Goal: Task Accomplishment & Management: Manage account settings

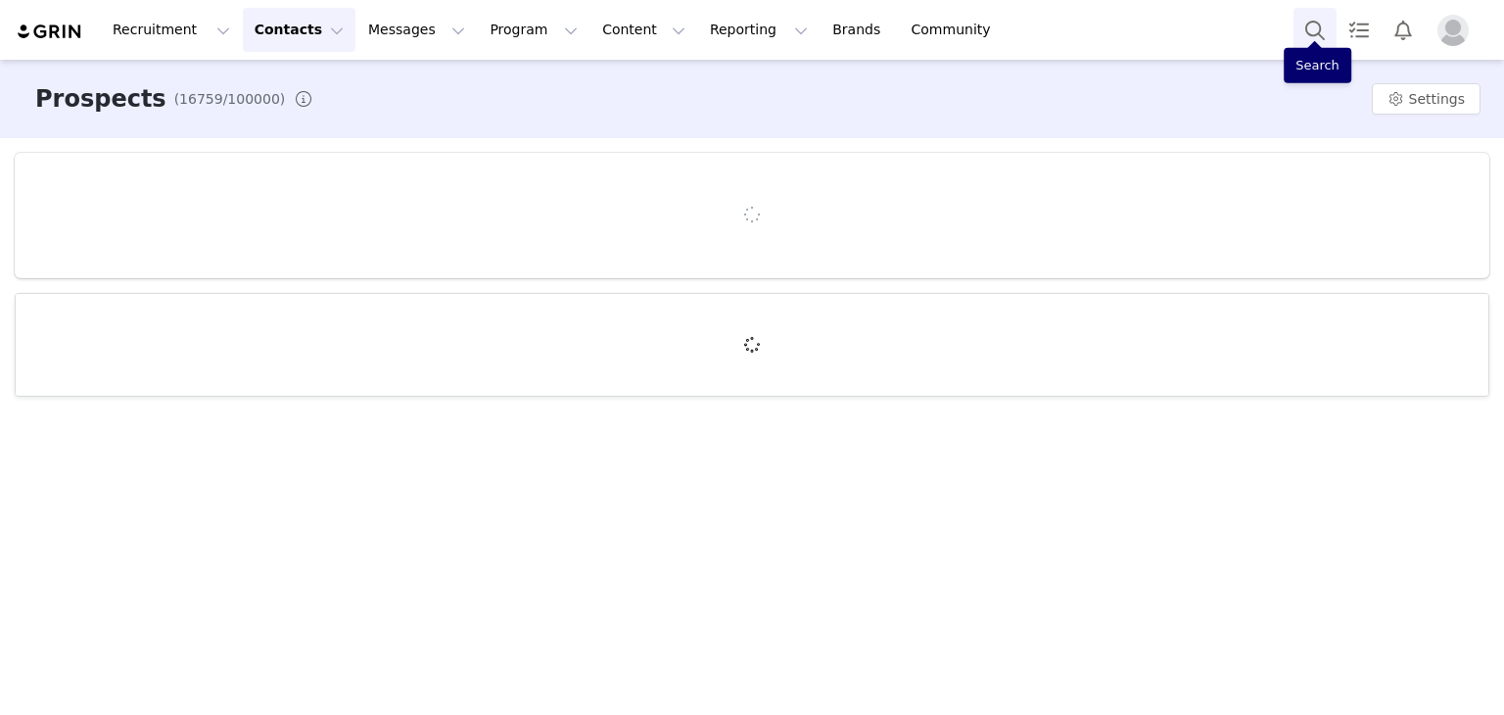
click at [1306, 36] on button "Search" at bounding box center [1315, 30] width 43 height 44
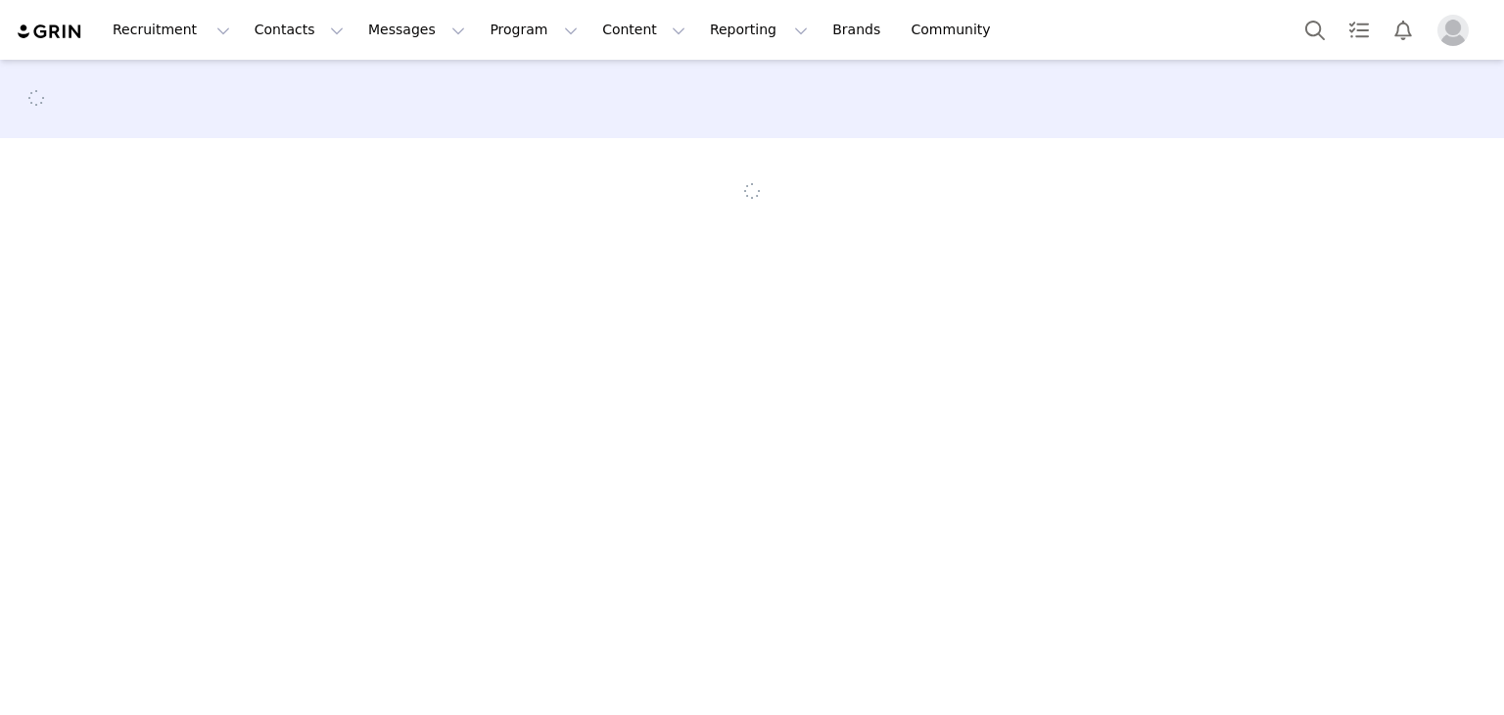
click at [1037, 170] on section at bounding box center [752, 192] width 1350 height 108
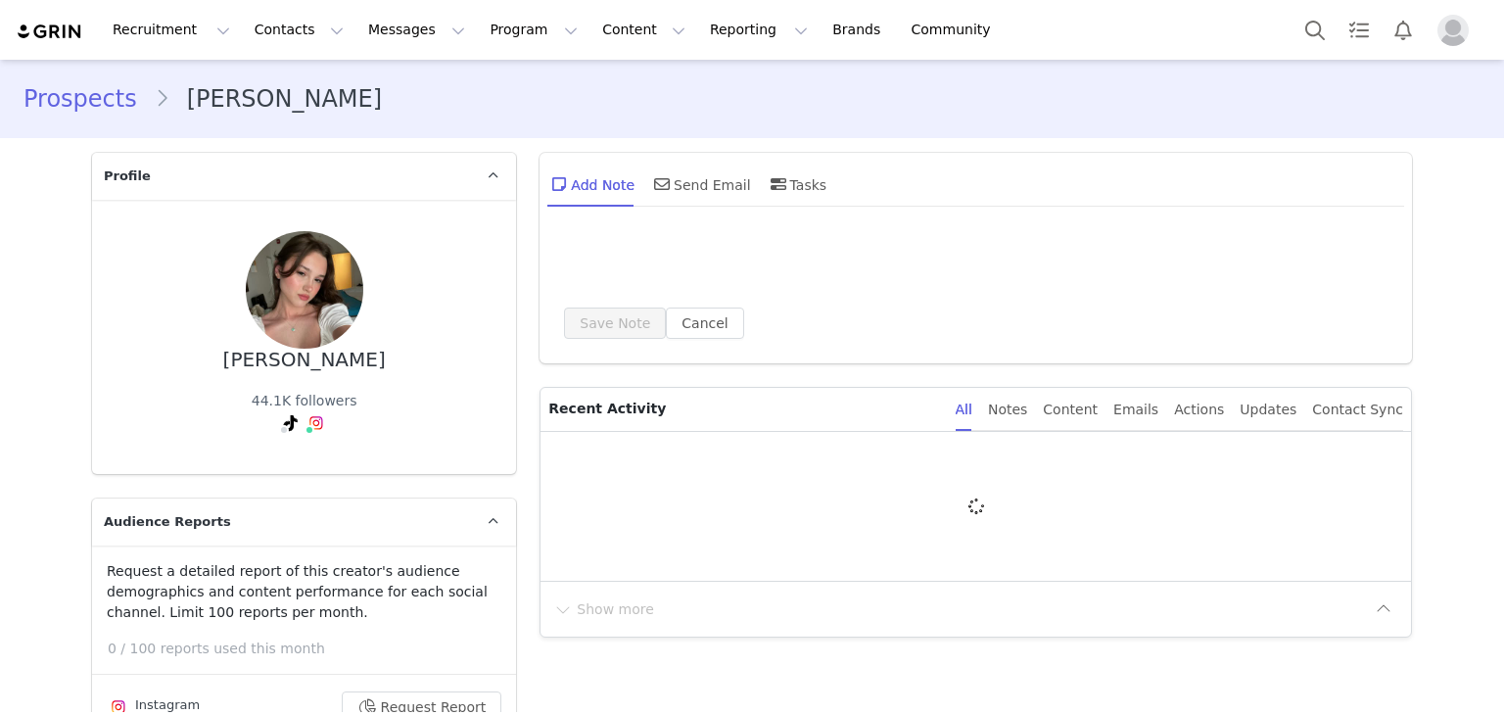
type input "+1 ([GEOGRAPHIC_DATA])"
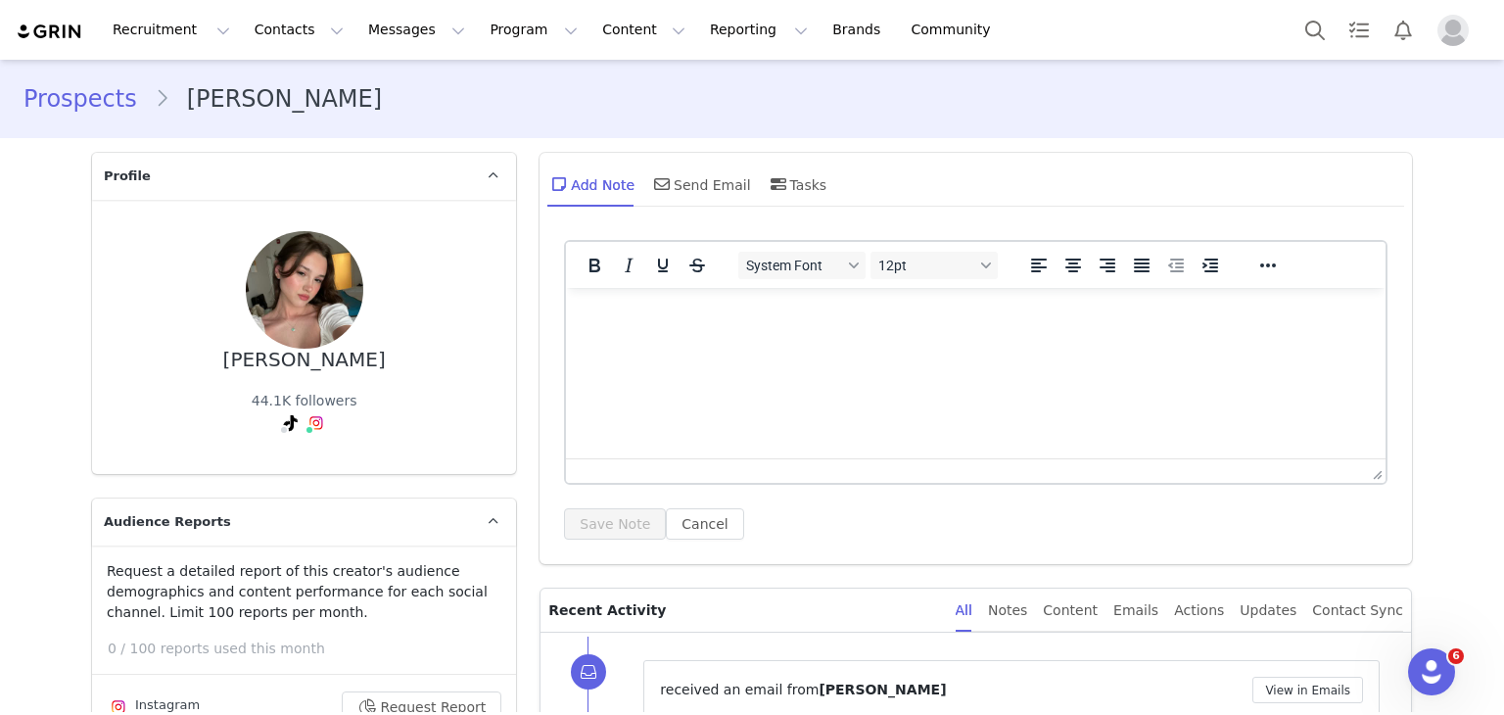
scroll to position [390, 0]
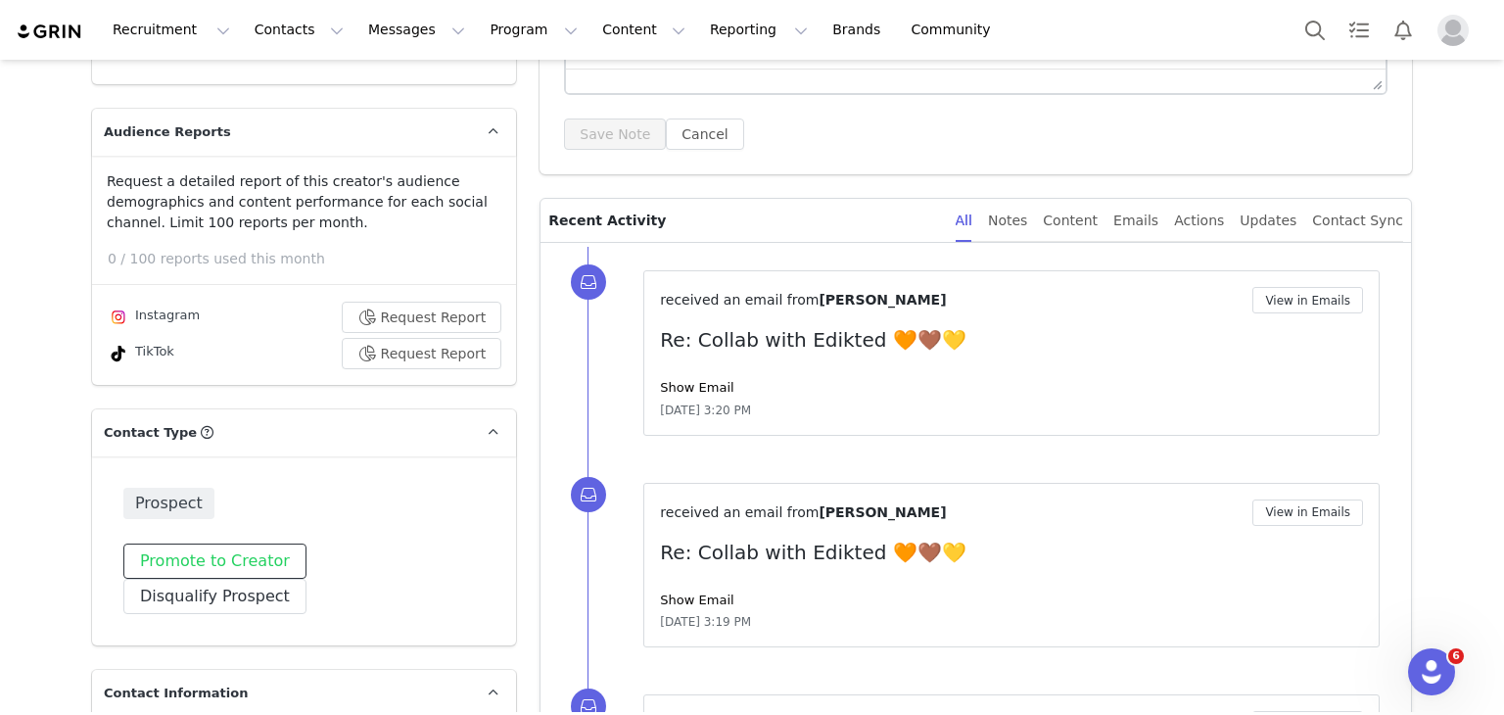
click at [204, 569] on button "Promote to Creator" at bounding box center [214, 561] width 183 height 35
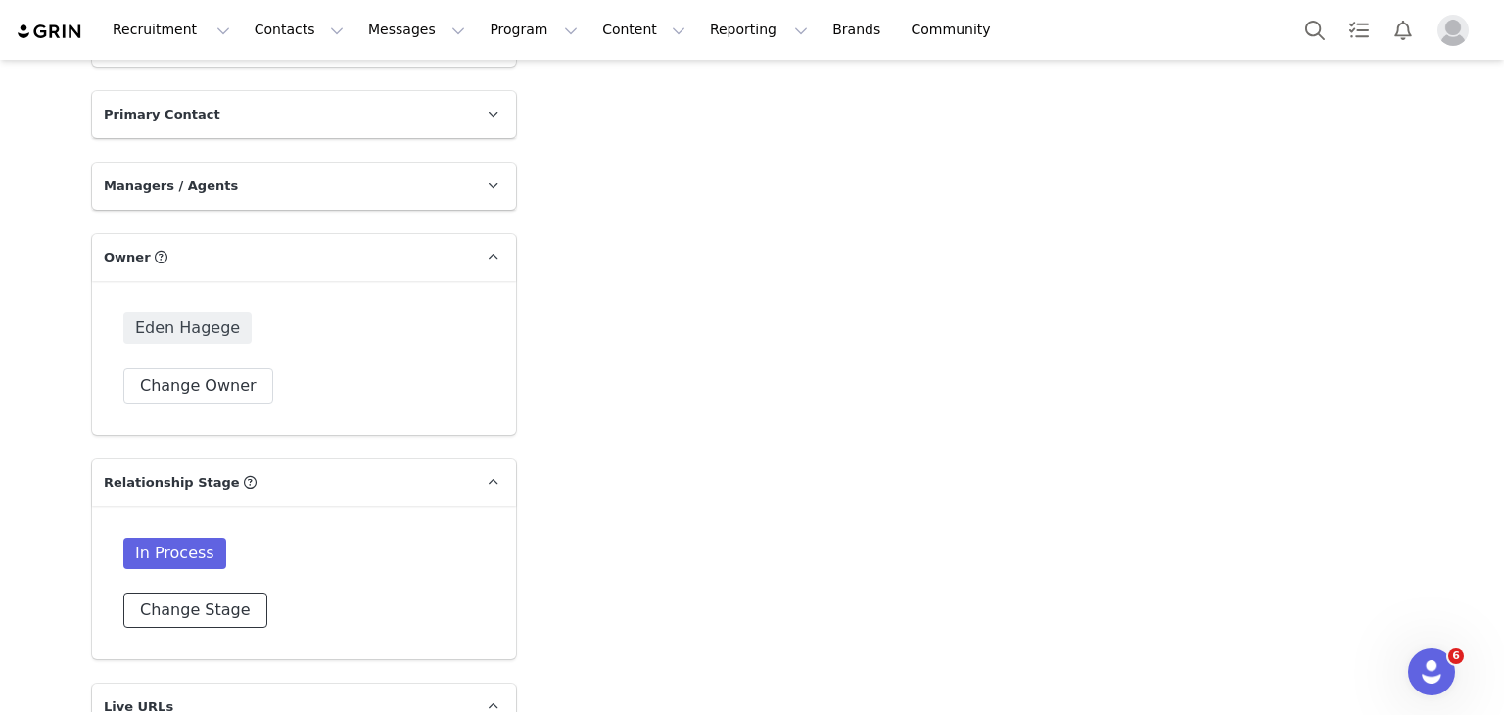
click at [185, 592] on button "Change Stage" at bounding box center [195, 609] width 144 height 35
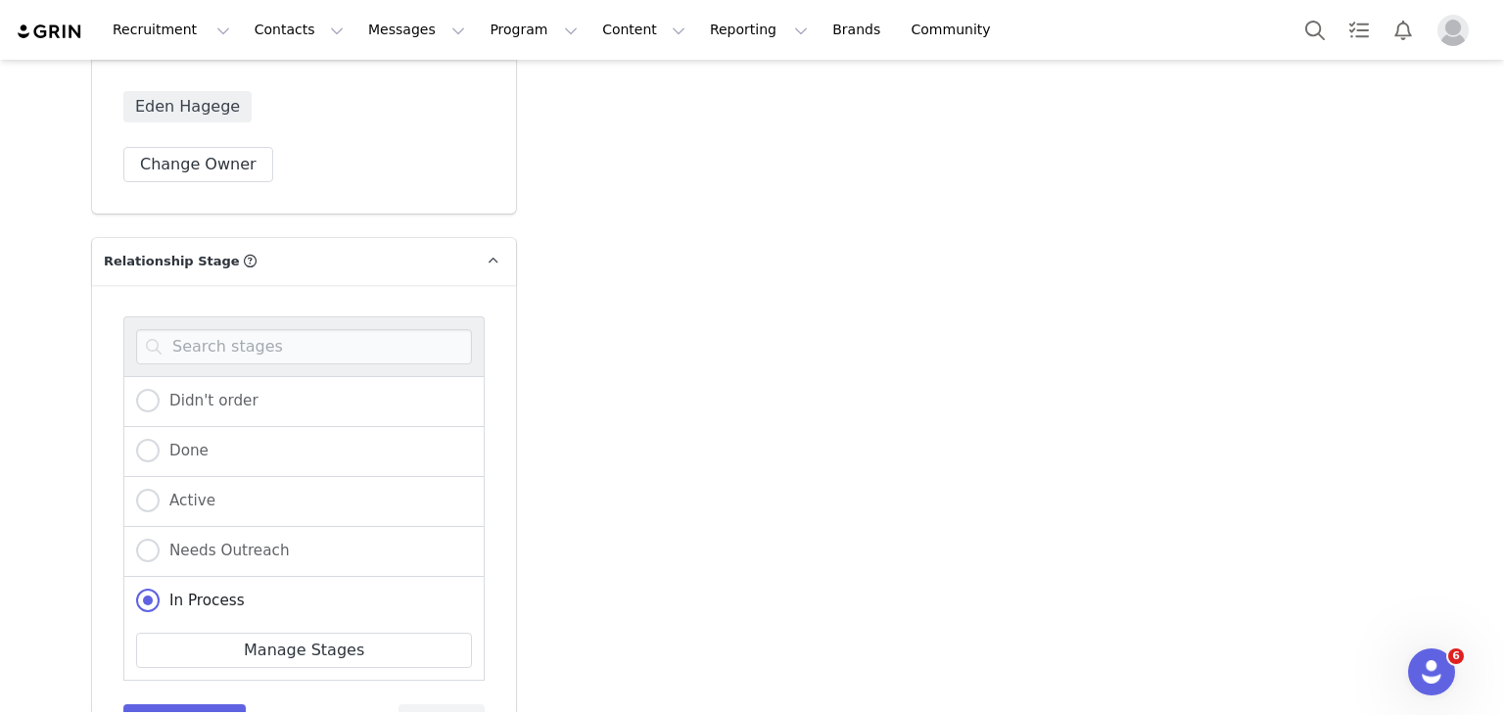
scroll to position [4872, 0]
click at [163, 493] on span "Active" at bounding box center [188, 502] width 56 height 18
click at [160, 490] on input "Active" at bounding box center [148, 502] width 24 height 25
radio input "true"
radio input "false"
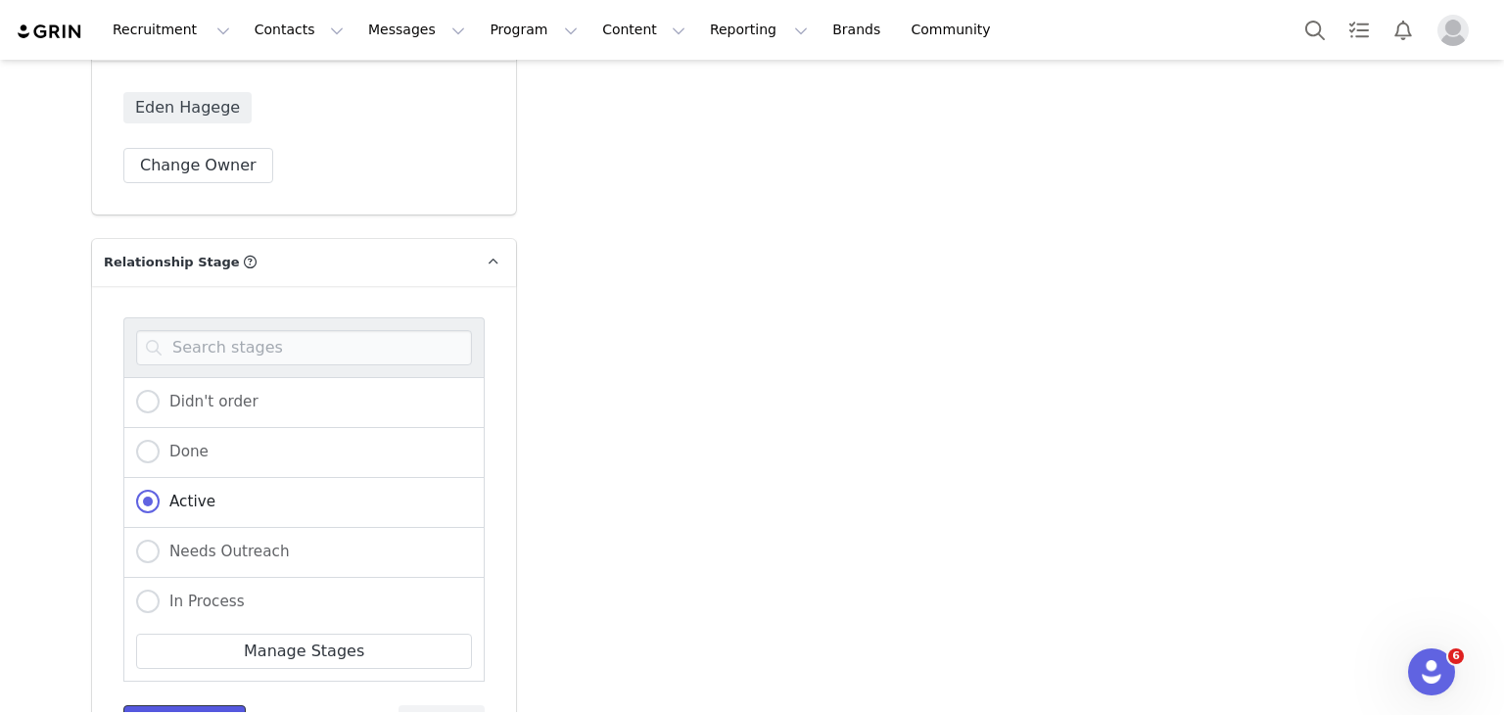
click at [176, 705] on button "Save Stage" at bounding box center [184, 722] width 122 height 35
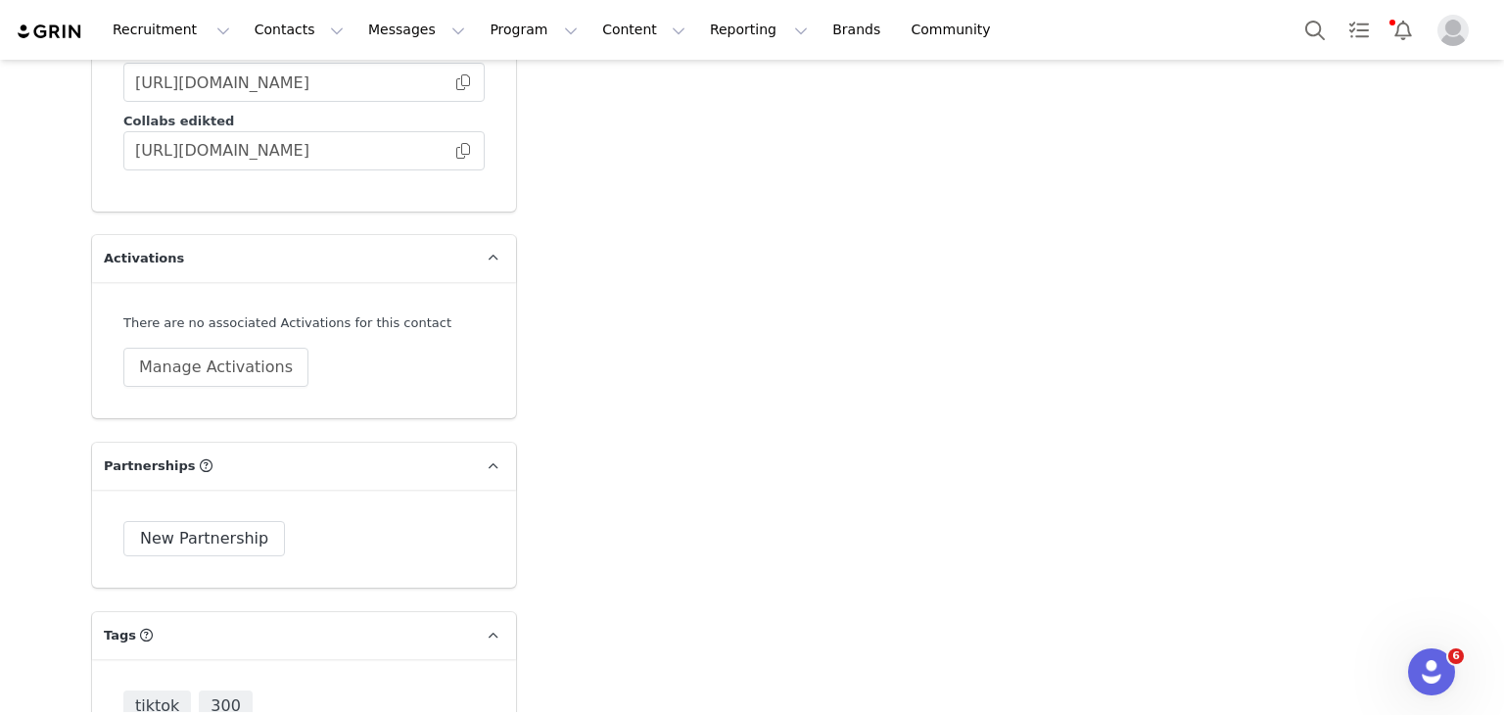
scroll to position [5369, 0]
drag, startPoint x: 184, startPoint y: 277, endPoint x: 184, endPoint y: 296, distance: 18.6
click at [184, 314] on div "There are no associated Activations for this contact Manage Activations" at bounding box center [303, 351] width 361 height 74
click at [184, 349] on button "Manage Activations" at bounding box center [215, 368] width 185 height 39
click at [215, 405] on div "Activations Manage Select Activation Cancel Apply" at bounding box center [160, 399] width 243 height 123
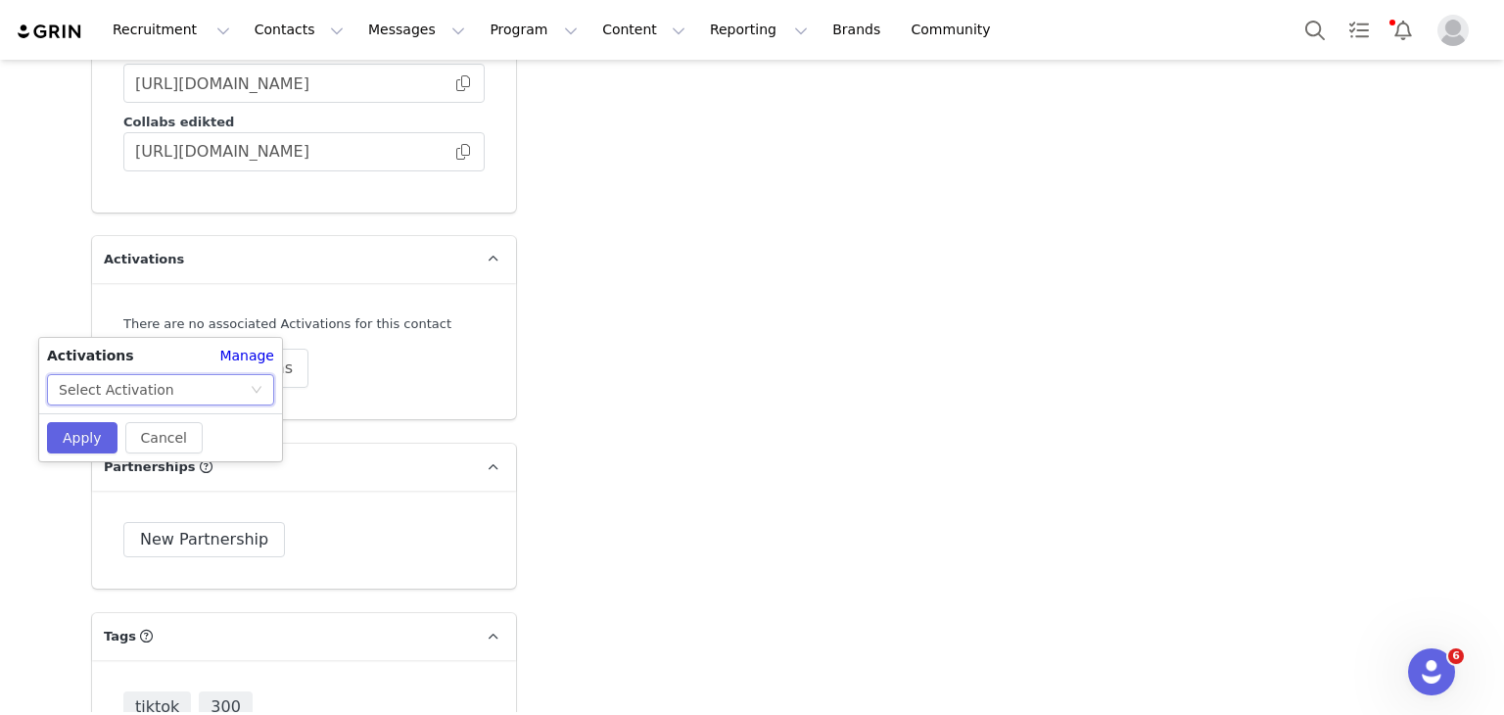
click at [218, 397] on div "Select Activation" at bounding box center [154, 389] width 191 height 29
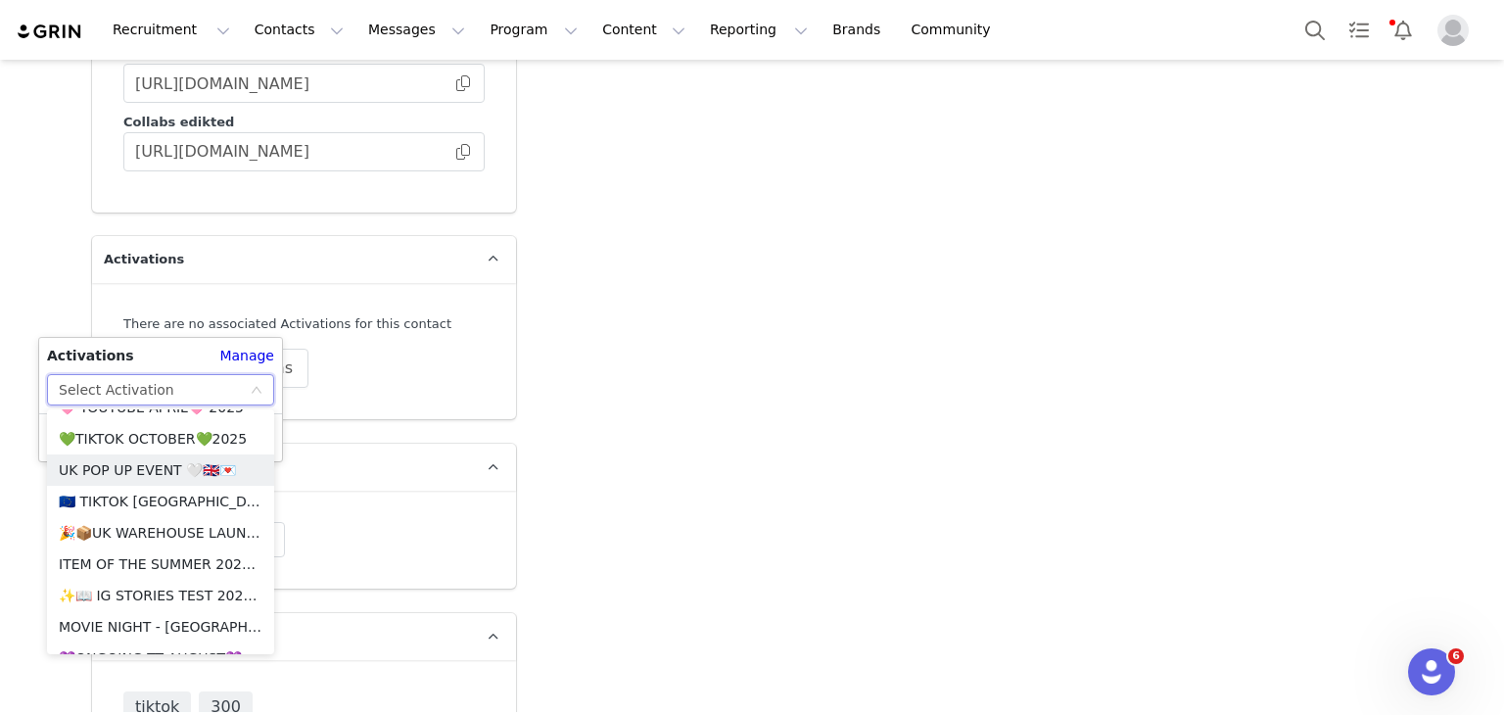
scroll to position [1683, 0]
click at [188, 438] on li "💚TIKTOK OCTOBER💚2025" at bounding box center [160, 437] width 227 height 31
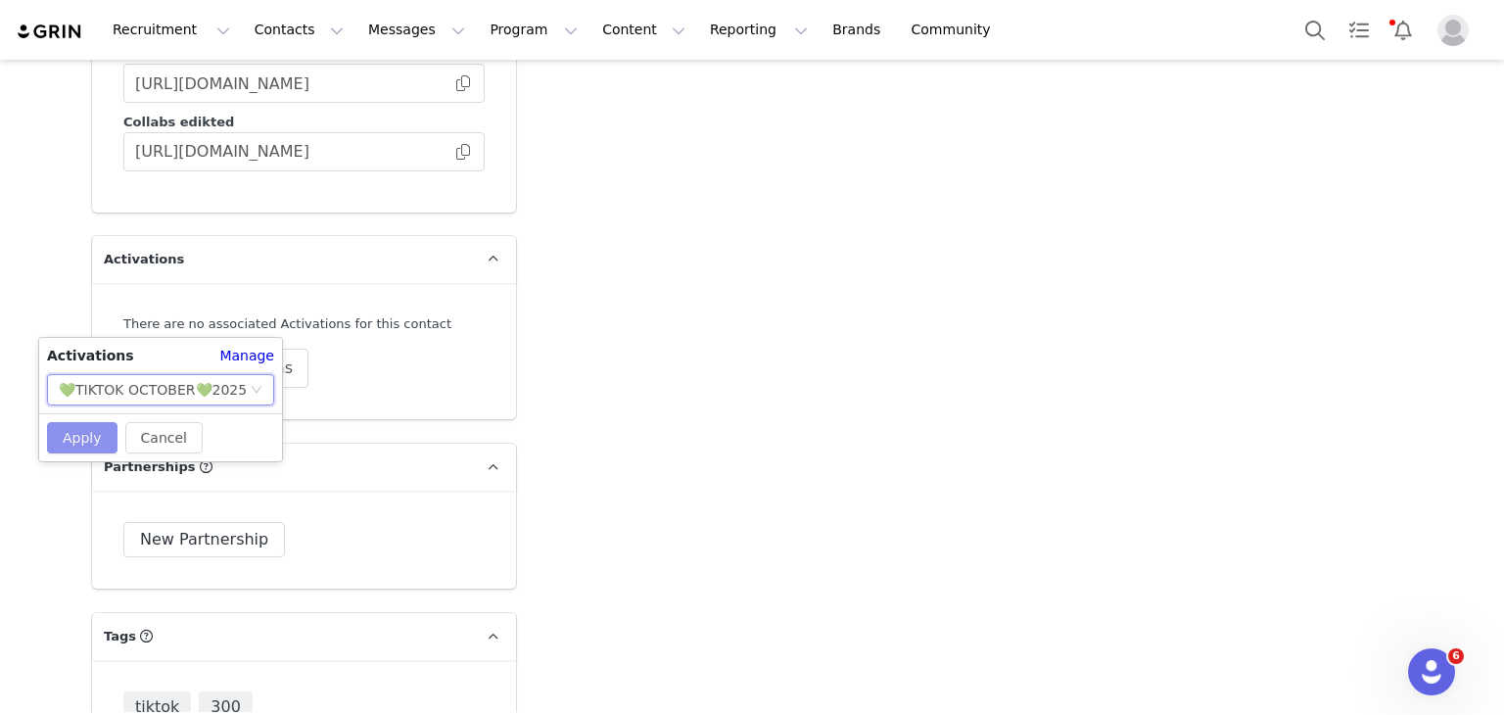
click at [77, 428] on button "Apply" at bounding box center [82, 437] width 71 height 31
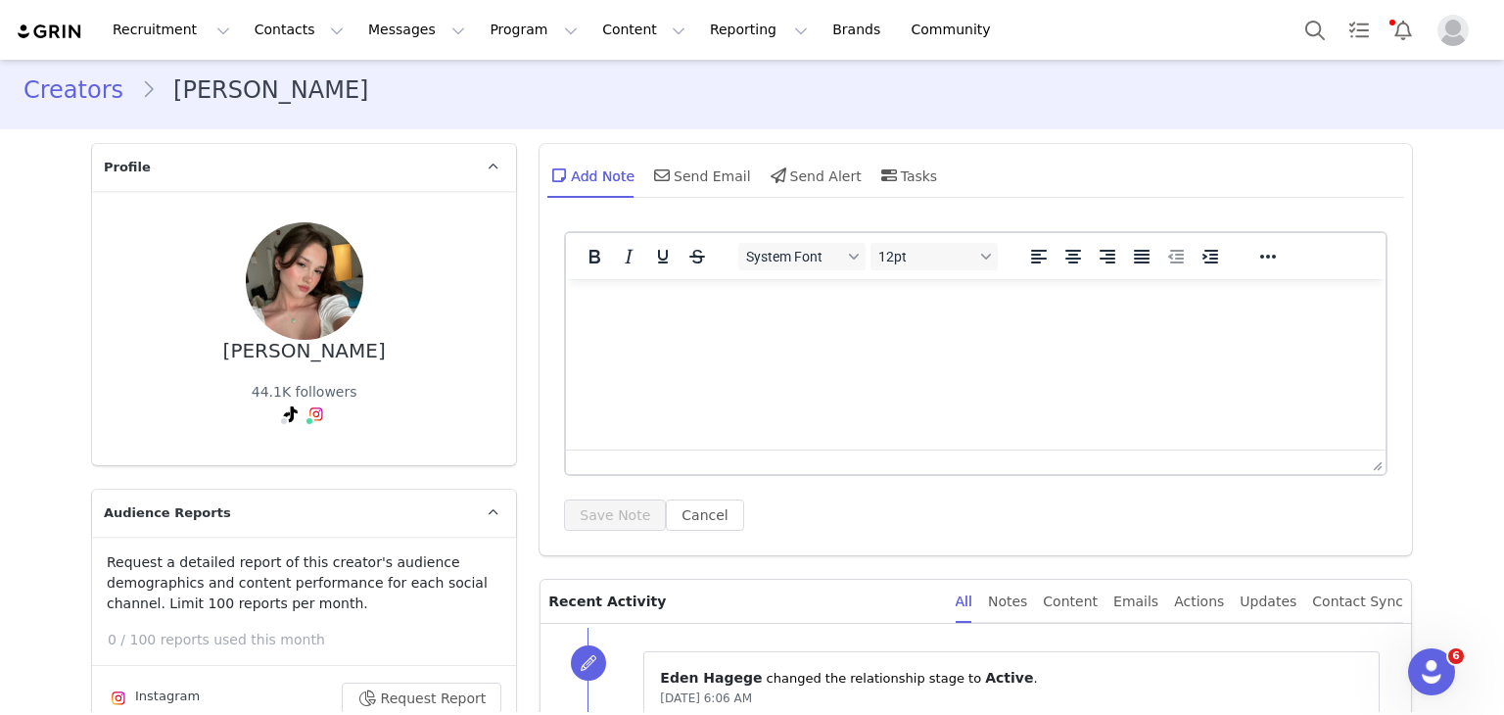
scroll to position [0, 0]
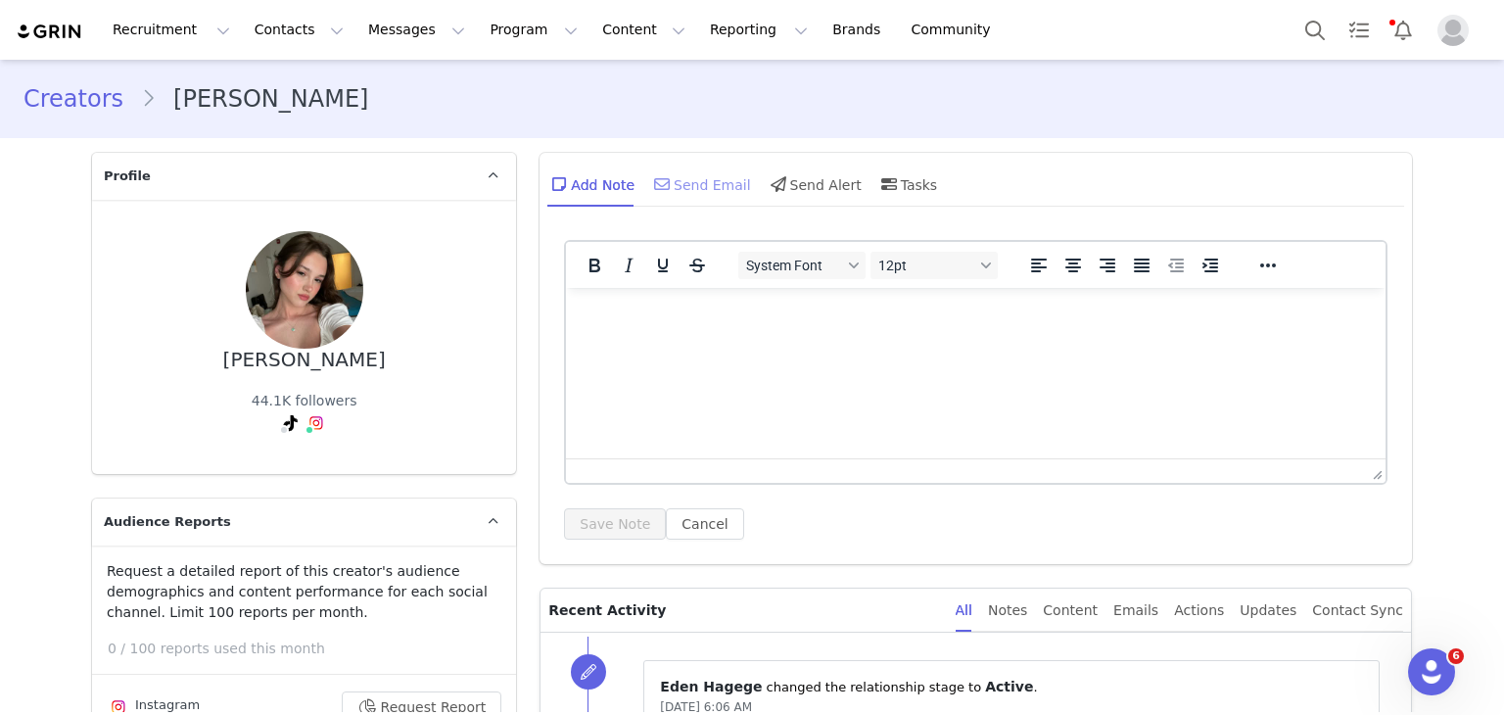
click at [717, 187] on div "Send Email" at bounding box center [700, 184] width 101 height 47
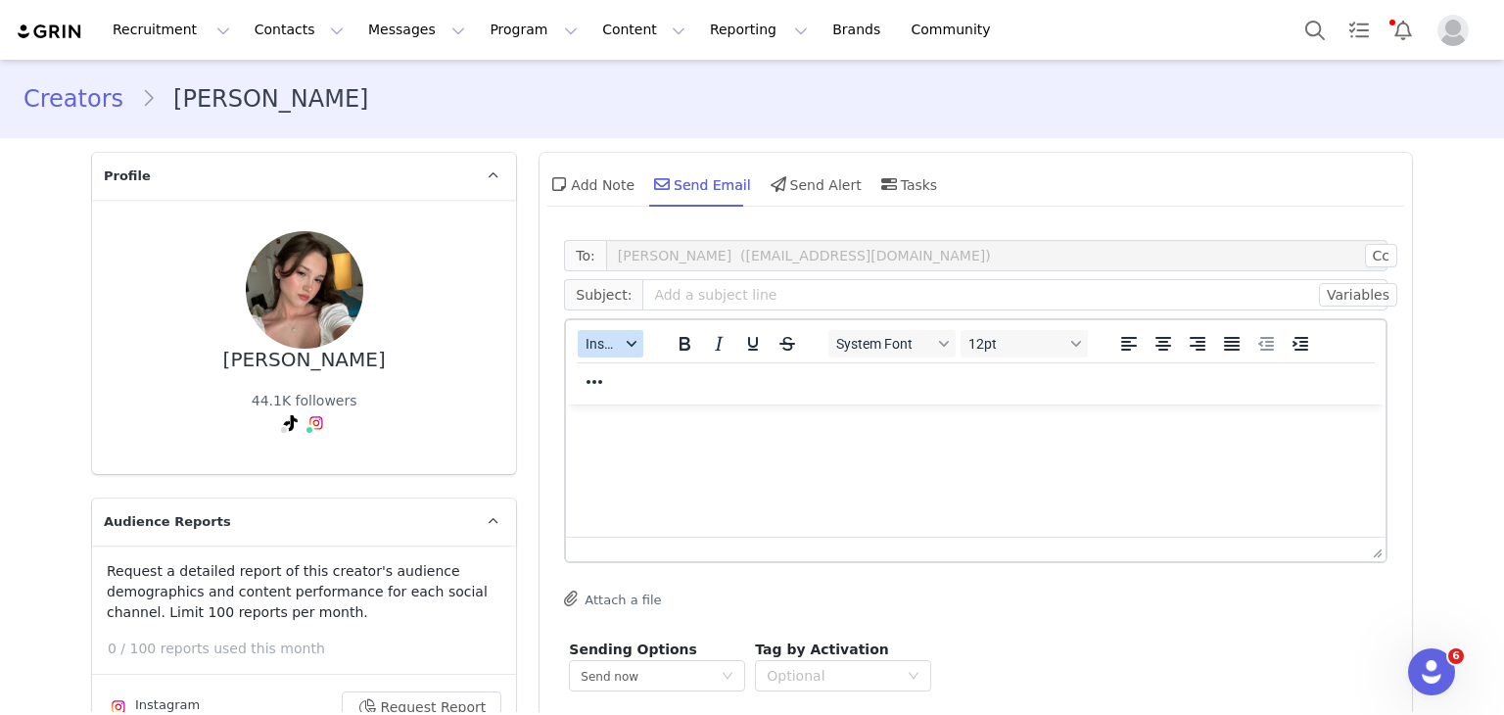
click at [586, 338] on span "Insert" at bounding box center [603, 344] width 34 height 16
click at [630, 358] on div "Insert Template Insert Variable Insert Signature" at bounding box center [673, 409] width 196 height 102
click at [630, 363] on div "Insert Template" at bounding box center [673, 377] width 196 height 31
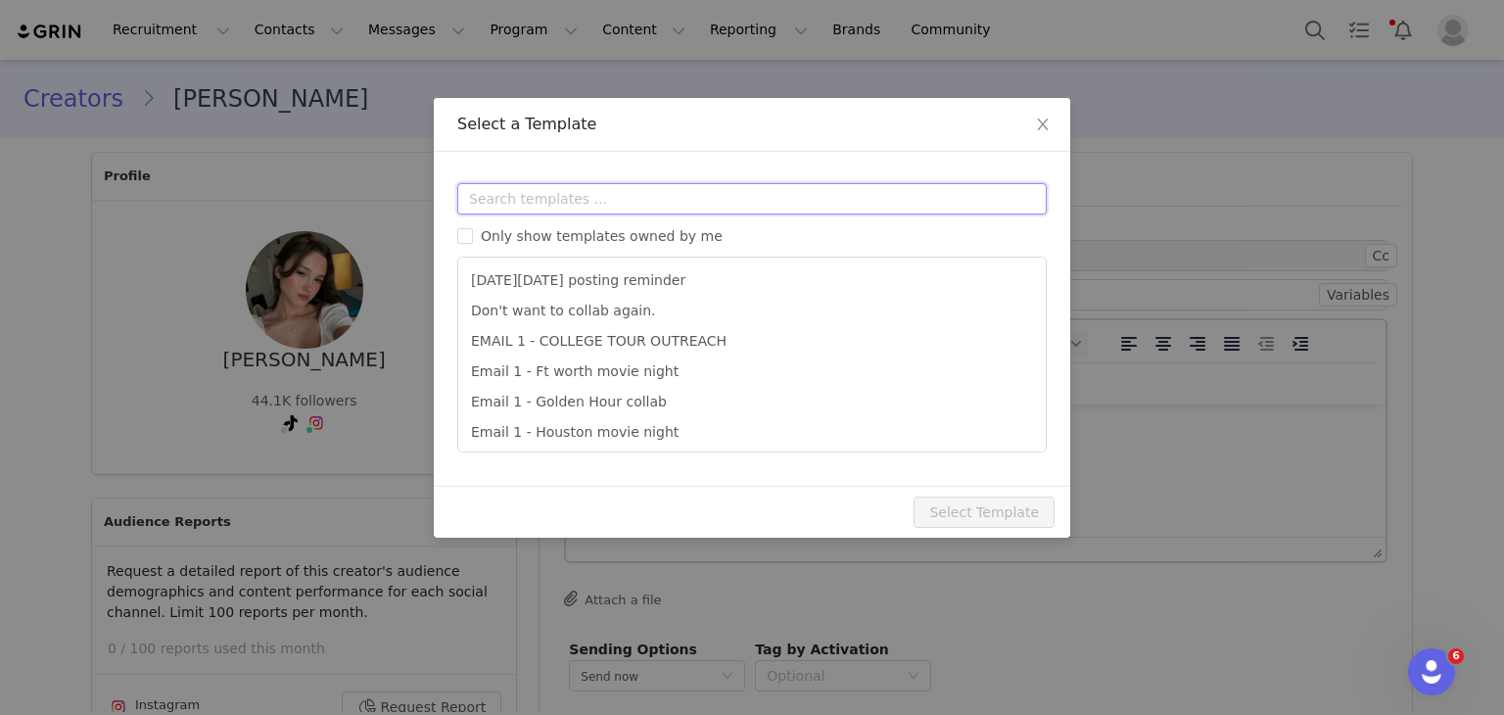
click at [643, 187] on input "text" at bounding box center [752, 198] width 590 height 31
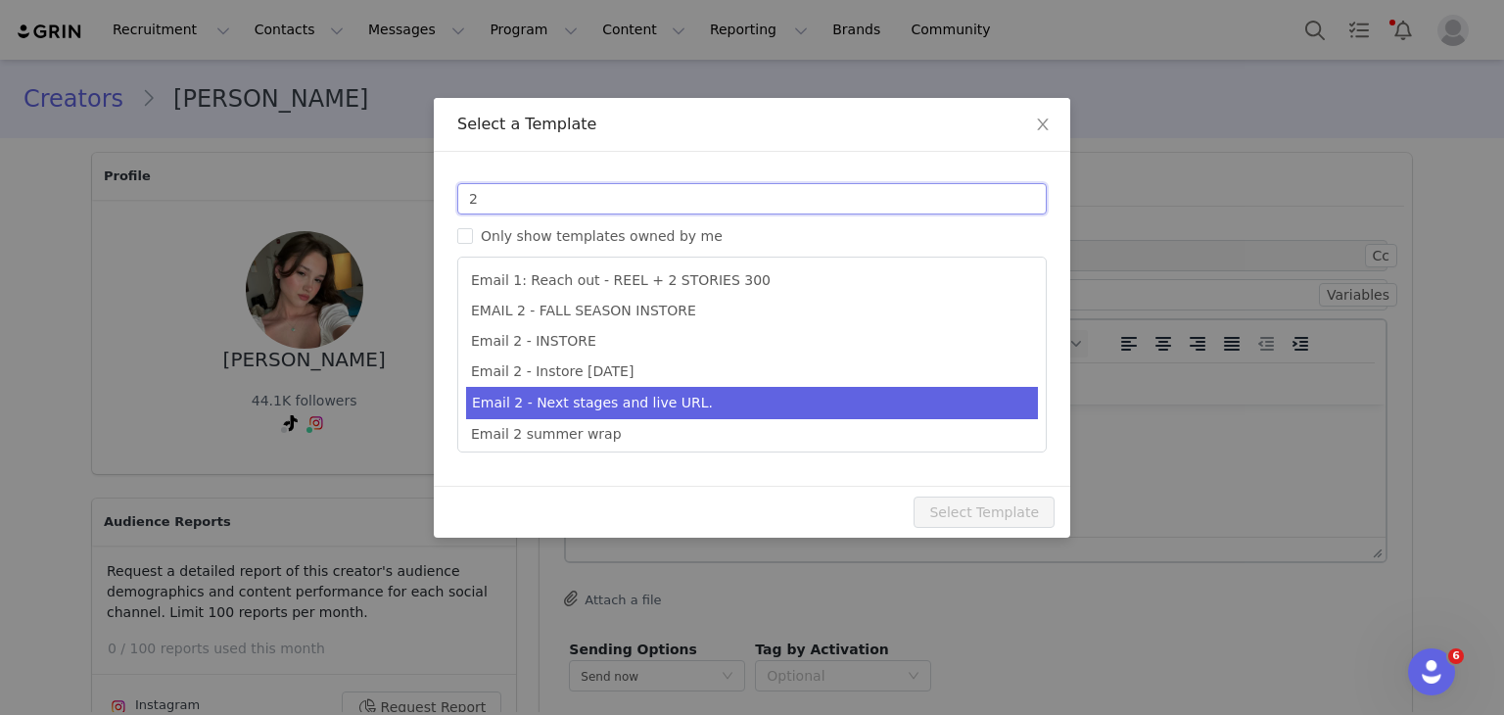
type input "2"
type input "Collab with Edikted"
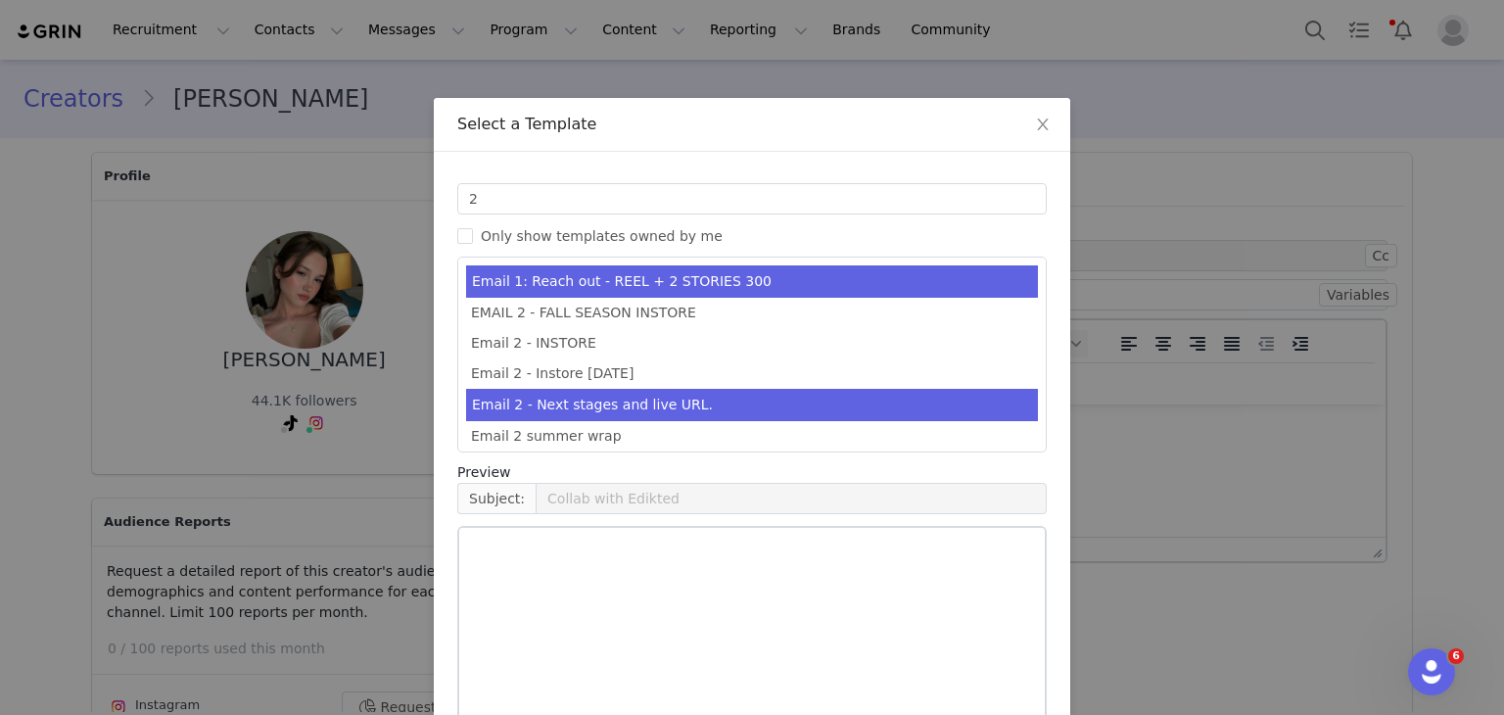
click at [682, 397] on li "Email 2 - Next stages and live URL." at bounding box center [752, 405] width 572 height 32
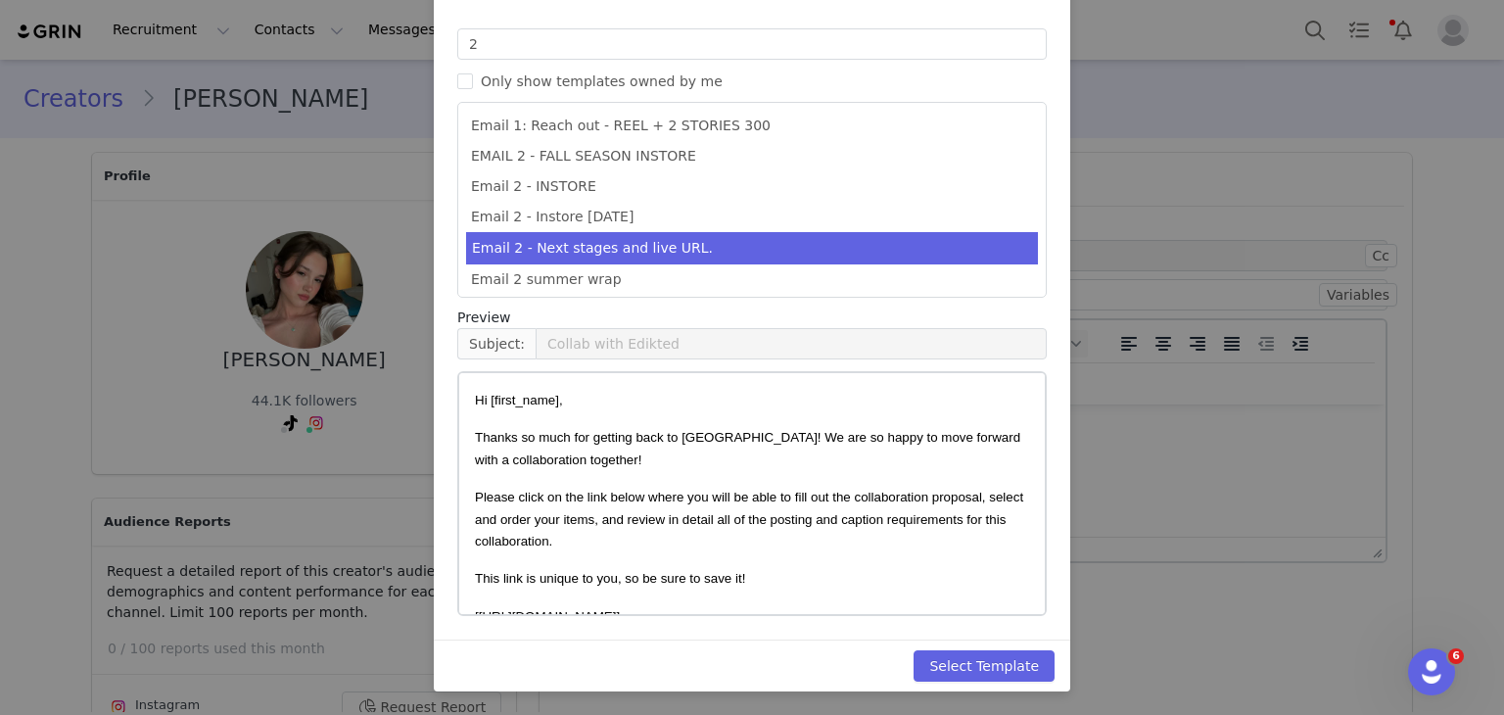
scroll to position [525, 0]
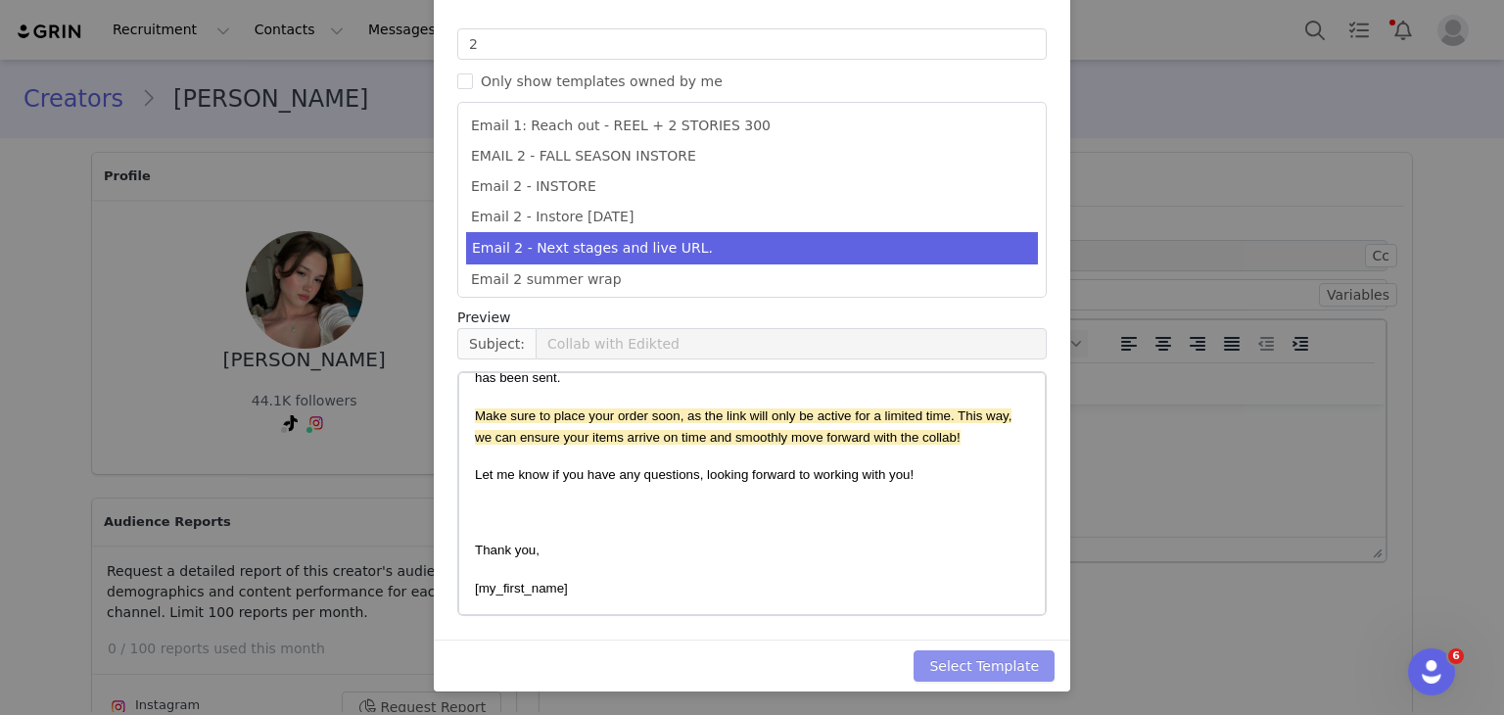
click at [971, 663] on button "Select Template" at bounding box center [984, 665] width 141 height 31
type input "Collab with Edikted"
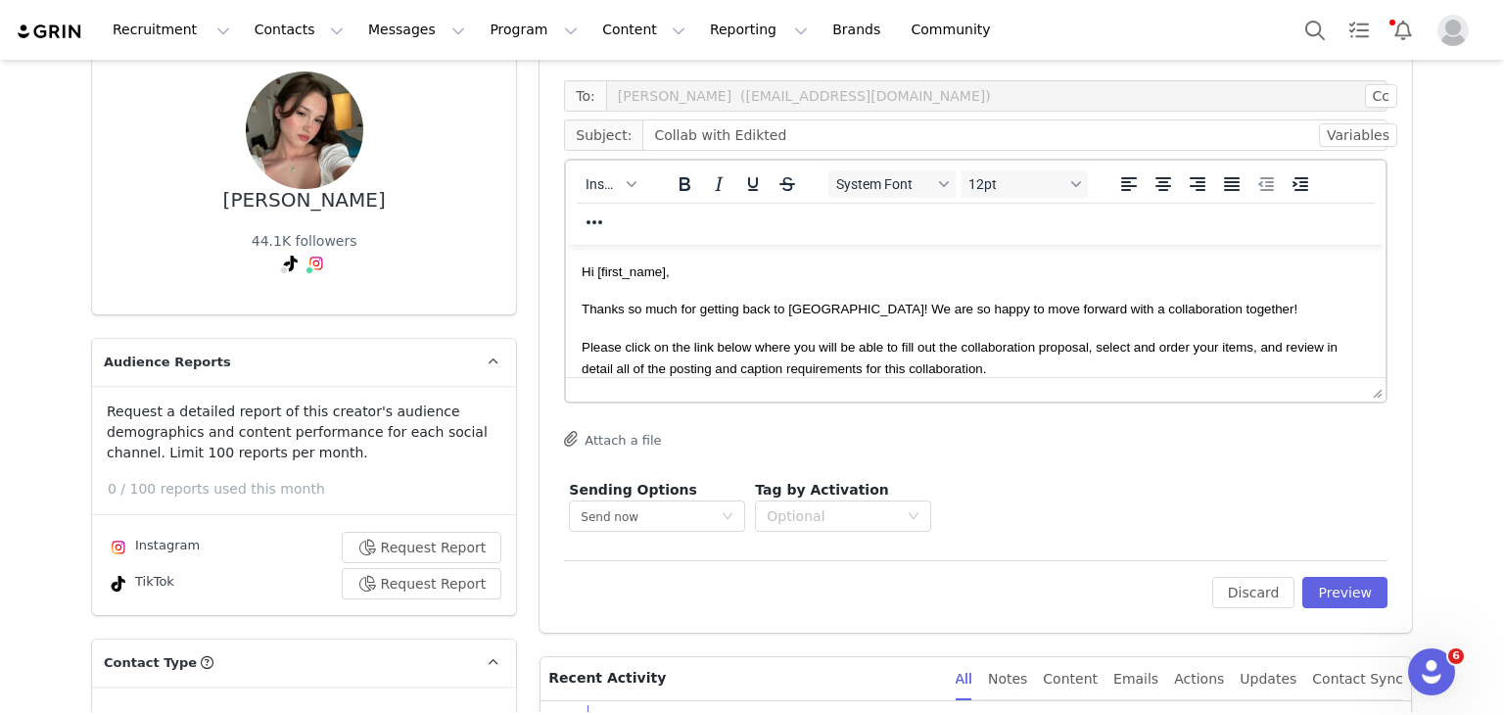
scroll to position [164, 0]
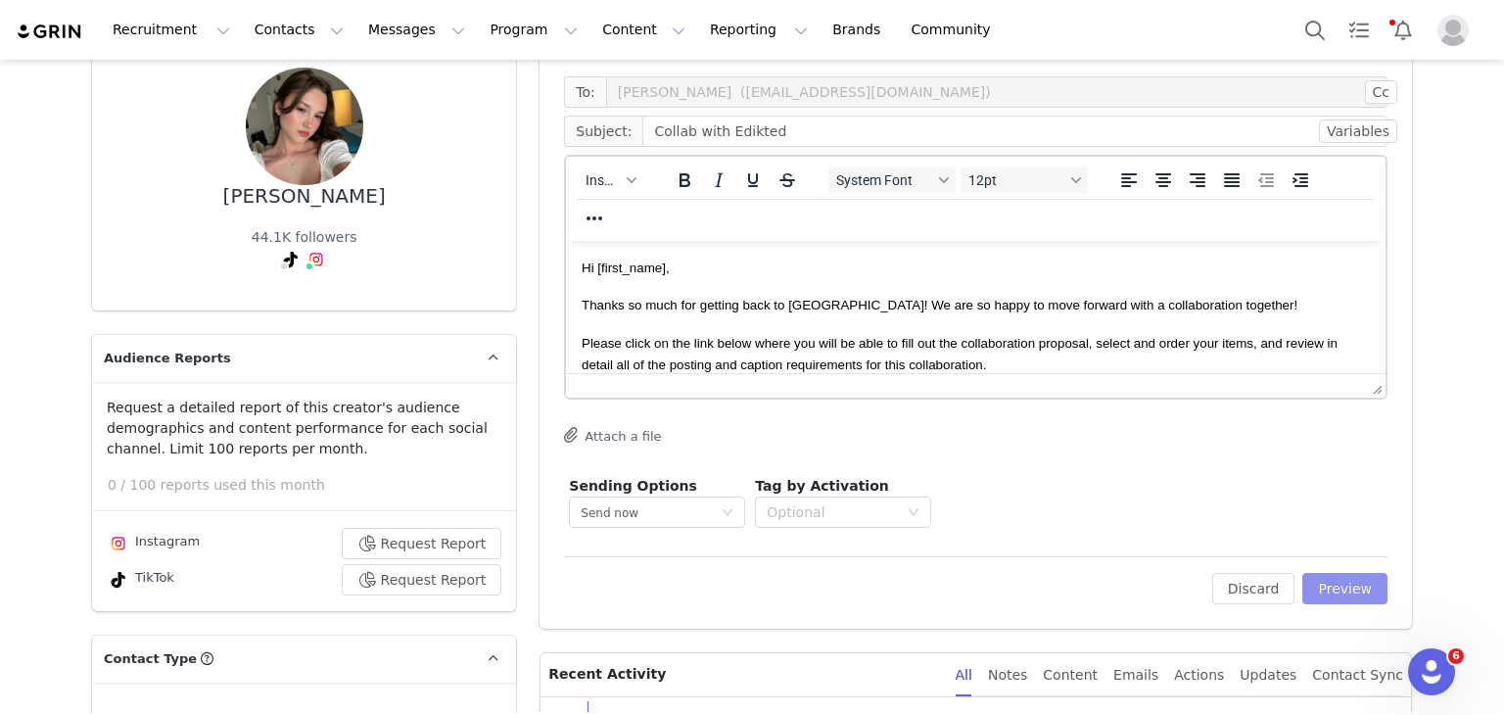
click at [1327, 581] on button "Preview" at bounding box center [1345, 588] width 85 height 31
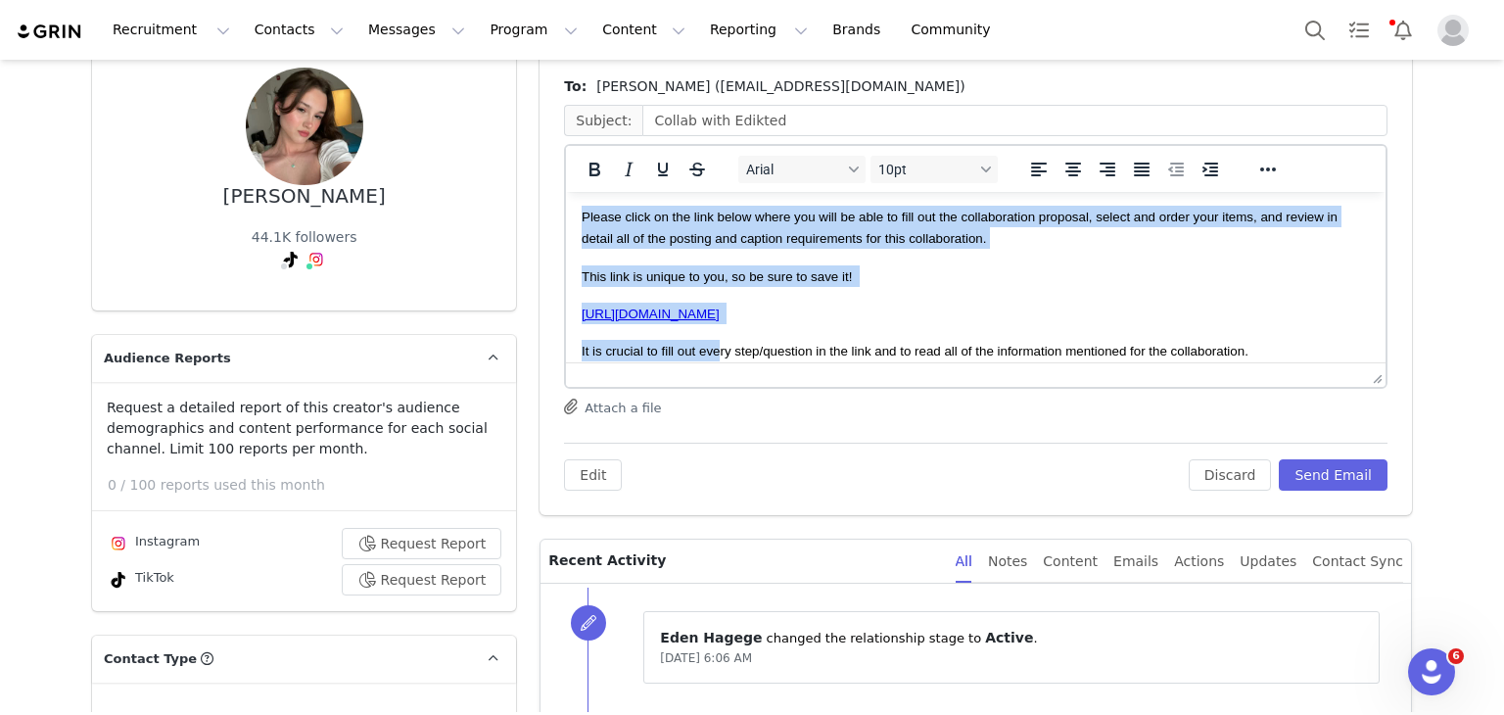
scroll to position [462, 0]
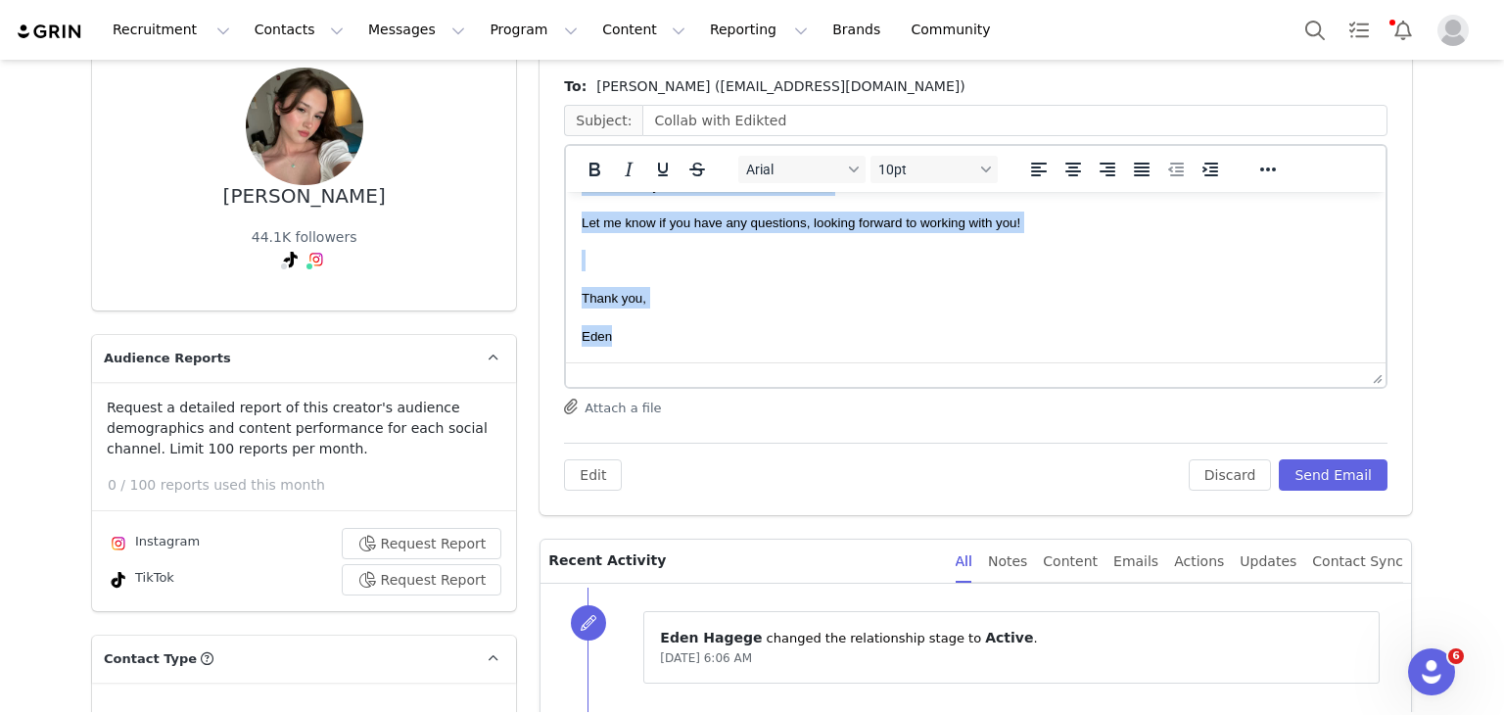
drag, startPoint x: 582, startPoint y: 216, endPoint x: 1298, endPoint y: 624, distance: 823.7
click at [738, 362] on html "Hi Diane, Thanks so much for getting back to us! We are so happy to move forwar…" at bounding box center [976, 48] width 820 height 630
copy body "Hi Diane, Thanks so much for getting back to us! We are so happy to move forwar…"
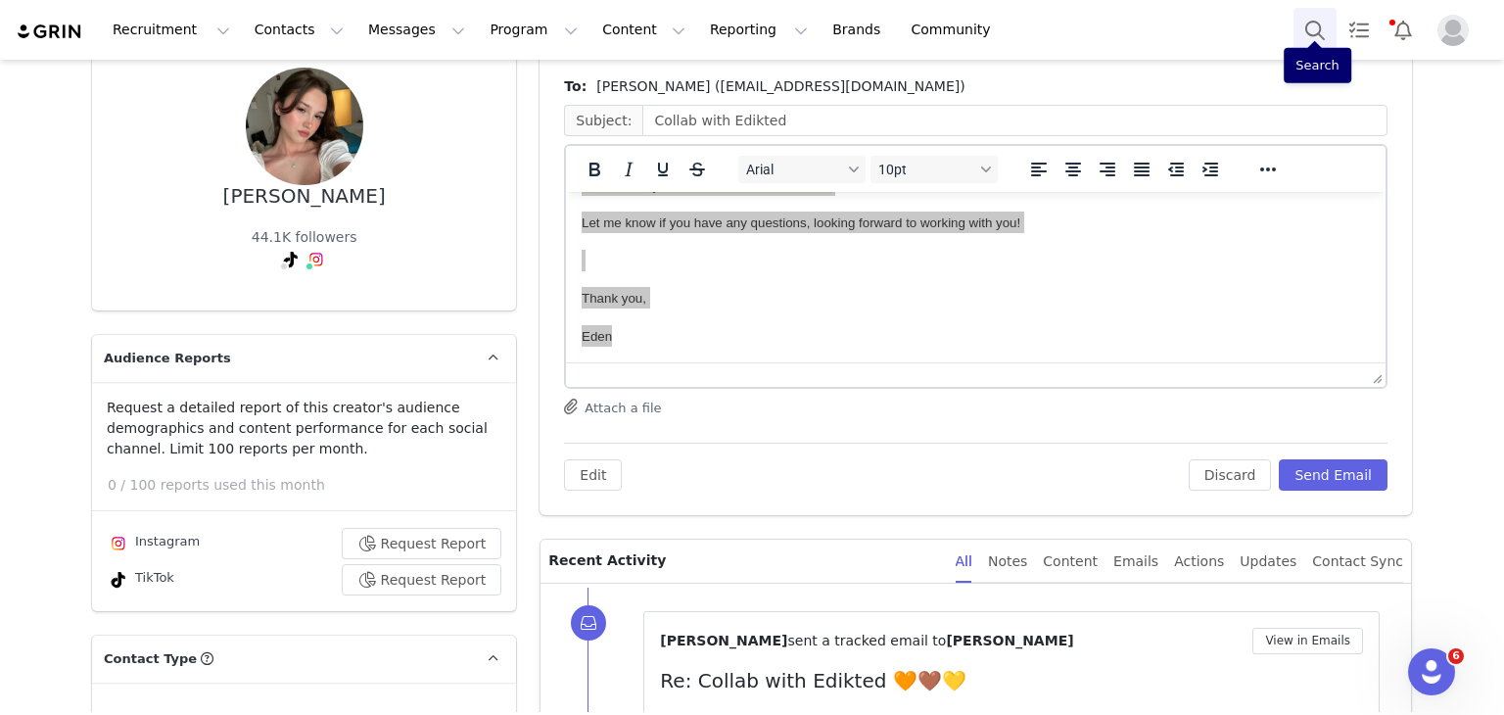
click at [1306, 25] on button "Search" at bounding box center [1315, 30] width 43 height 44
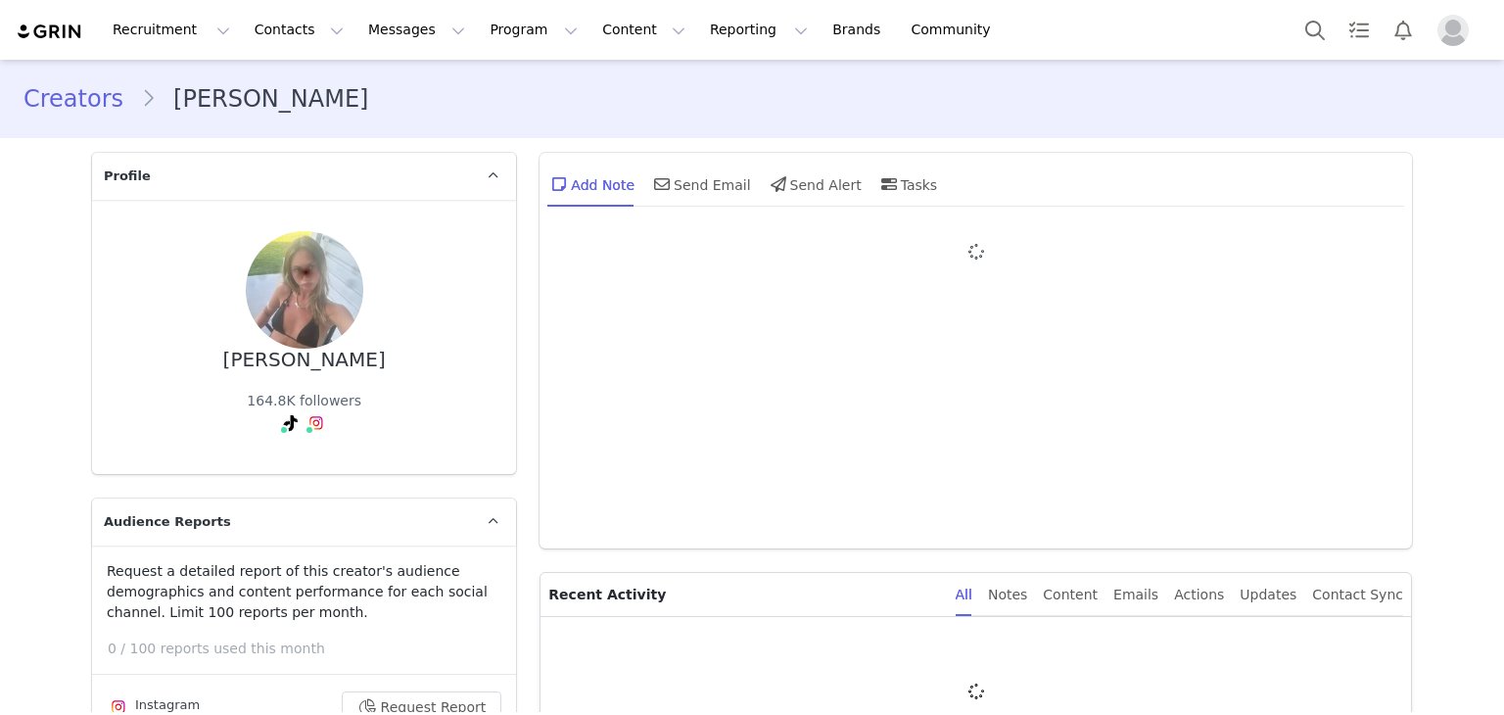
type input "+1 ([GEOGRAPHIC_DATA])"
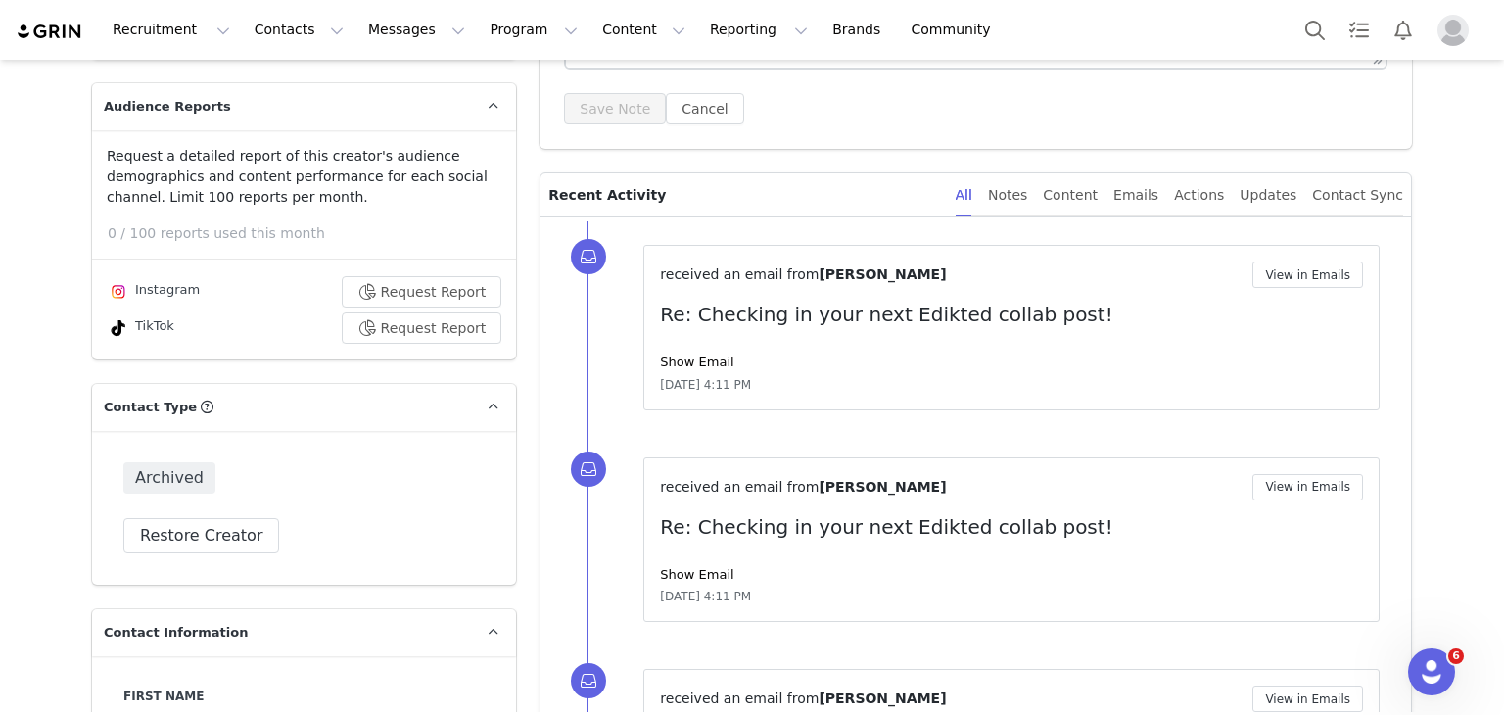
scroll to position [473, 0]
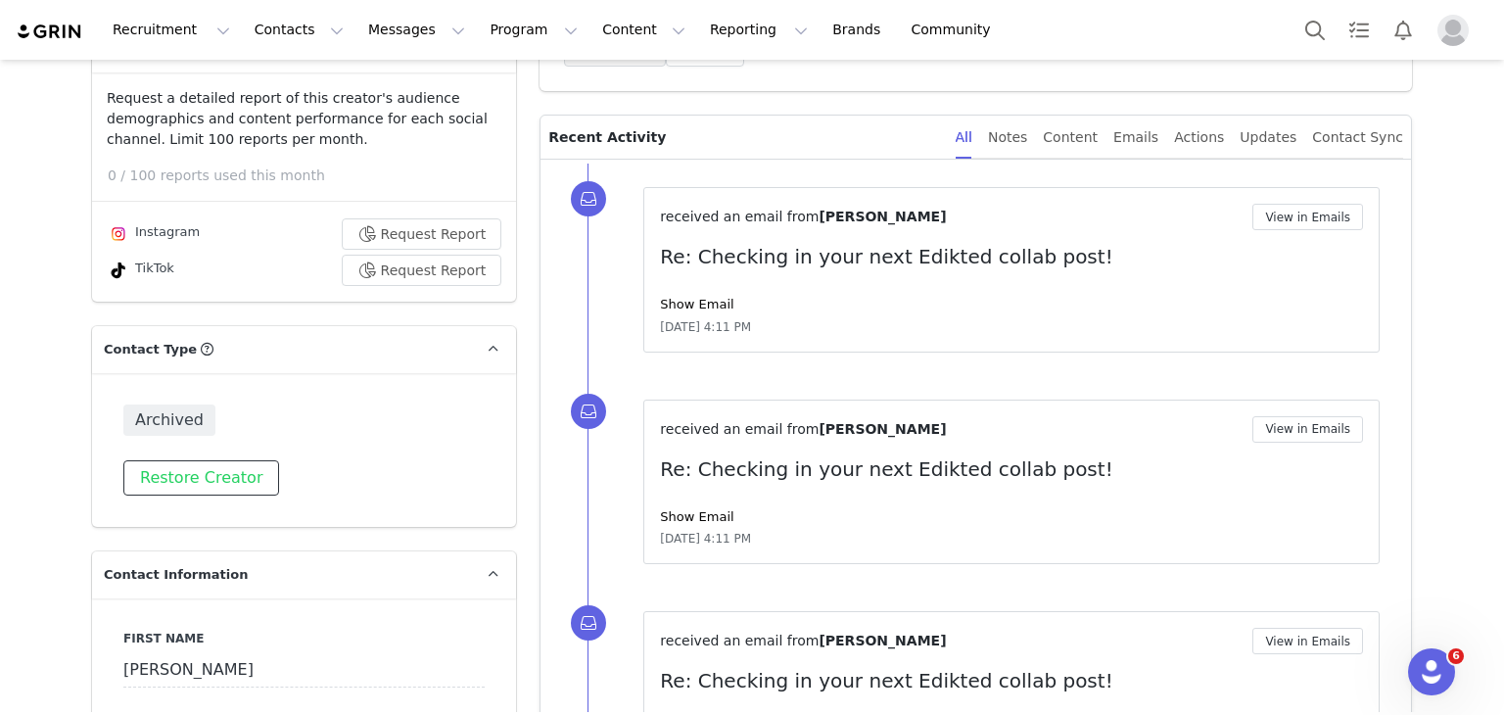
click at [168, 484] on button "Restore Creator" at bounding box center [201, 477] width 156 height 35
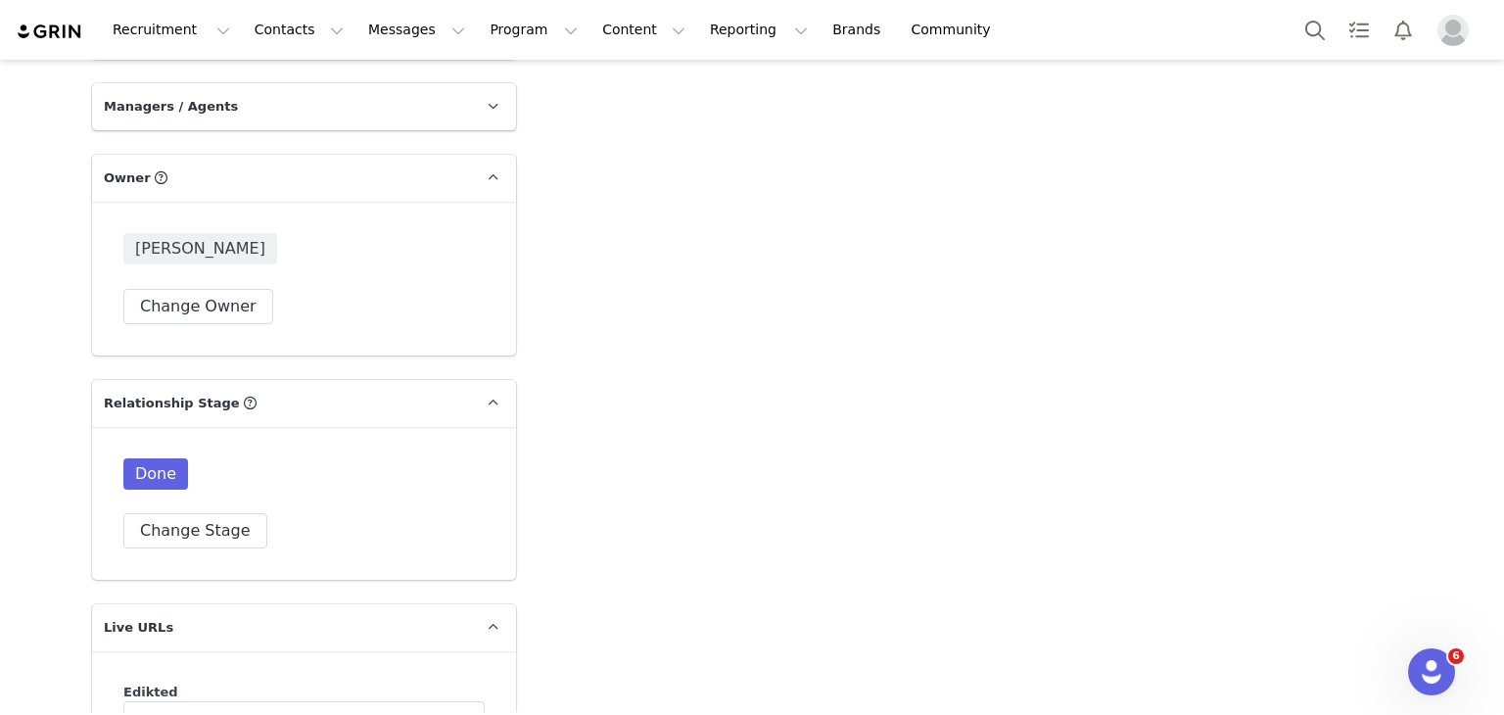
scroll to position [4787, 0]
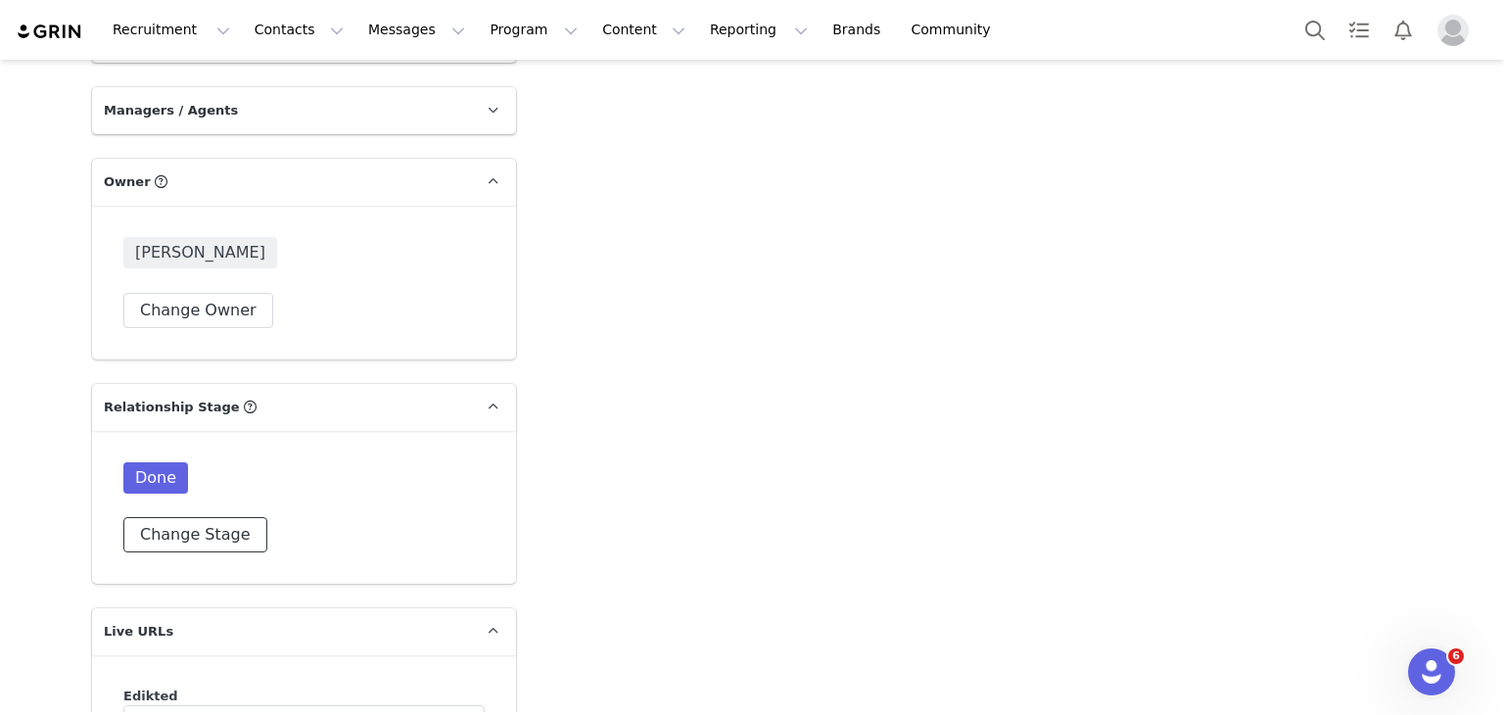
click at [166, 517] on button "Change Stage" at bounding box center [195, 534] width 144 height 35
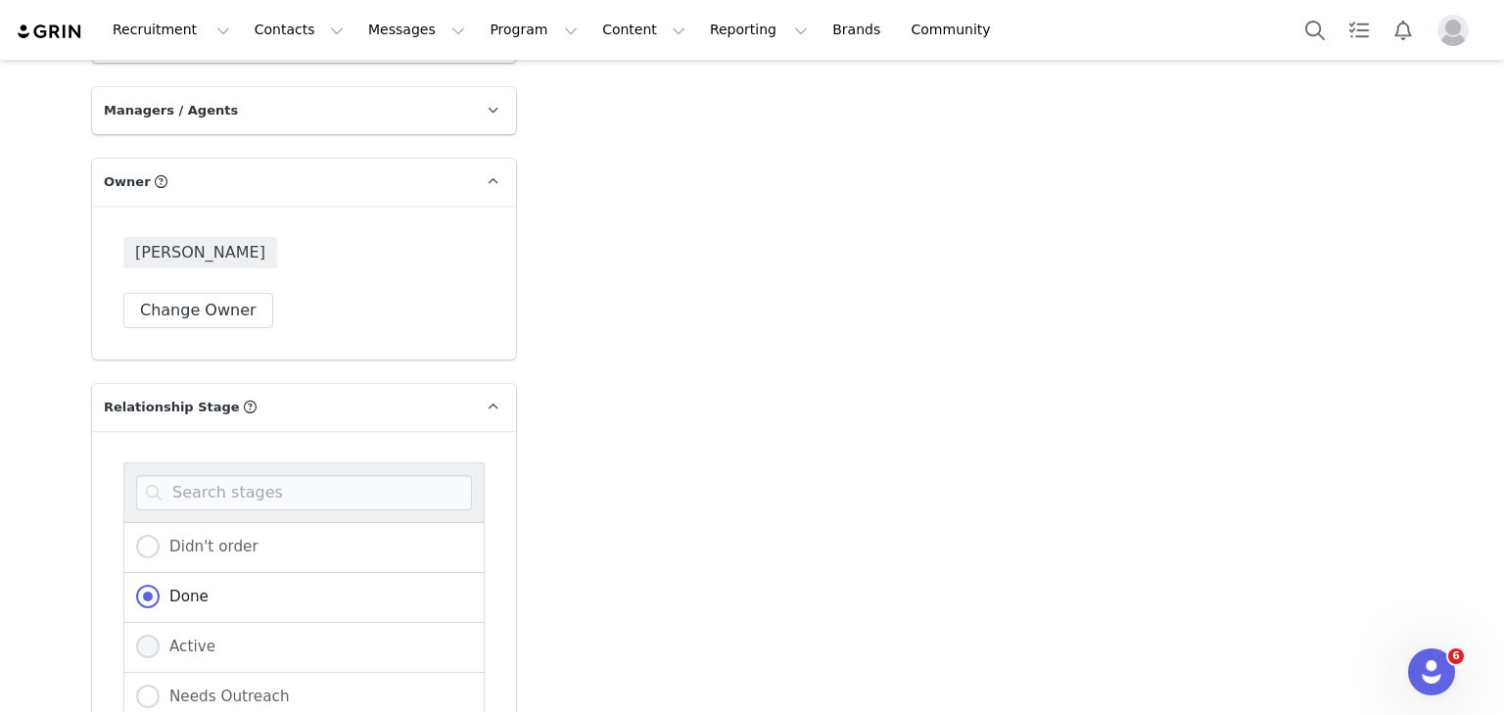
click at [165, 623] on div "Active" at bounding box center [303, 648] width 361 height 50
click at [165, 638] on span "Active" at bounding box center [188, 647] width 56 height 18
click at [160, 635] on input "Active" at bounding box center [148, 647] width 24 height 25
radio input "true"
radio input "false"
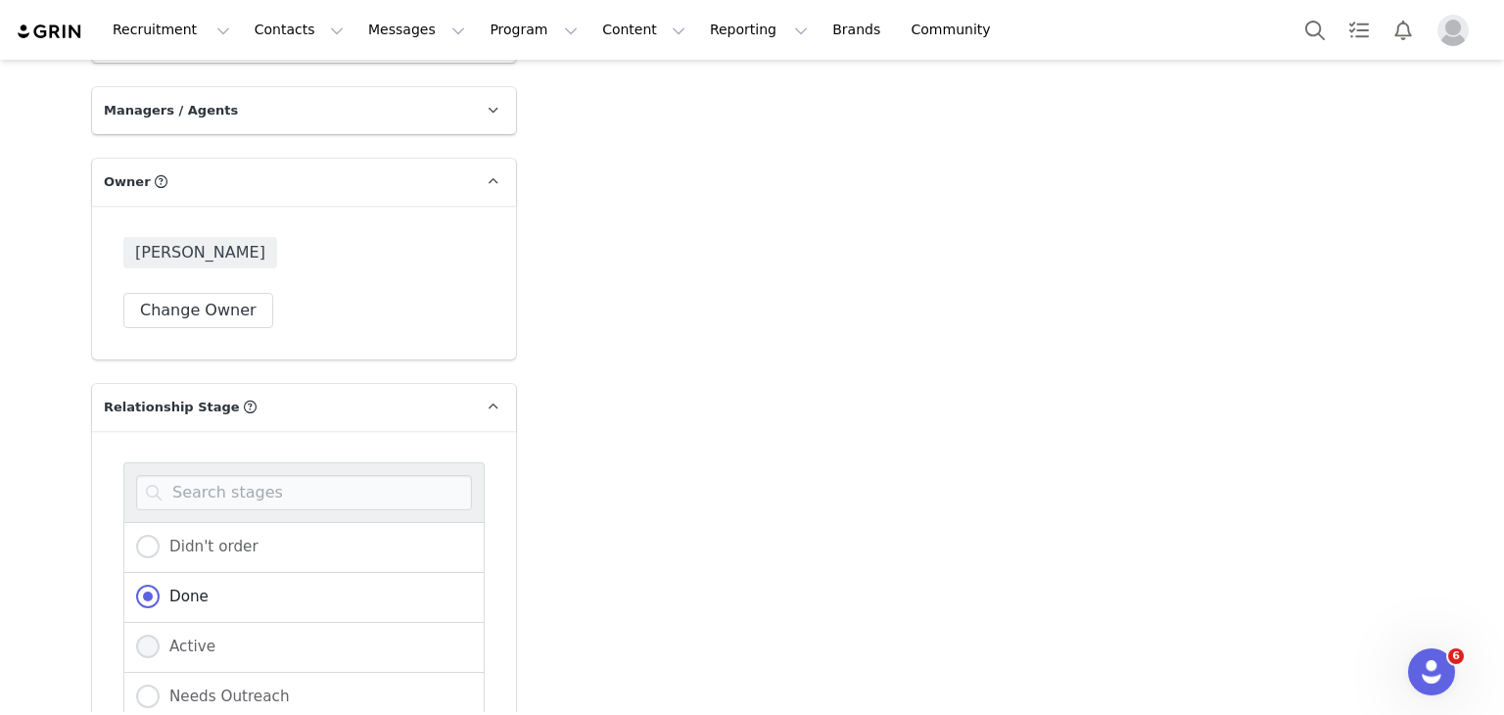
radio input "true"
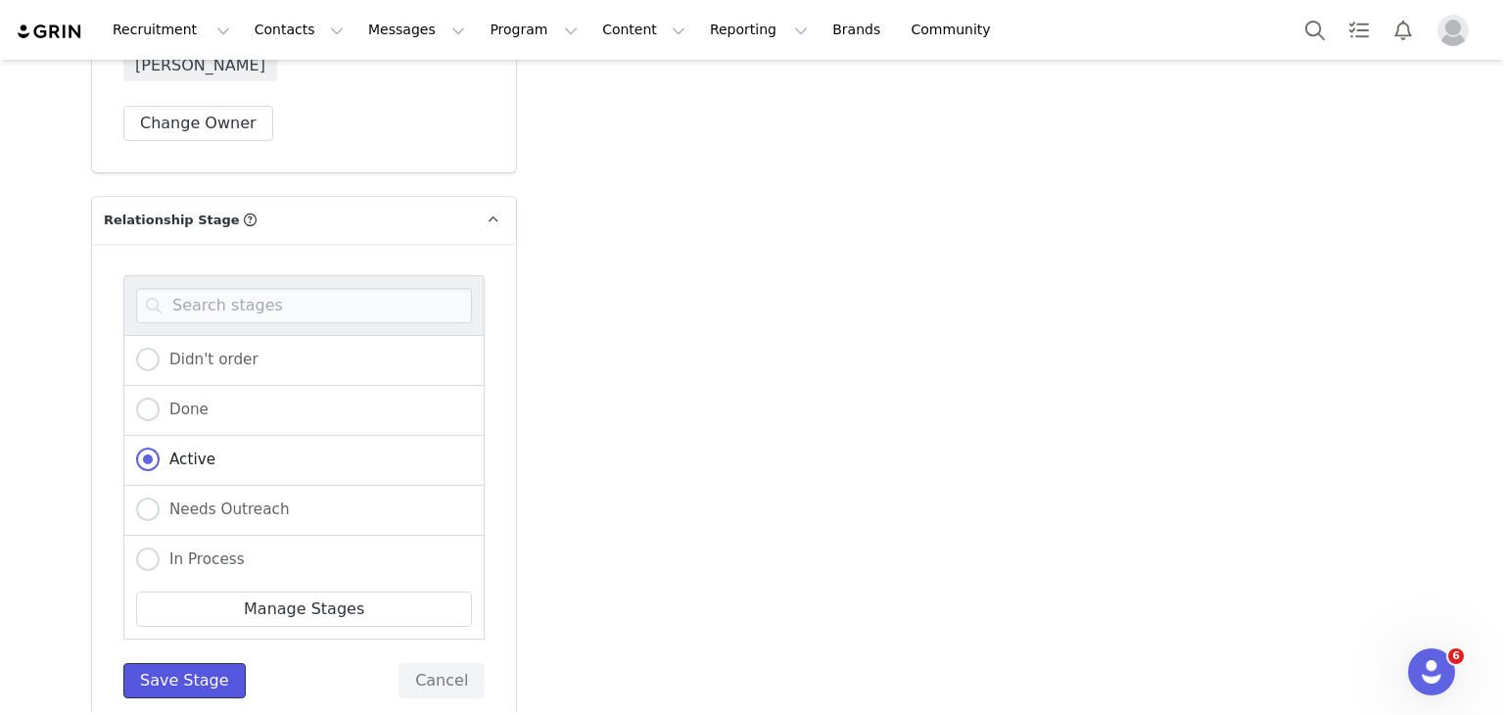
click at [152, 663] on button "Save Stage" at bounding box center [184, 680] width 122 height 35
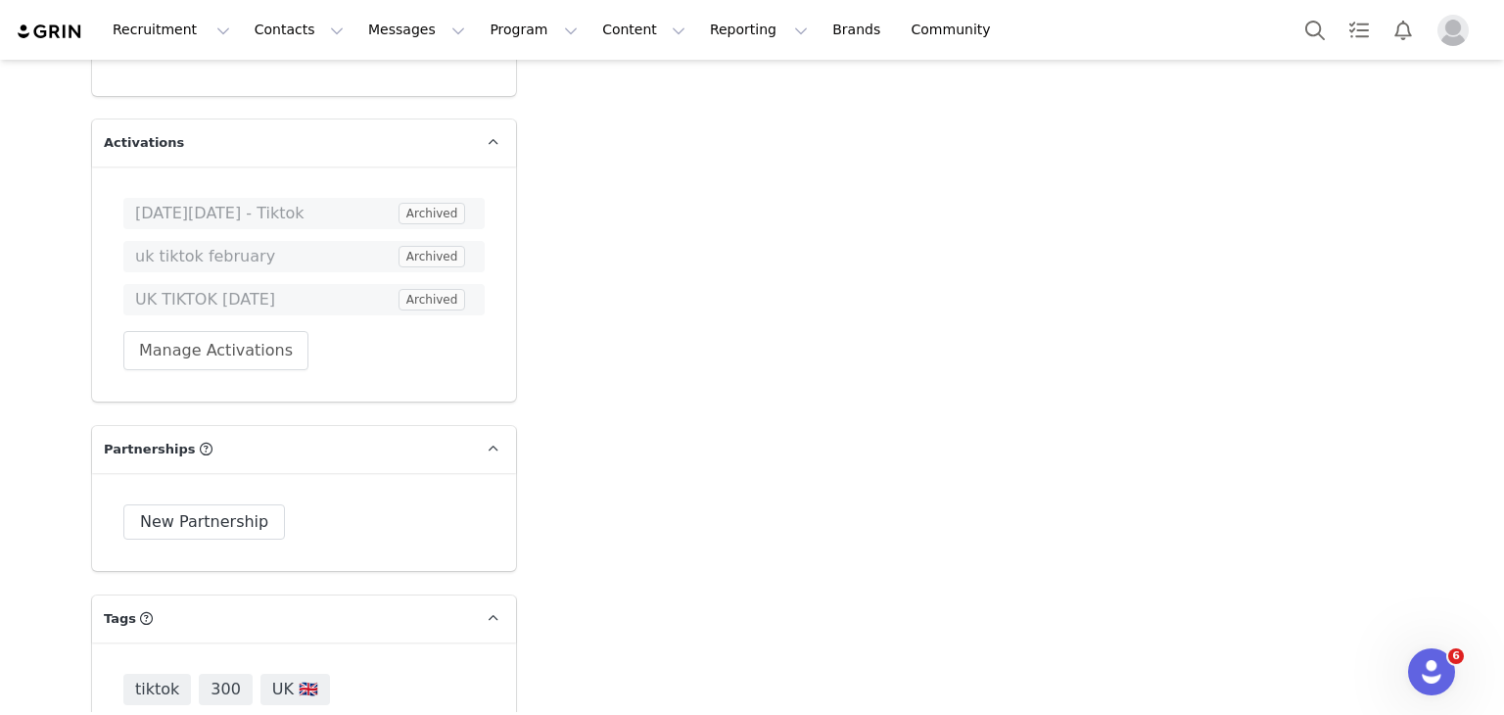
scroll to position [5573, 0]
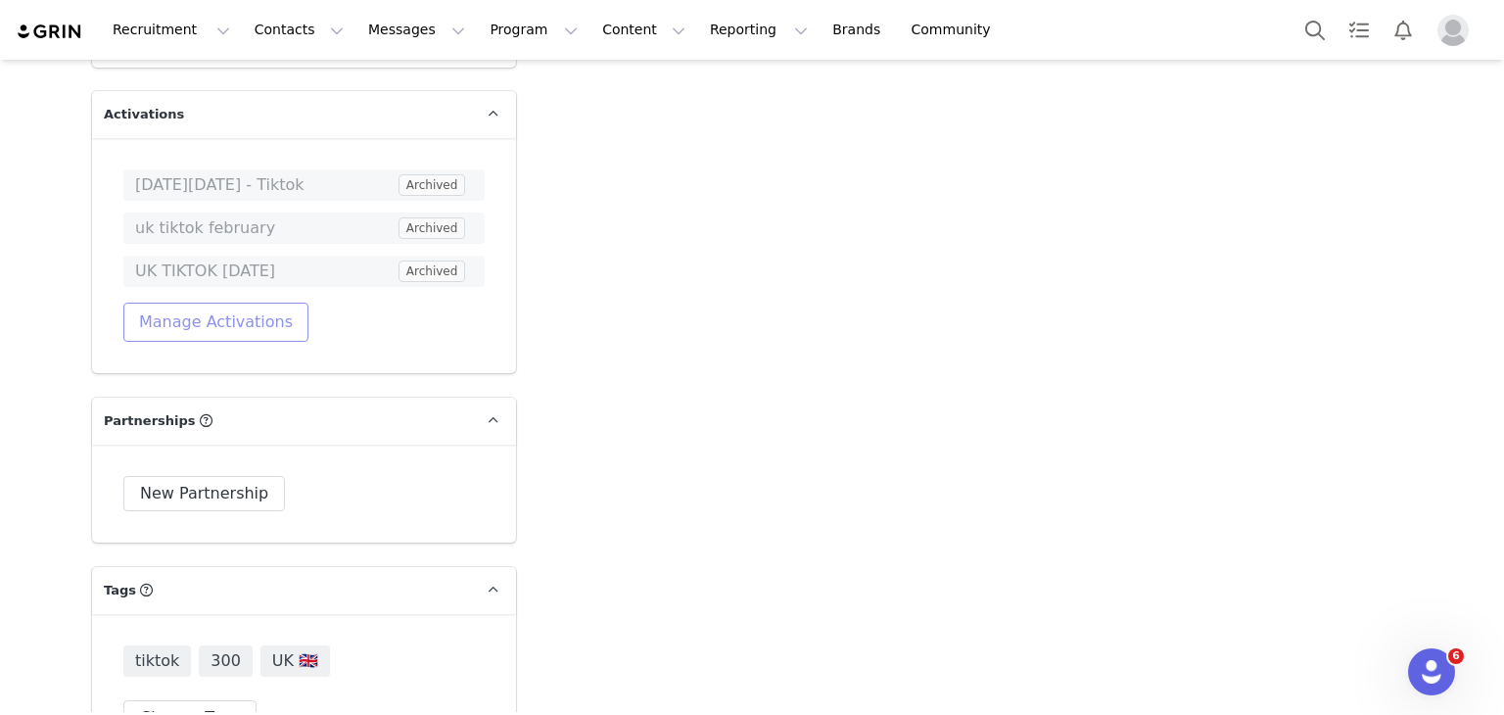
click at [149, 303] on button "Manage Activations" at bounding box center [215, 322] width 185 height 39
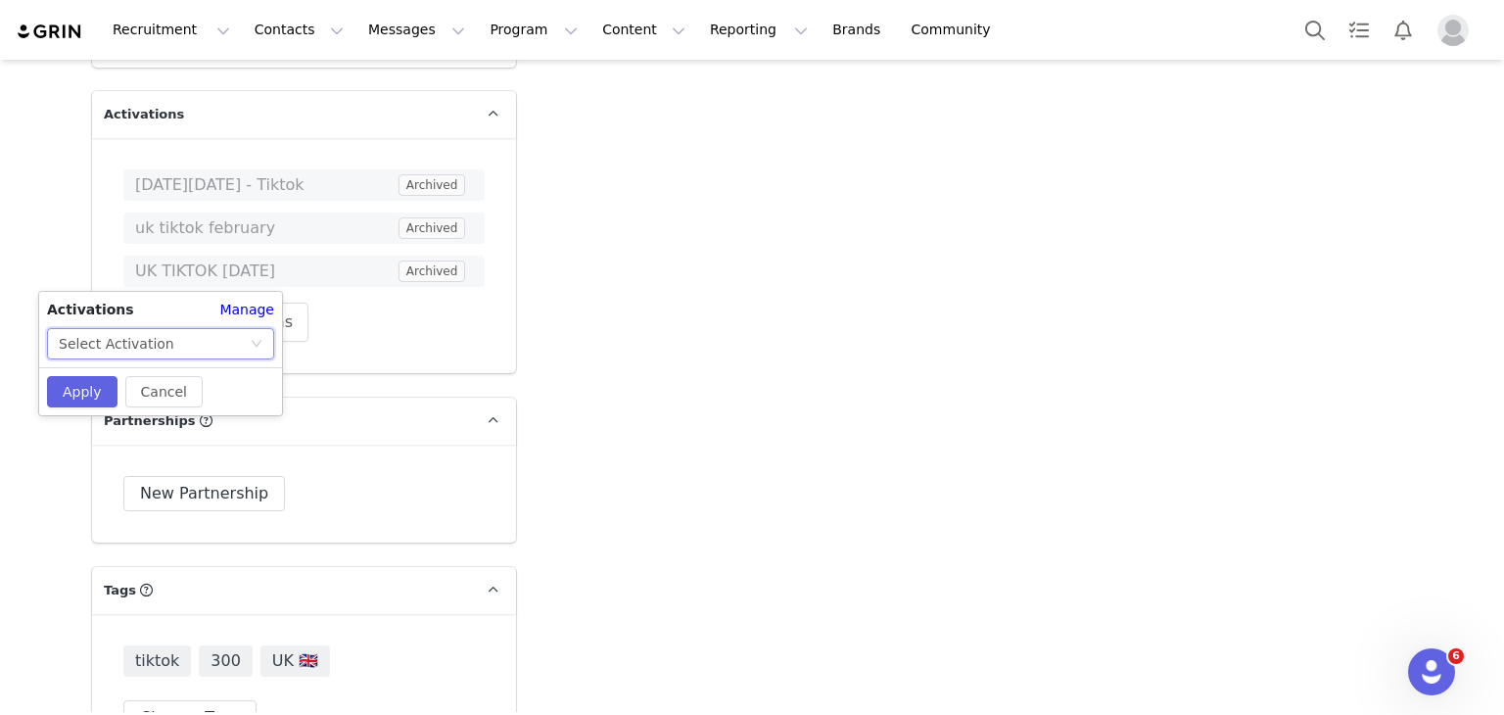
click at [158, 329] on div "Select Activation" at bounding box center [117, 343] width 116 height 29
click at [169, 334] on div "Select Activation" at bounding box center [154, 343] width 191 height 29
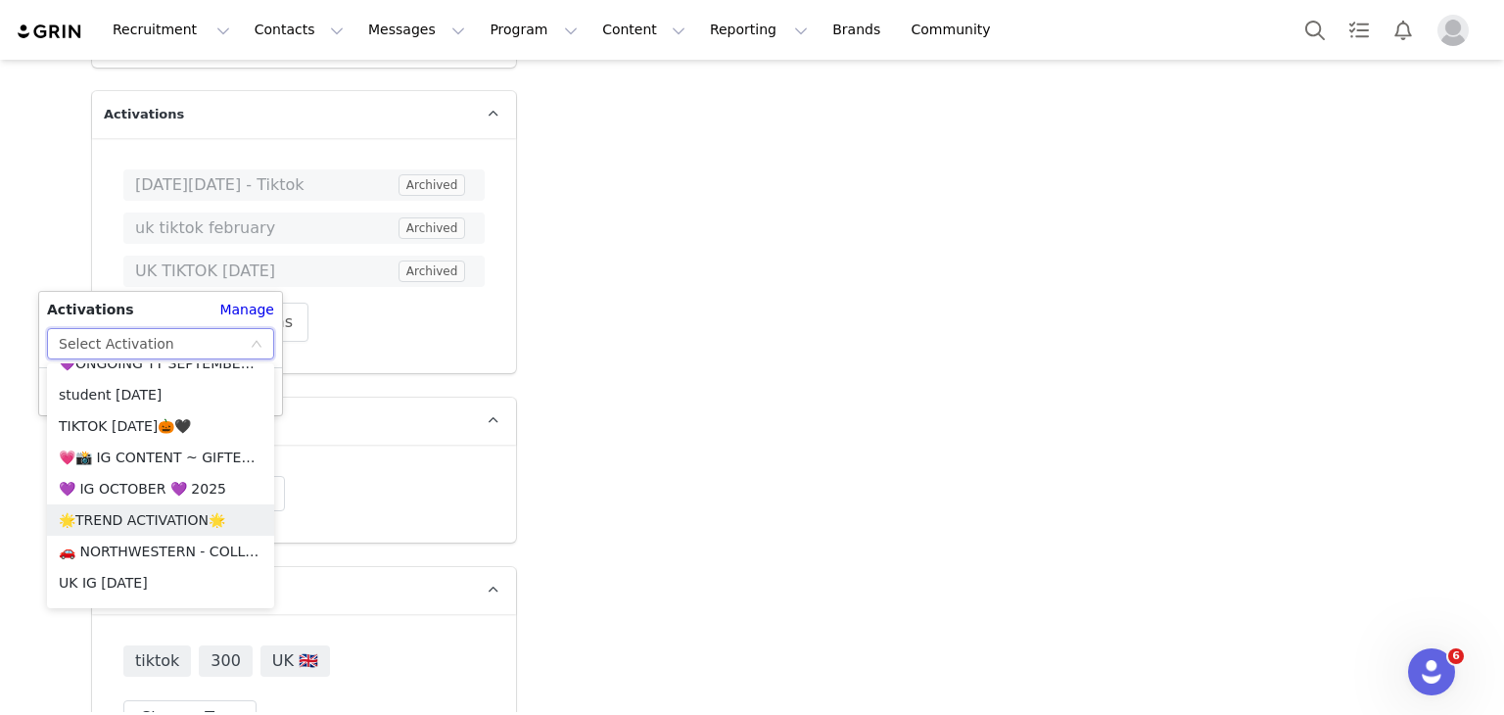
scroll to position [145, 0]
click at [171, 432] on li "TIKTOK [DATE]🎃🖤" at bounding box center [160, 425] width 227 height 31
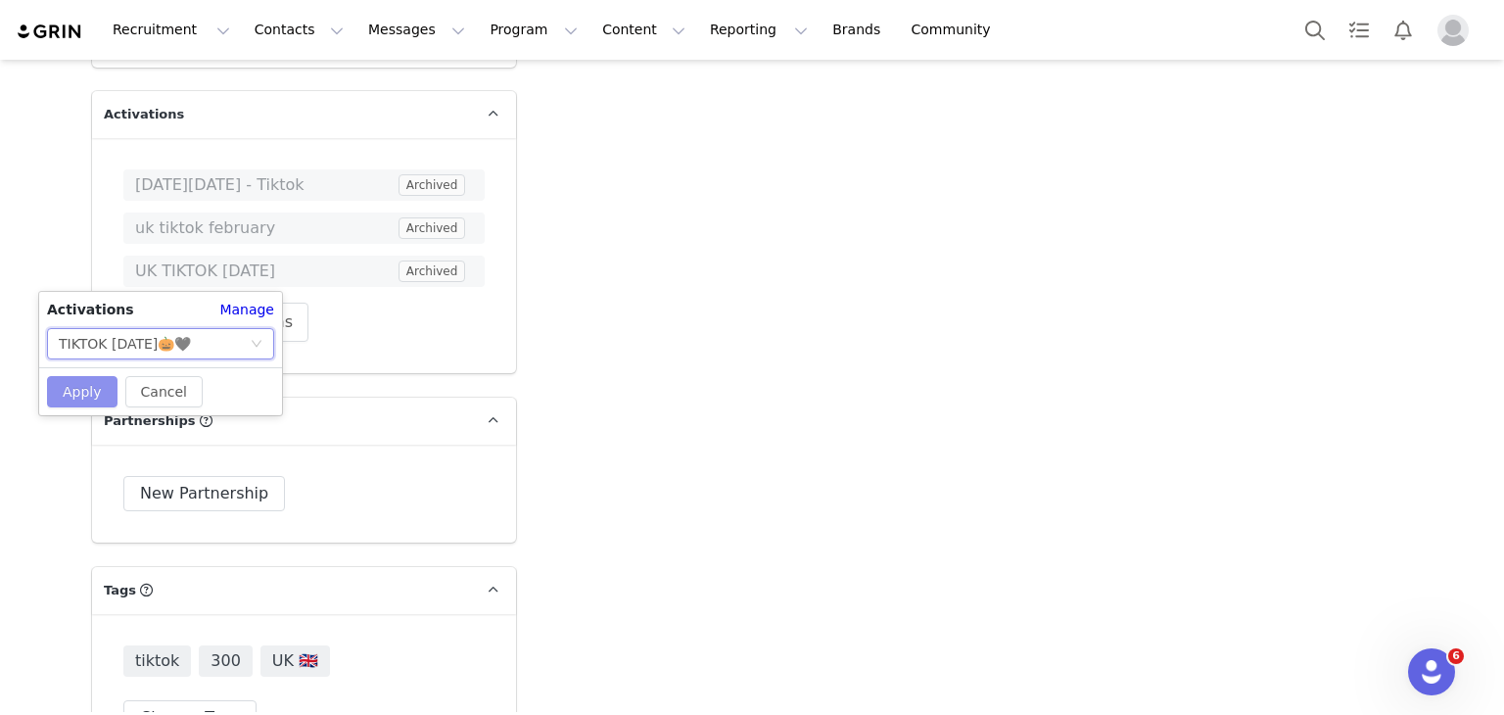
click at [89, 400] on button "Apply" at bounding box center [82, 391] width 71 height 31
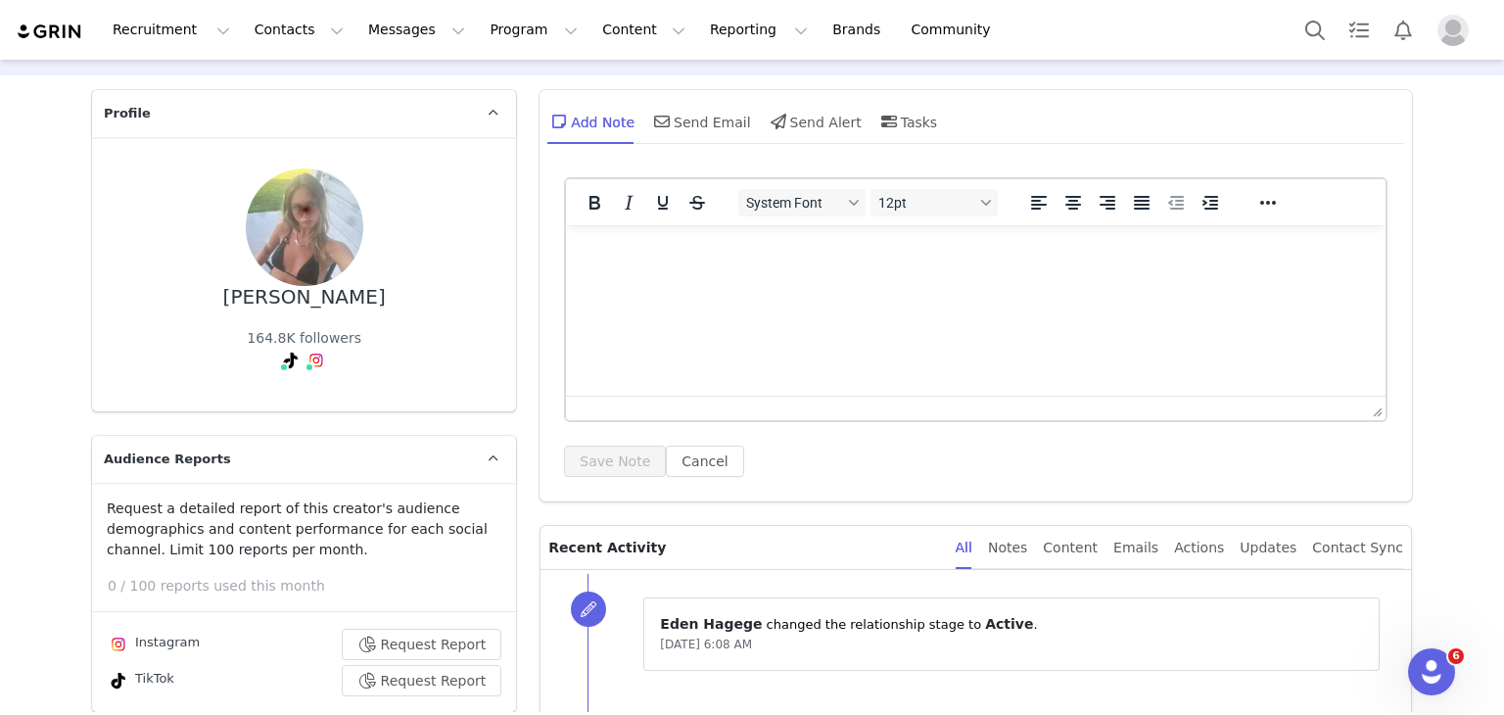
scroll to position [0, 0]
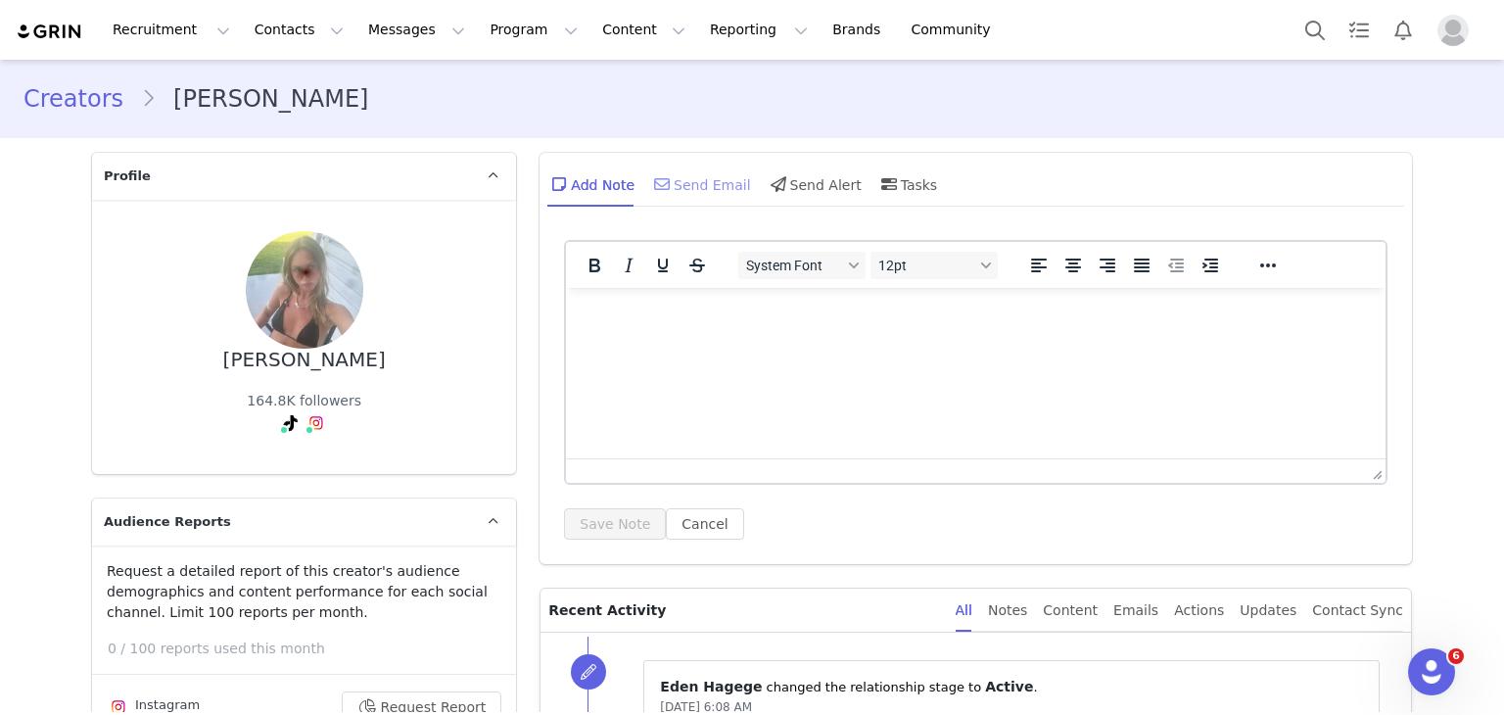
click at [650, 201] on div "Send Email" at bounding box center [700, 184] width 101 height 47
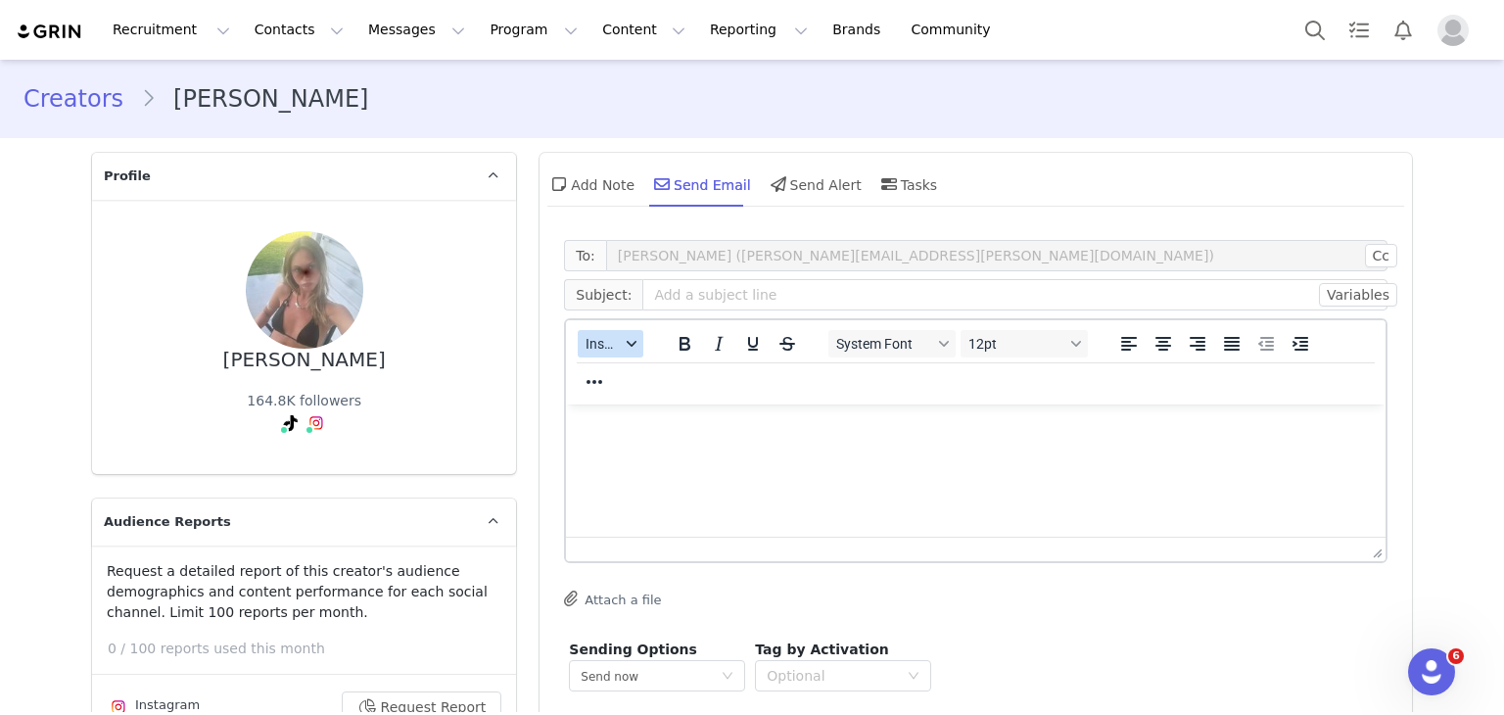
click at [606, 336] on span "Insert" at bounding box center [603, 344] width 34 height 16
click at [615, 364] on div "Insert Template" at bounding box center [673, 377] width 196 height 31
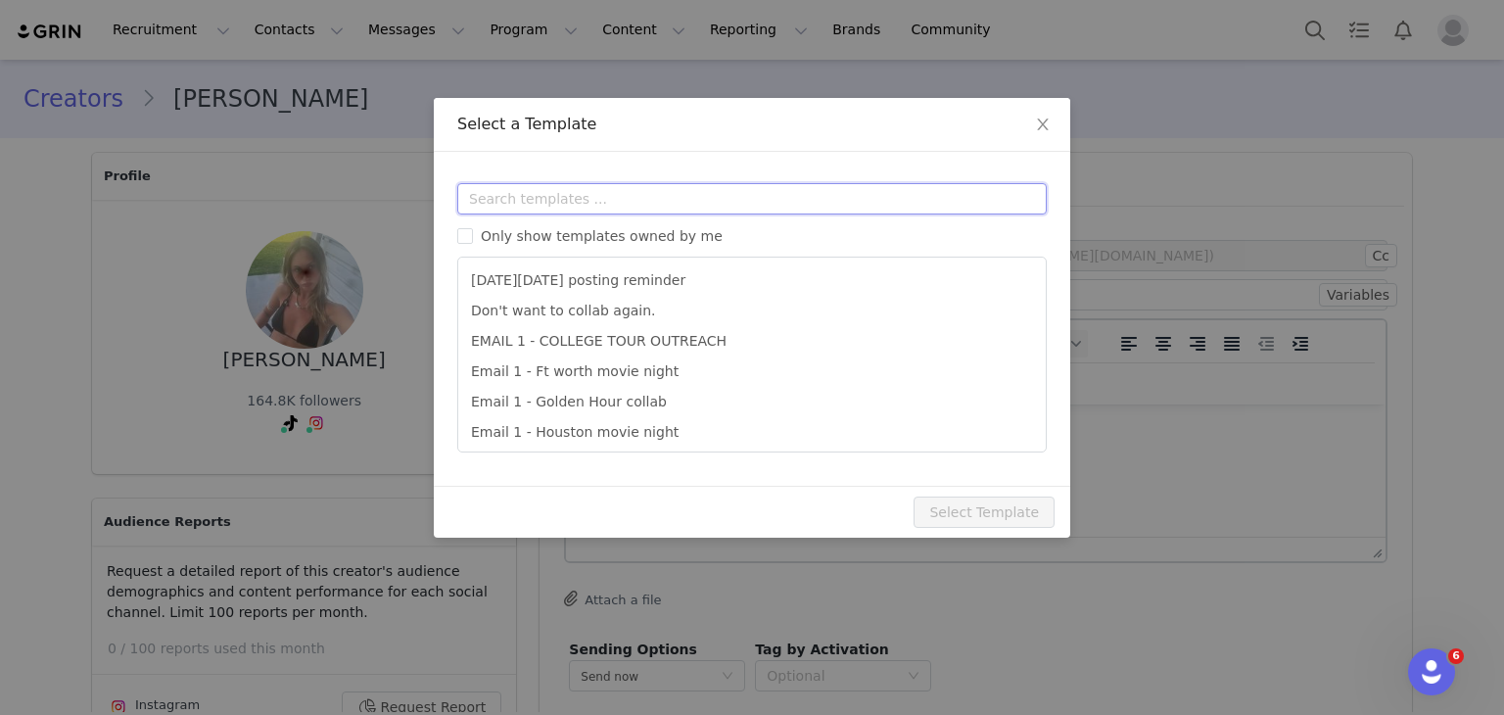
click at [692, 209] on input "text" at bounding box center [752, 198] width 590 height 31
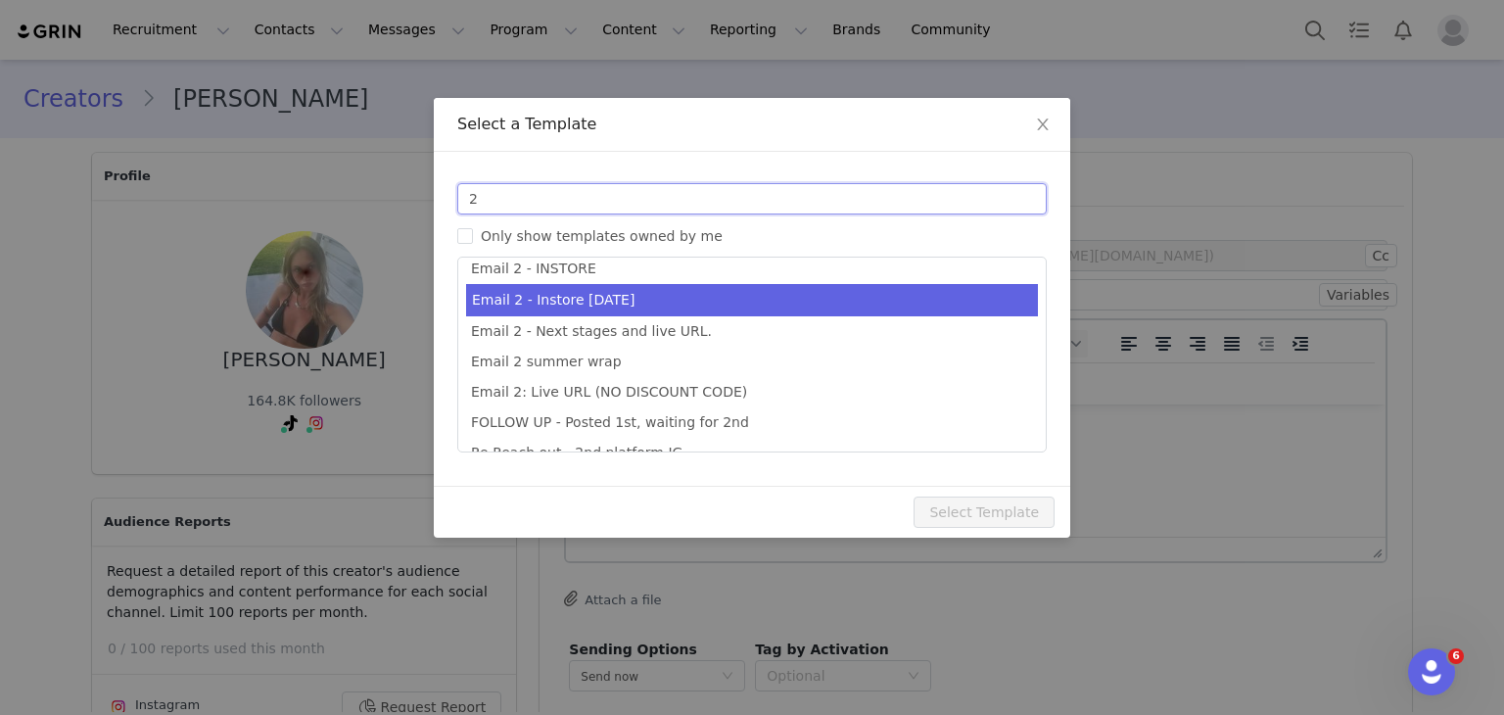
type input "2"
type input "Collab with Edikted"
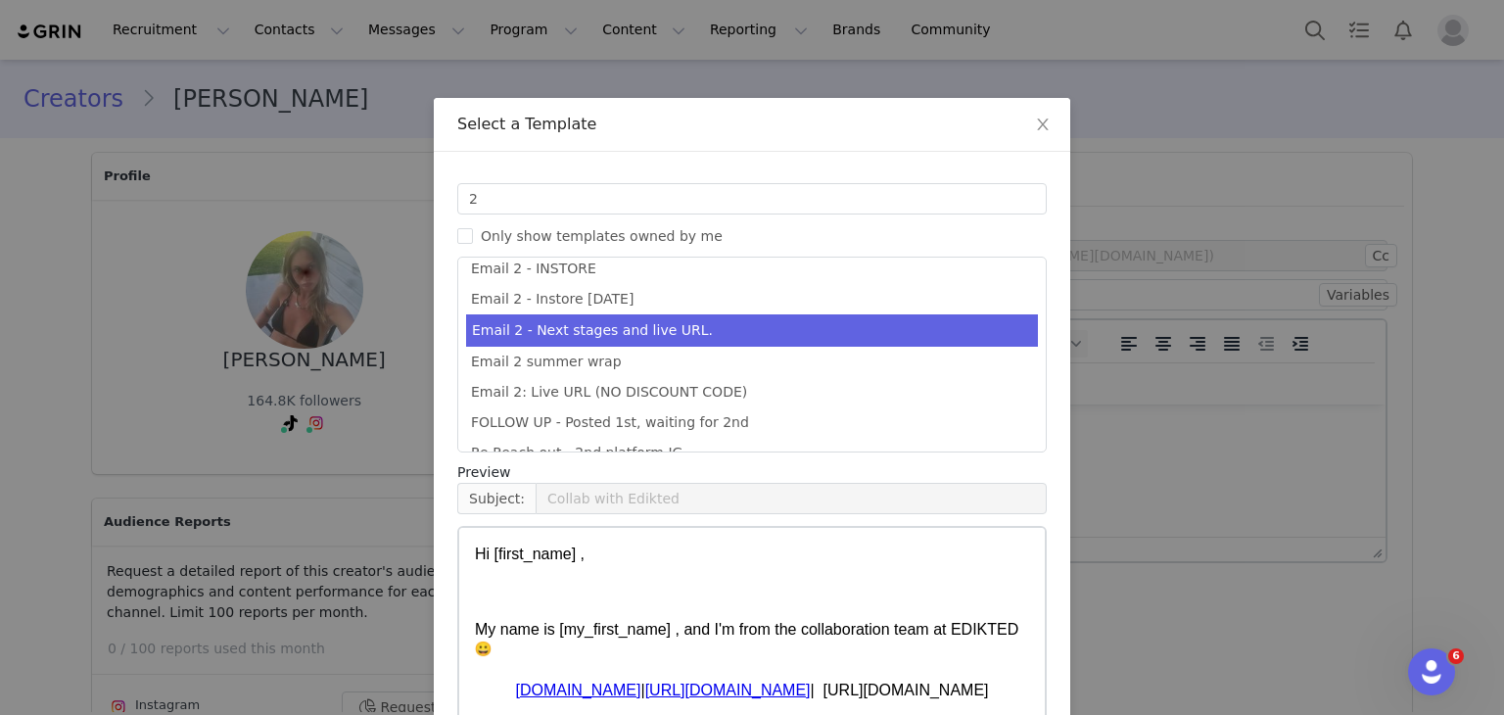
click at [731, 322] on ul "Email 1: Reach out - REEL + 2 STORIES 300 EMAIL 2 - FALL SEASON INSTORE Email 2…" at bounding box center [752, 355] width 590 height 196
click at [731, 322] on li "Email 2 - Next stages and live URL." at bounding box center [752, 330] width 572 height 32
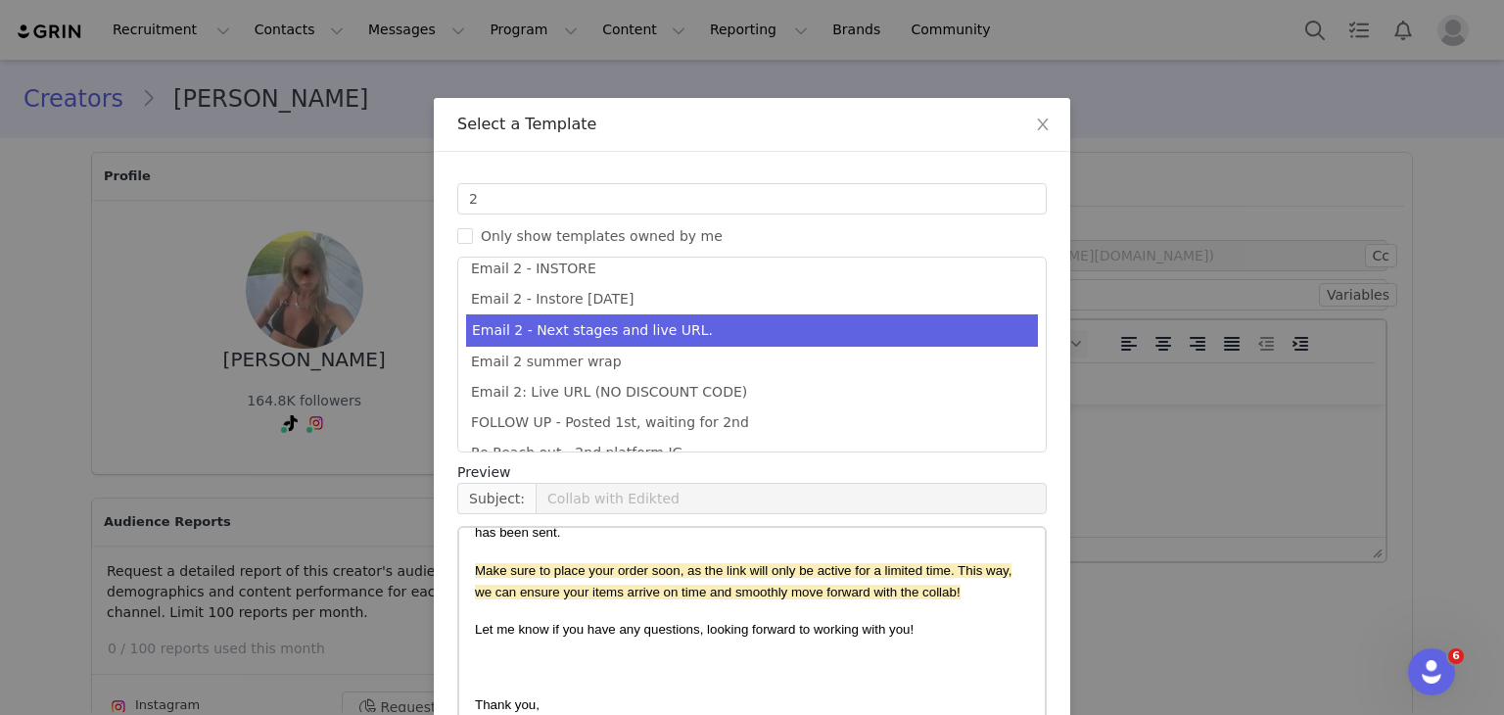
scroll to position [155, 0]
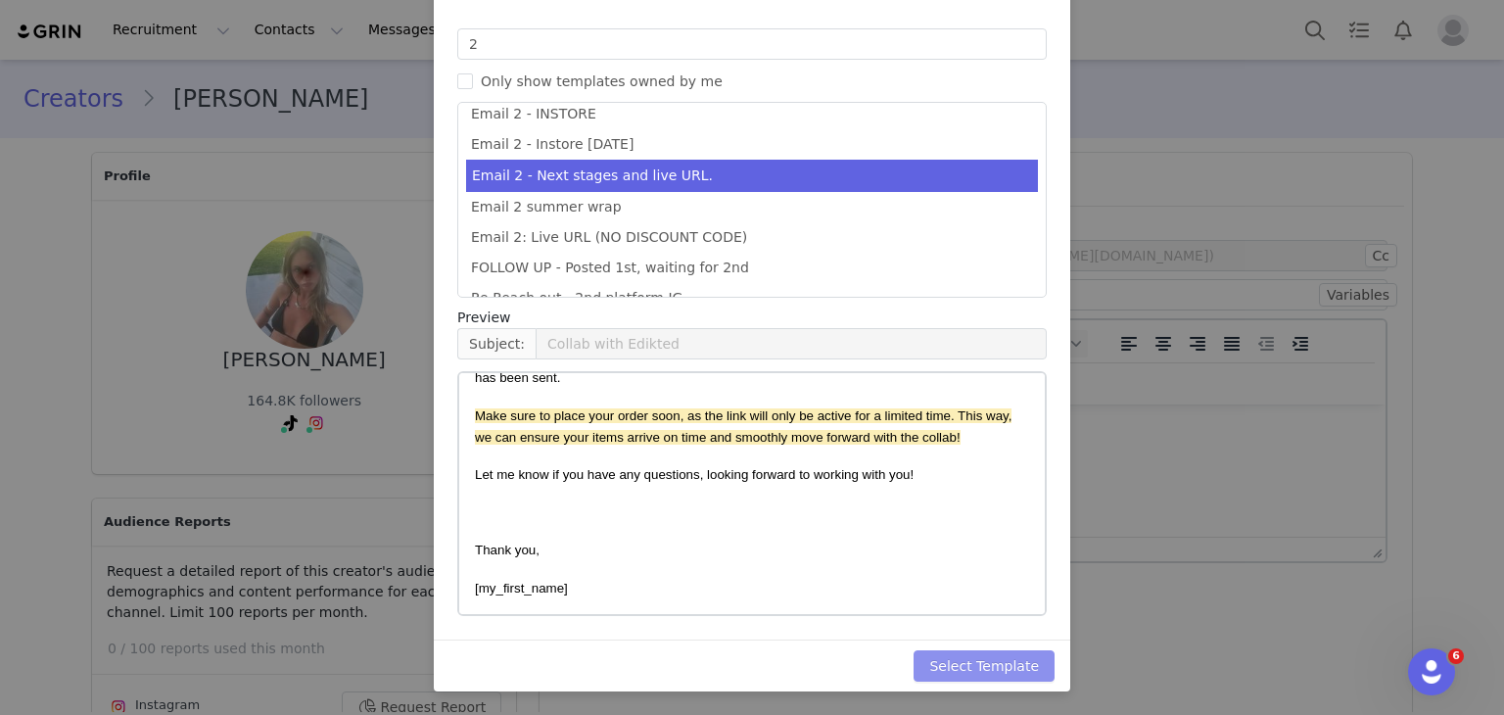
click at [952, 662] on button "Select Template" at bounding box center [984, 665] width 141 height 31
type input "Collab with Edikted"
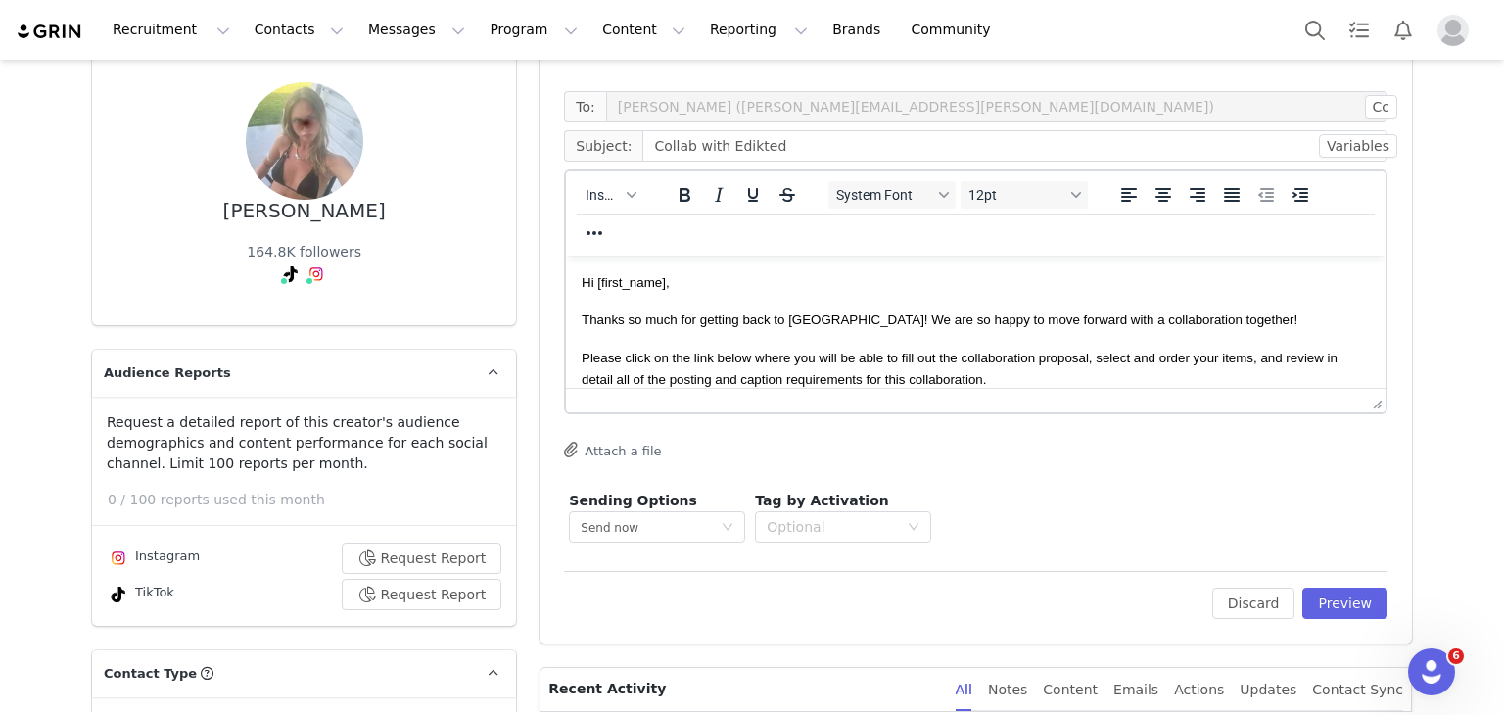
scroll to position [156, 0]
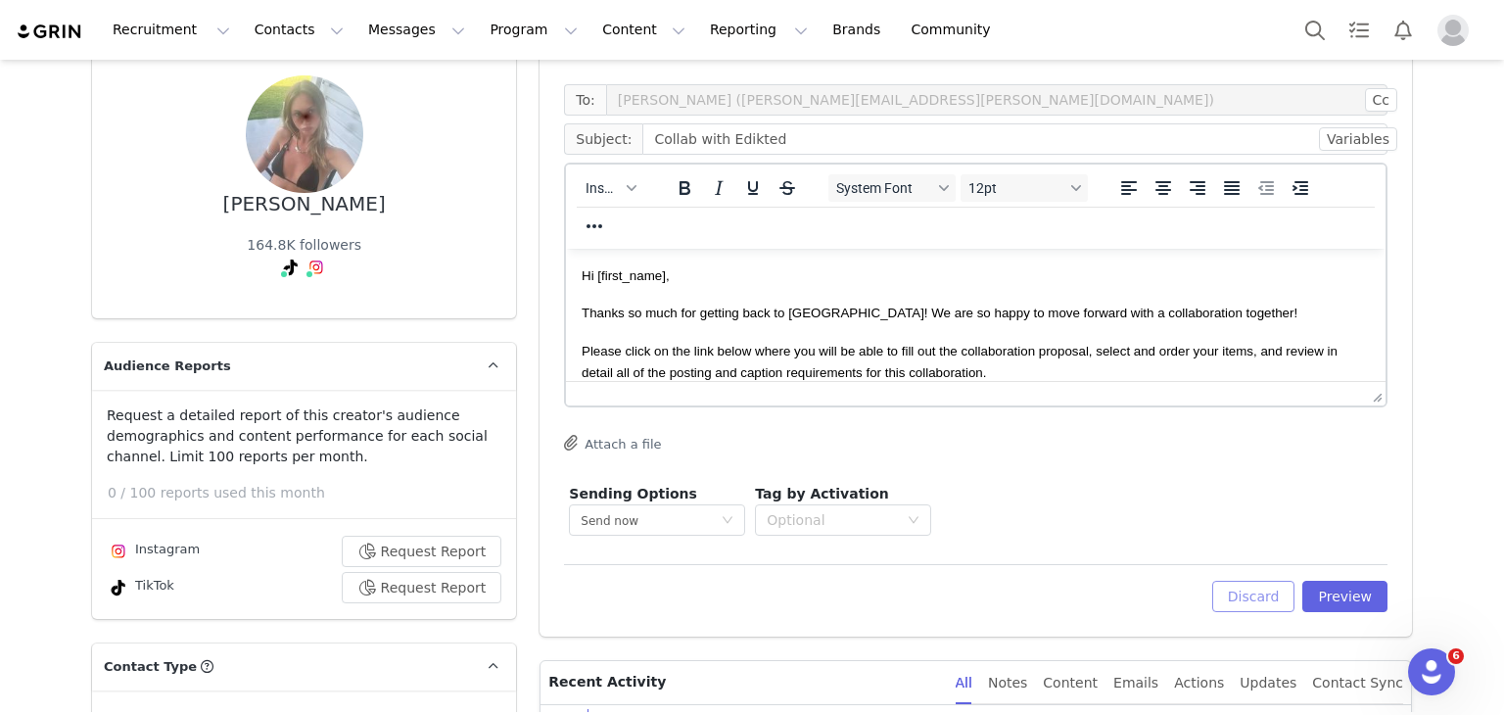
click at [1241, 588] on button "Discard" at bounding box center [1253, 596] width 83 height 31
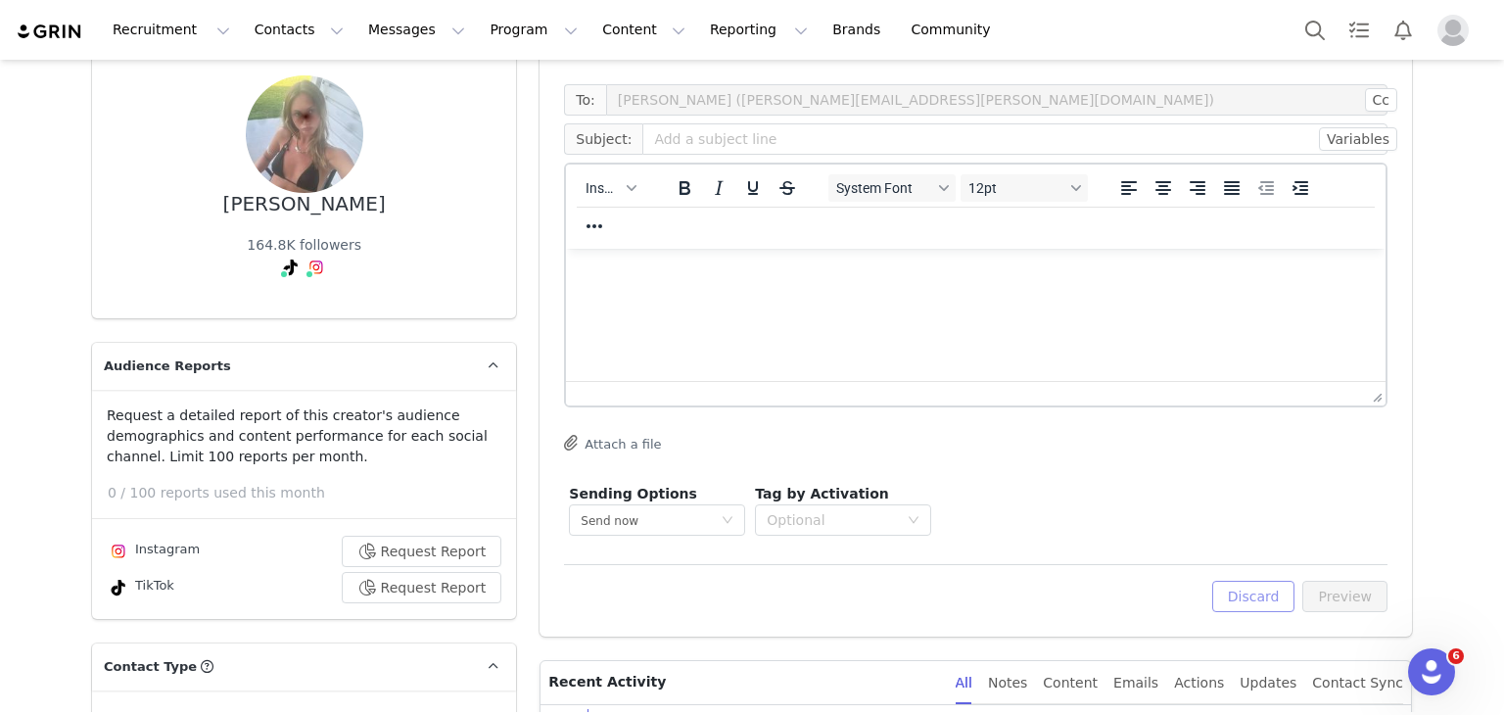
click at [1241, 588] on button "Discard" at bounding box center [1253, 596] width 83 height 31
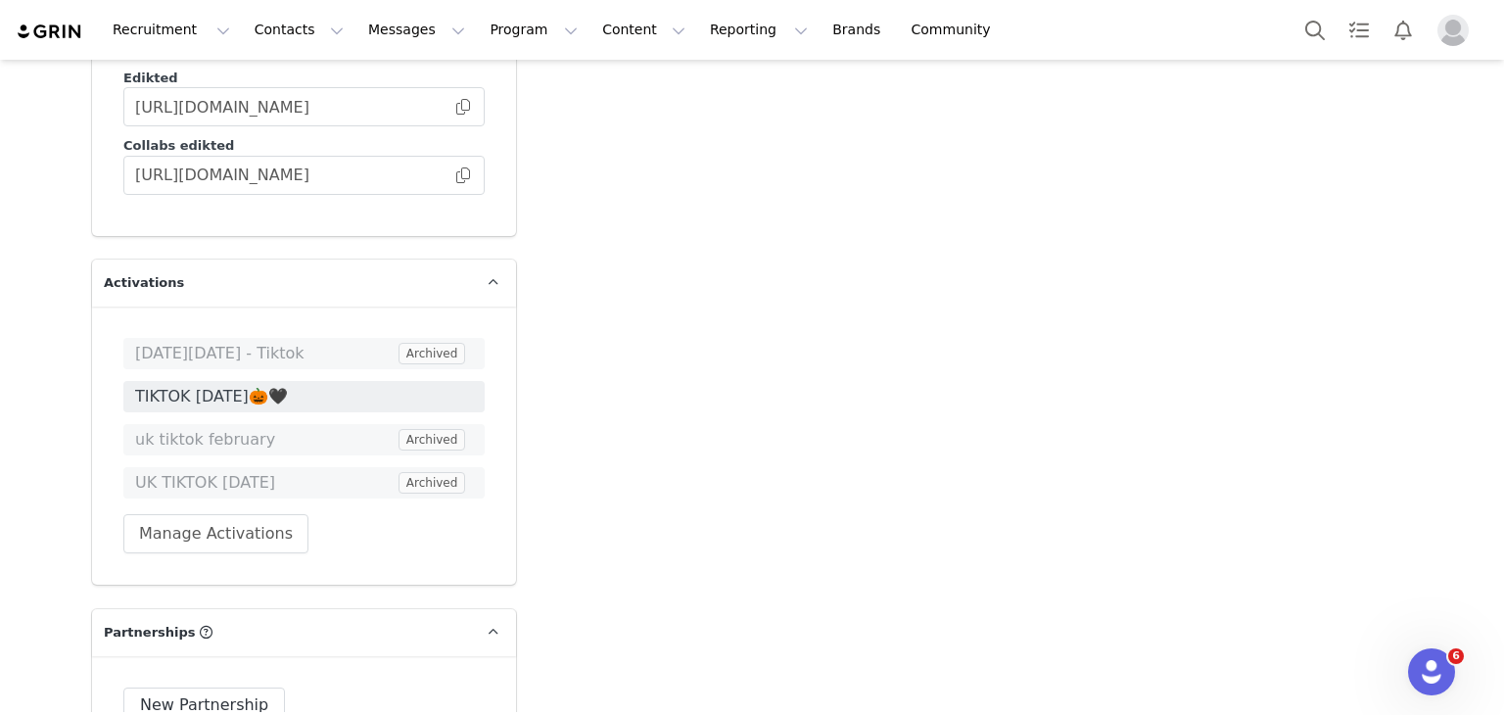
scroll to position [5409, 0]
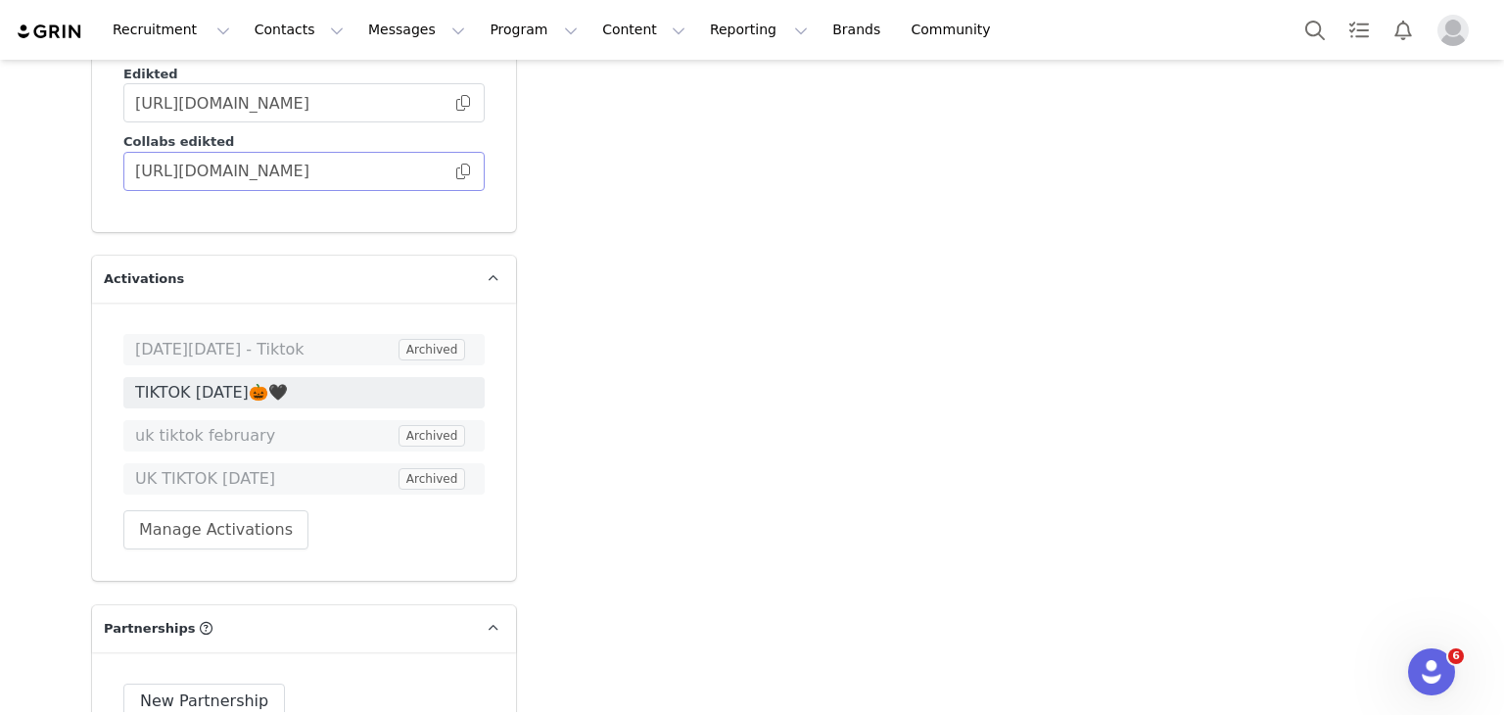
click at [461, 171] on span at bounding box center [463, 171] width 20 height 0
click at [356, 41] on button "Messages Messages" at bounding box center [416, 30] width 120 height 44
click at [342, 126] on p "Inbox" at bounding box center [358, 123] width 37 height 21
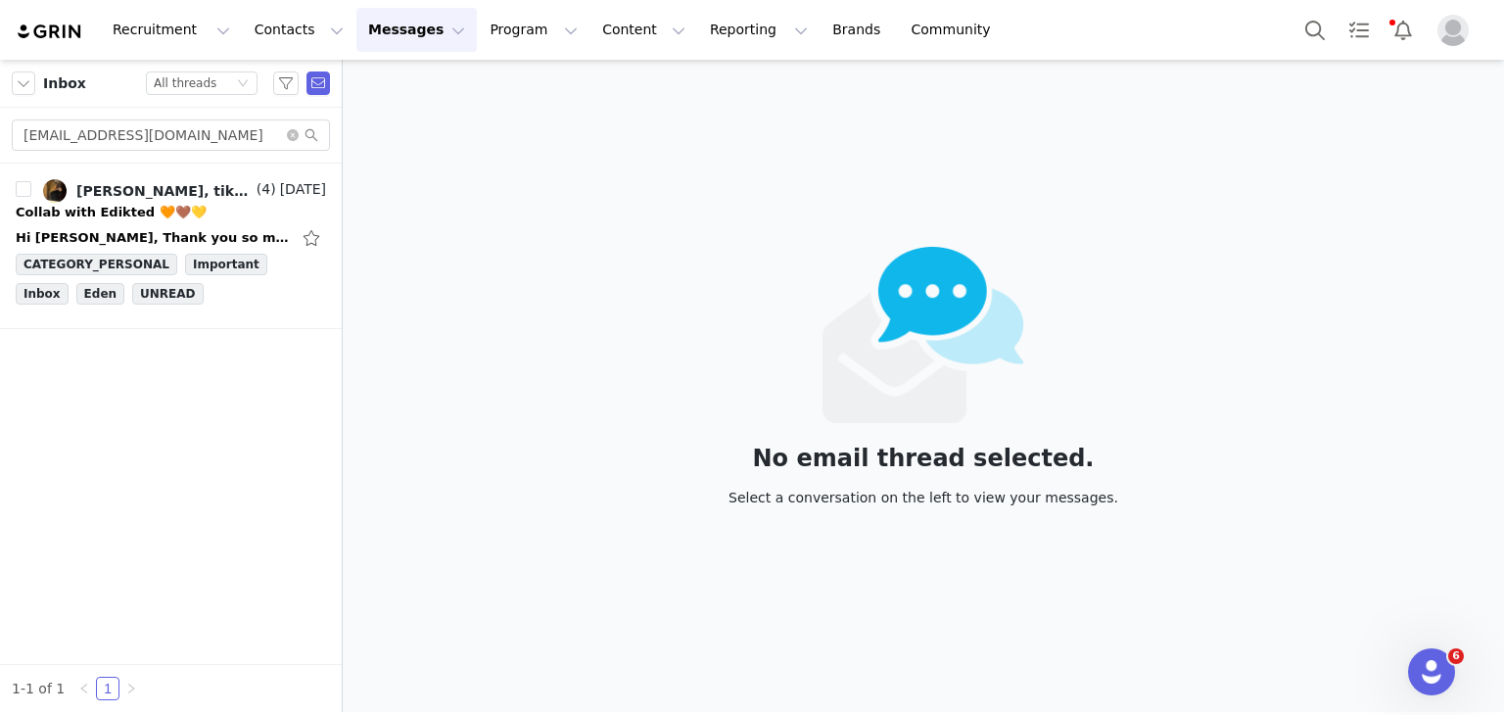
click at [95, 117] on div "sahakianlillia@gmail.com" at bounding box center [171, 136] width 342 height 56
click at [97, 125] on input "sahakianlillia@gmail.com" at bounding box center [171, 134] width 318 height 31
paste input "gretapm05@hot"
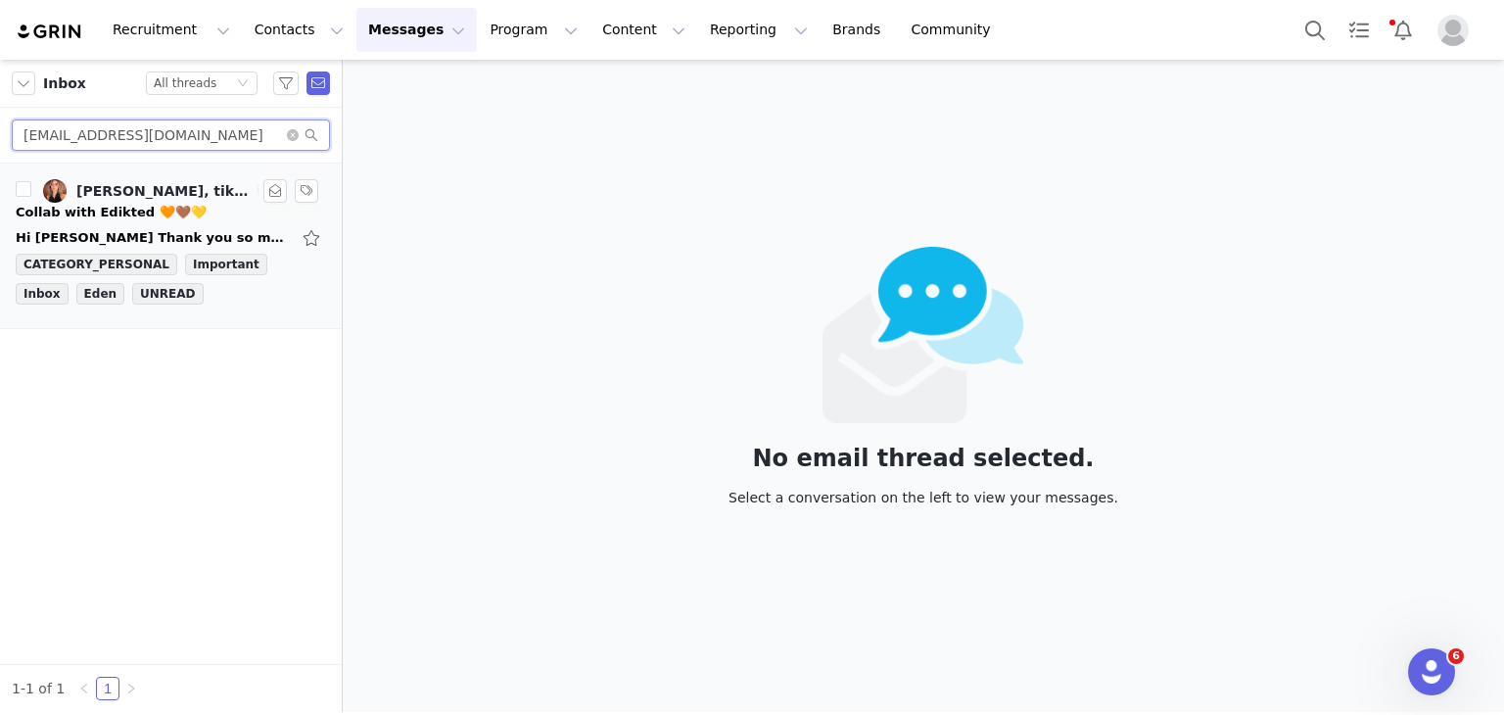
type input "gretapm05@hotmail.com"
click at [220, 225] on div "Hi Ella Thank you so much for reaching out! I'm definitely interested in collab…" at bounding box center [171, 237] width 310 height 31
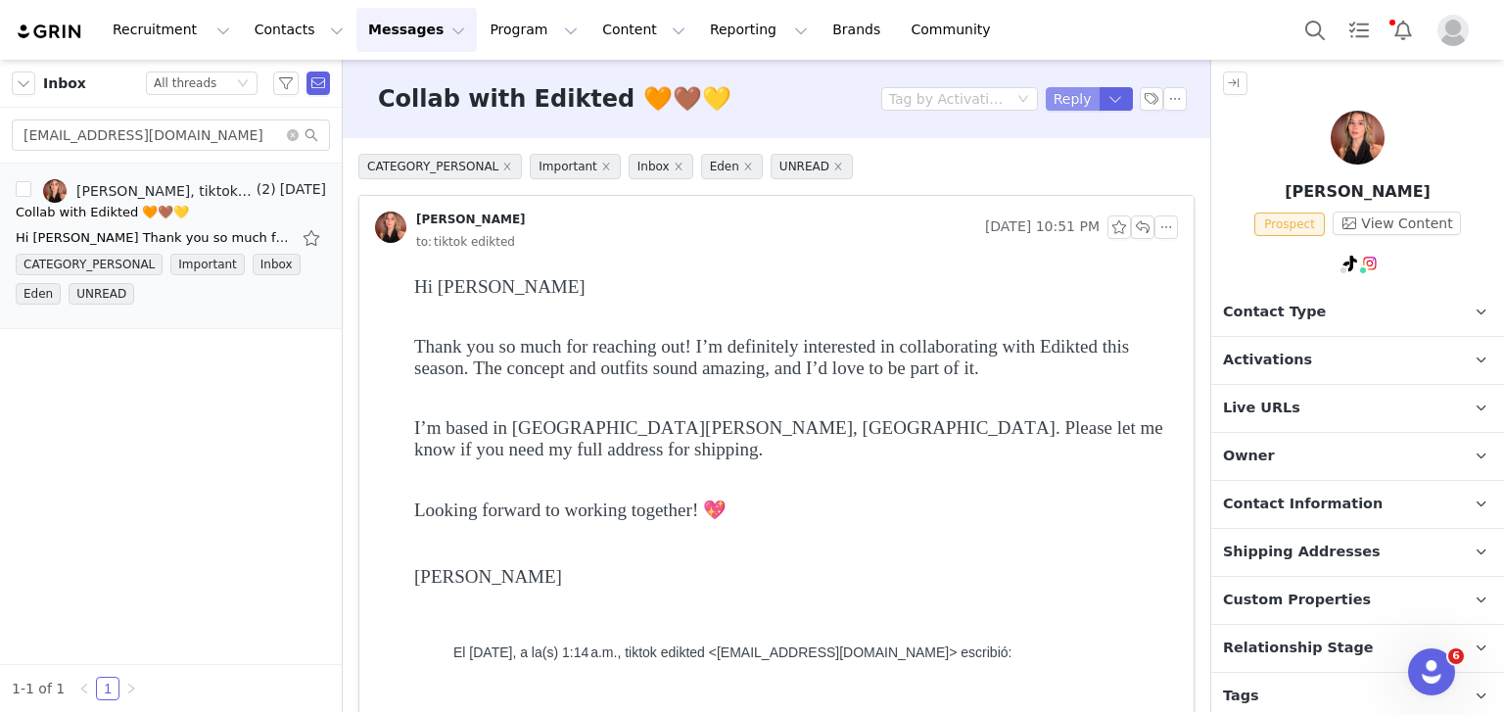
click at [1058, 87] on button "Reply" at bounding box center [1073, 99] width 54 height 24
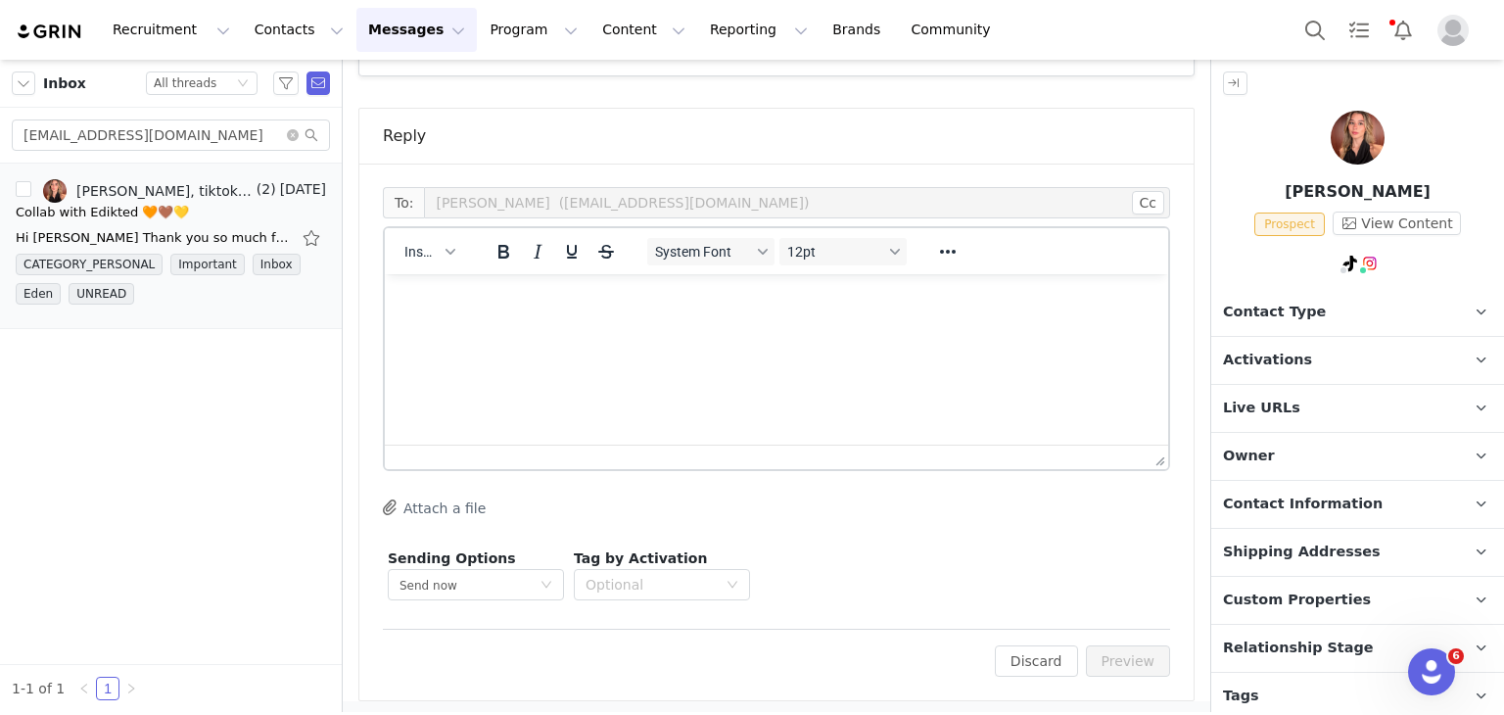
scroll to position [1594, 0]
click at [431, 234] on button "Insert" at bounding box center [430, 247] width 66 height 27
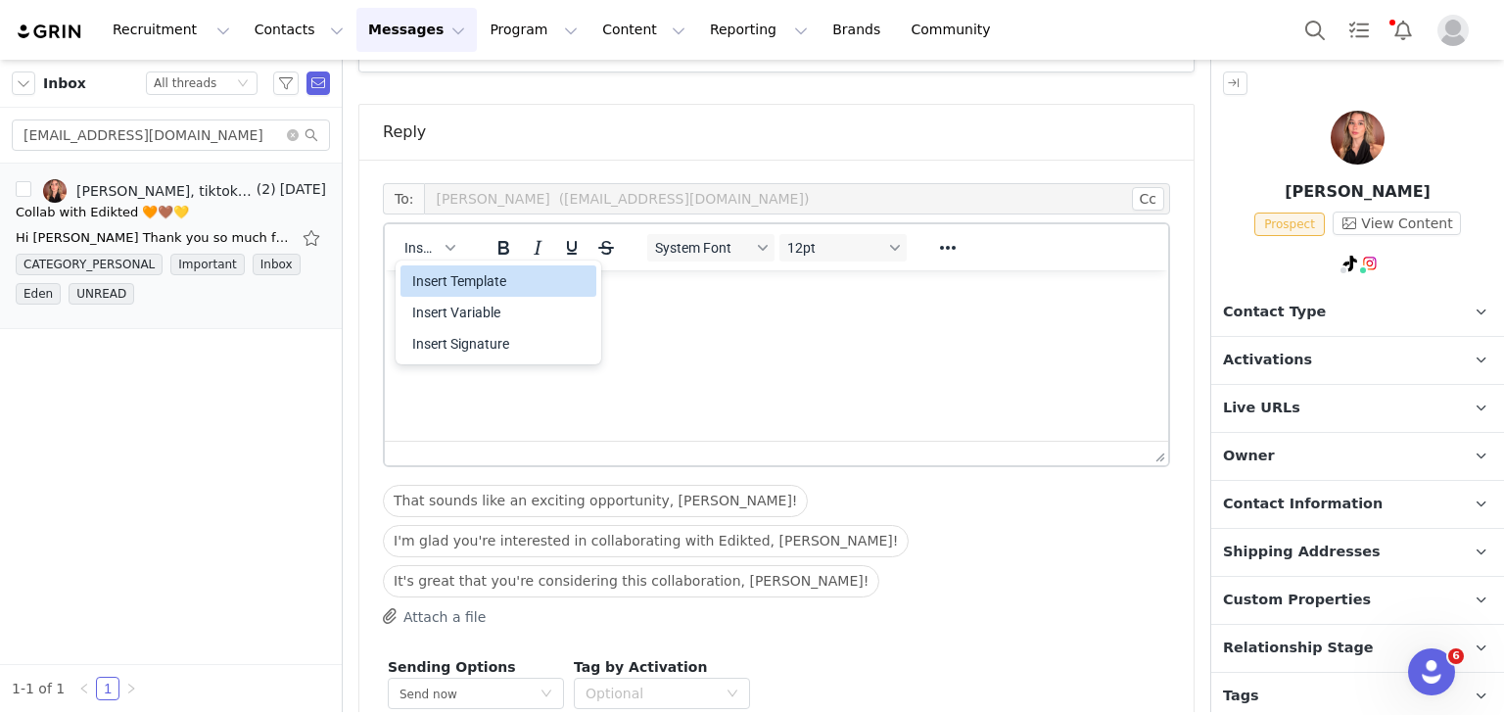
click at [513, 291] on div "Insert Template" at bounding box center [500, 281] width 176 height 24
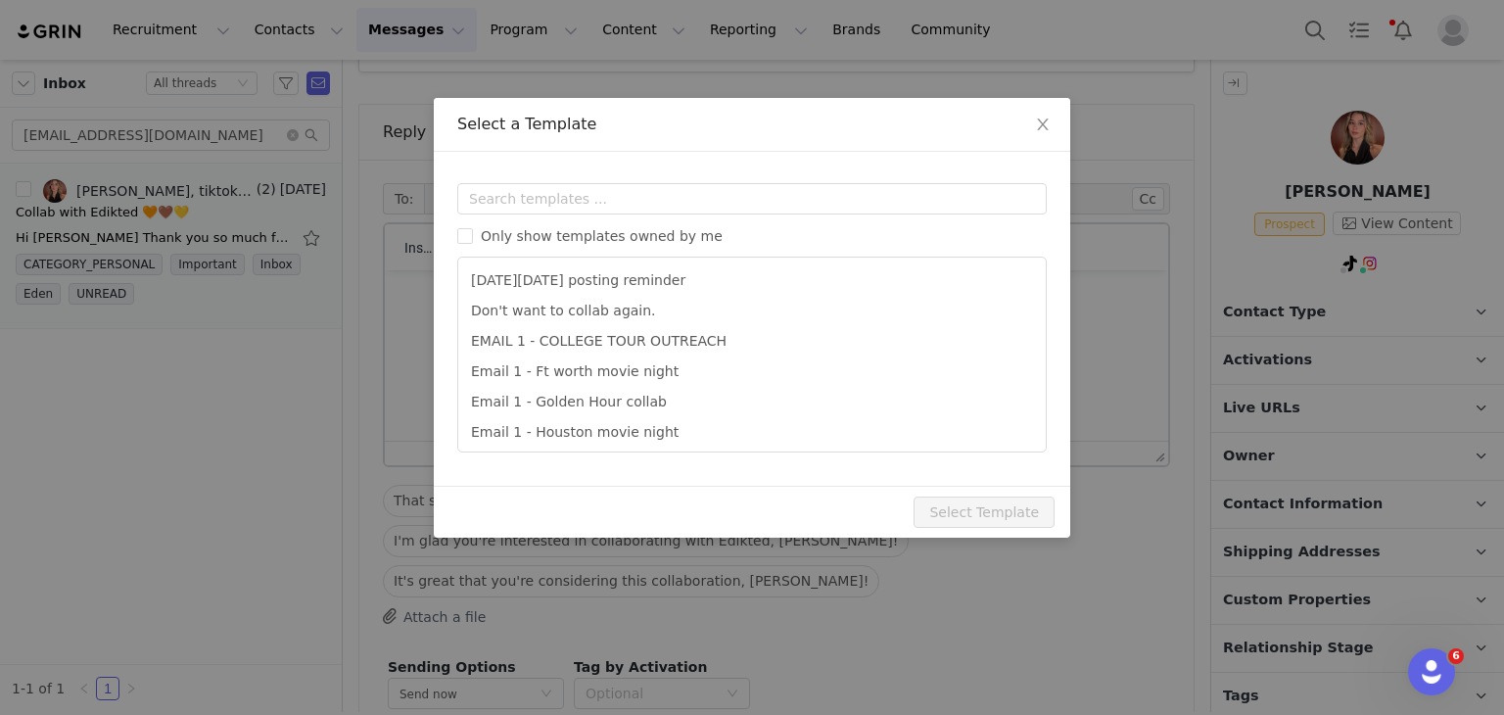
scroll to position [0, 0]
click at [576, 211] on input "text" at bounding box center [752, 198] width 590 height 31
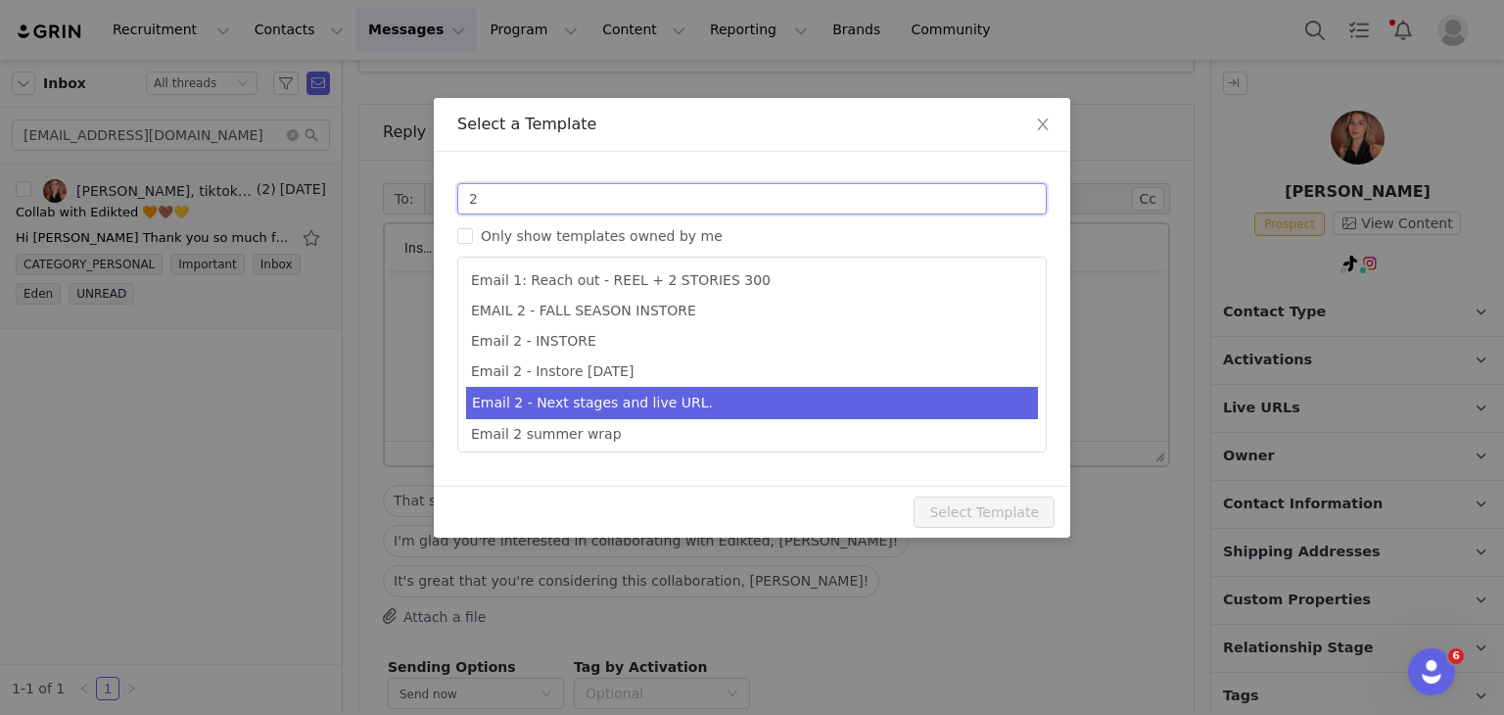
type input "2"
type input "Collab with Edikted"
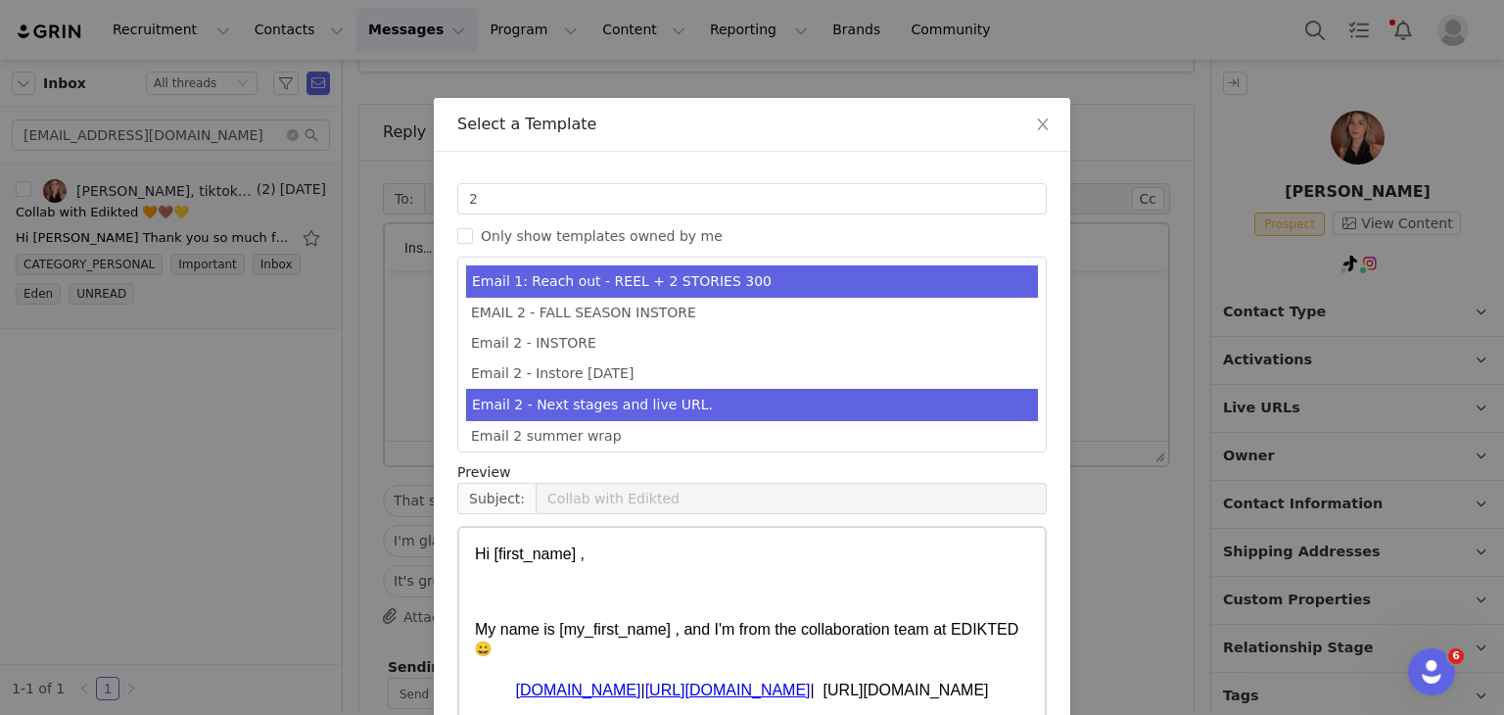
click at [566, 391] on li "Email 2 - Next stages and live URL." at bounding box center [752, 405] width 572 height 32
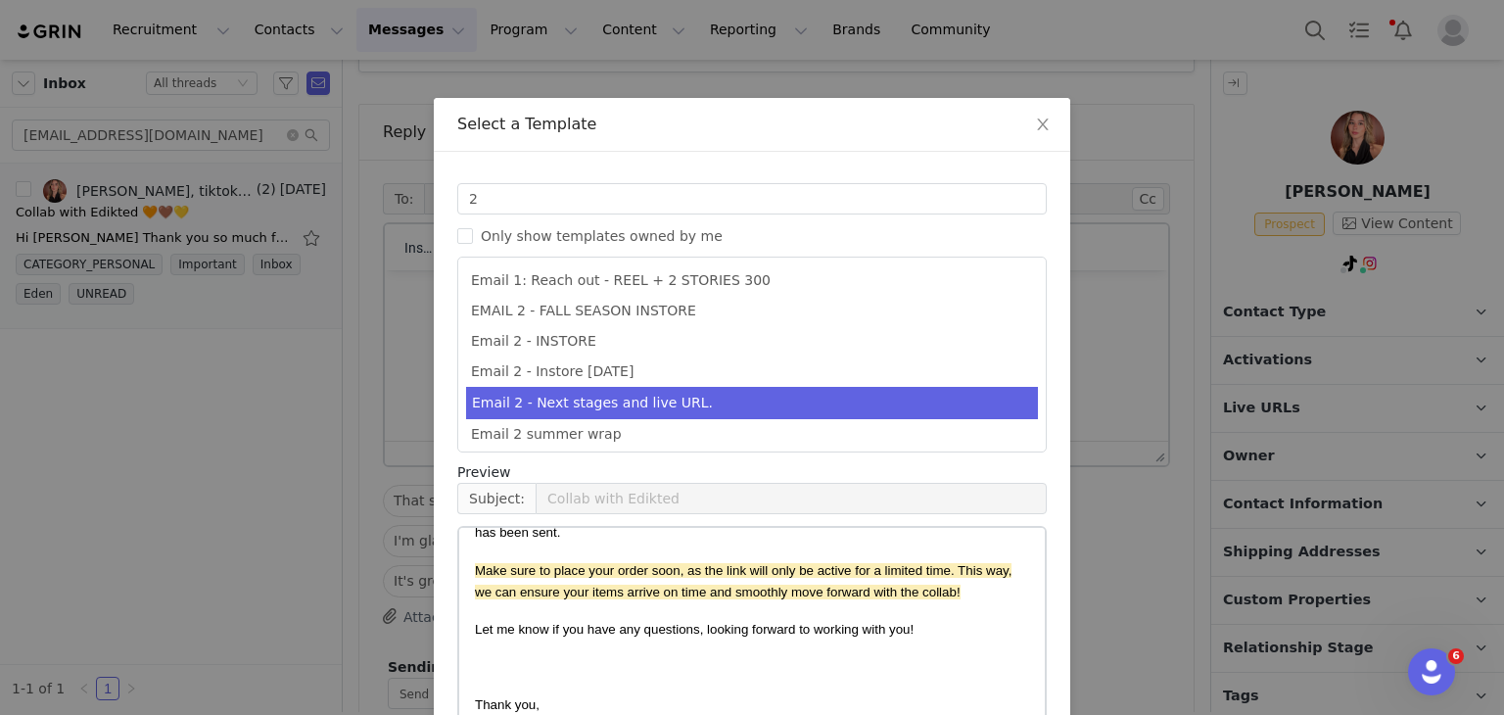
scroll to position [155, 0]
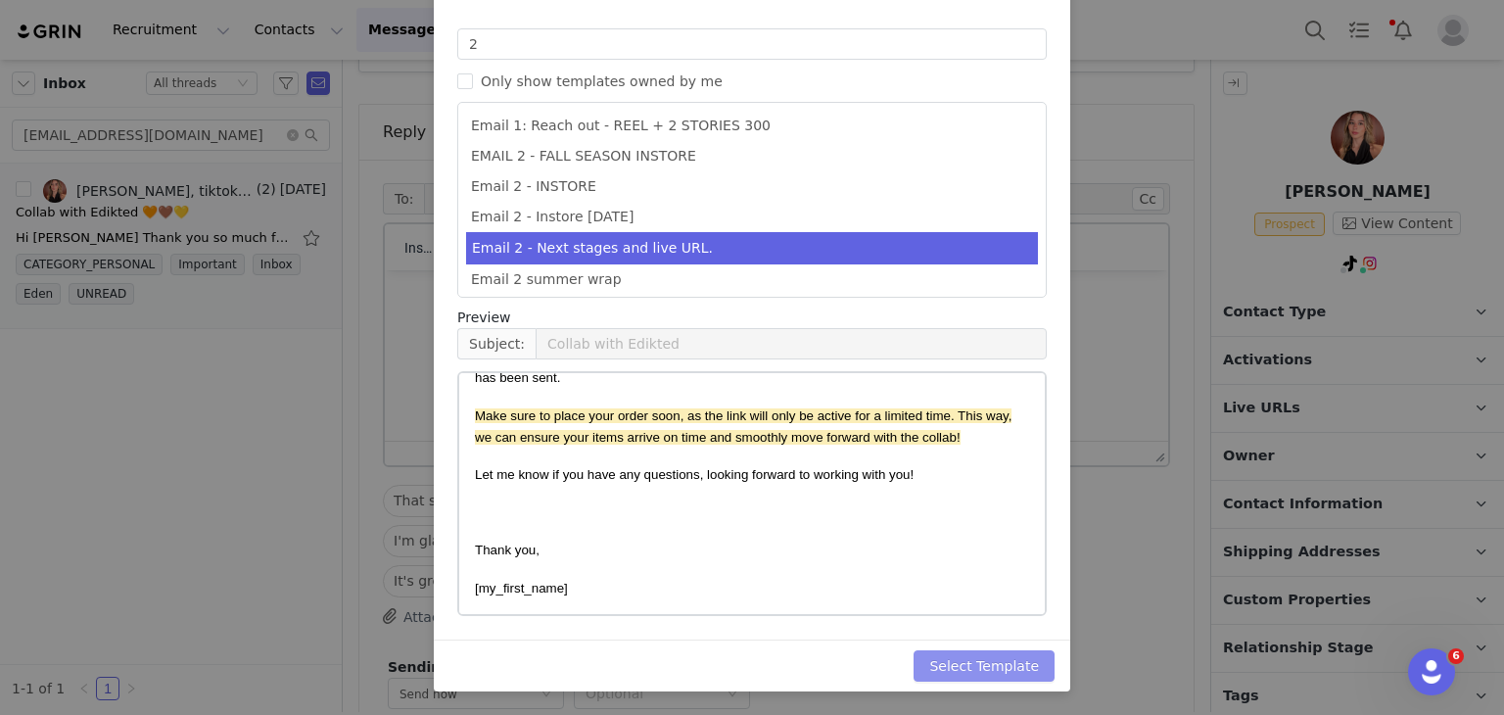
click at [1007, 659] on button "Select Template" at bounding box center [984, 665] width 141 height 31
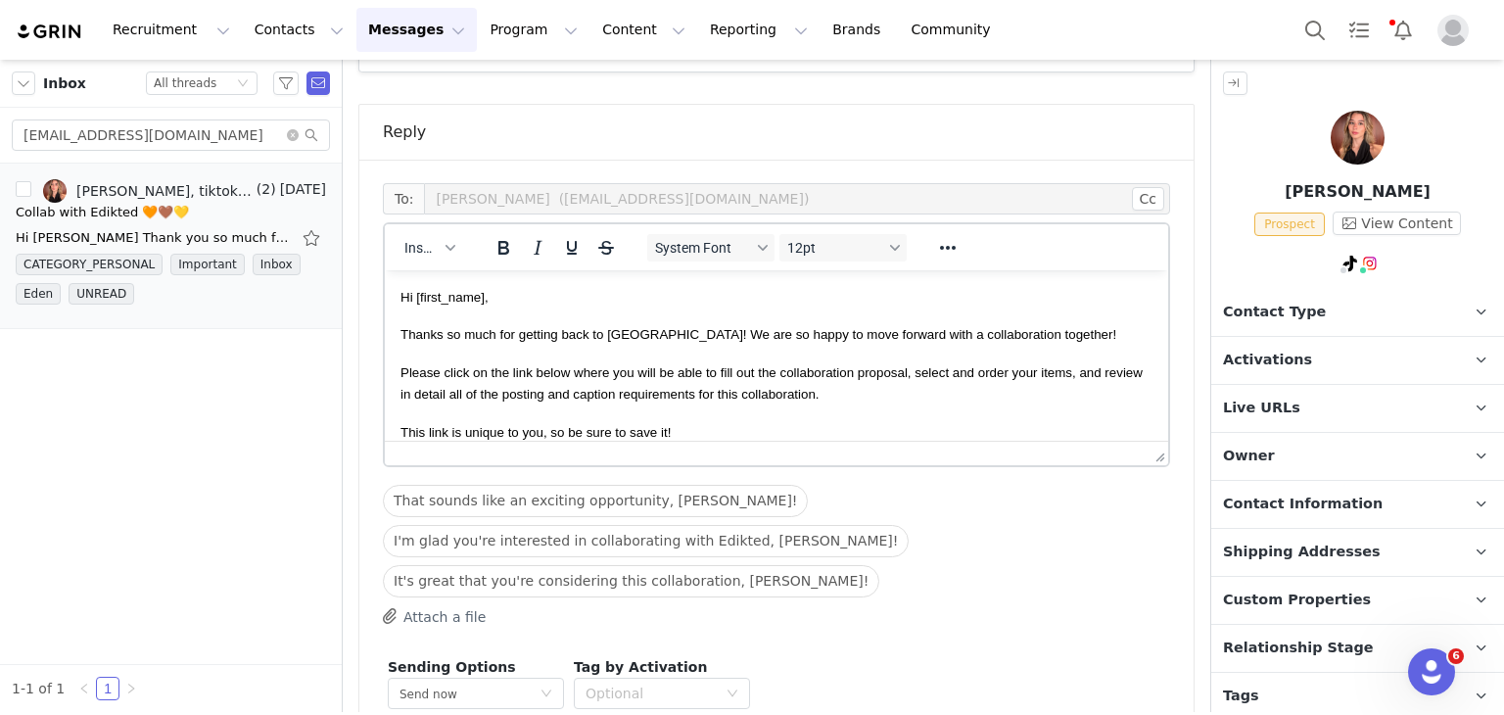
scroll to position [1674, 0]
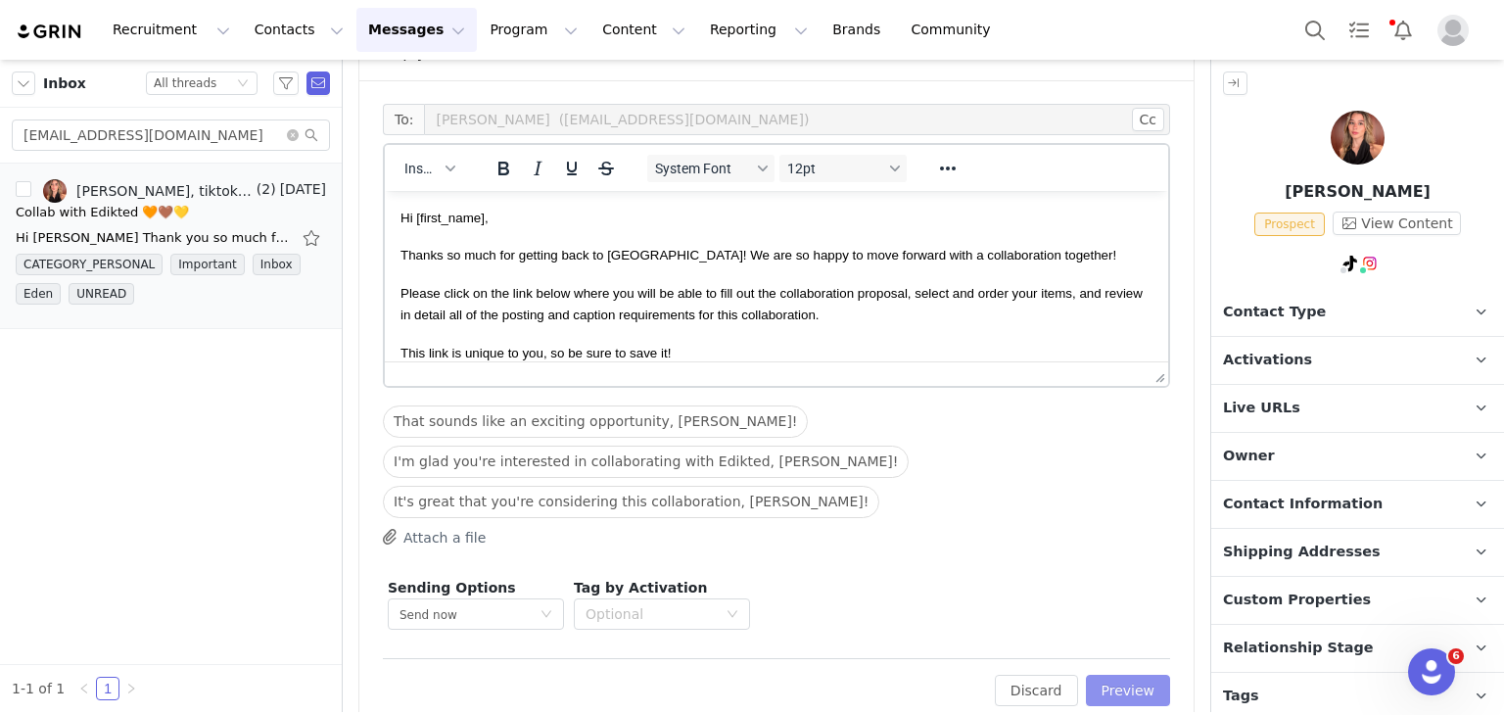
click at [1099, 675] on button "Preview" at bounding box center [1128, 690] width 85 height 31
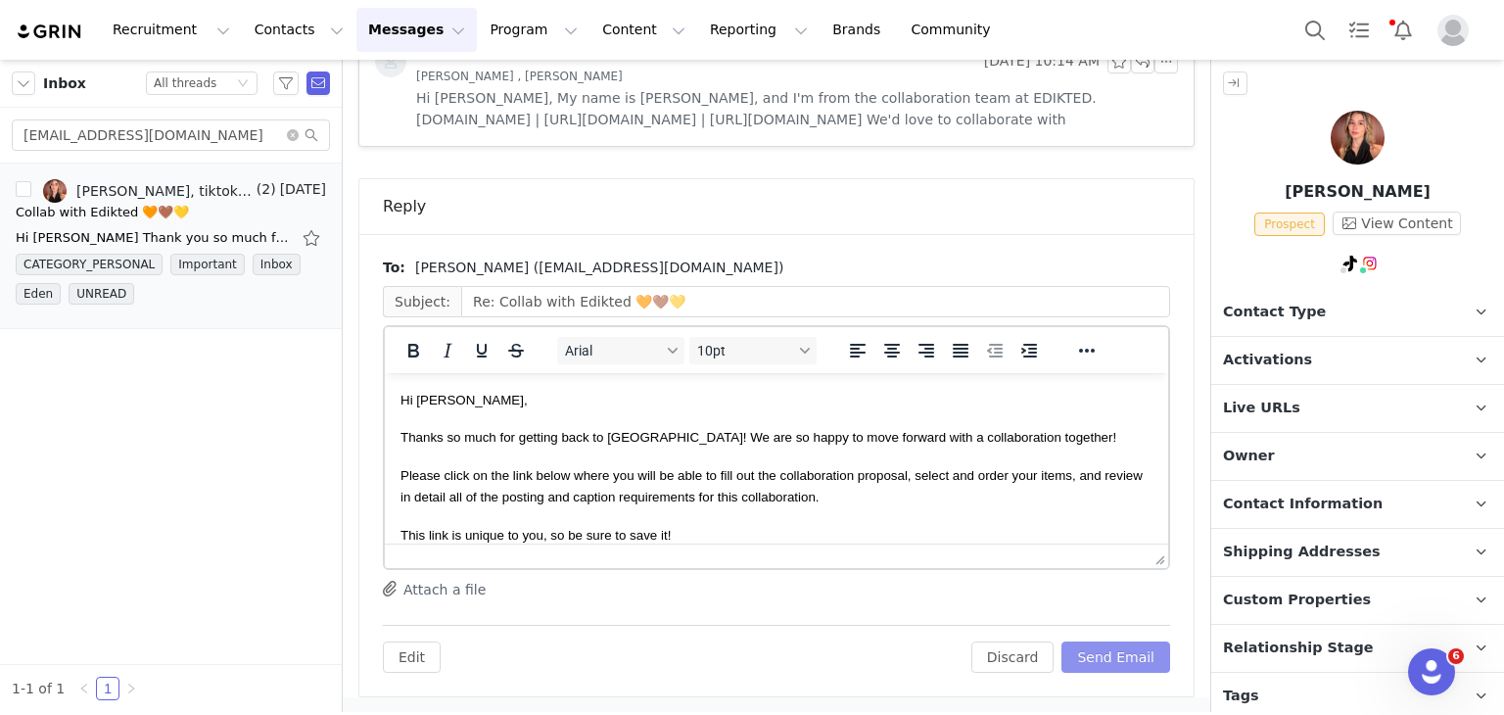
scroll to position [0, 0]
click at [1099, 651] on button "Send Email" at bounding box center [1116, 656] width 109 height 31
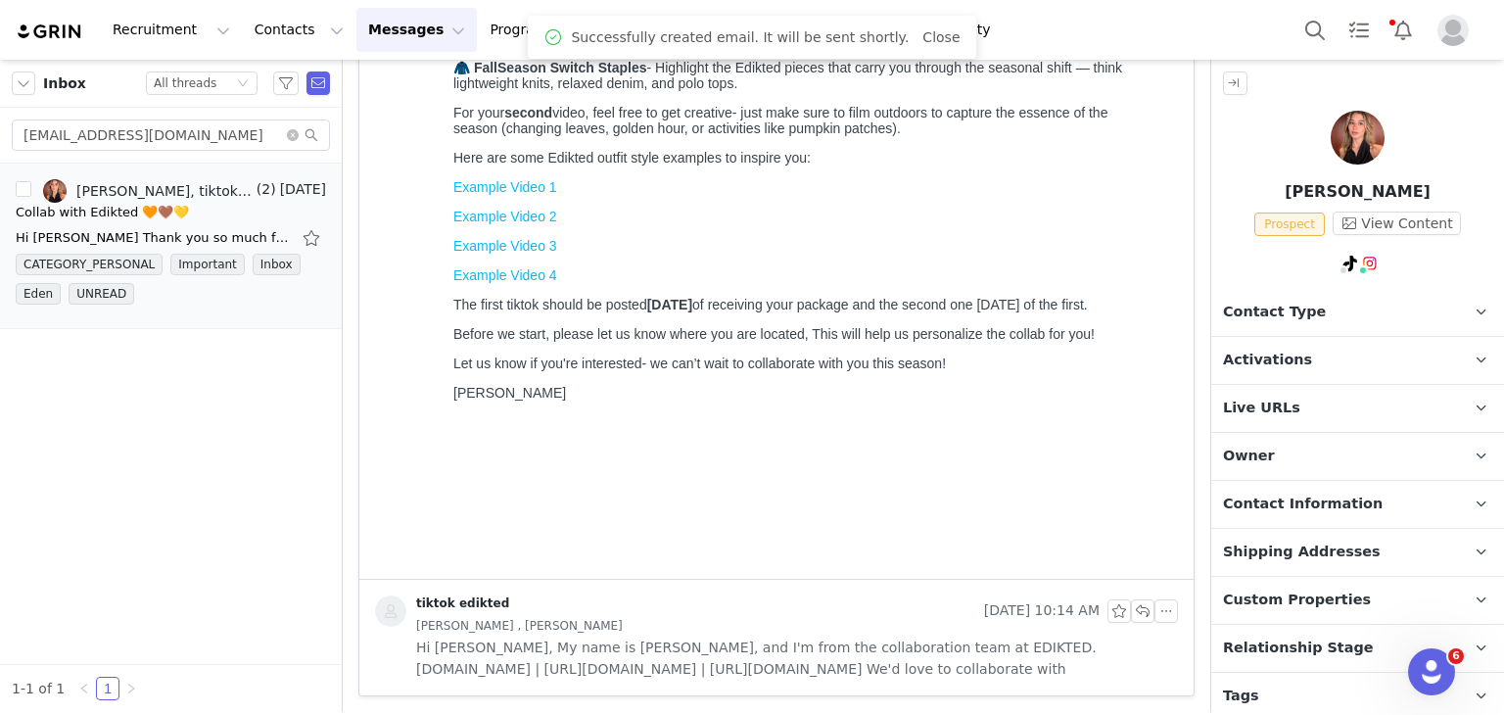
scroll to position [970, 0]
click at [1271, 291] on p "Contact Type Contact type can be Creator, Prospect, Application, or Manager." at bounding box center [1334, 312] width 246 height 47
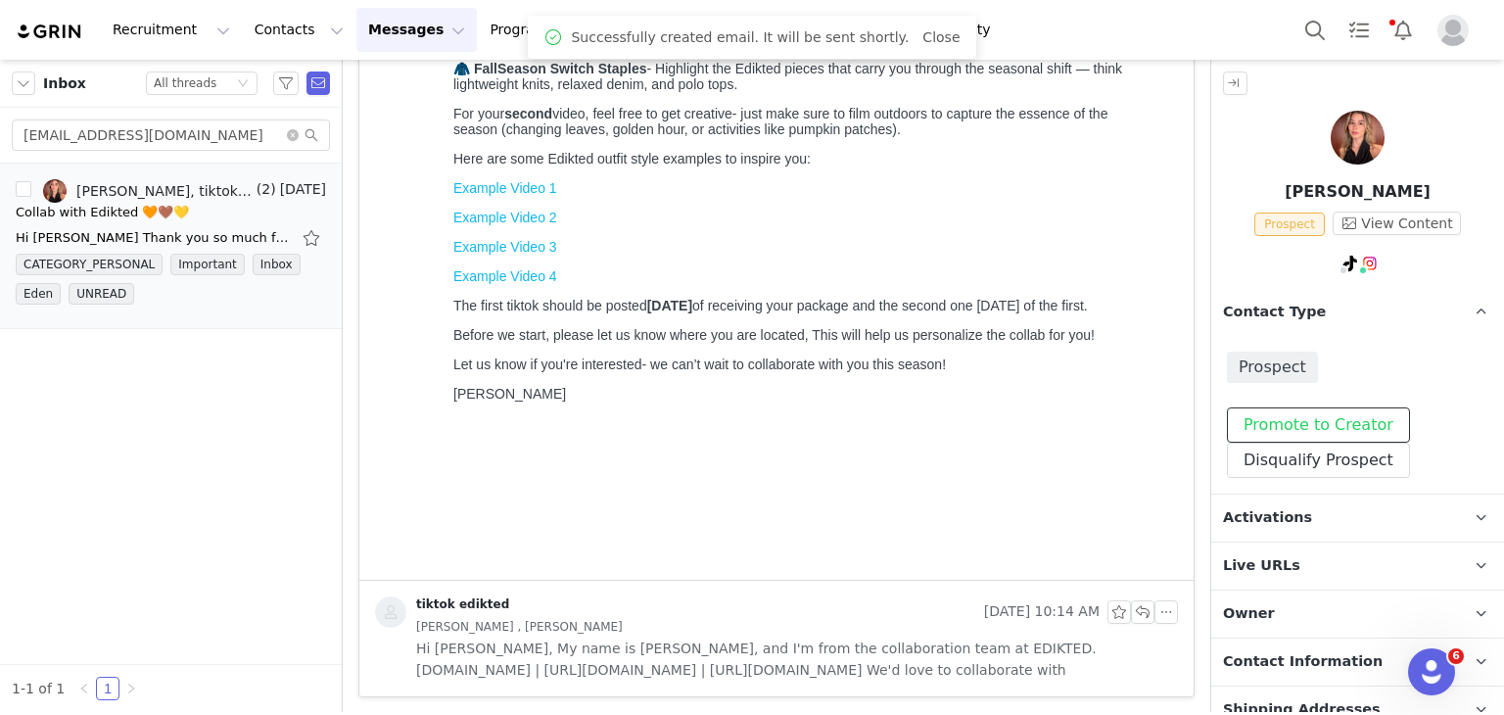
click at [1283, 420] on button "Promote to Creator" at bounding box center [1318, 424] width 183 height 35
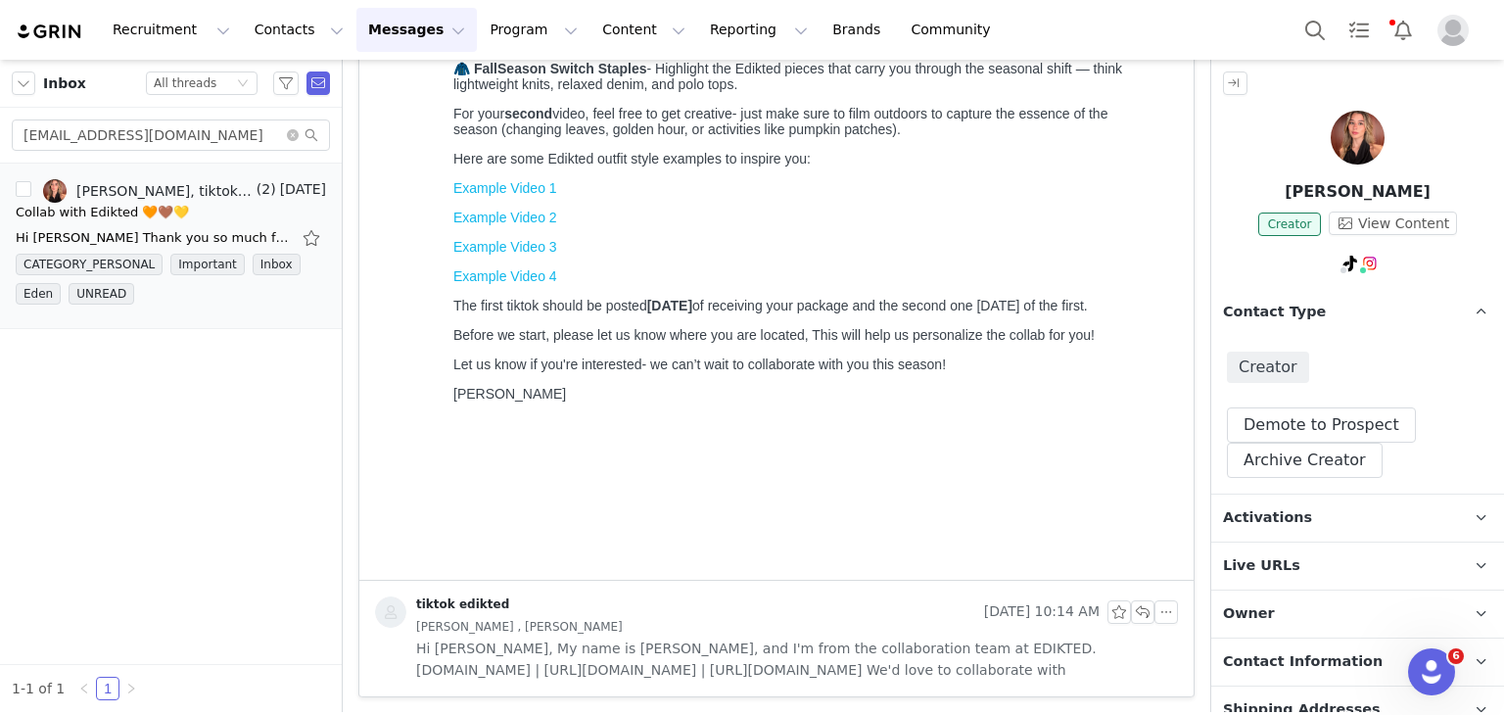
click at [1274, 502] on p "Activations" at bounding box center [1334, 518] width 246 height 47
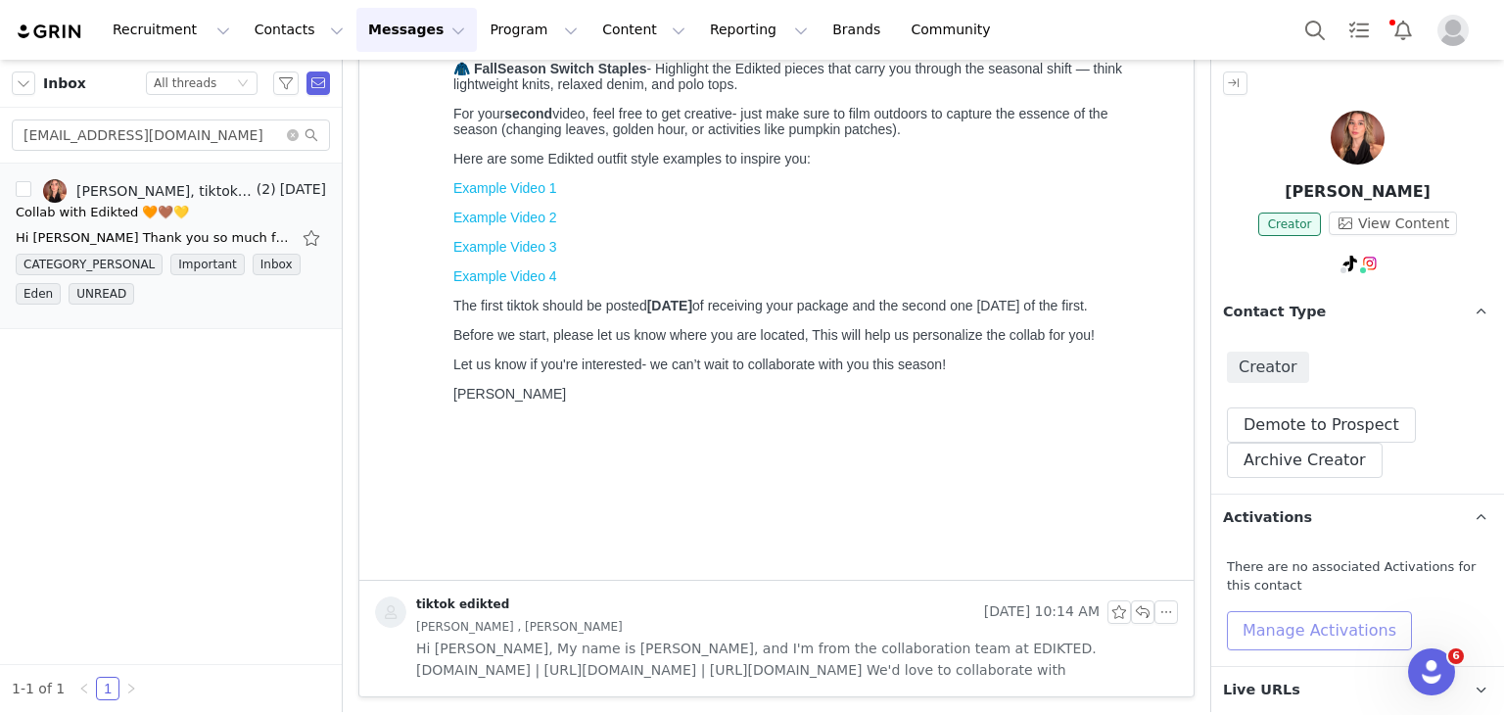
click at [1245, 614] on button "Manage Activations" at bounding box center [1319, 630] width 185 height 39
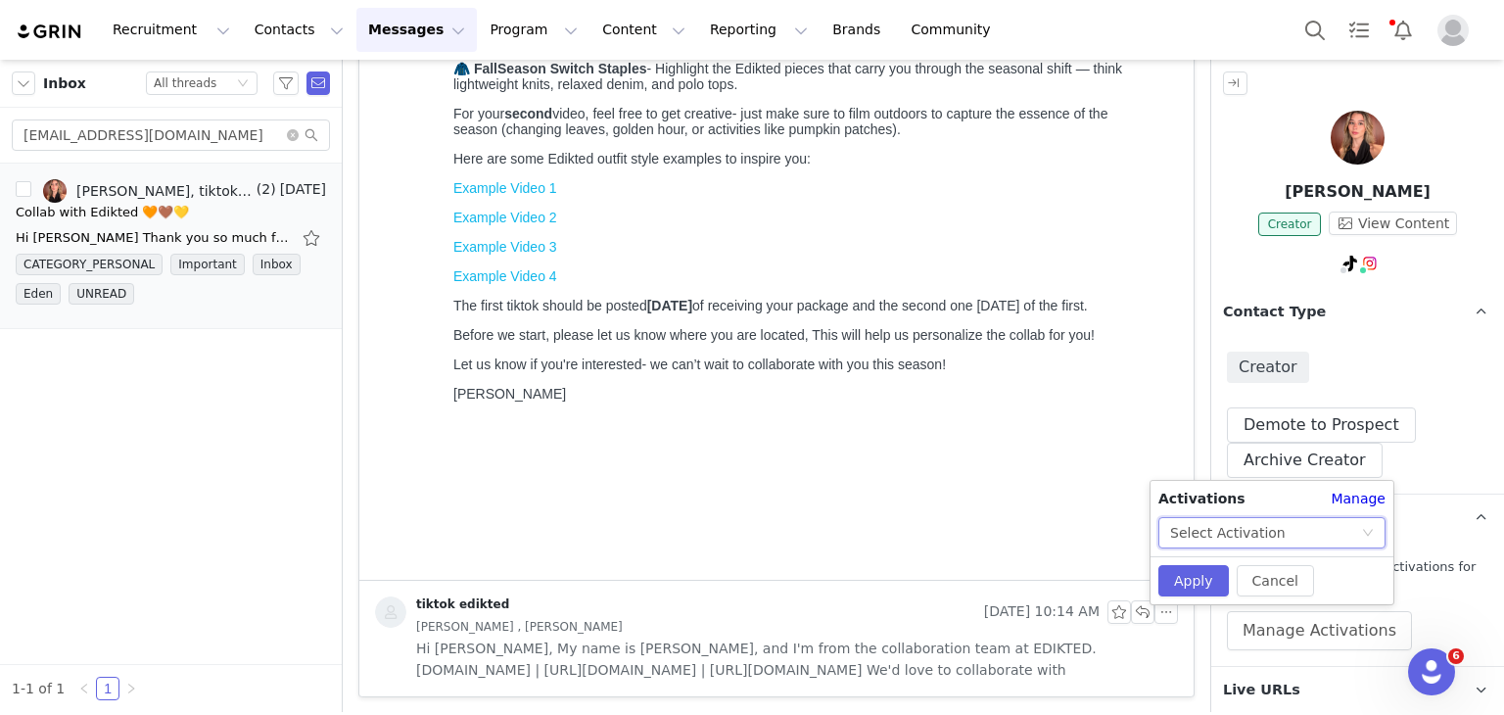
click at [1248, 527] on div "Select Activation" at bounding box center [1228, 532] width 116 height 29
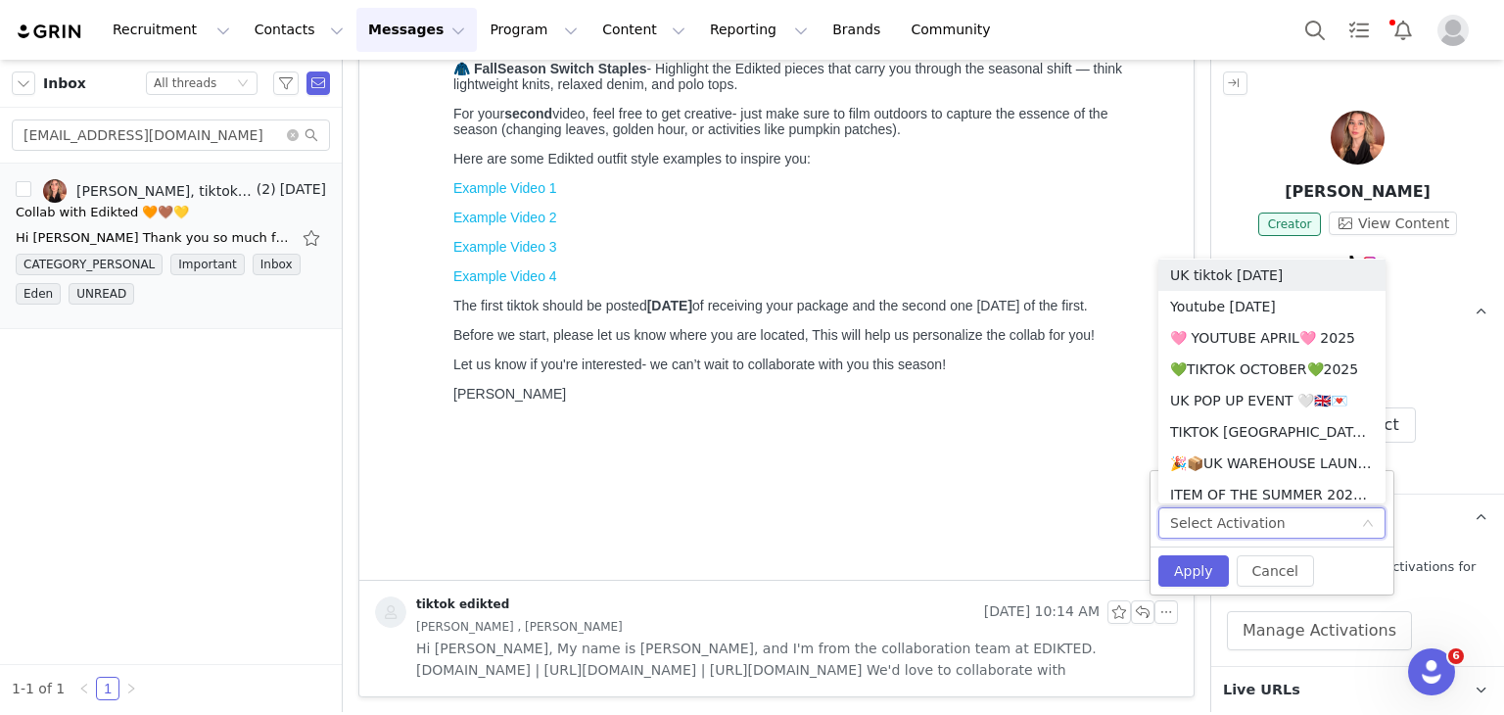
scroll to position [1602, 0]
click at [1247, 369] on li "💚TIKTOK OCTOBER💚2025" at bounding box center [1272, 368] width 227 height 31
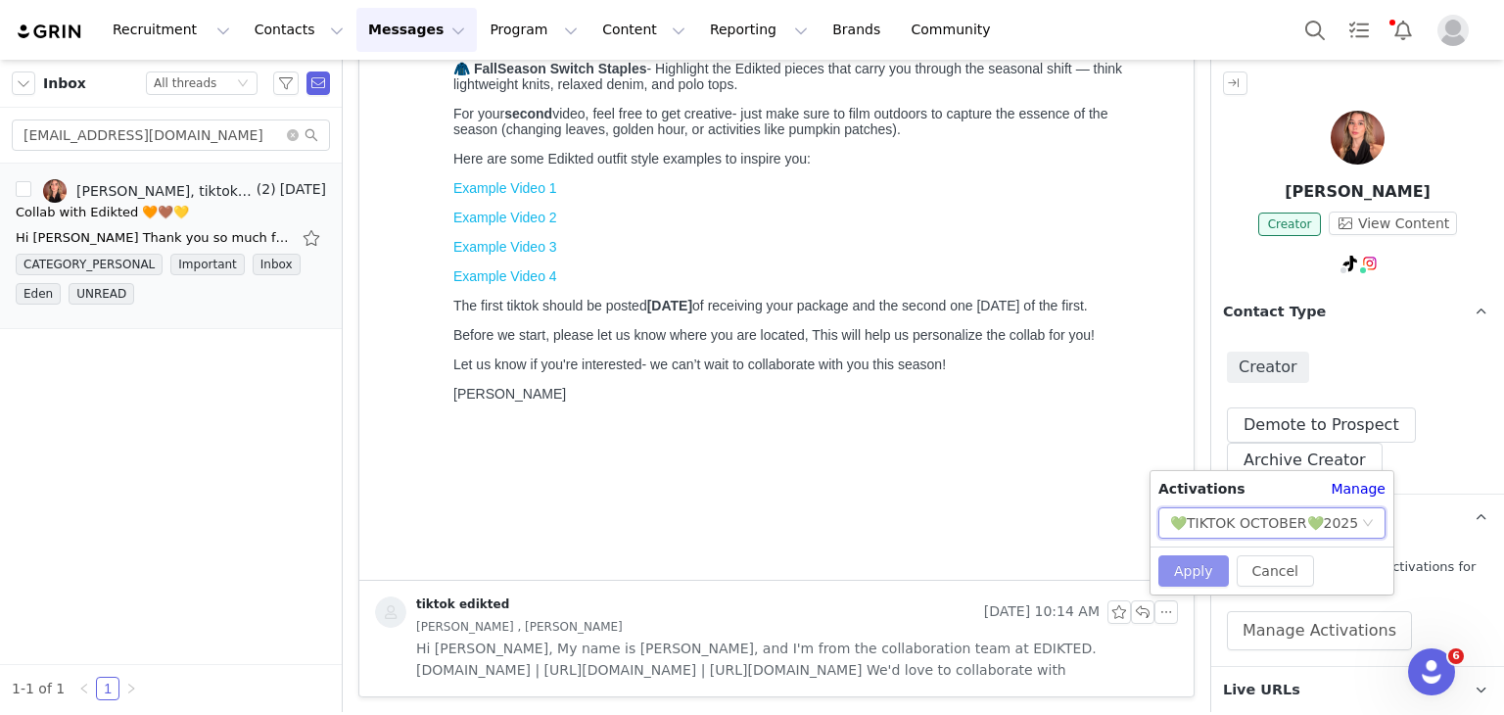
click at [1200, 580] on button "Apply" at bounding box center [1194, 570] width 71 height 31
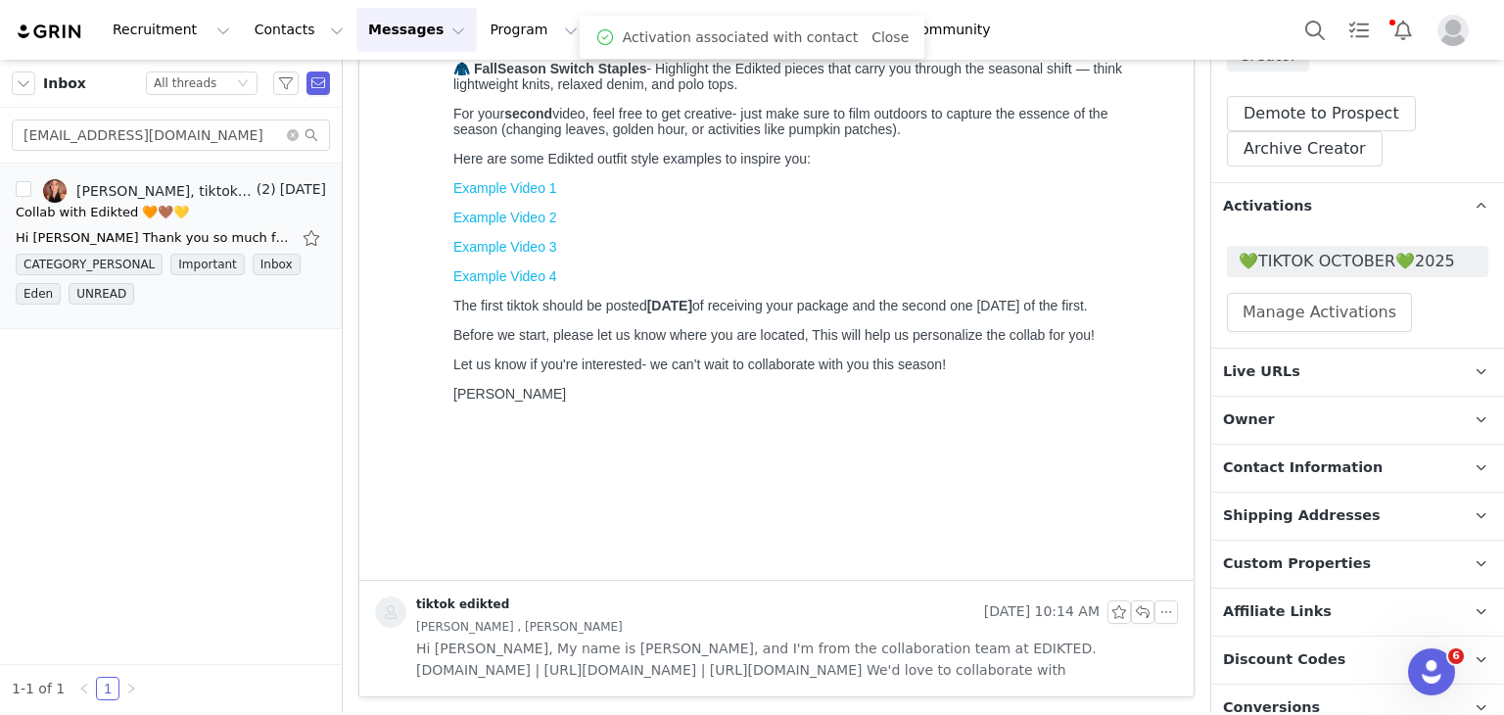
scroll to position [519, 0]
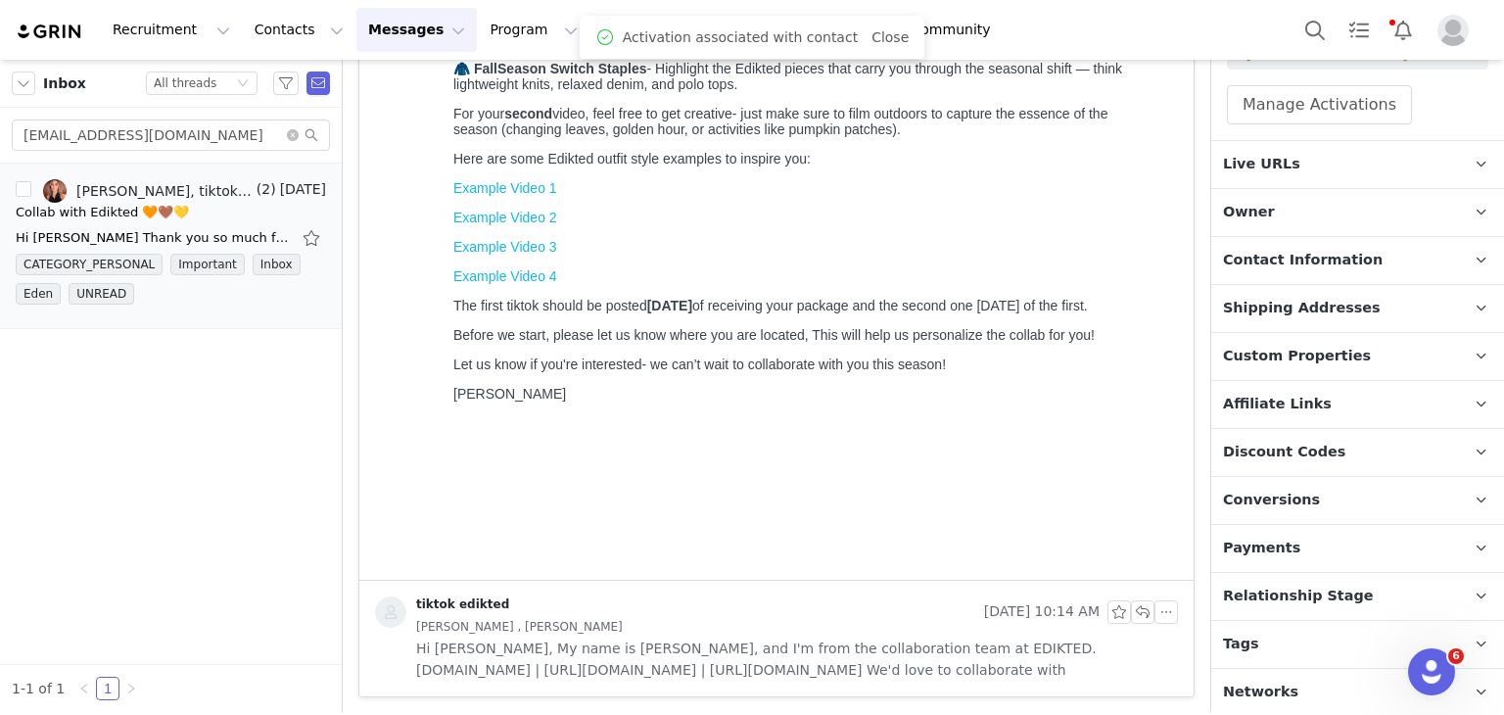
click at [1263, 592] on span "Relationship Stage" at bounding box center [1298, 597] width 151 height 22
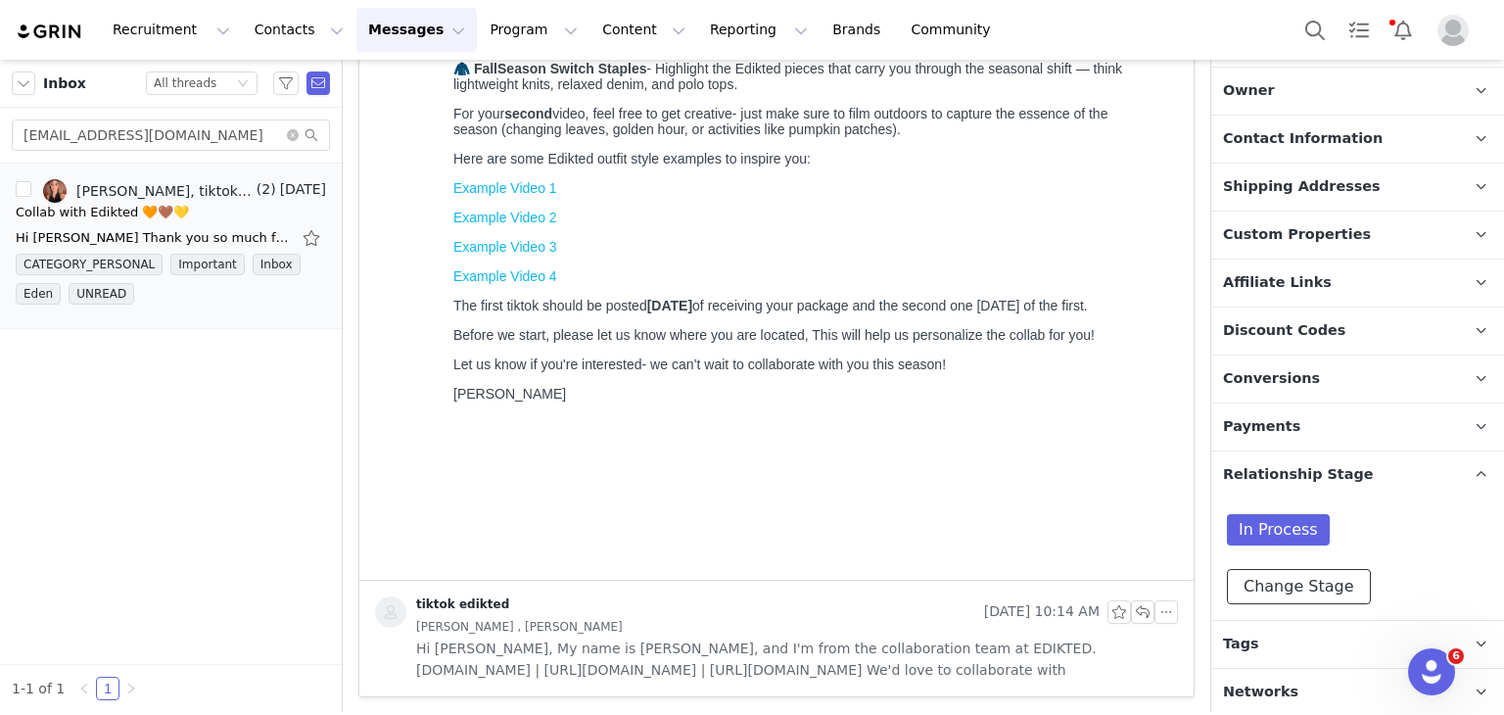
click at [1263, 592] on button "Change Stage" at bounding box center [1299, 586] width 144 height 35
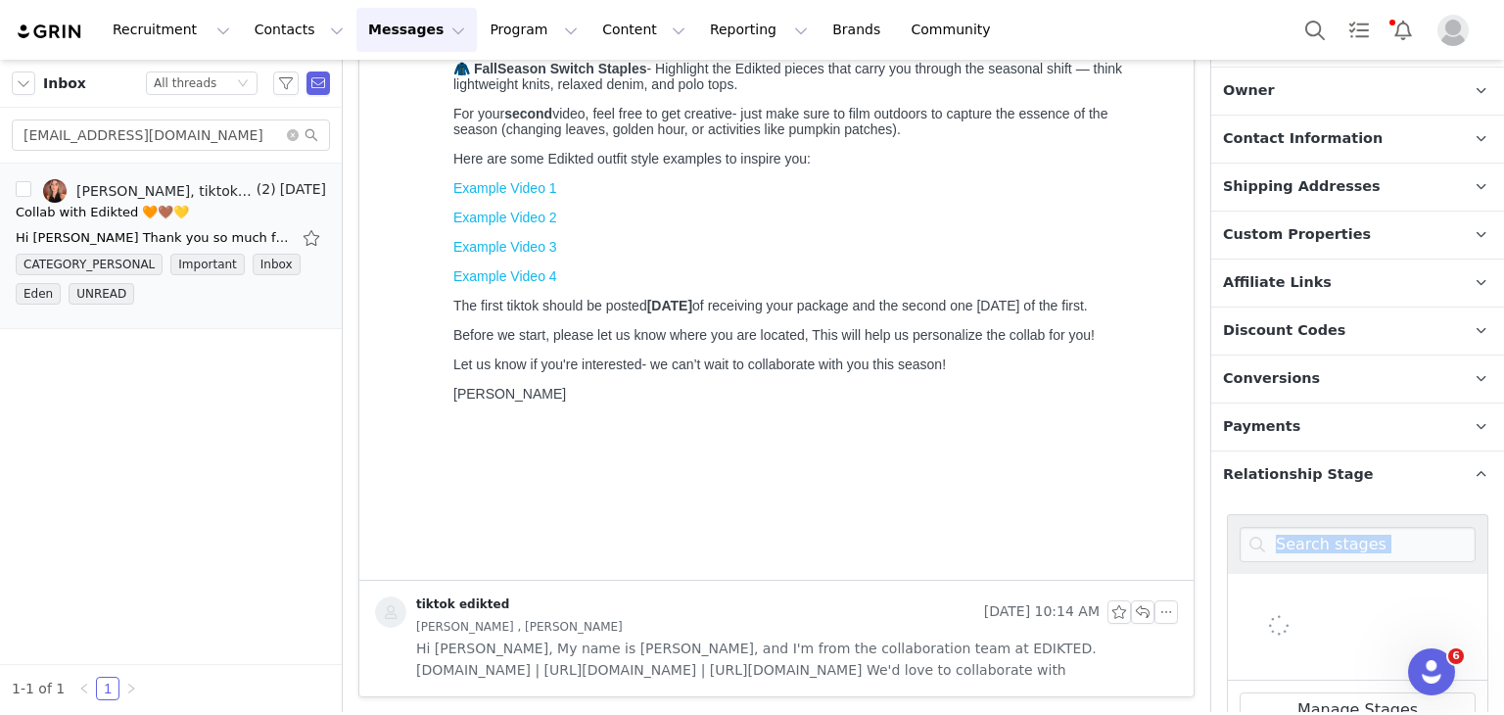
click at [1263, 592] on div at bounding box center [1357, 627] width 261 height 107
click at [1267, 689] on span "Active" at bounding box center [1291, 698] width 56 height 18
click at [1263, 687] on input "Active" at bounding box center [1252, 699] width 24 height 25
radio input "true"
radio input "false"
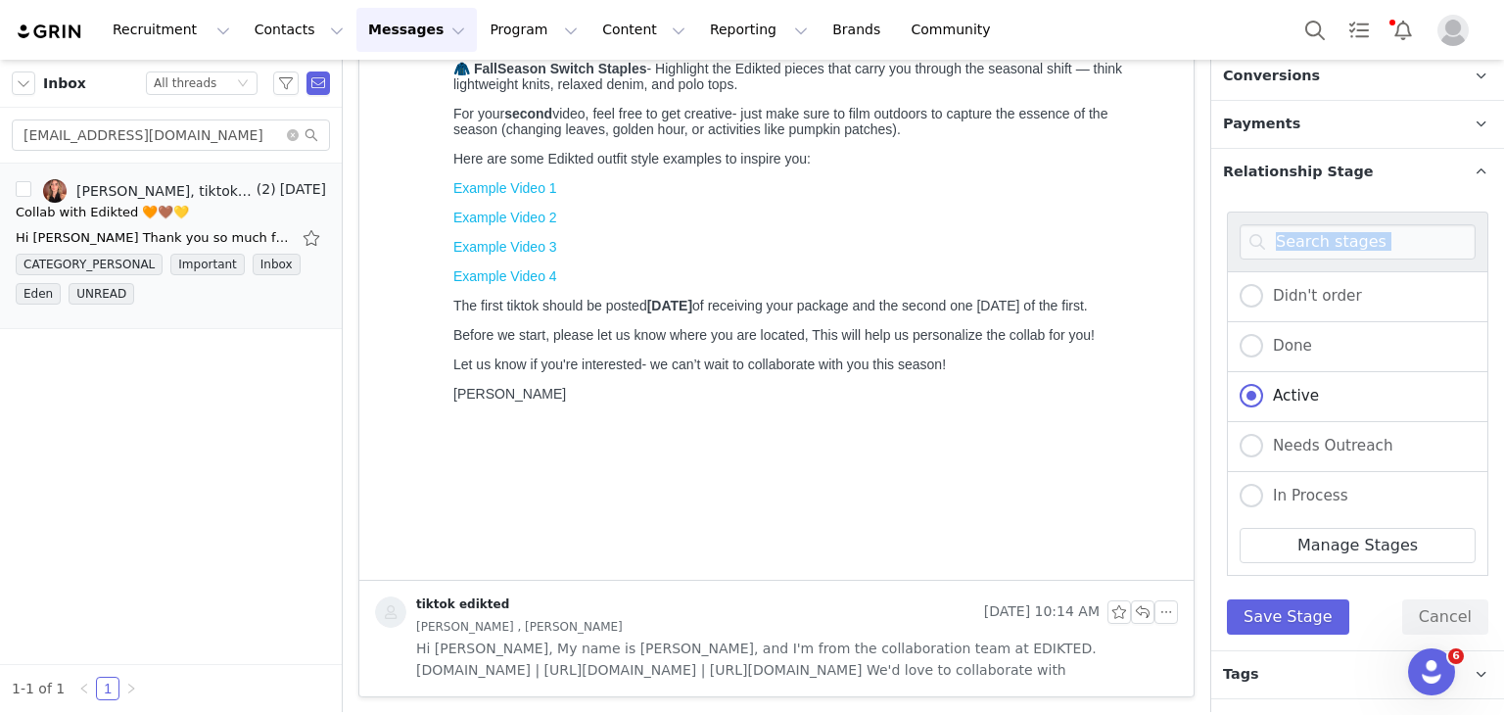
scroll to position [972, 0]
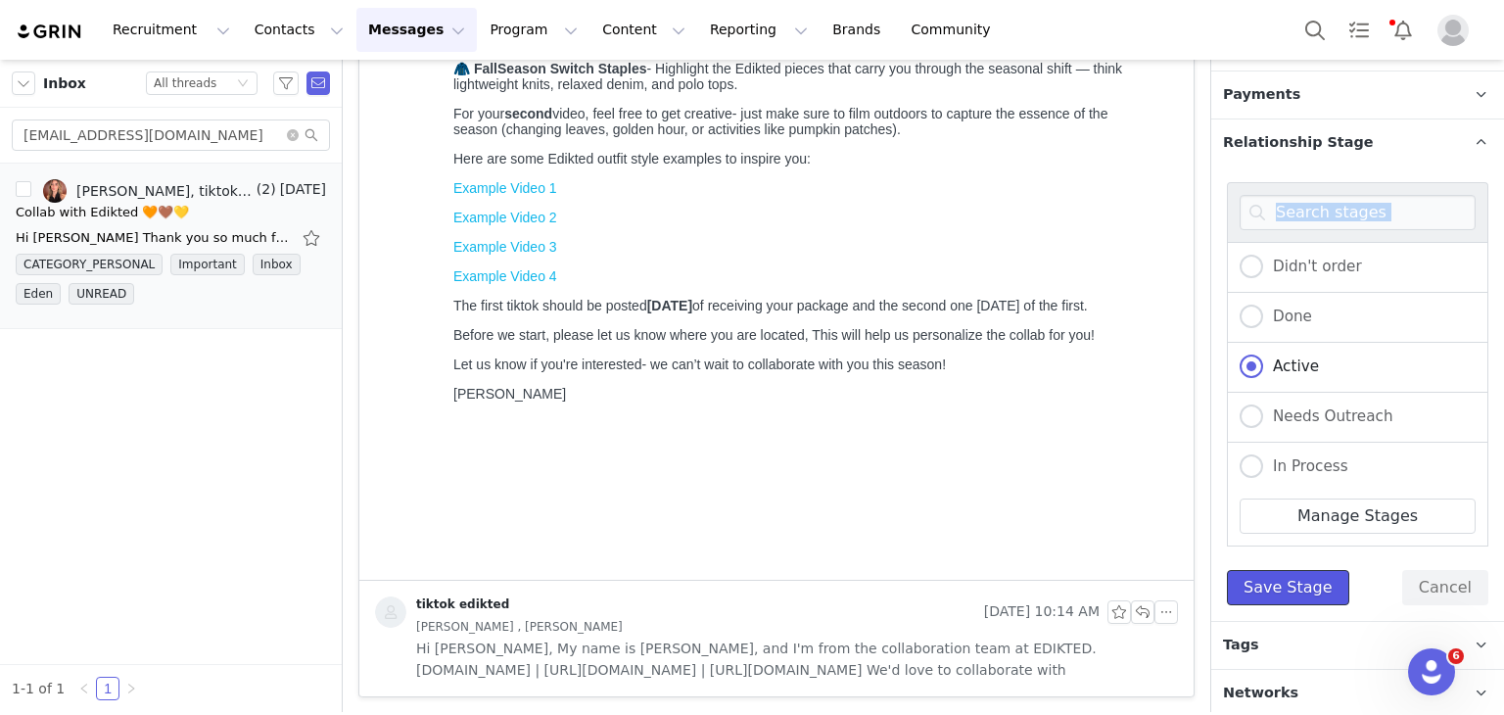
click at [1272, 573] on button "Save Stage" at bounding box center [1288, 587] width 122 height 35
click at [1262, 622] on p "Tags Keep track of your contacts by assigning them tags. You can then filter yo…" at bounding box center [1334, 645] width 246 height 47
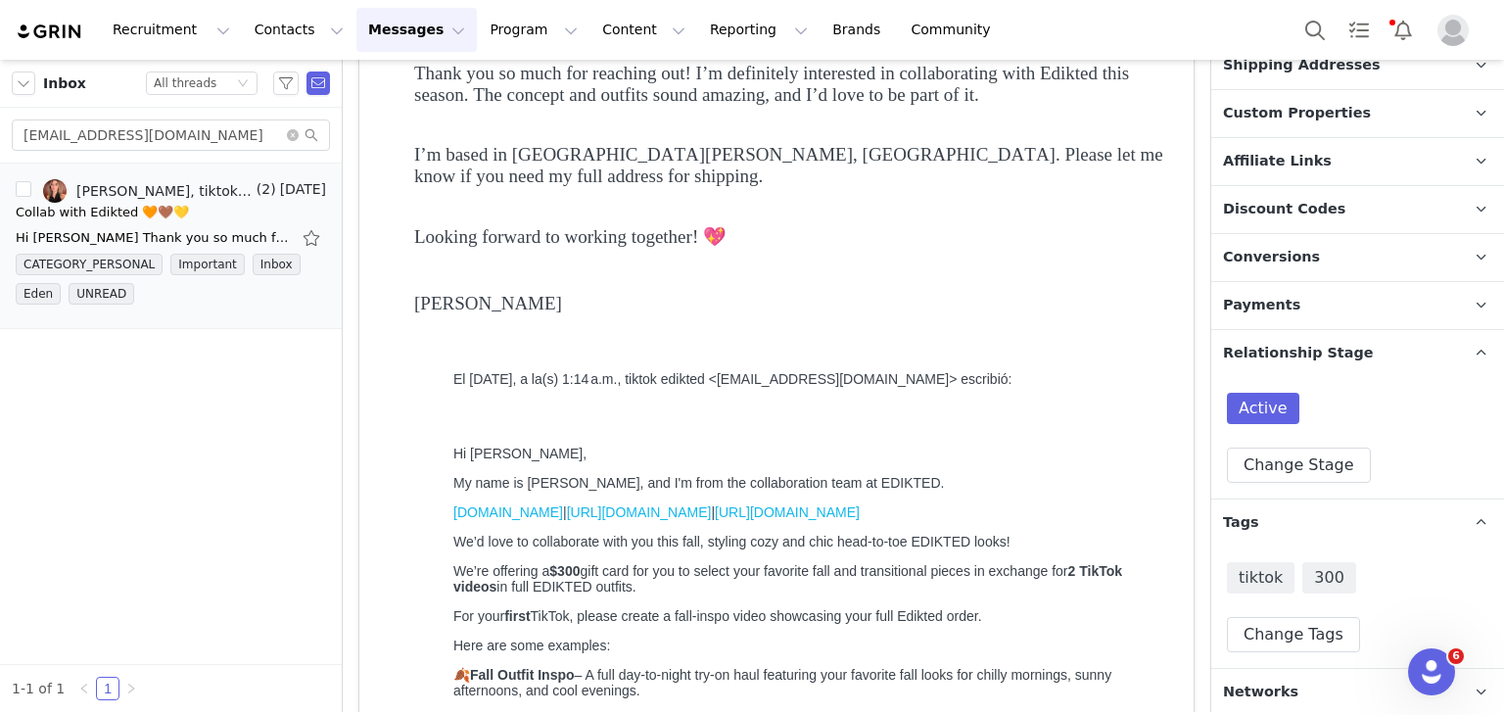
scroll to position [129, 0]
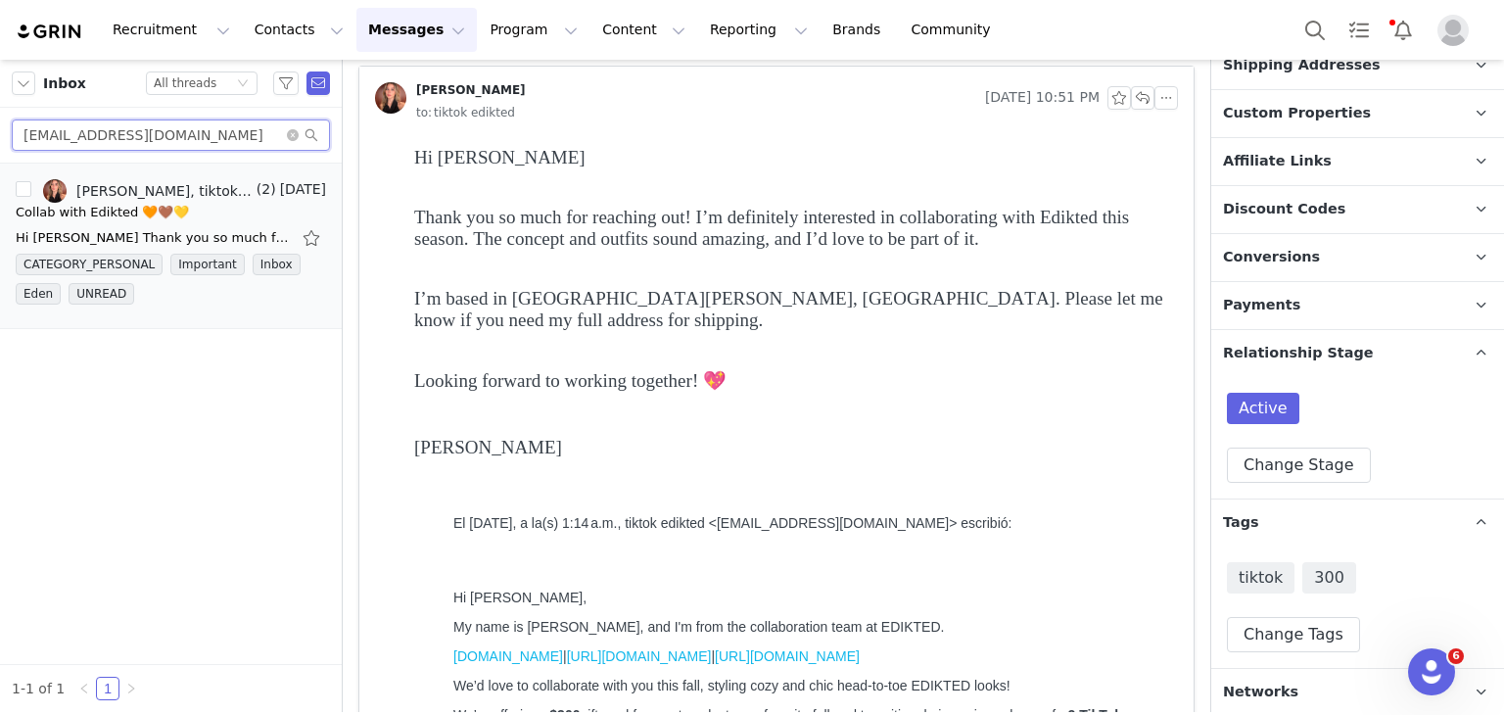
click at [203, 137] on input "gretapm05@hotmail.com" at bounding box center [171, 134] width 318 height 31
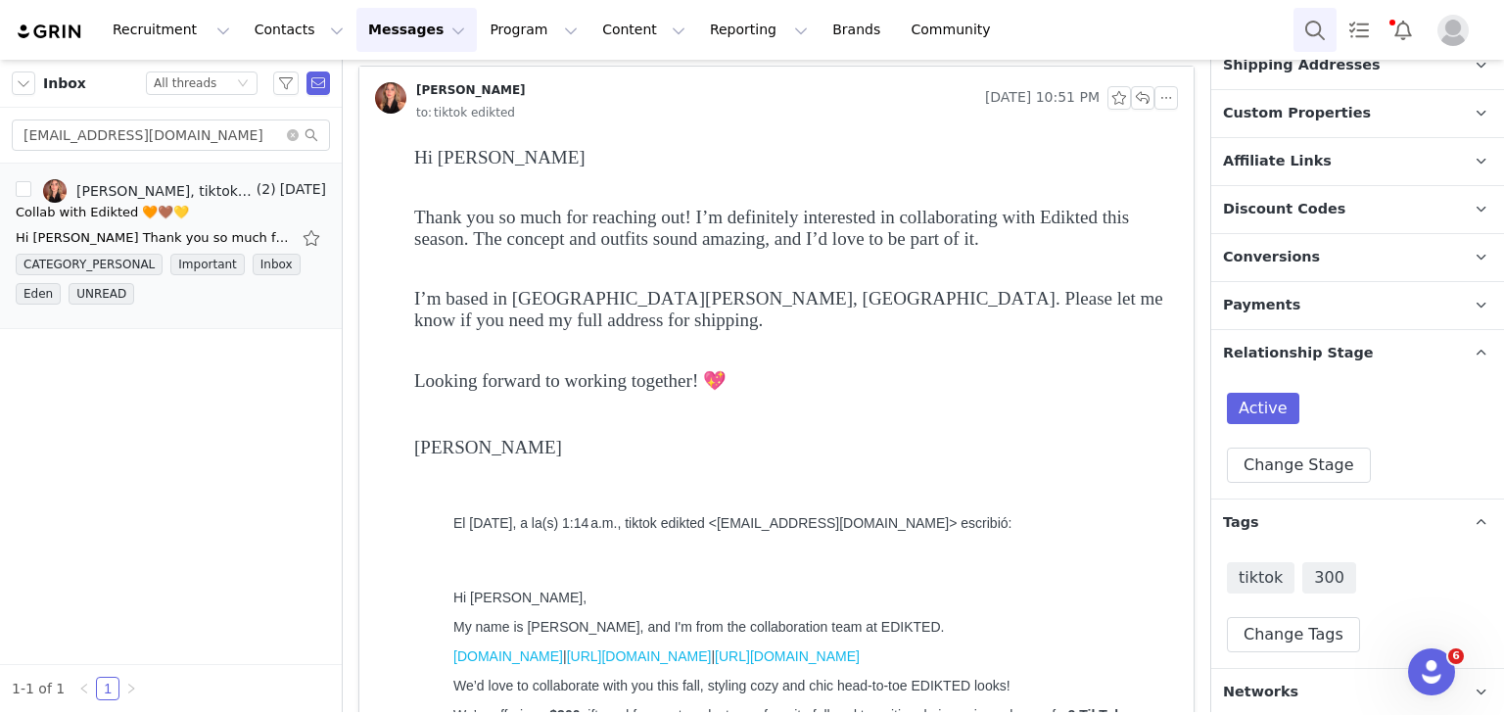
drag, startPoint x: 1291, startPoint y: 23, endPoint x: 1313, endPoint y: 21, distance: 22.6
click at [1313, 21] on div "Recruitment Recruitment Creator Search Curated Lists Landing Pages Web Extensio…" at bounding box center [752, 30] width 1504 height 60
click at [1313, 21] on button "Search" at bounding box center [1315, 30] width 43 height 44
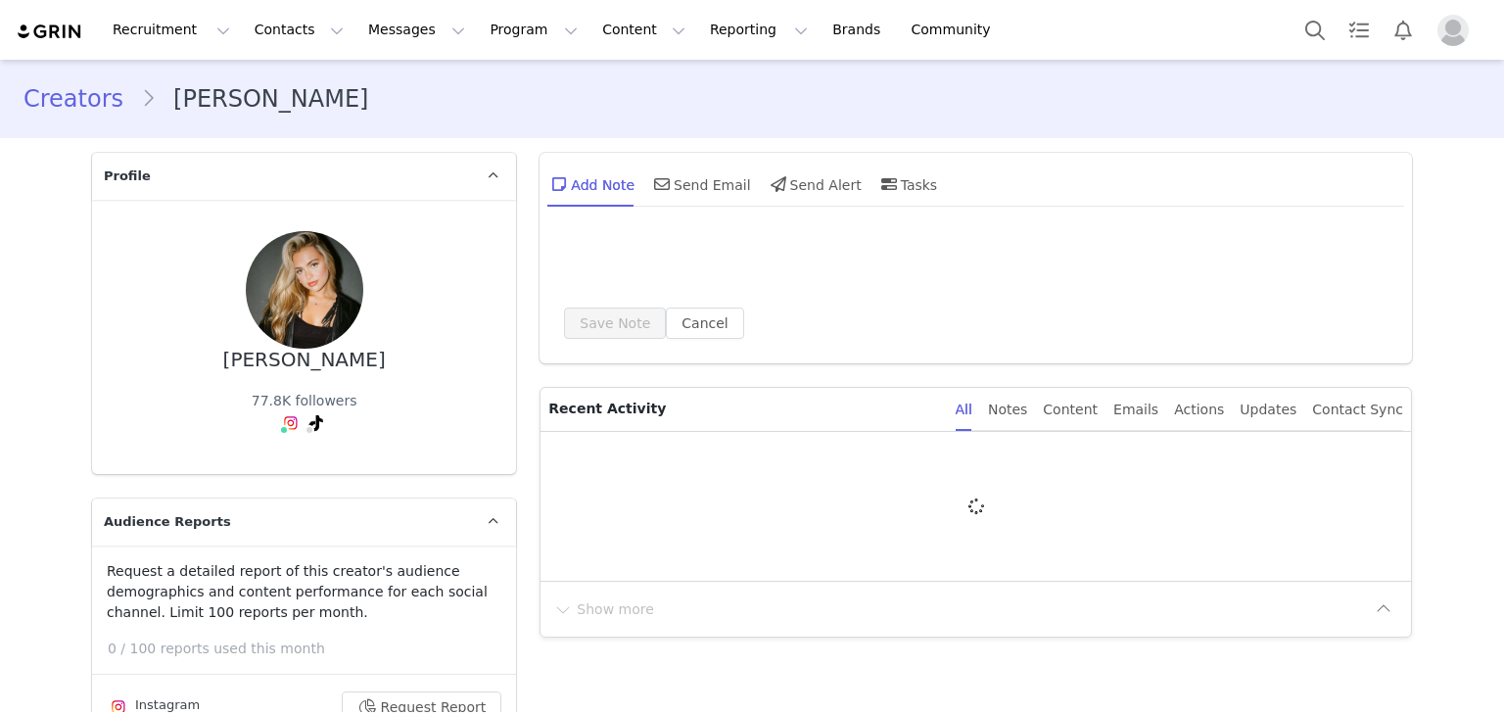
type input "+1 ([GEOGRAPHIC_DATA])"
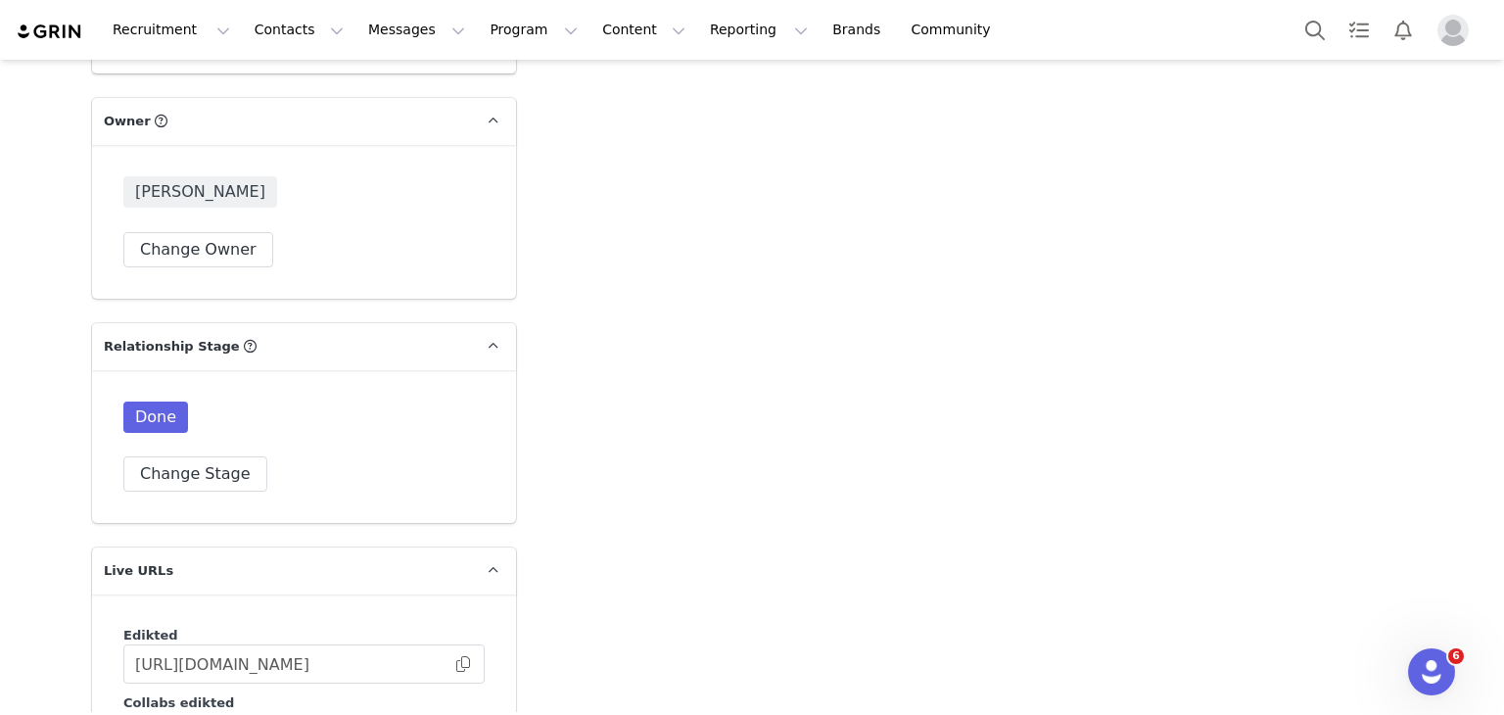
scroll to position [4872, 0]
click at [172, 455] on button "Change Stage" at bounding box center [195, 472] width 144 height 35
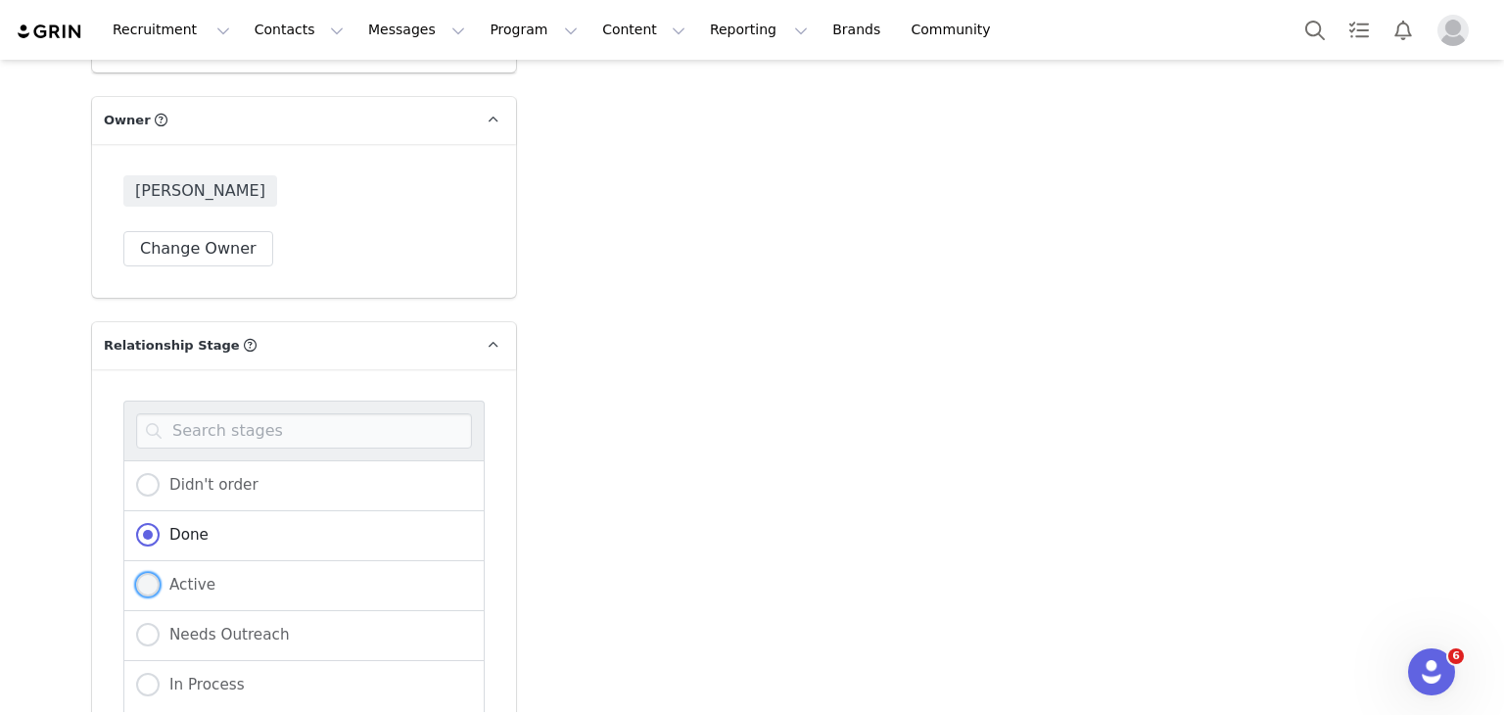
click at [160, 576] on span "Active" at bounding box center [188, 585] width 56 height 18
click at [152, 573] on input "Active" at bounding box center [148, 585] width 24 height 25
radio input "true"
radio input "false"
radio input "true"
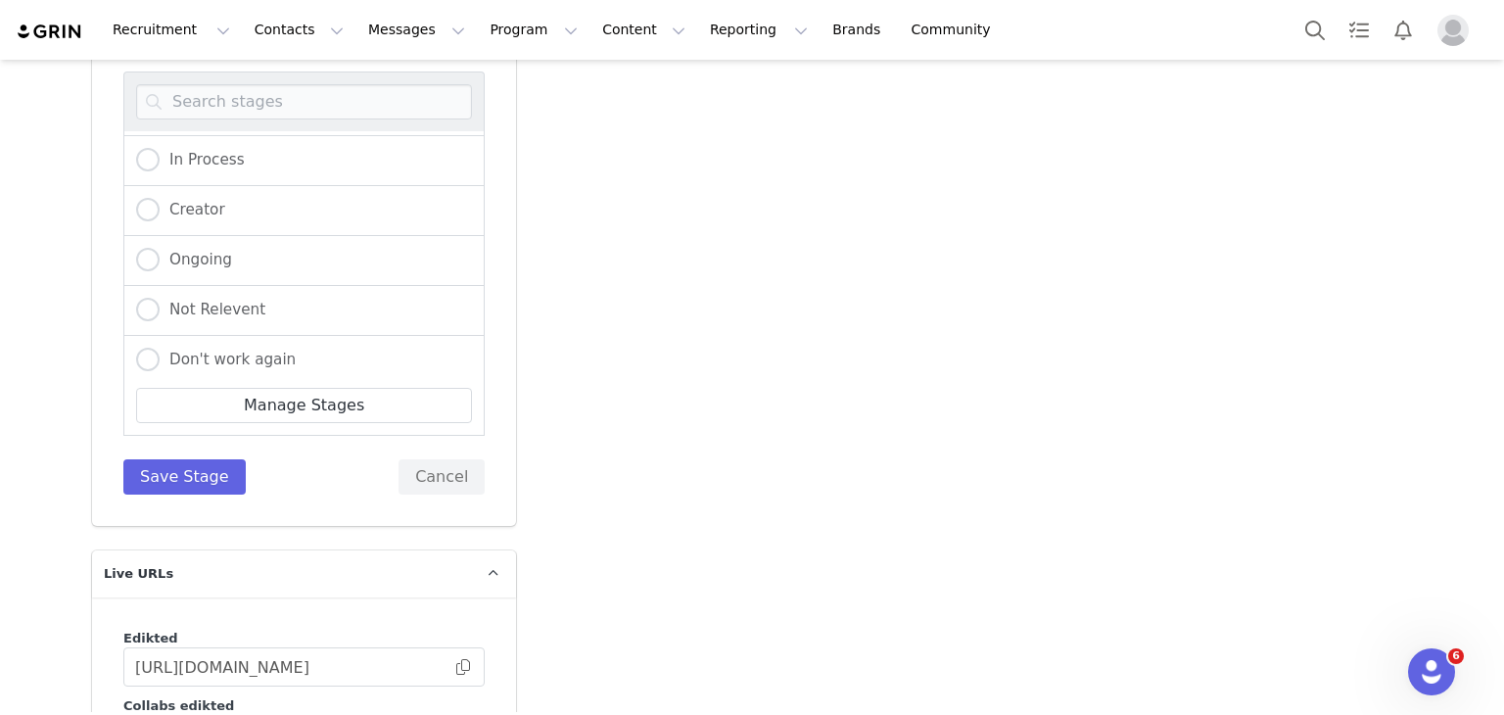
scroll to position [5240, 0]
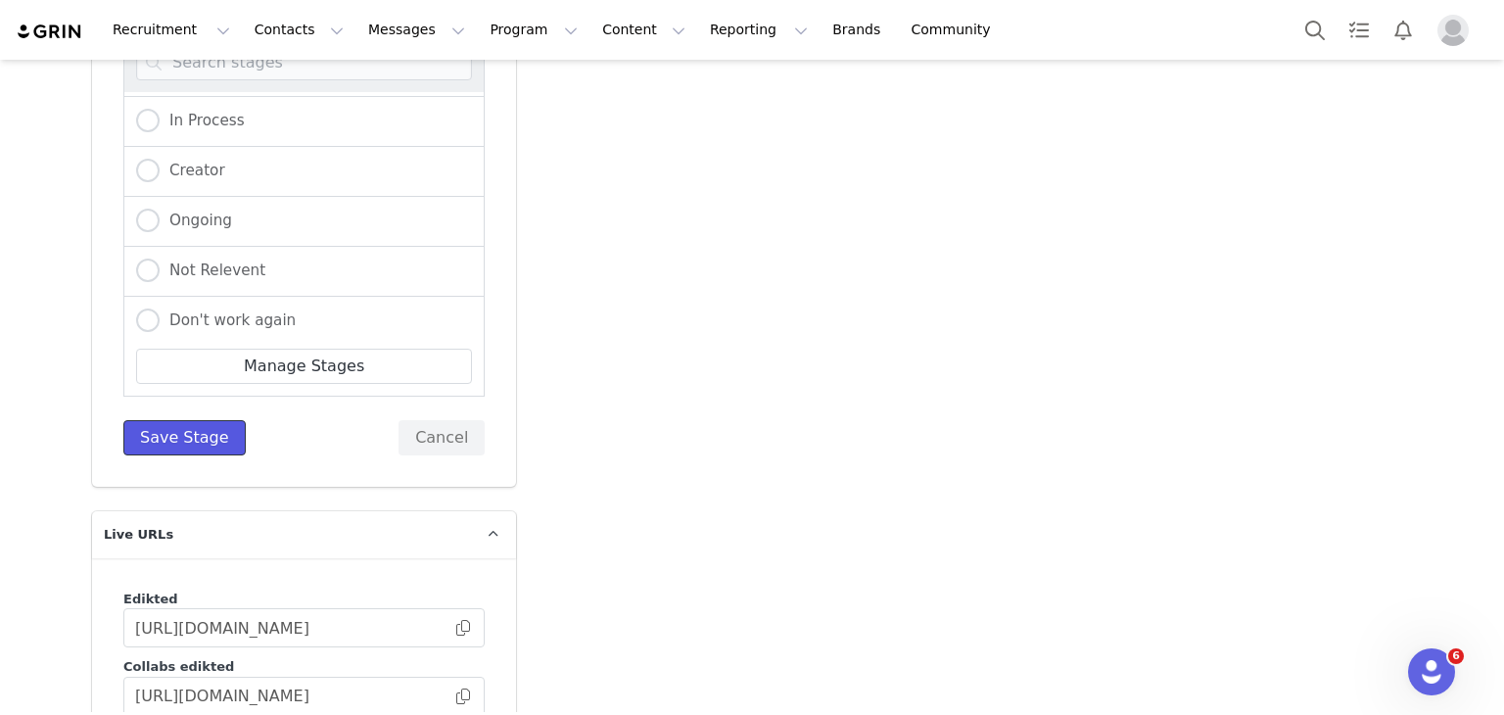
click at [133, 420] on button "Save Stage" at bounding box center [184, 437] width 122 height 35
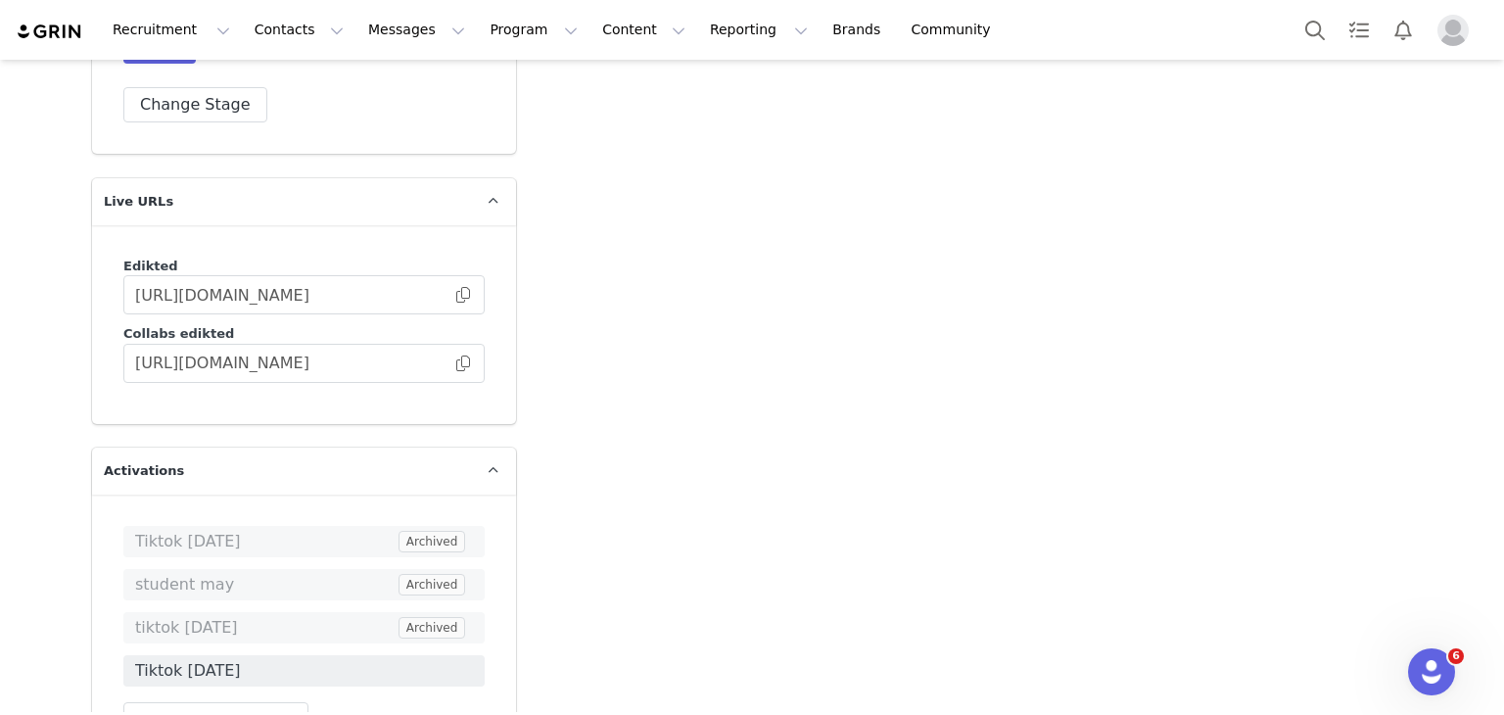
scroll to position [5597, 0]
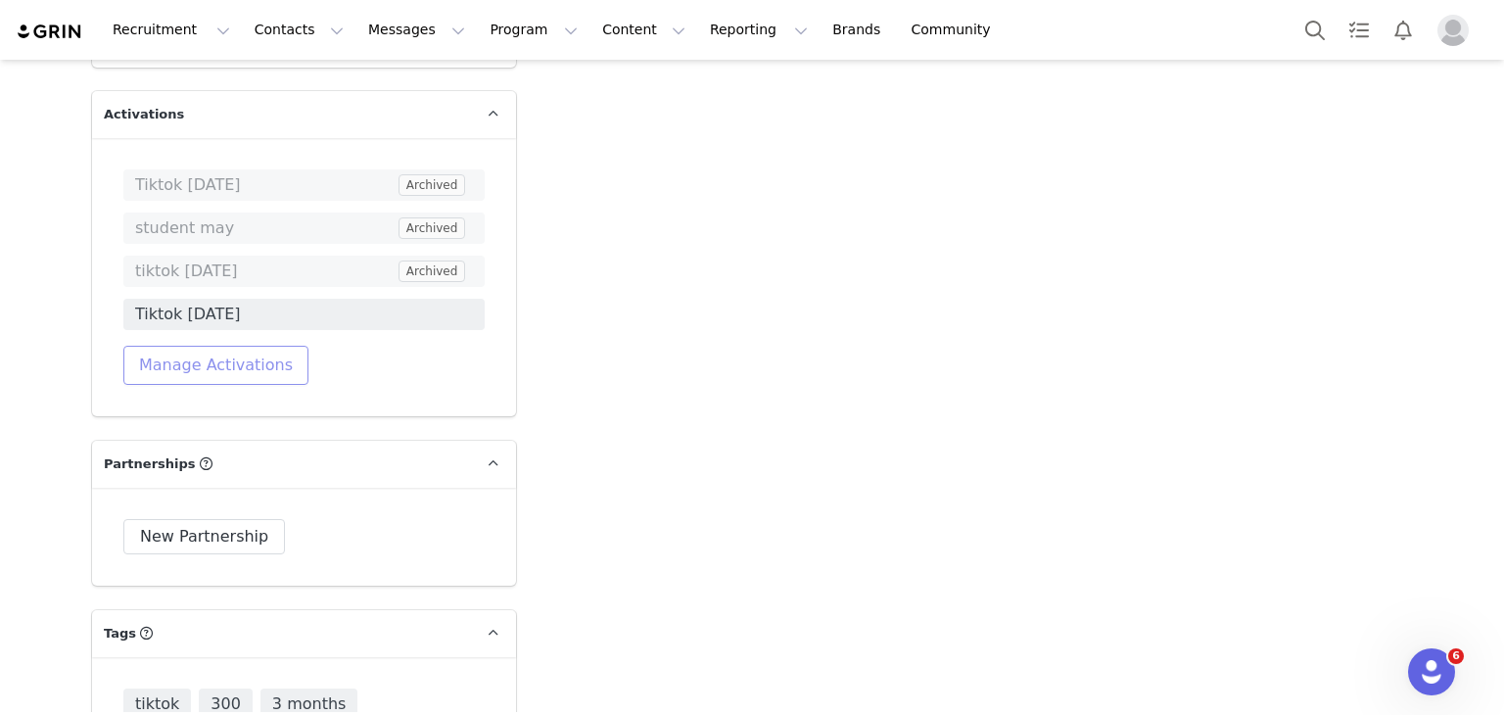
click at [166, 346] on button "Manage Activations" at bounding box center [215, 365] width 185 height 39
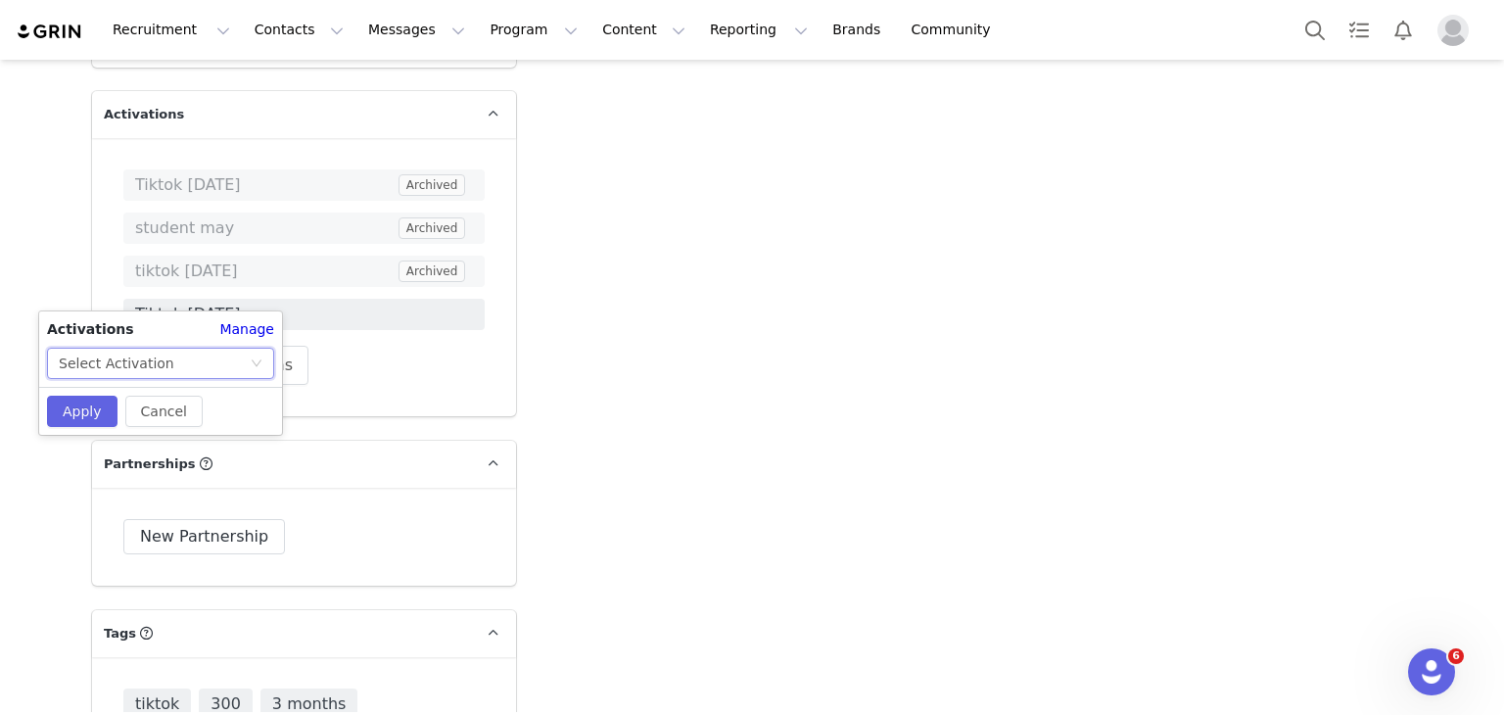
click at [197, 372] on div "Select Activation" at bounding box center [154, 363] width 191 height 29
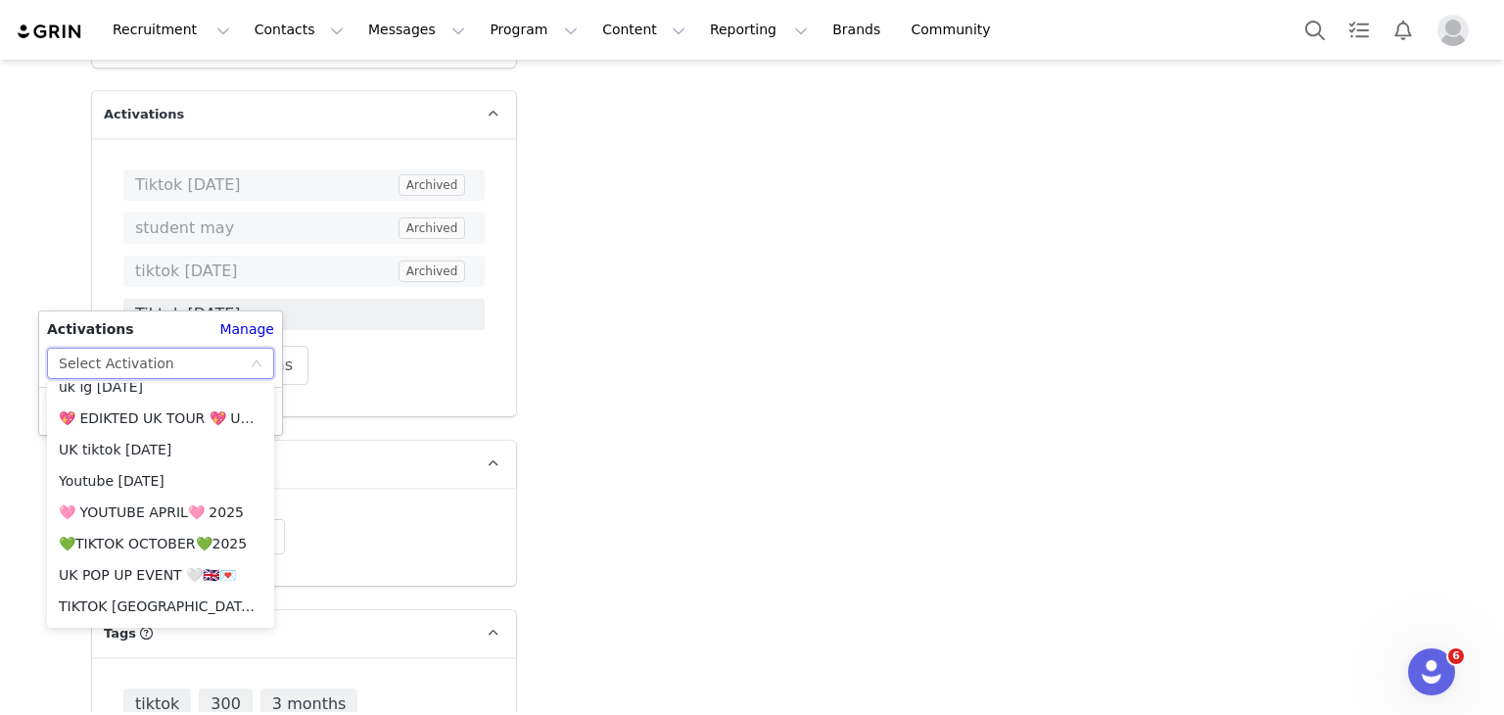
scroll to position [1634, 0]
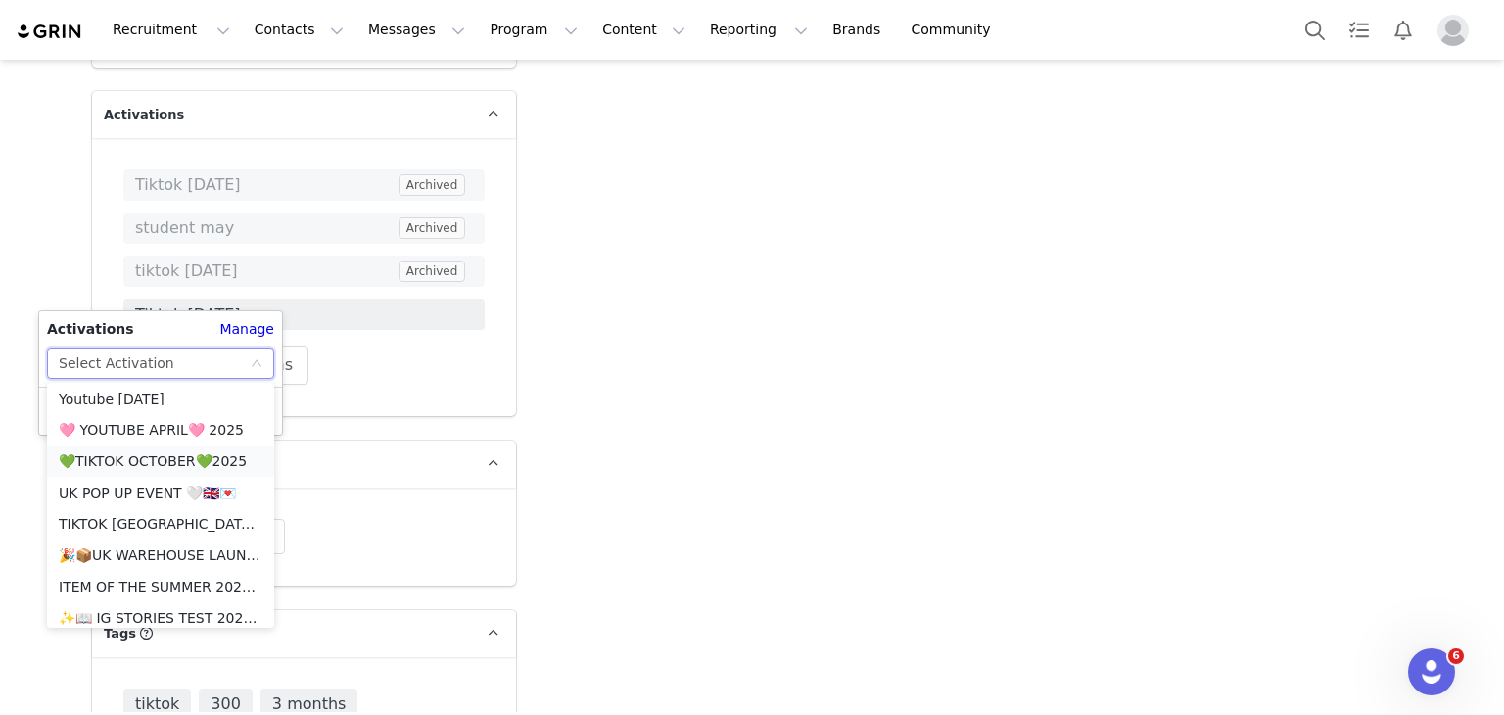
click at [144, 462] on li "💚TIKTOK OCTOBER💚2025" at bounding box center [160, 461] width 227 height 31
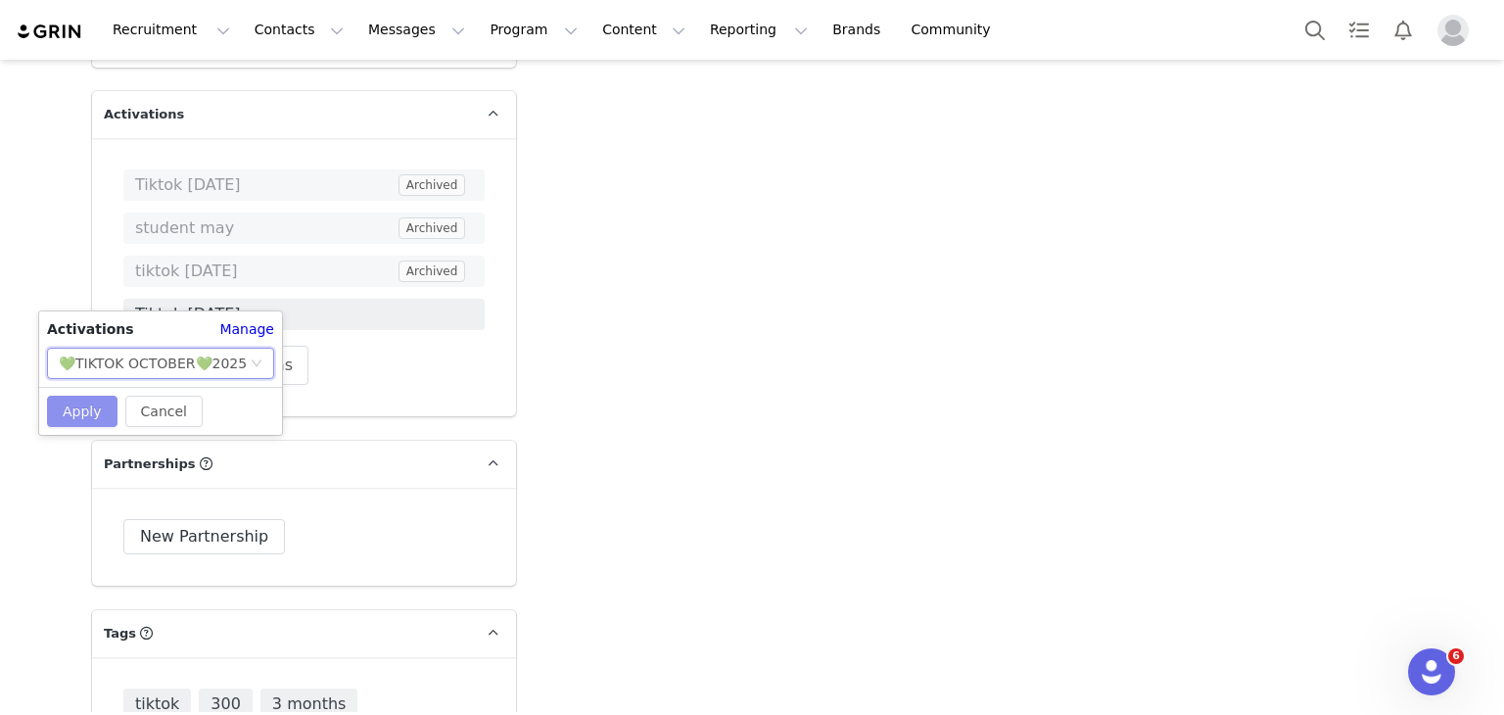
click at [82, 397] on button "Apply" at bounding box center [82, 411] width 71 height 31
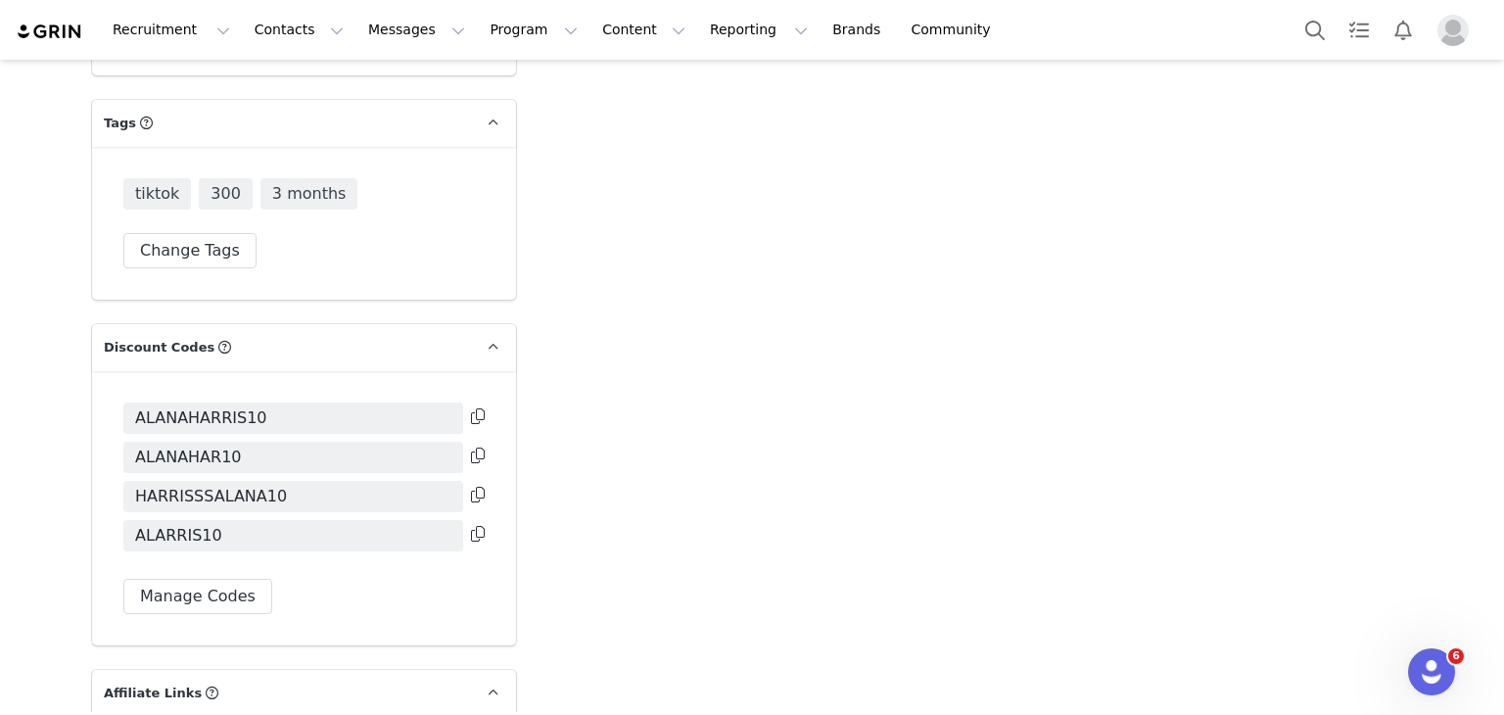
scroll to position [6152, 0]
click at [182, 577] on button "Manage Codes" at bounding box center [197, 594] width 149 height 35
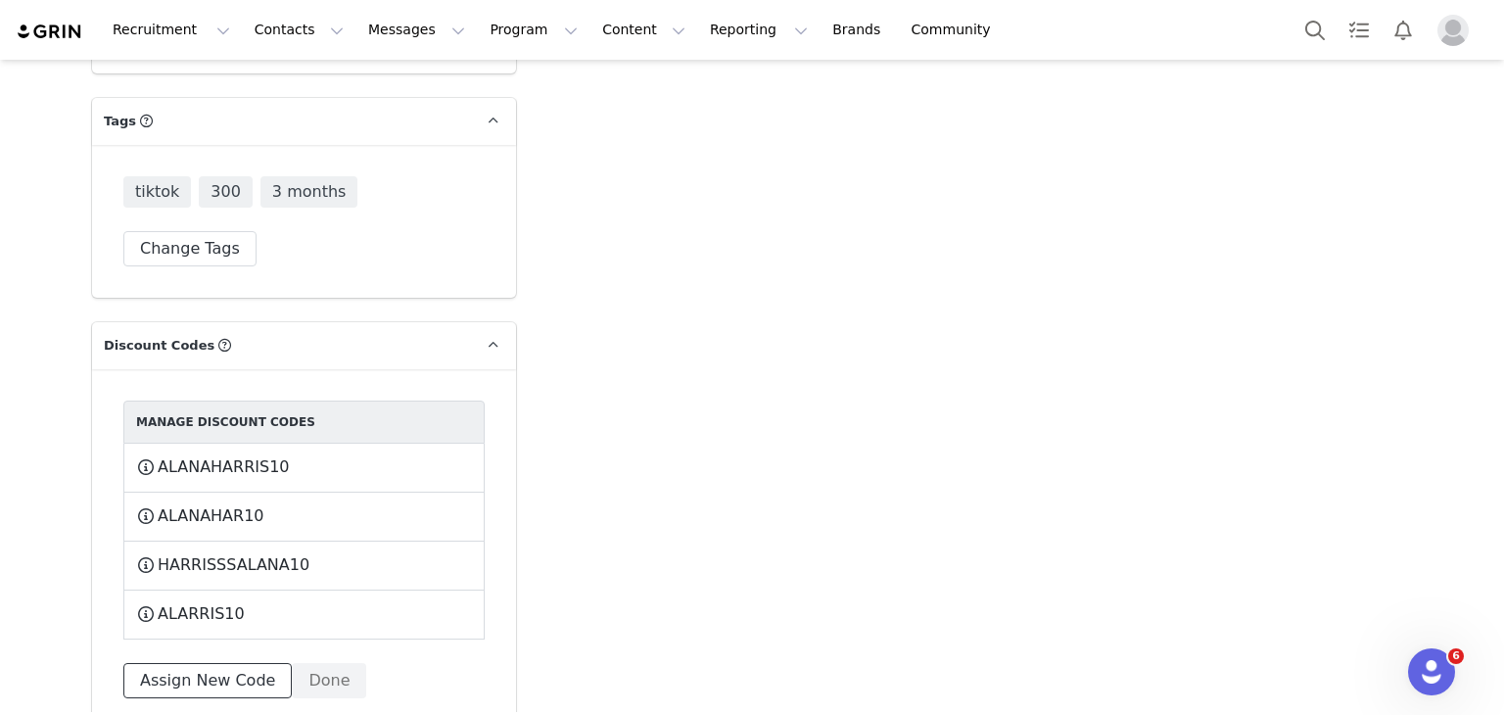
click at [205, 663] on button "Assign New Code" at bounding box center [207, 680] width 168 height 35
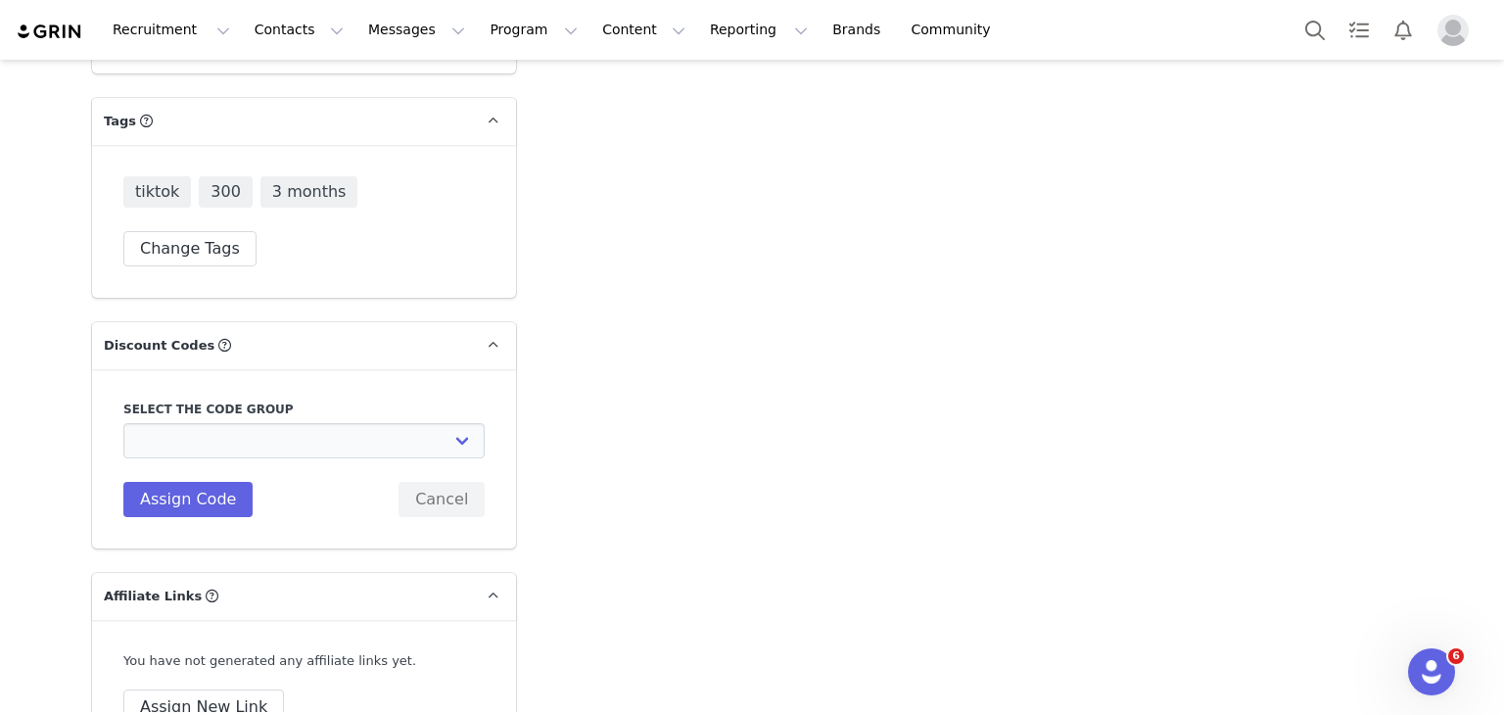
click at [229, 401] on div "Select the code group Edikted UK: NEW TIKTOK ❤️ Edikted UK: NEW IG ❤️ Edikted: …" at bounding box center [303, 459] width 361 height 117
click at [232, 423] on select "Edikted UK: NEW TIKTOK ❤️ Edikted UK: NEW IG ❤️ Edikted: Students + IG Edikted:…" at bounding box center [303, 440] width 361 height 35
select select "10009858"
click at [123, 423] on select "Edikted UK: NEW TIKTOK ❤️ Edikted UK: NEW IG ❤️ Edikted: Students + IG Edikted:…" at bounding box center [303, 440] width 361 height 35
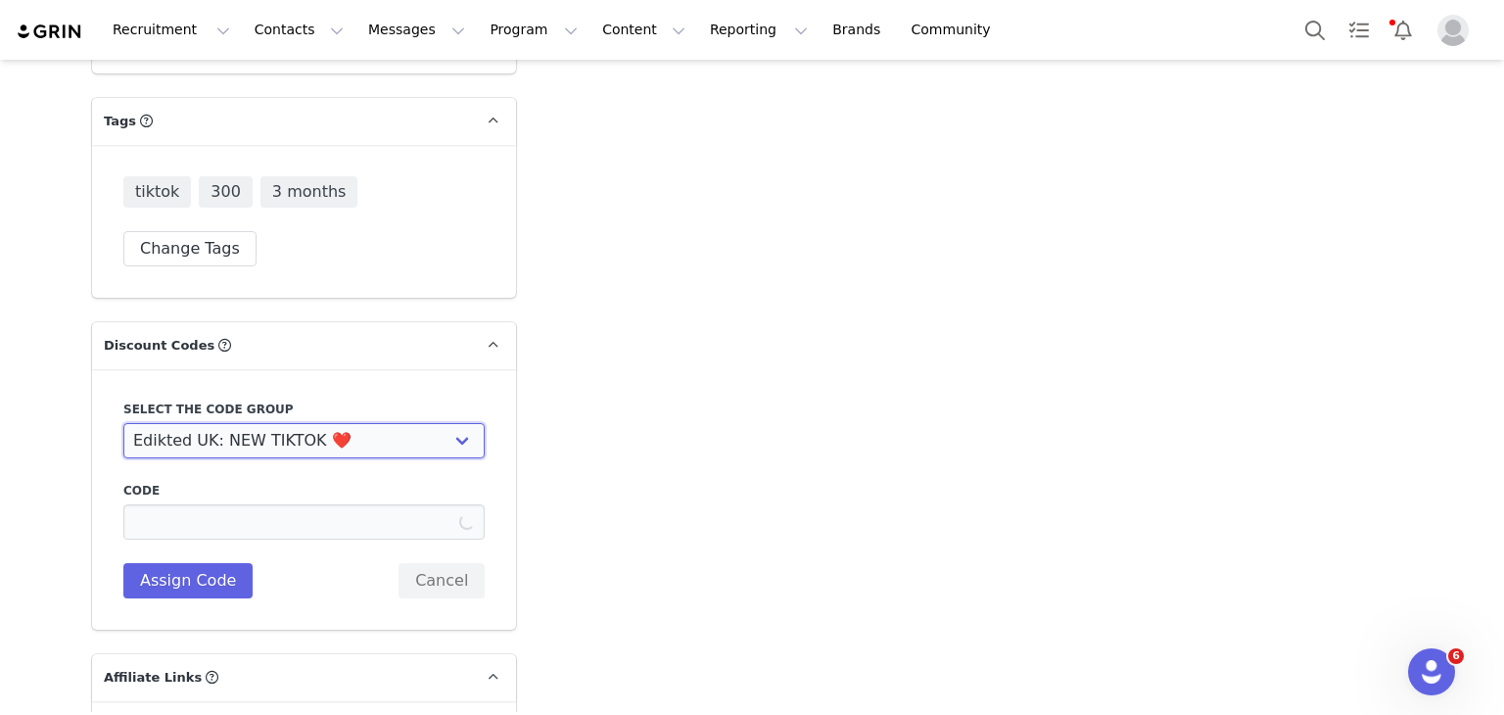
type input "ALANAHARRISSS10"
click at [247, 423] on select "Edikted UK: NEW TIKTOK ❤️ Edikted UK: NEW IG ❤️ Edikted: Students + IG Edikted:…" at bounding box center [303, 440] width 361 height 35
select select "10009859"
click at [123, 423] on select "Edikted UK: NEW TIKTOK ❤️ Edikted UK: NEW IG ❤️ Edikted: Students + IG Edikted:…" at bounding box center [303, 440] width 361 height 35
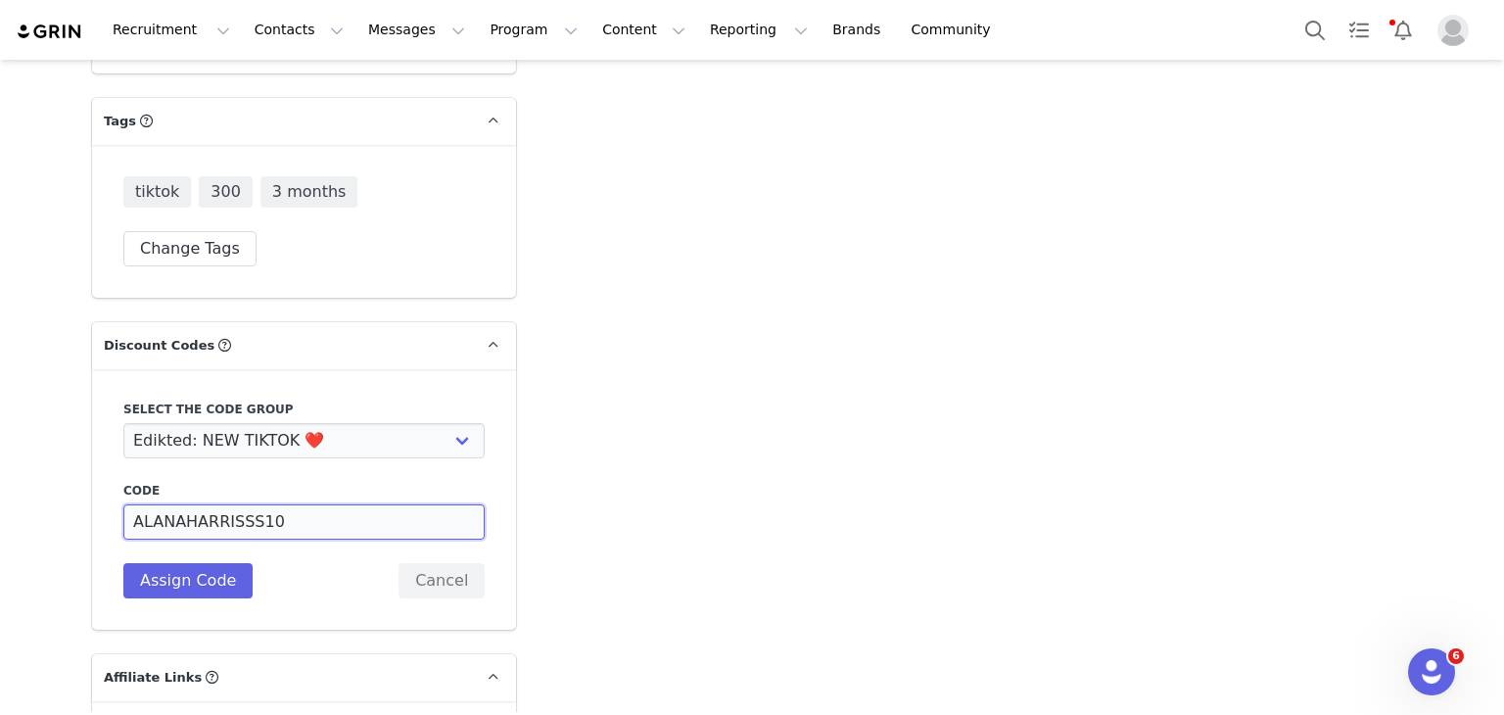
click at [231, 504] on input "ALANAHARRISSS10" at bounding box center [303, 521] width 361 height 35
click at [176, 504] on input "ALANAHS10" at bounding box center [303, 521] width 361 height 35
type input "ALANHS10"
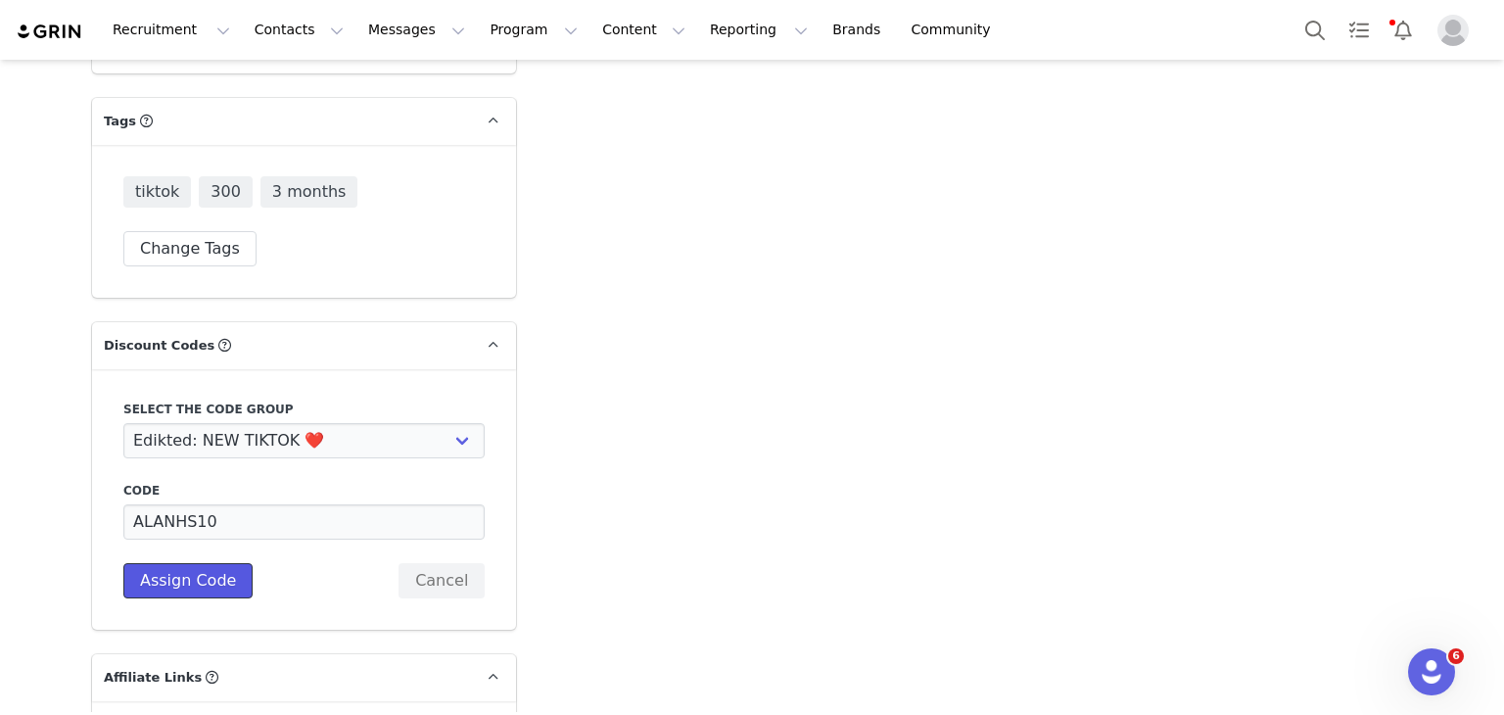
click at [174, 563] on button "Assign Code" at bounding box center [187, 580] width 129 height 35
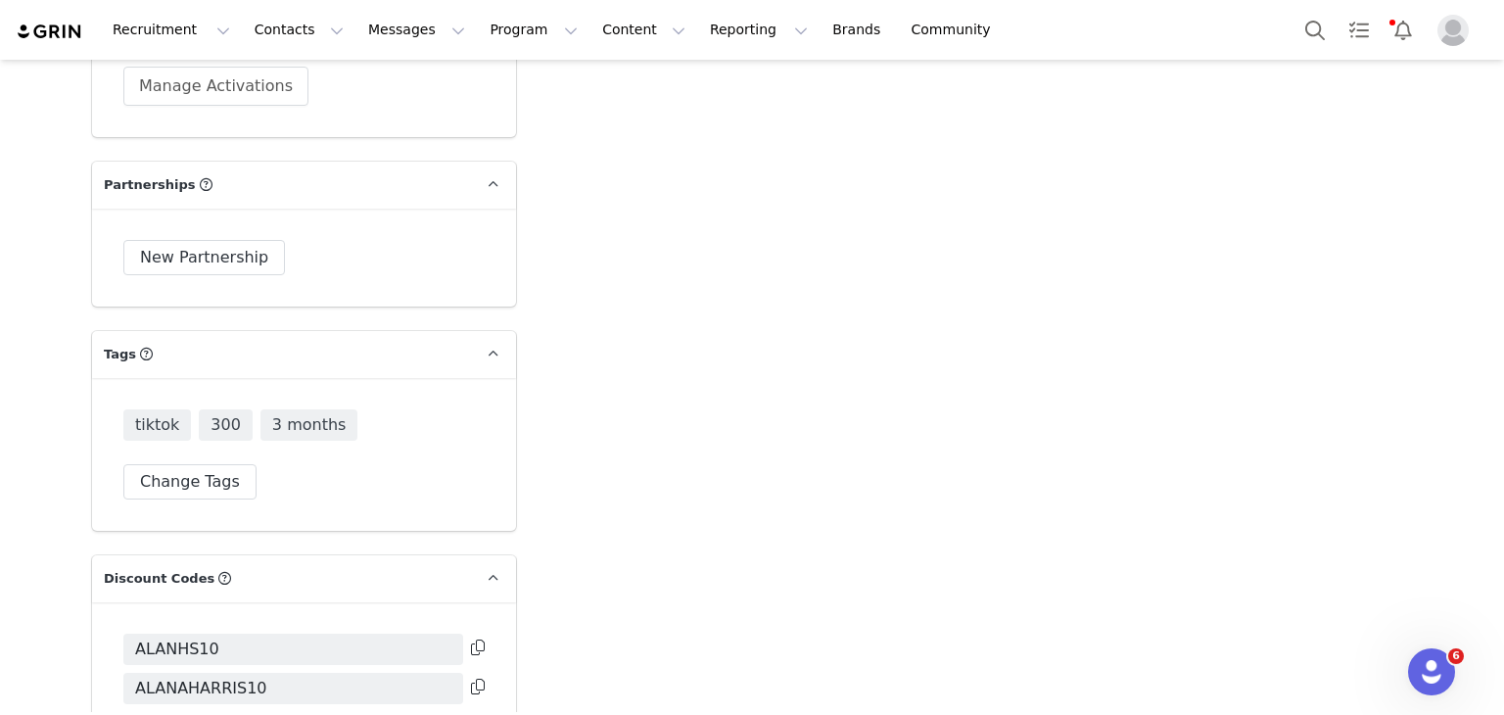
scroll to position [6118, 0]
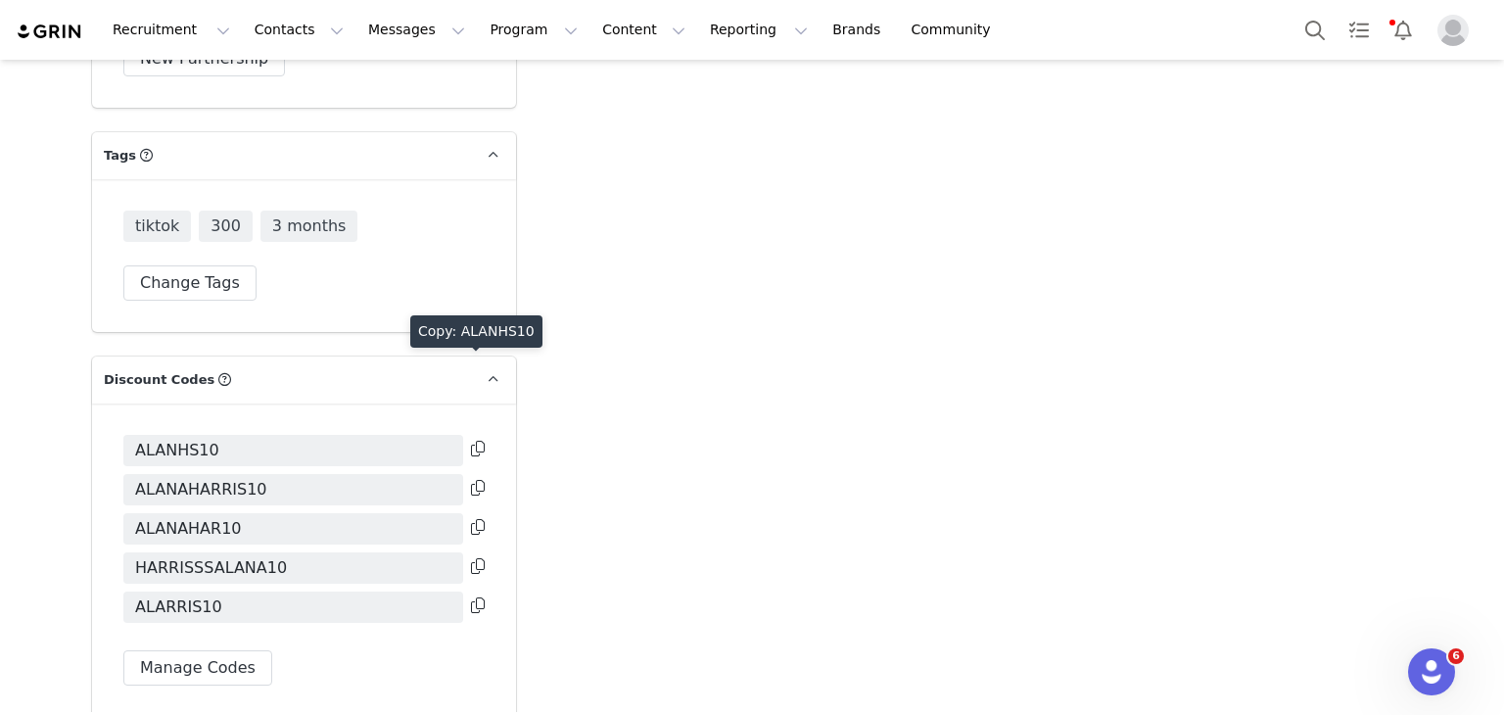
click at [471, 441] on icon at bounding box center [478, 449] width 14 height 16
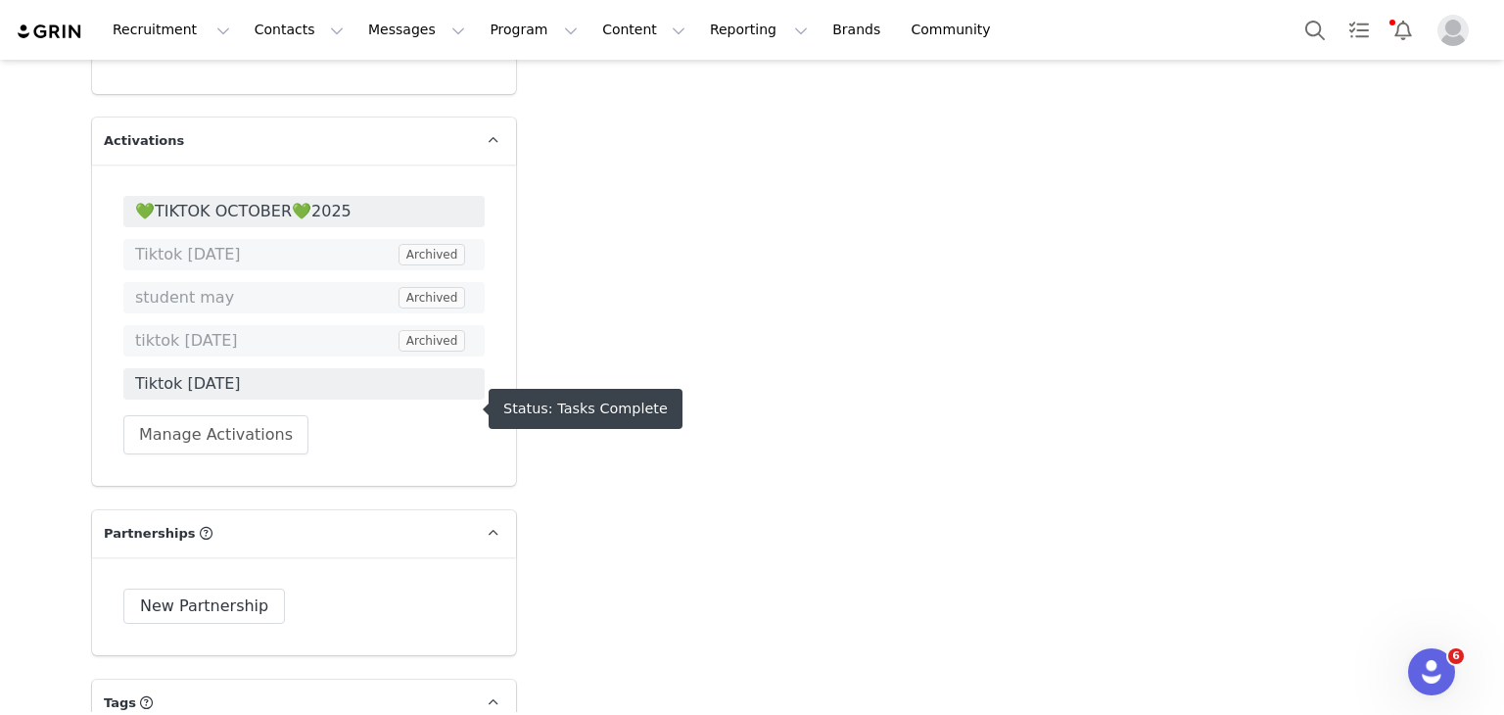
scroll to position [5253, 0]
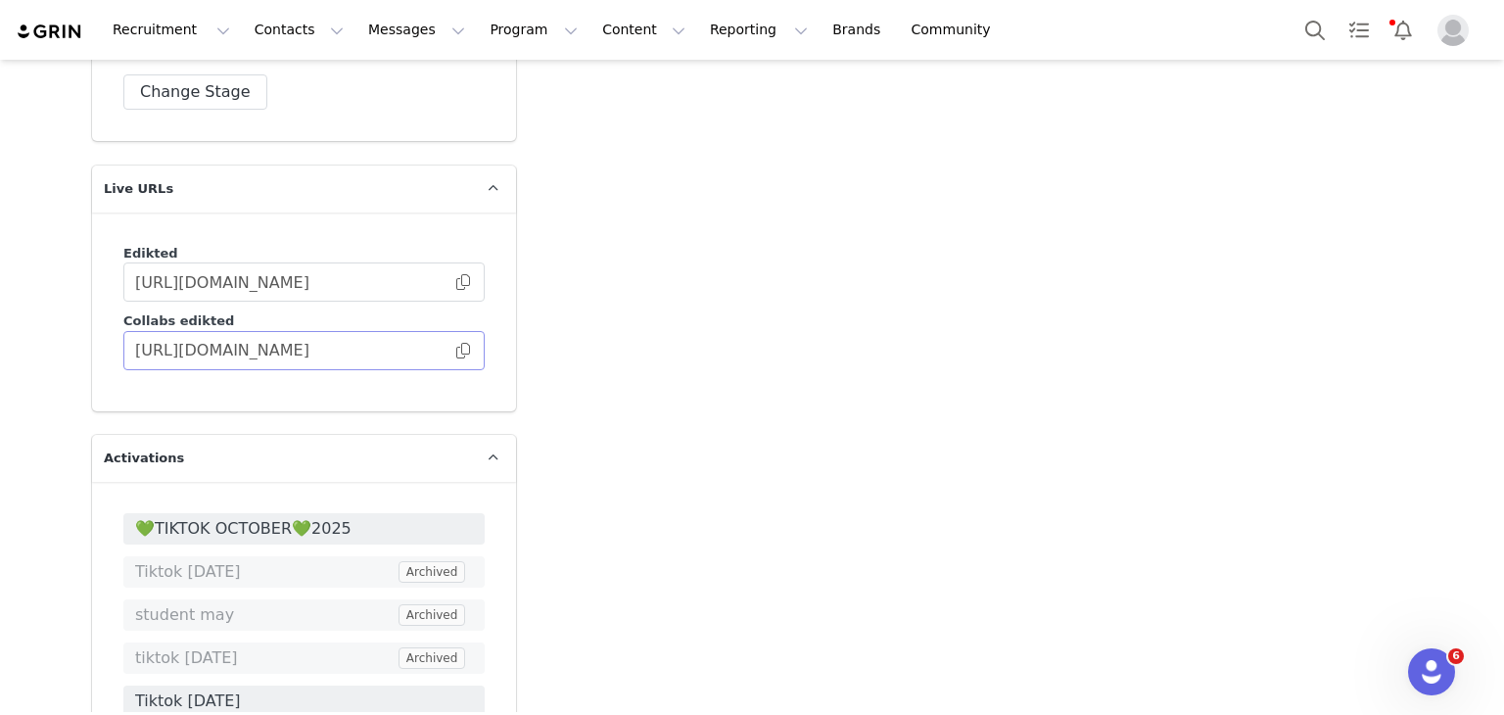
click at [458, 351] on span at bounding box center [463, 351] width 20 height 0
click at [1296, 22] on div "Recruitment Recruitment Creator Search Curated Lists Landing Pages Web Extensio…" at bounding box center [752, 30] width 1504 height 60
click at [1296, 22] on button "Search" at bounding box center [1315, 30] width 43 height 44
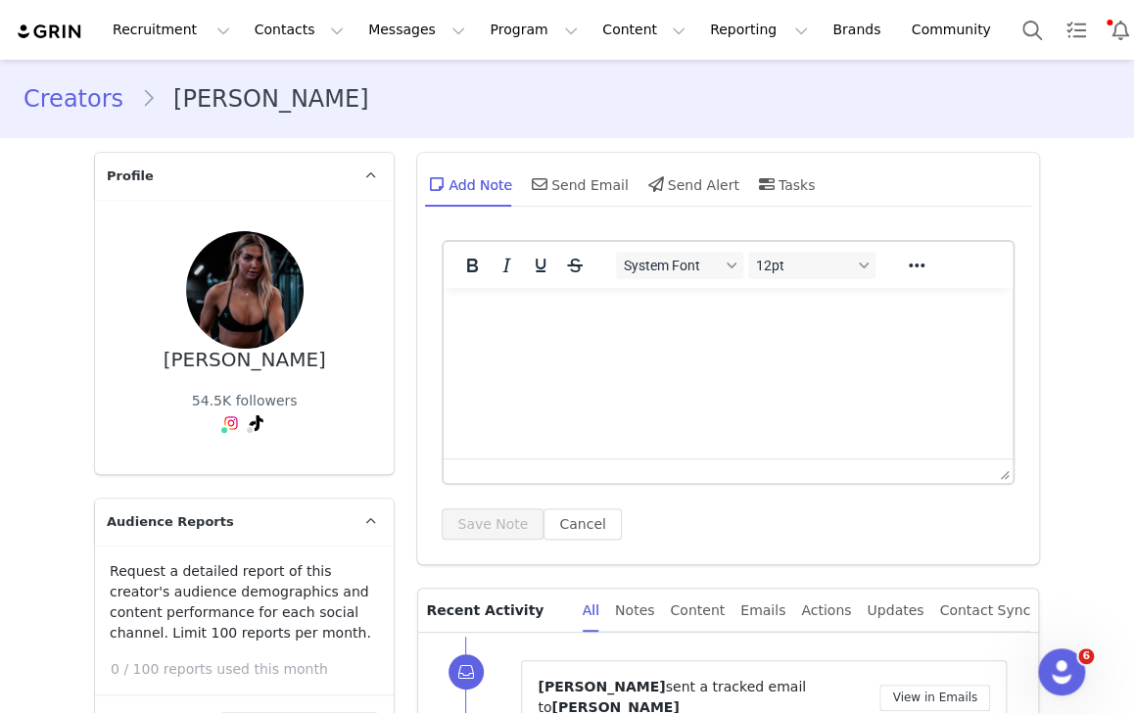
scroll to position [67, 0]
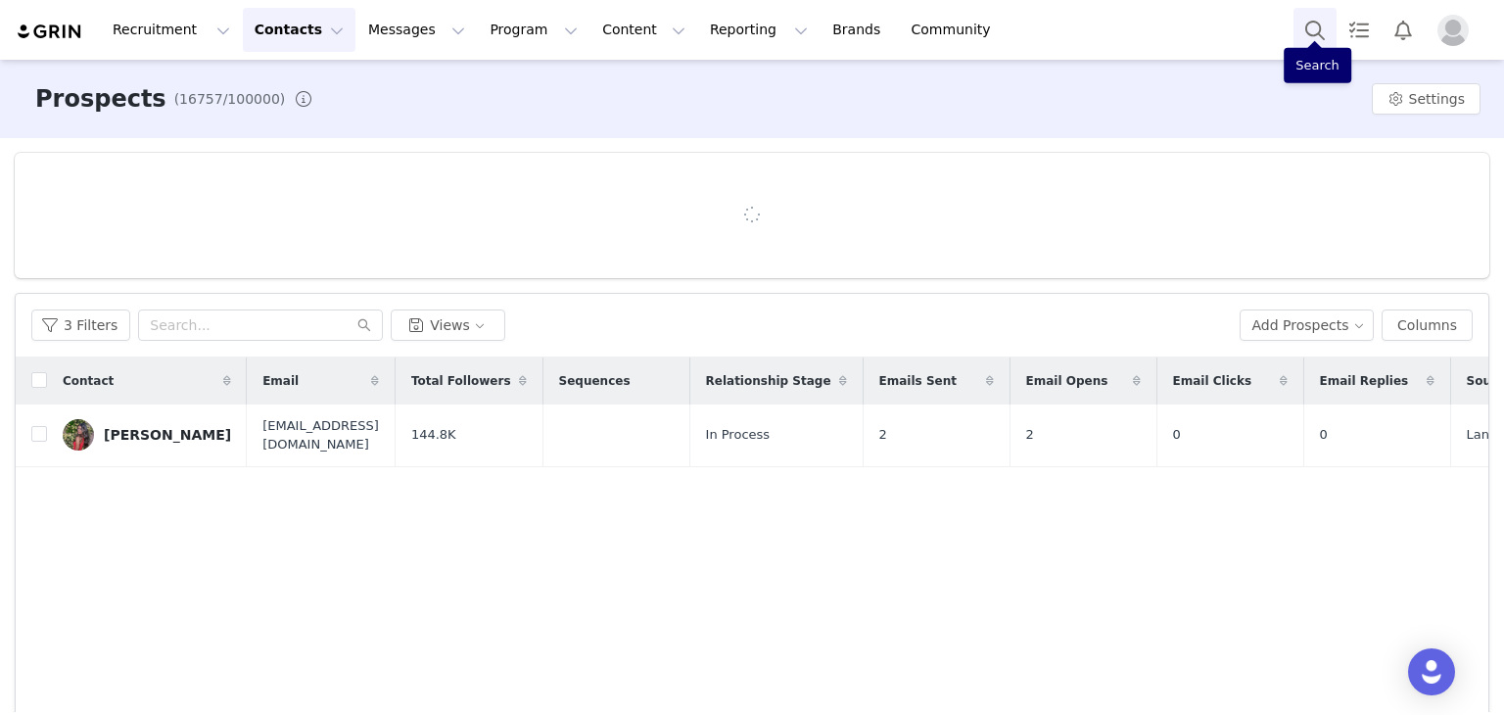
click at [1312, 48] on button "Search" at bounding box center [1315, 30] width 43 height 44
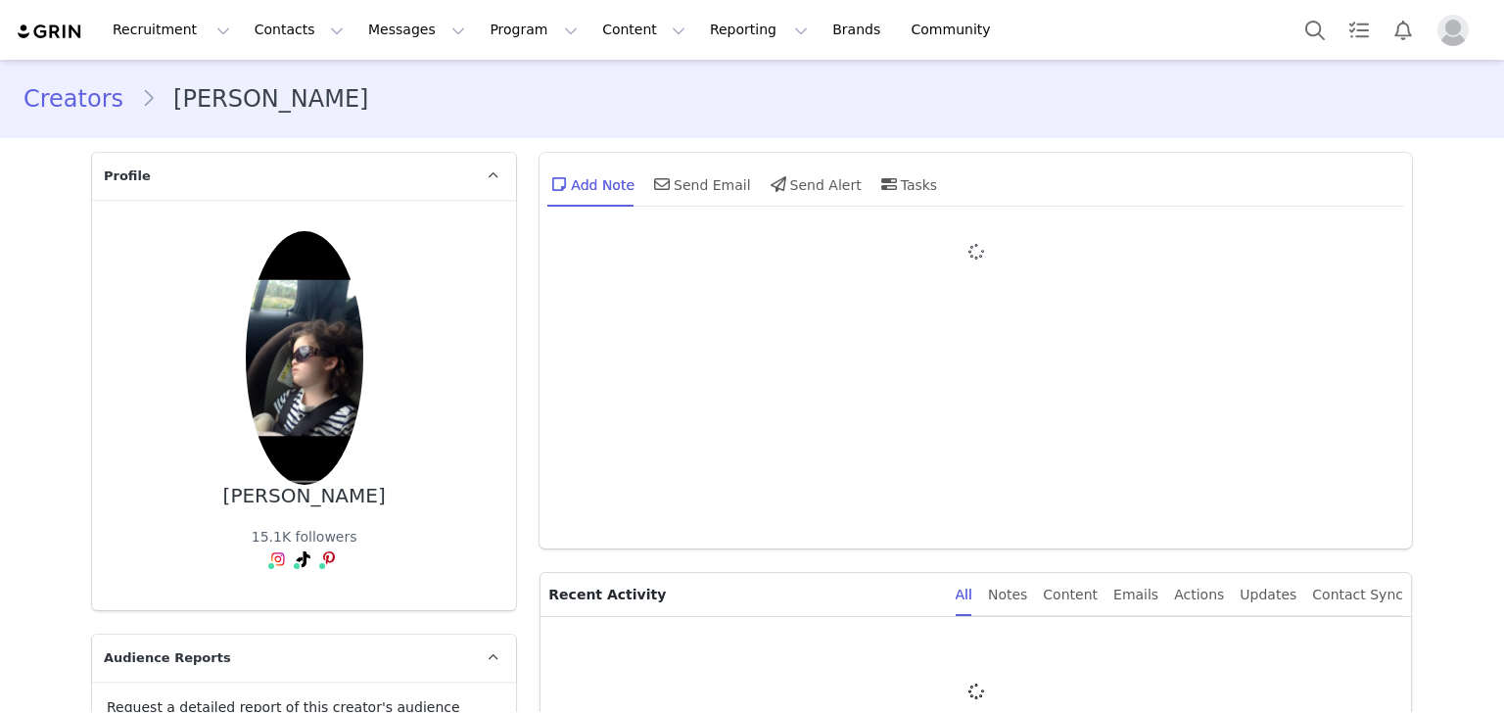
type input "+1 ([GEOGRAPHIC_DATA])"
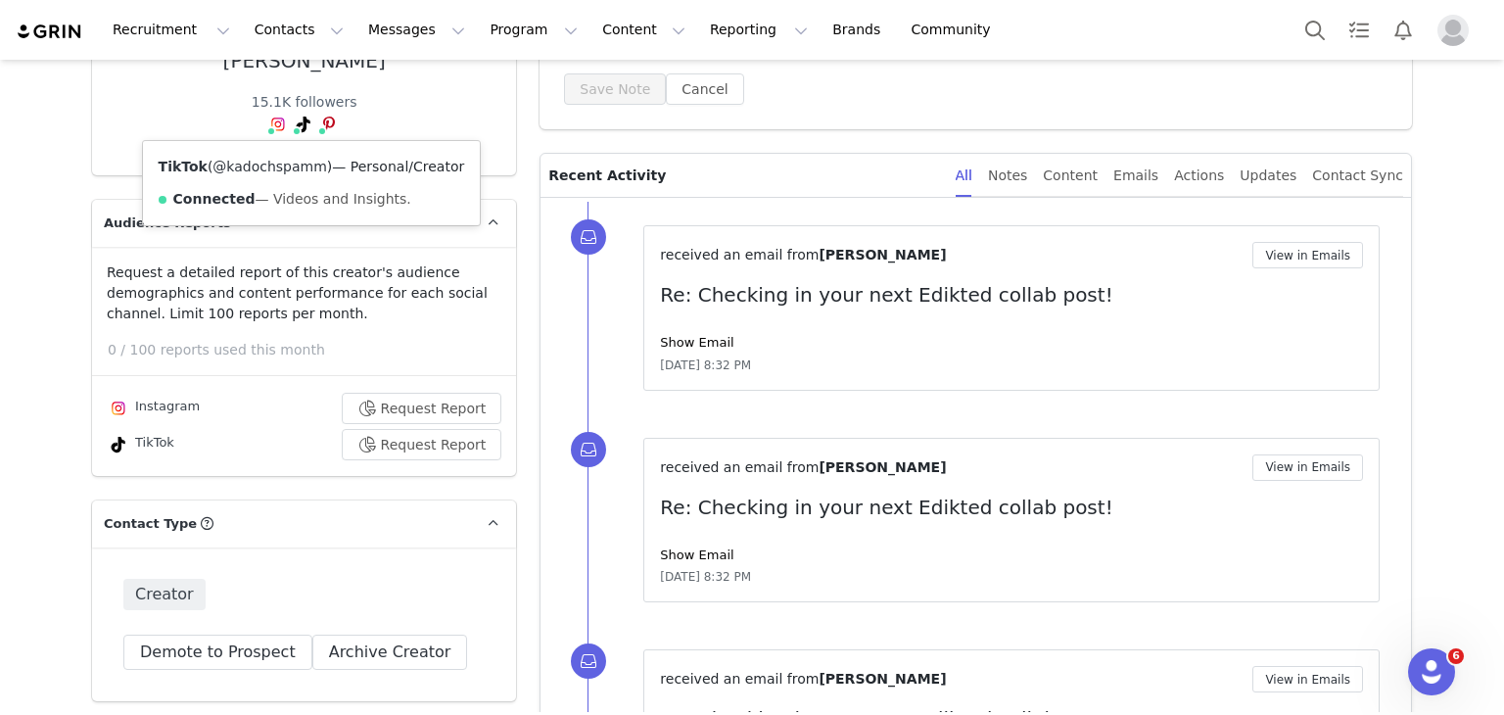
click at [287, 159] on link "@kadochspamm" at bounding box center [270, 167] width 115 height 16
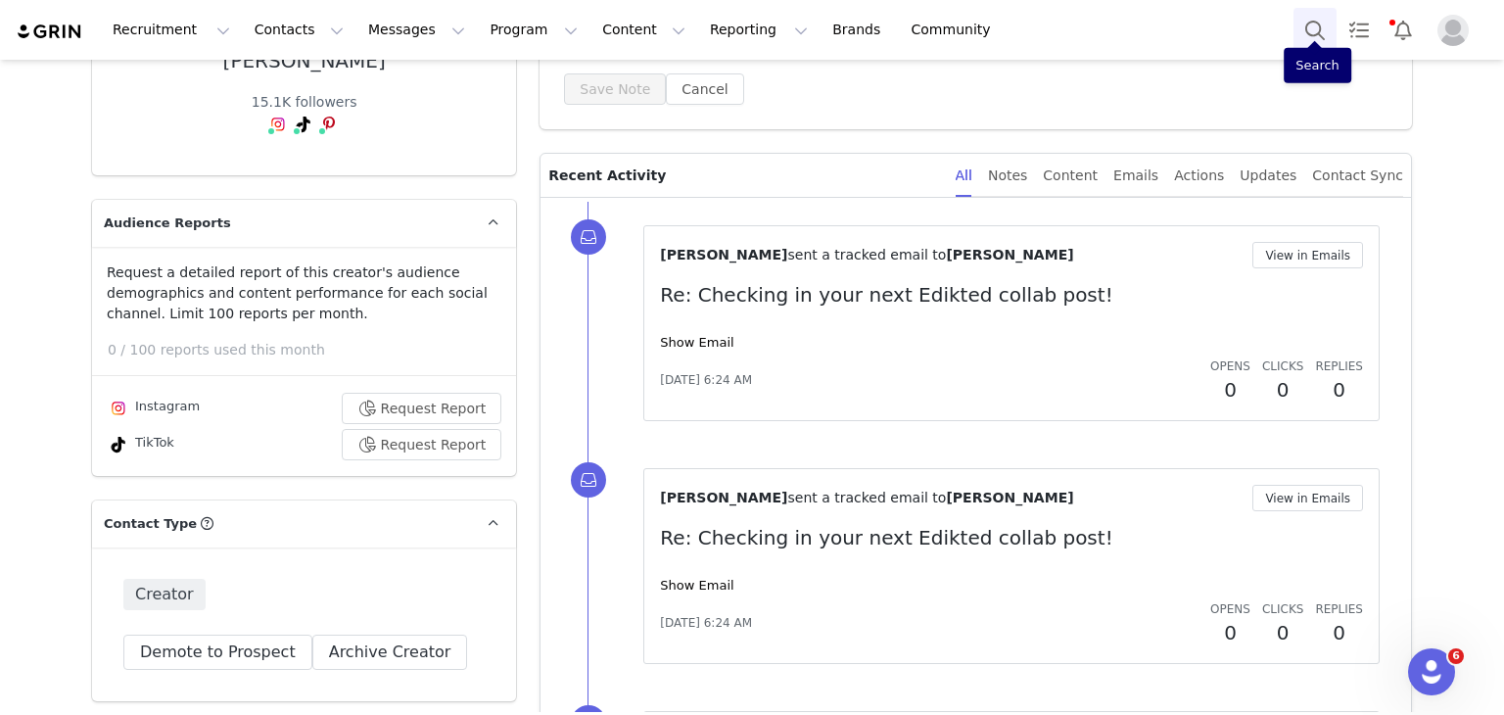
click at [1306, 16] on button "Search" at bounding box center [1315, 30] width 43 height 44
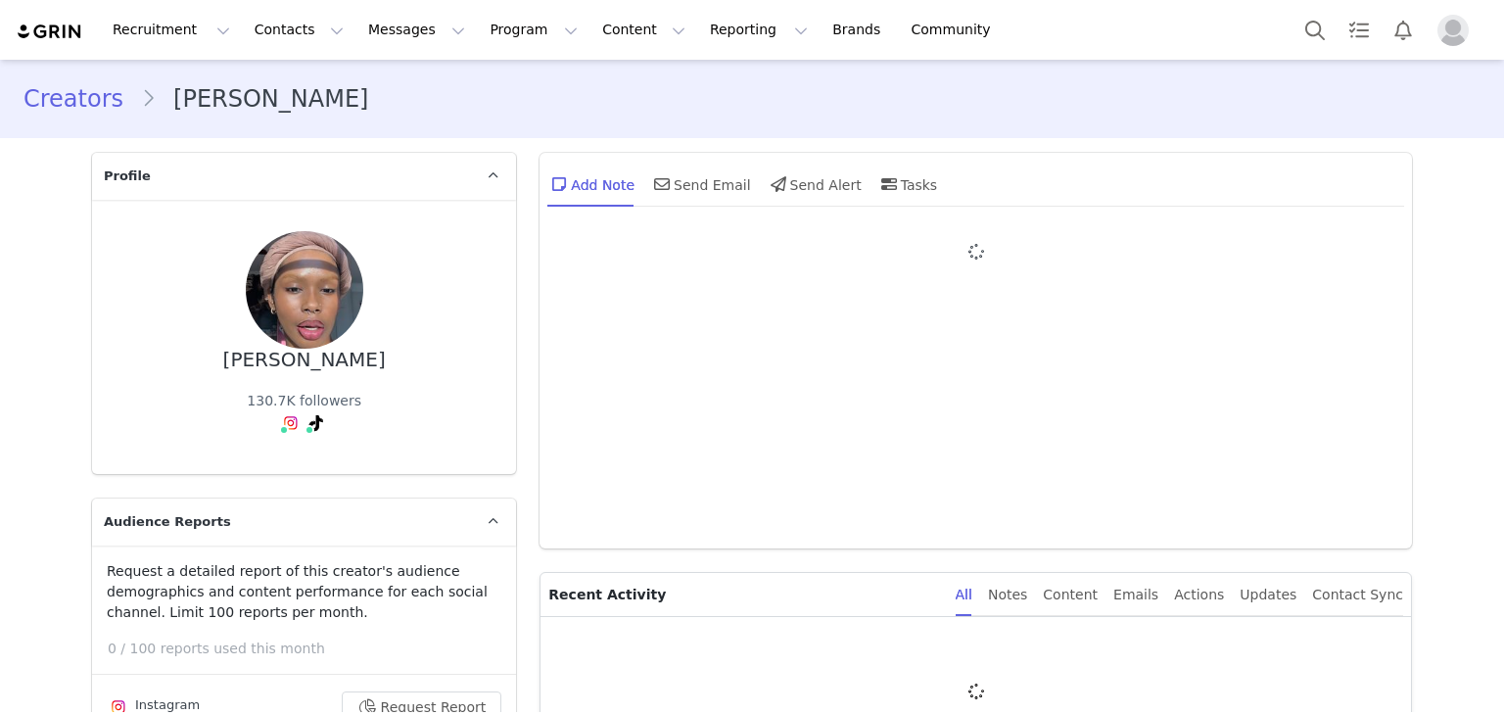
type input "+1 ([GEOGRAPHIC_DATA])"
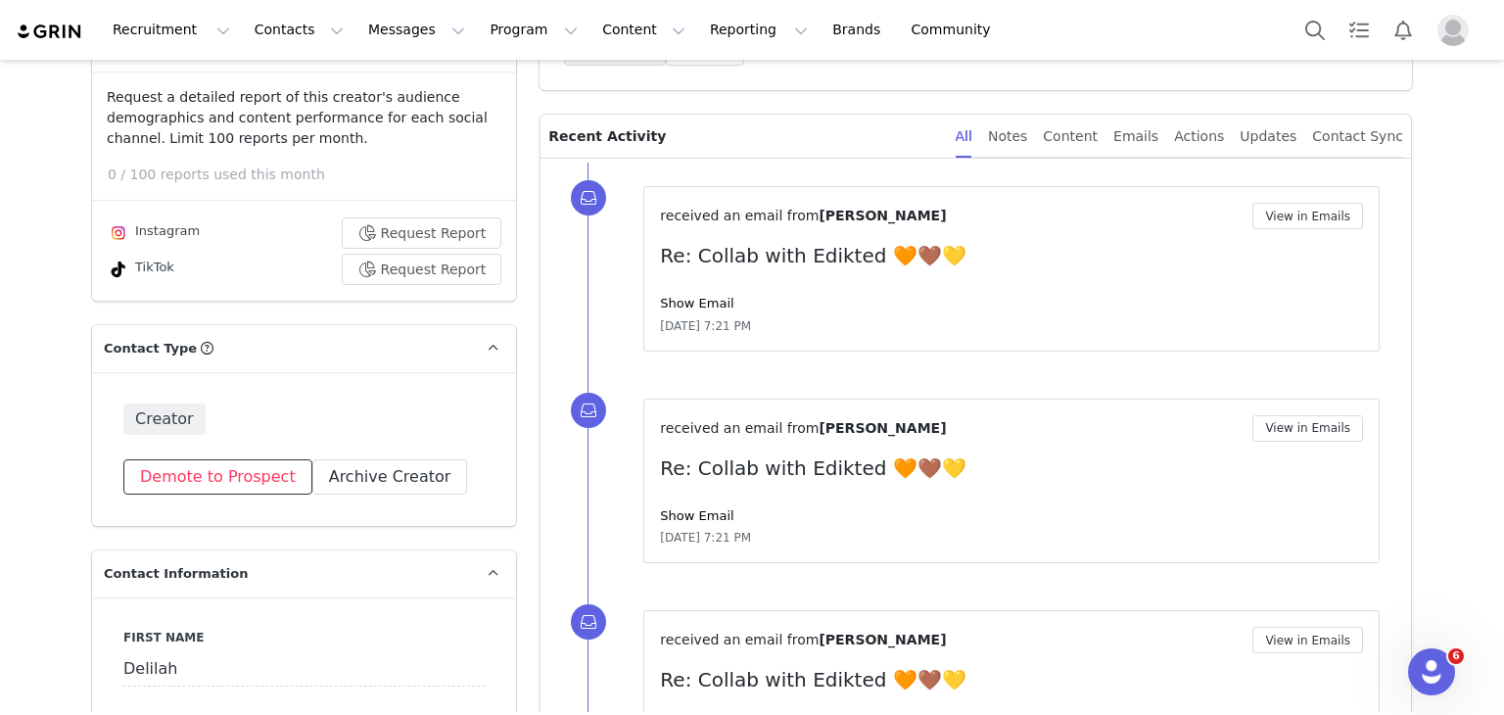
click at [262, 487] on button "Demote to Prospect" at bounding box center [217, 476] width 189 height 35
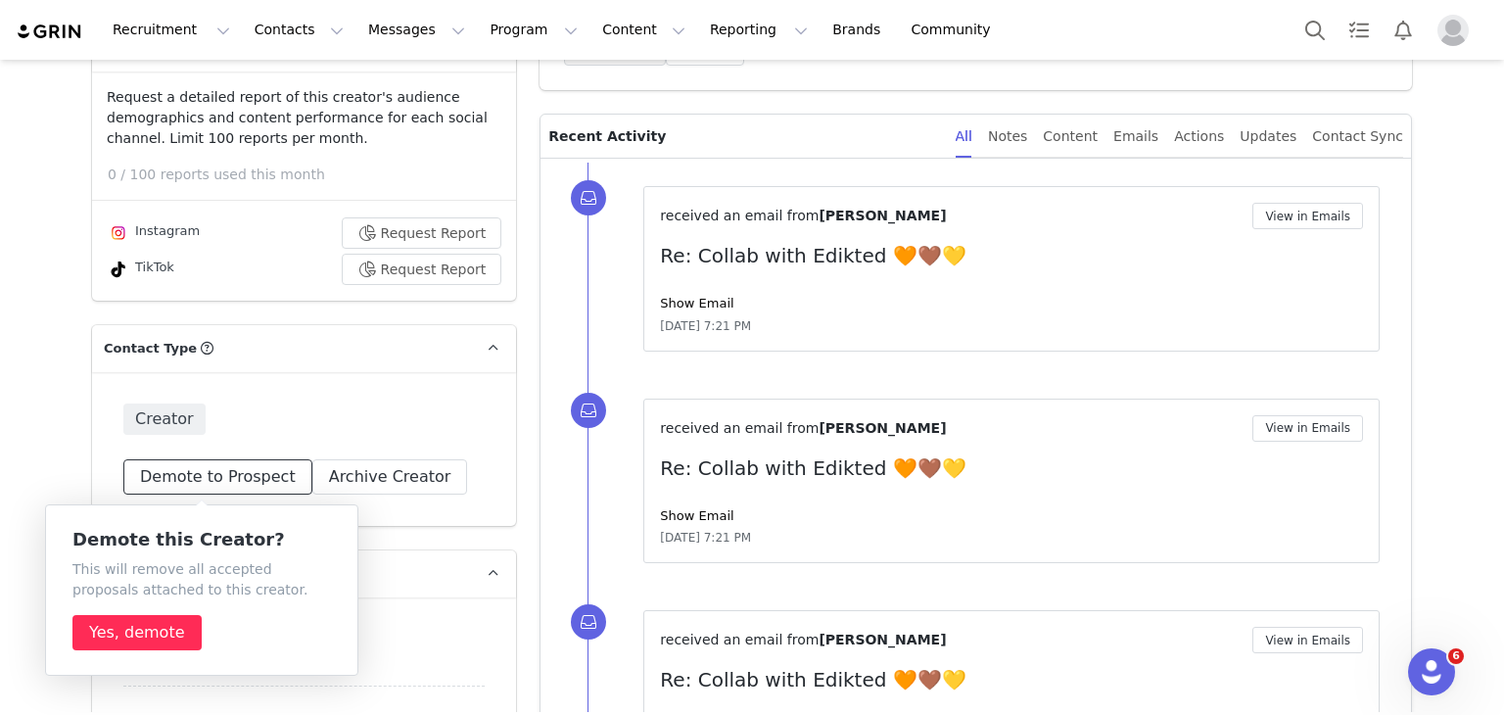
drag, startPoint x: 262, startPoint y: 487, endPoint x: 137, endPoint y: 630, distance: 190.2
click at [137, 630] on body "Recruitment Recruitment Creator Search Curated Lists Landing Pages Web Extensio…" at bounding box center [752, 357] width 1504 height 715
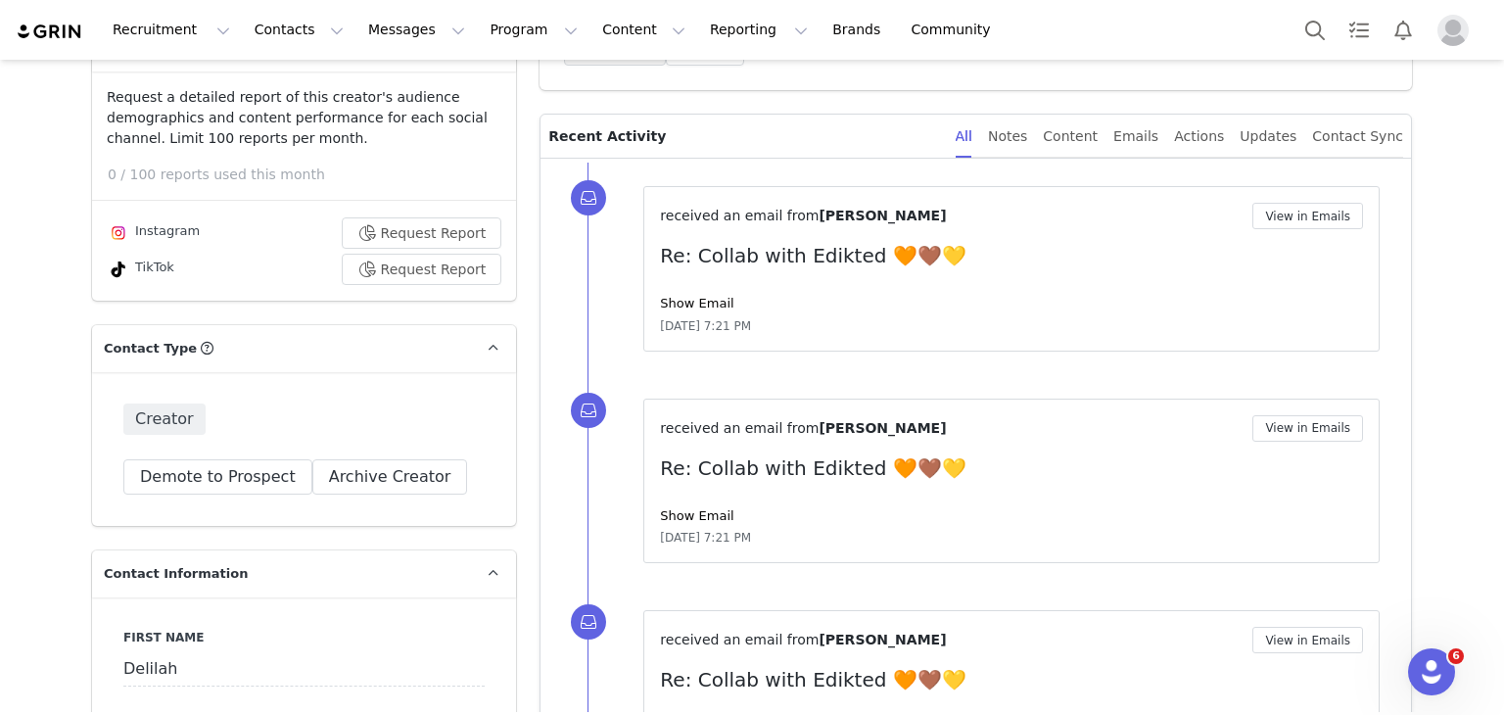
click at [137, 630] on body "Recruitment Recruitment Creator Search Curated Lists Landing Pages Web Extensio…" at bounding box center [752, 357] width 1504 height 715
click at [137, 630] on label "First Name" at bounding box center [303, 638] width 361 height 18
click at [200, 477] on button "Demote to Prospect" at bounding box center [217, 476] width 189 height 35
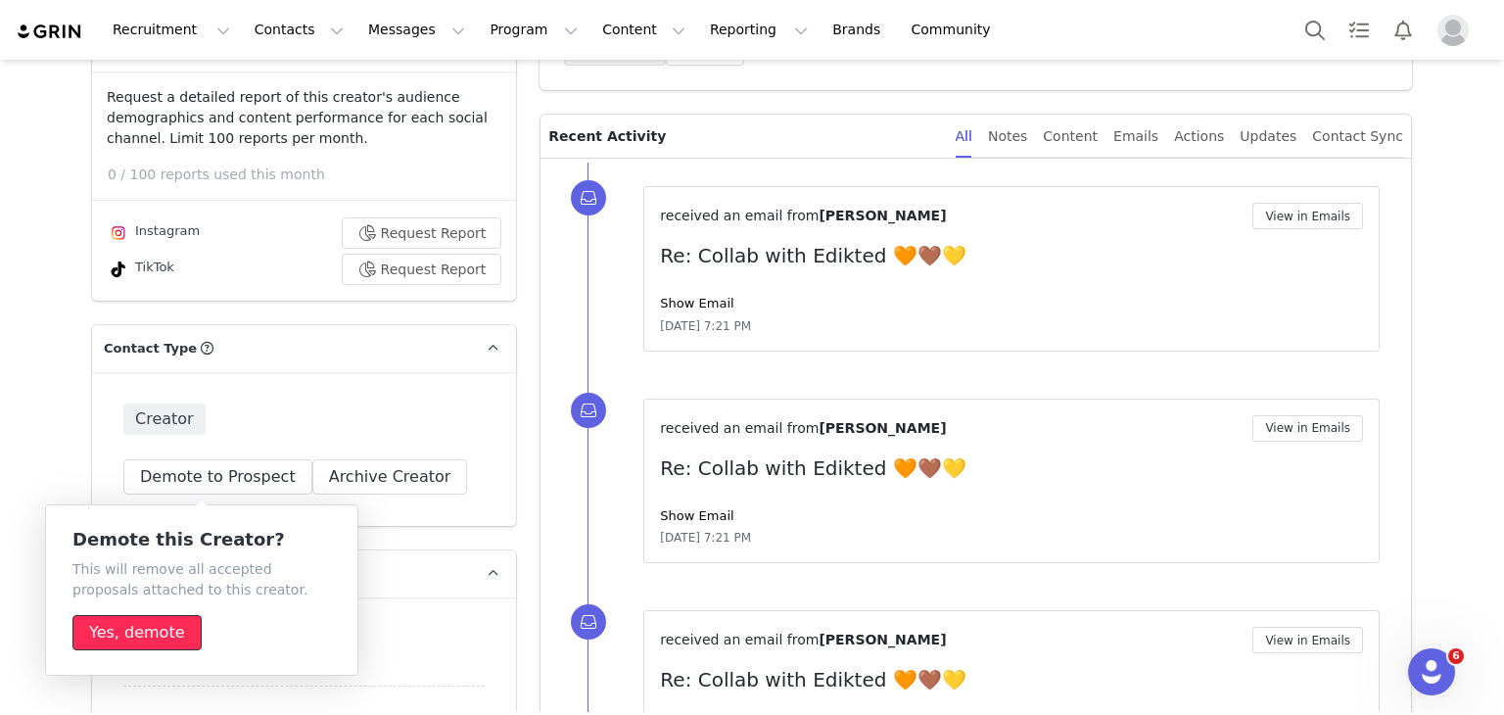
click at [151, 643] on button "Yes, demote" at bounding box center [136, 632] width 129 height 35
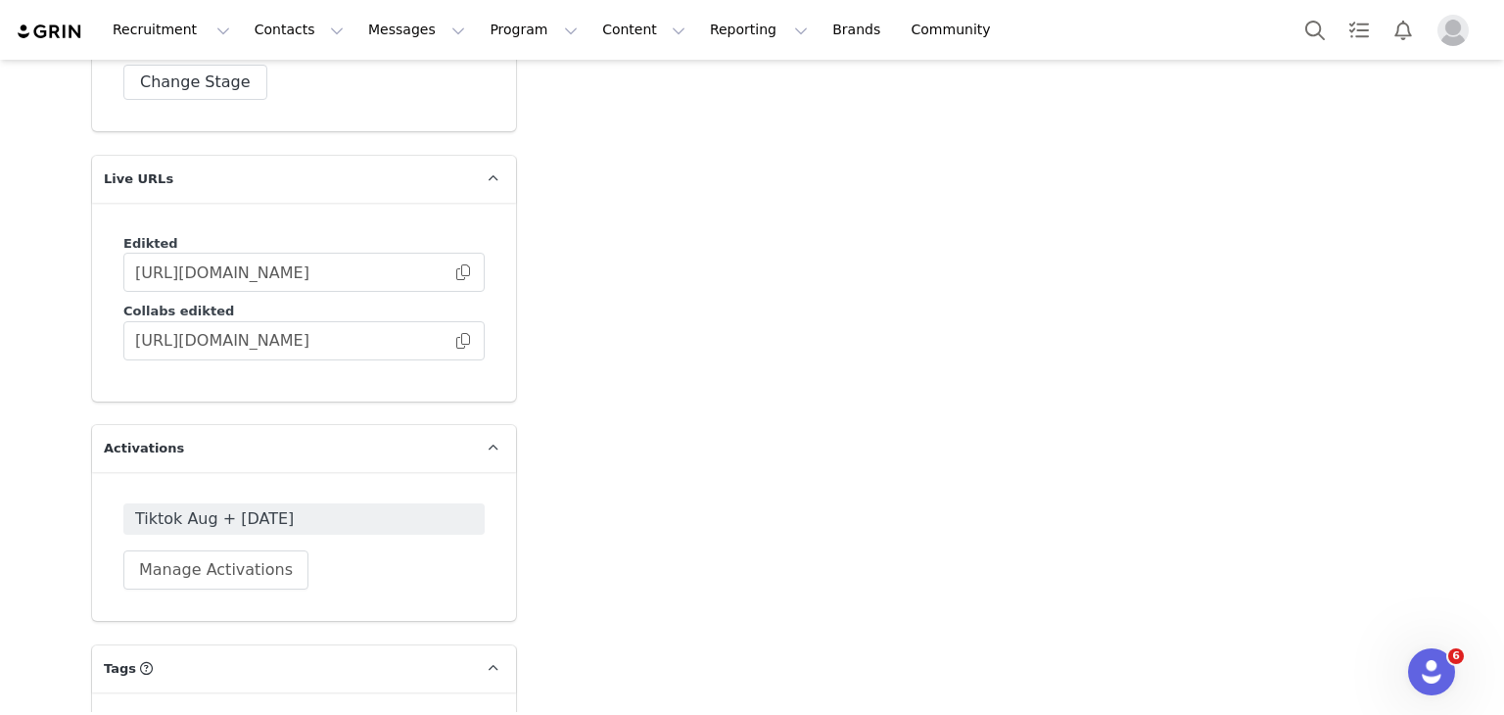
scroll to position [5343, 0]
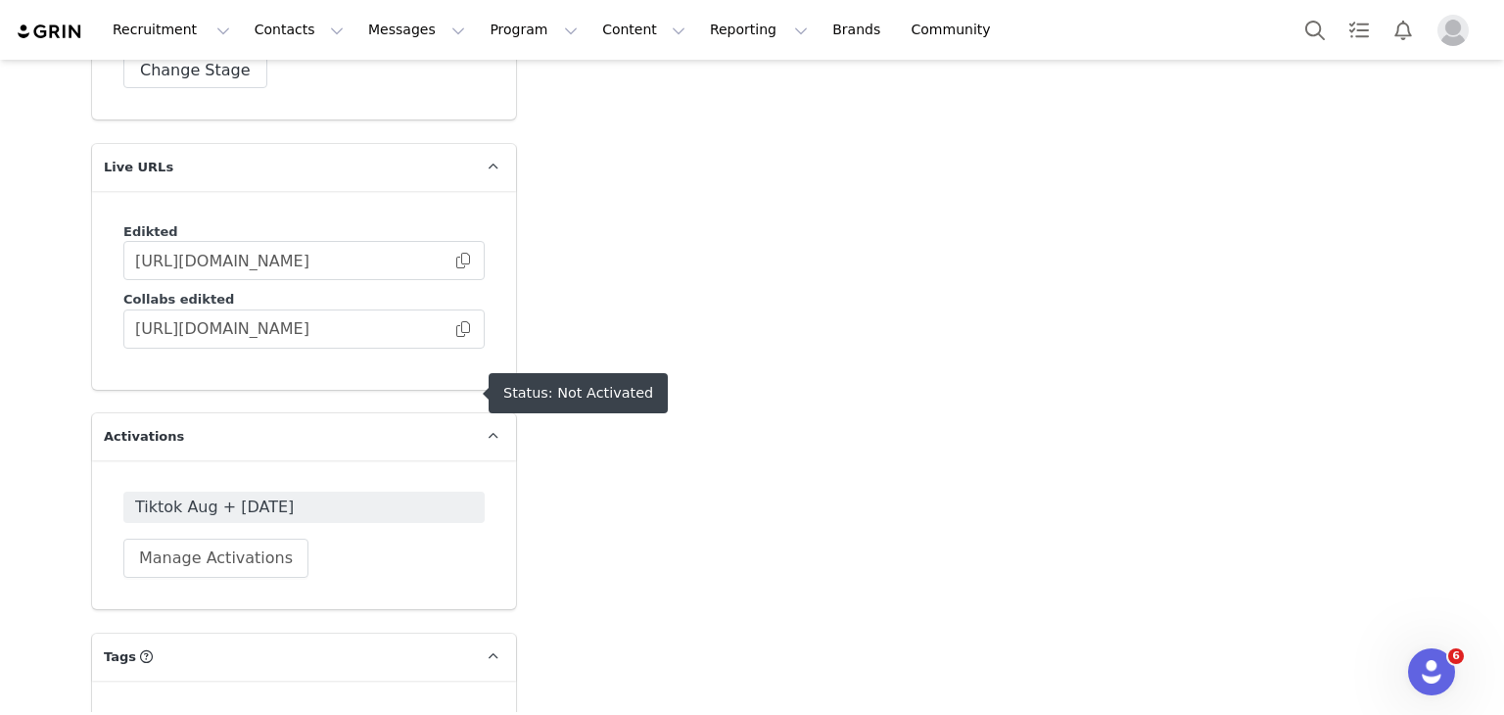
click at [280, 496] on span "Tiktok Aug + [DATE]" at bounding box center [304, 508] width 338 height 24
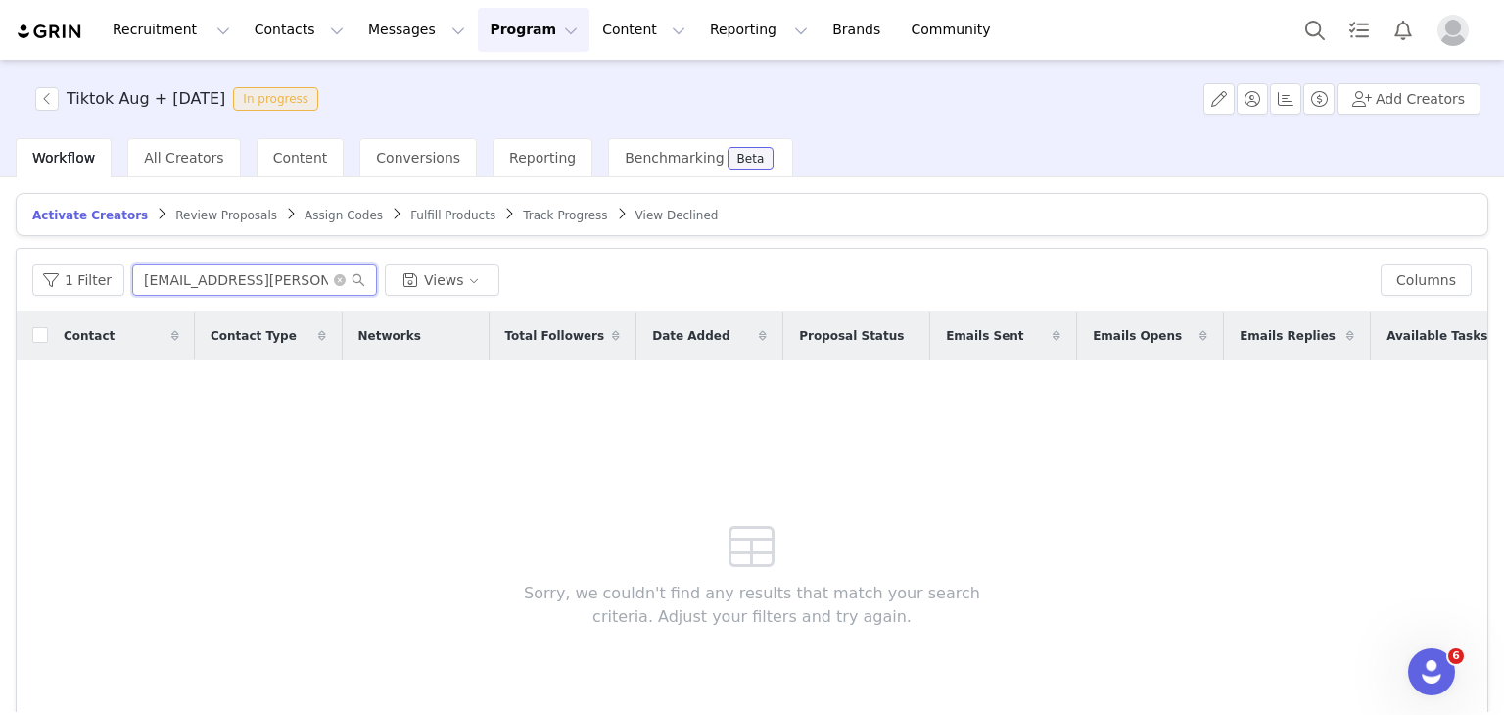
click at [132, 277] on input "heb.anne@outlook.de" at bounding box center [254, 279] width 245 height 31
click at [189, 271] on input "heb.anne@outlook.de" at bounding box center [254, 279] width 245 height 31
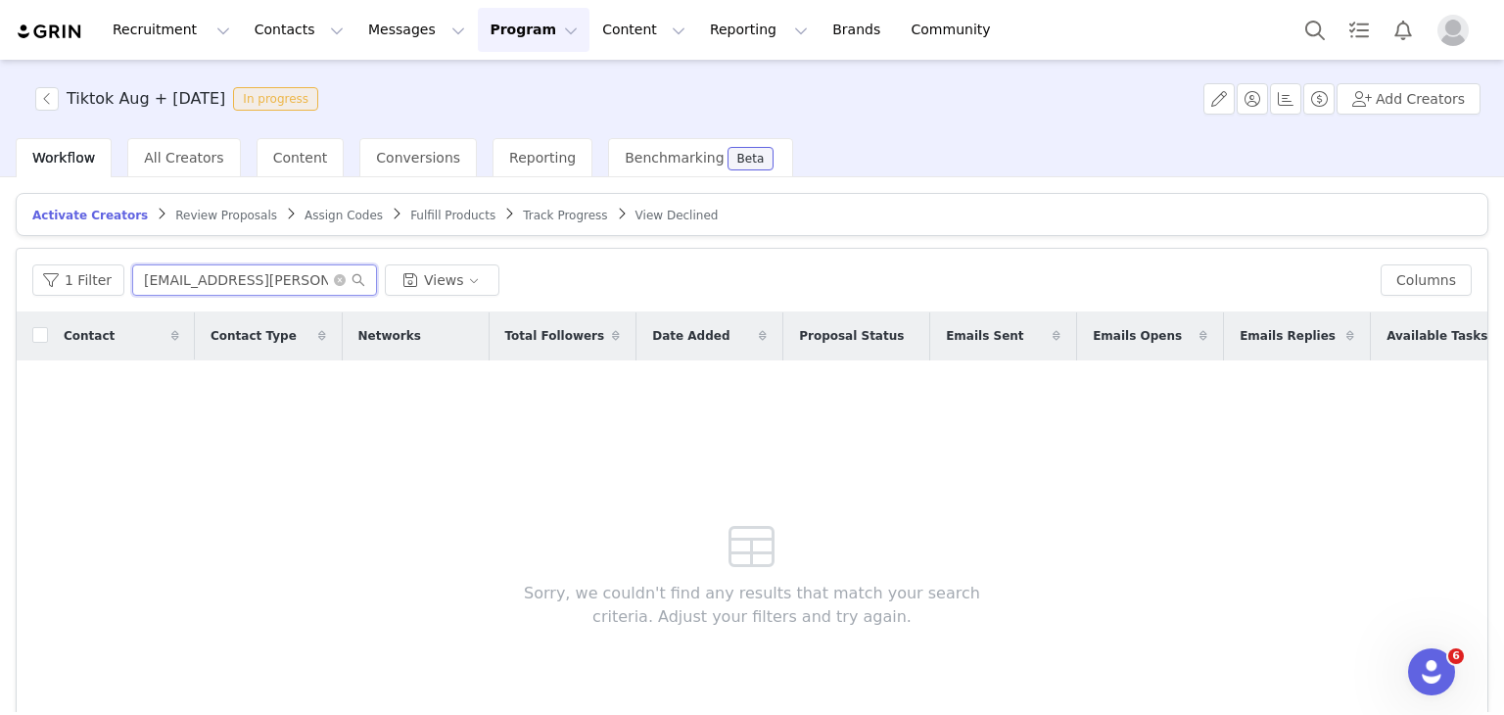
click at [189, 271] on input "heb.anne@outlook.de" at bounding box center [254, 279] width 245 height 31
paste input "dwadeshoots@gmail.com>"
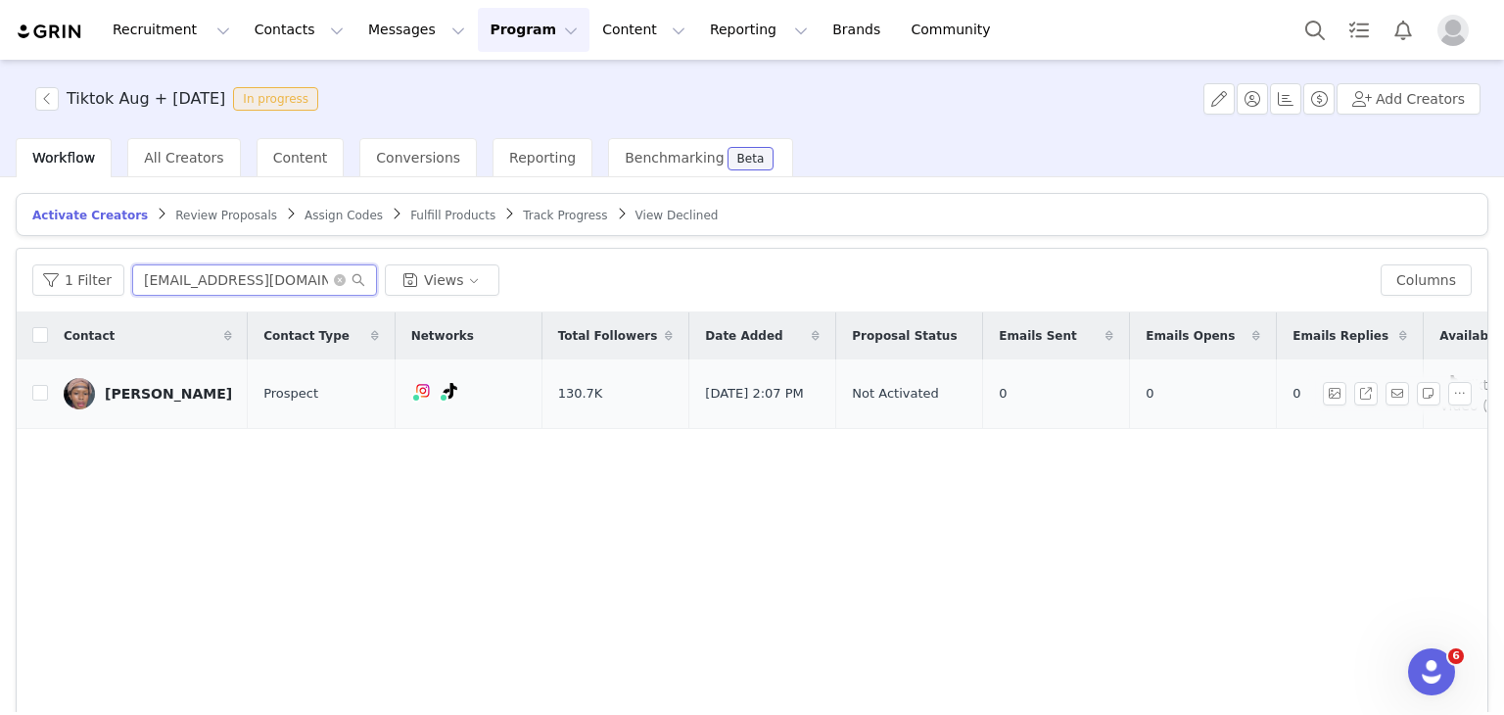
type input "dwadeshoots@gmail.com"
drag, startPoint x: 35, startPoint y: 420, endPoint x: 39, endPoint y: 393, distance: 27.7
click at [39, 393] on td at bounding box center [32, 394] width 31 height 70
click at [39, 393] on input "checkbox" at bounding box center [40, 393] width 16 height 16
checkbox input "true"
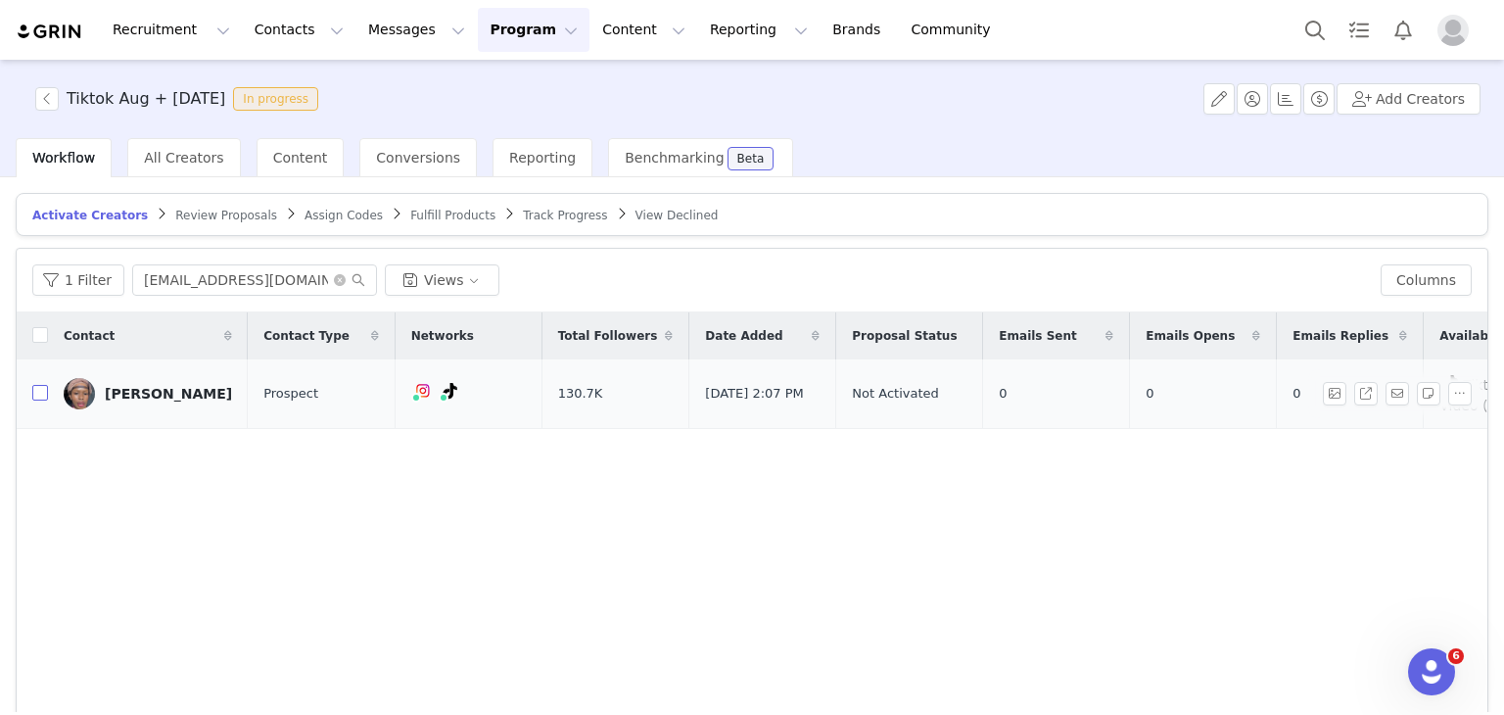
checkbox input "true"
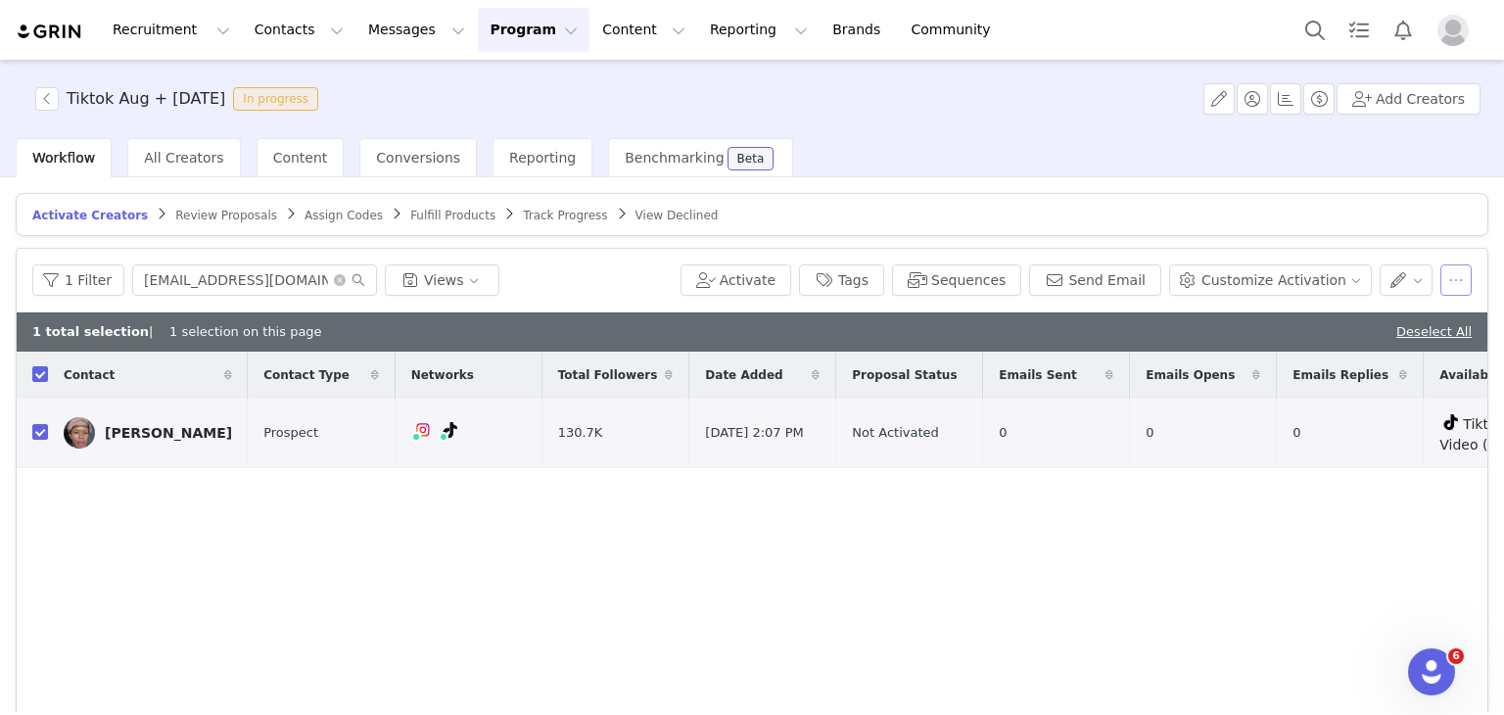
click at [1449, 275] on button "button" at bounding box center [1456, 279] width 31 height 31
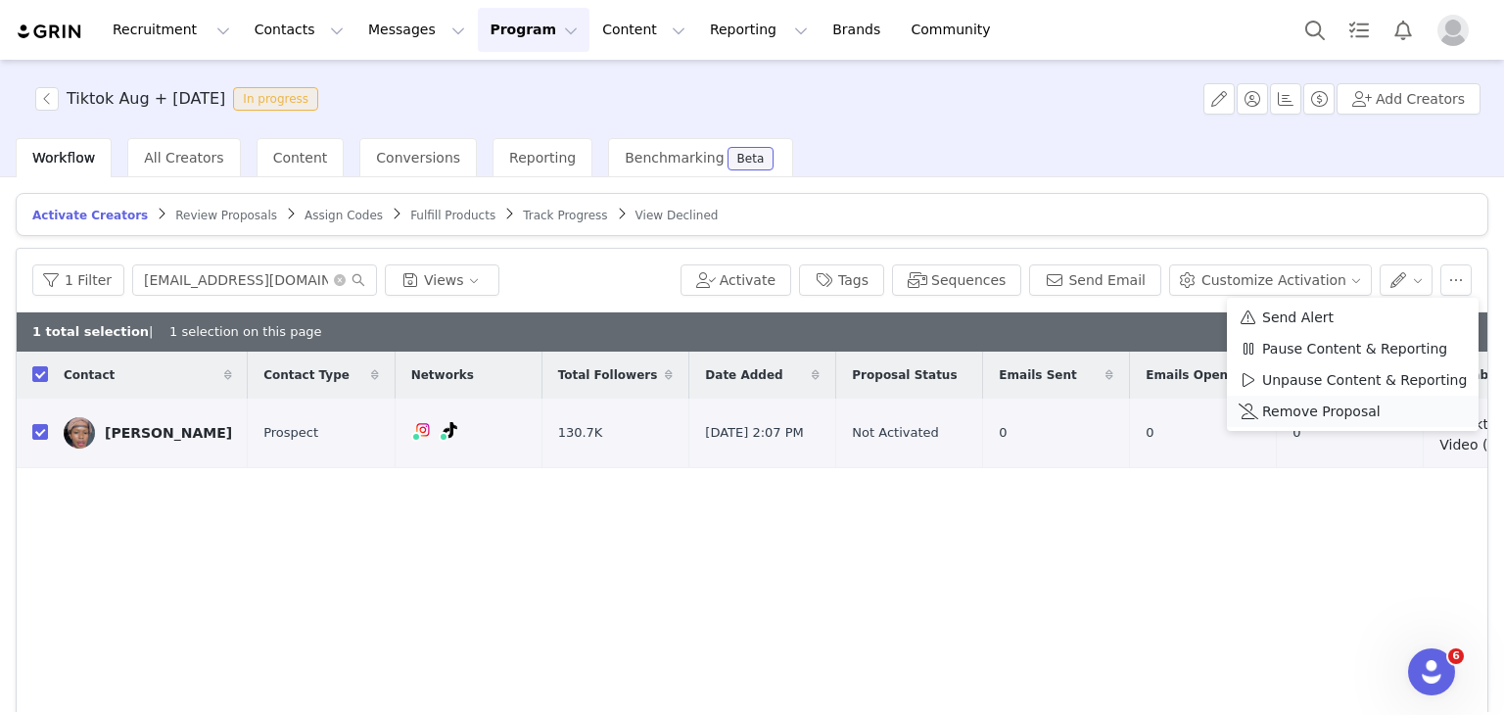
click at [1359, 418] on span "Remove Proposal" at bounding box center [1321, 412] width 118 height 22
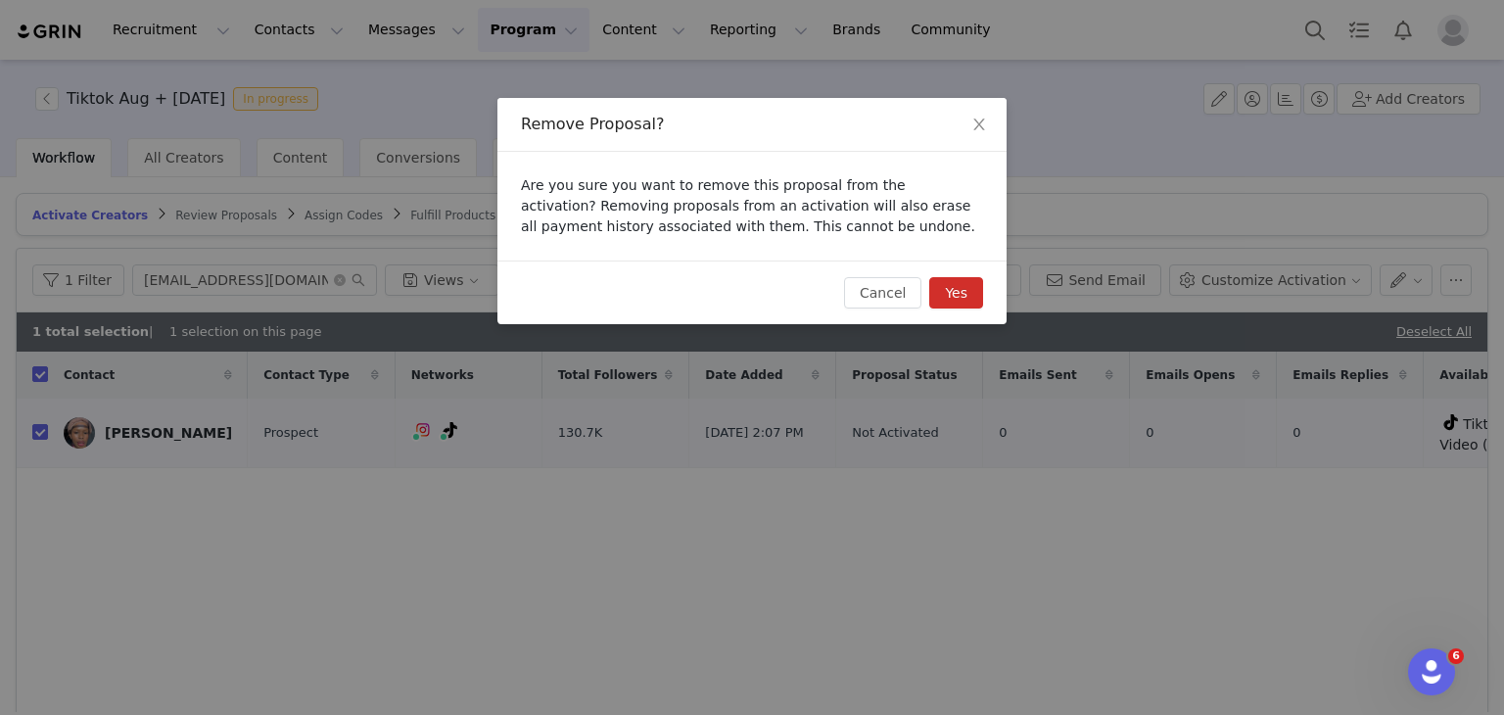
click at [961, 288] on button "Yes" at bounding box center [956, 292] width 54 height 31
checkbox input "false"
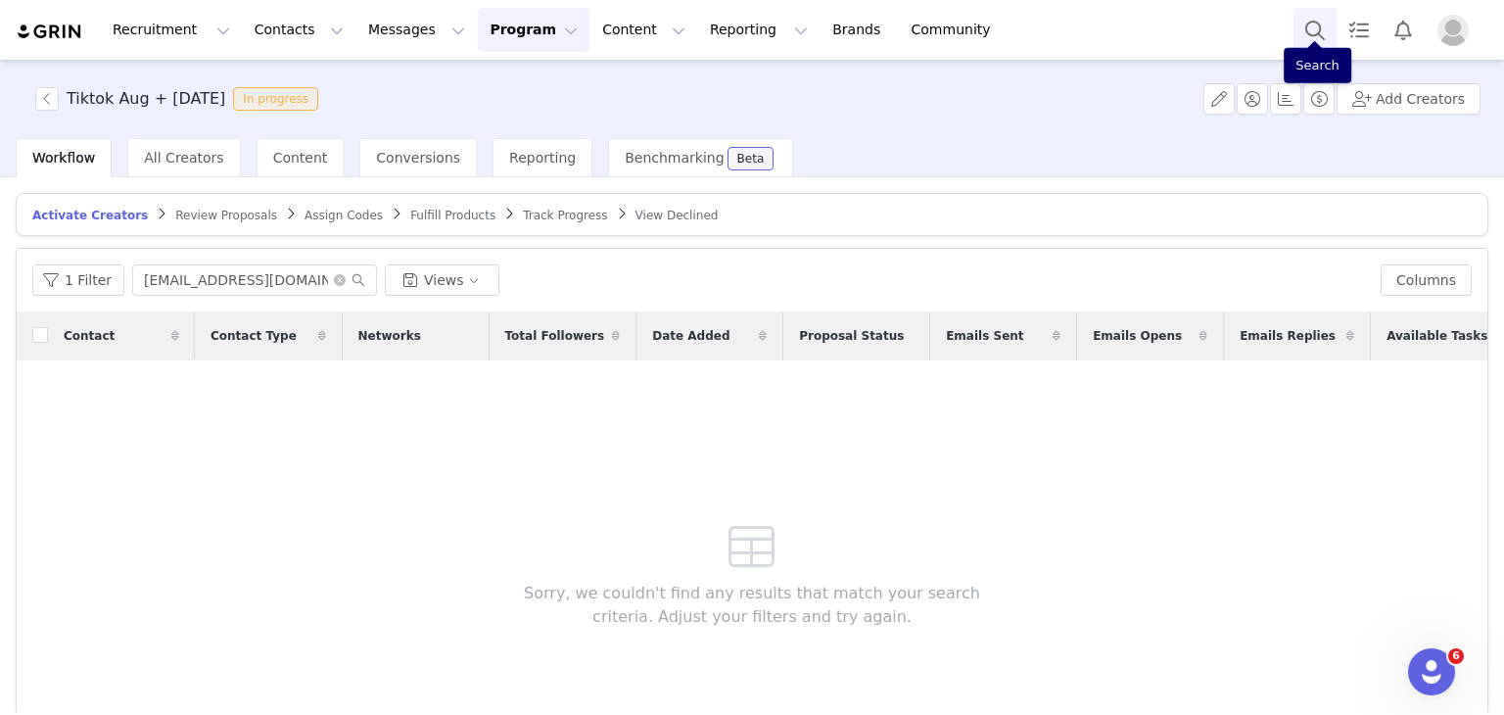
click at [1306, 31] on button "Search" at bounding box center [1315, 30] width 43 height 44
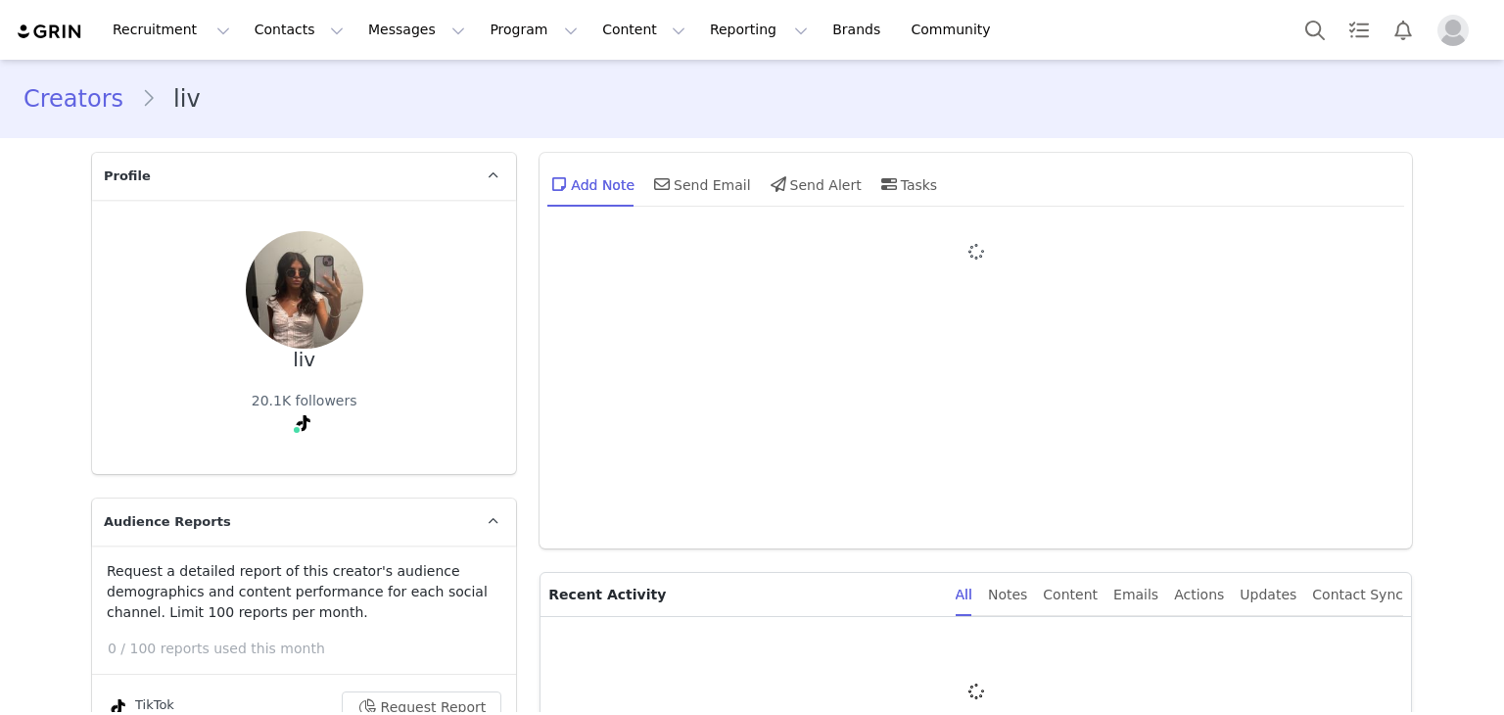
type input "+1 ([GEOGRAPHIC_DATA])"
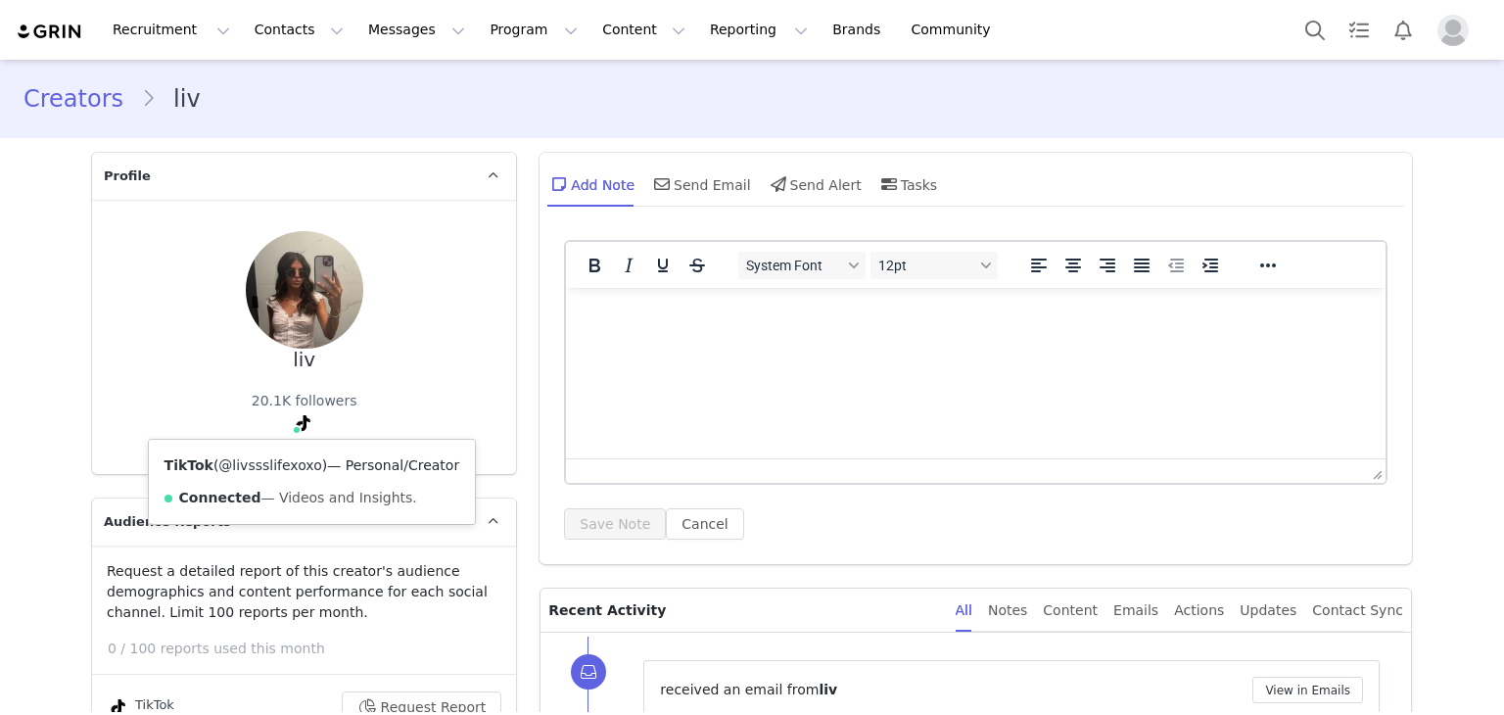
click at [282, 465] on link "@livssslifexoxo" at bounding box center [269, 465] width 103 height 16
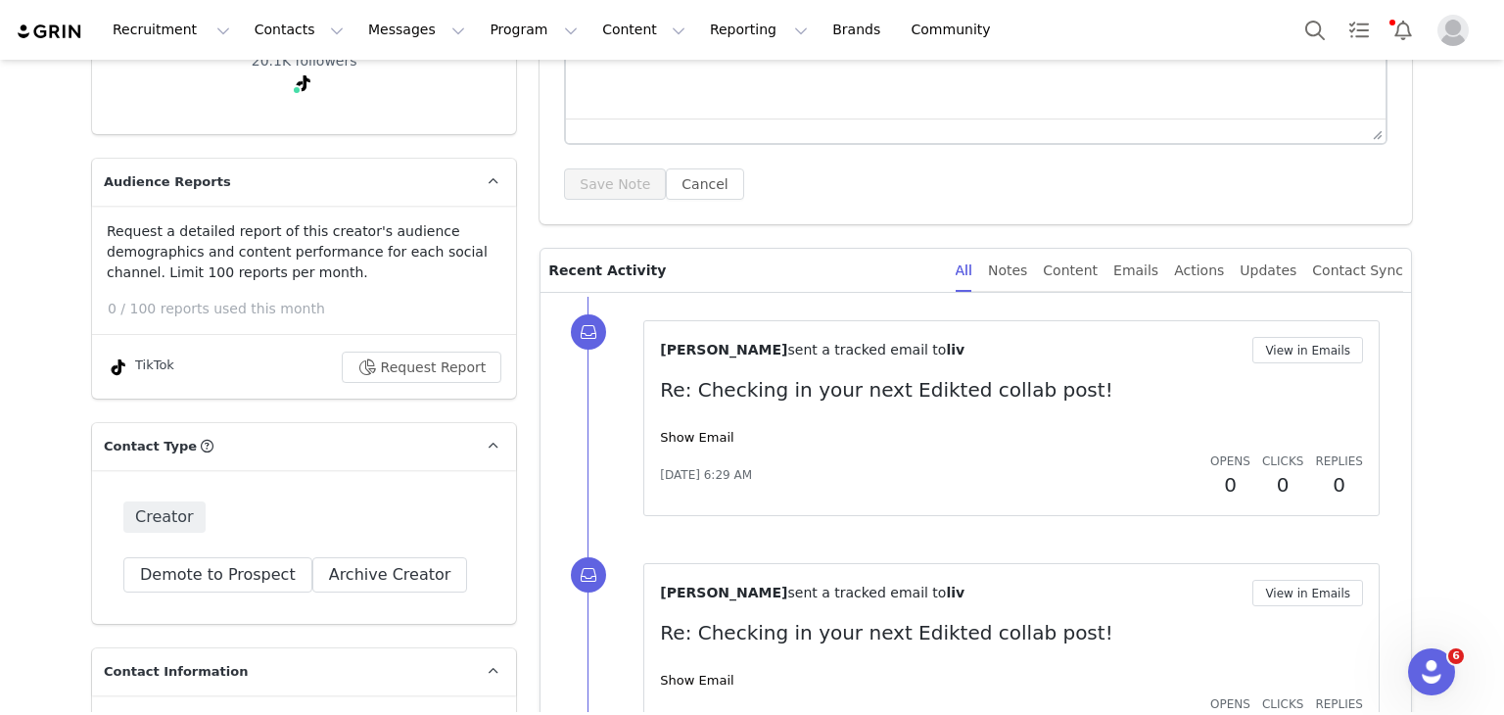
scroll to position [343, 0]
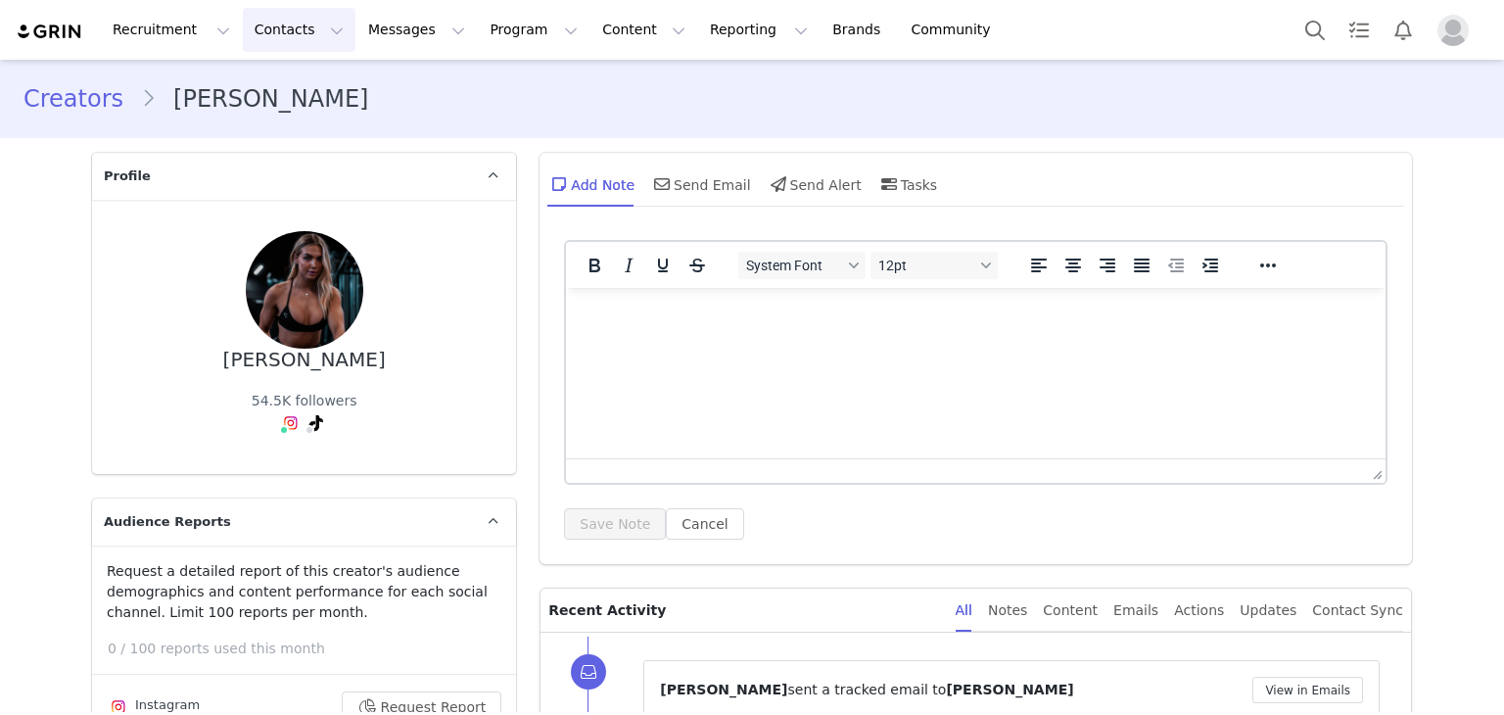
click at [317, 29] on button "Contacts Contacts" at bounding box center [299, 30] width 113 height 44
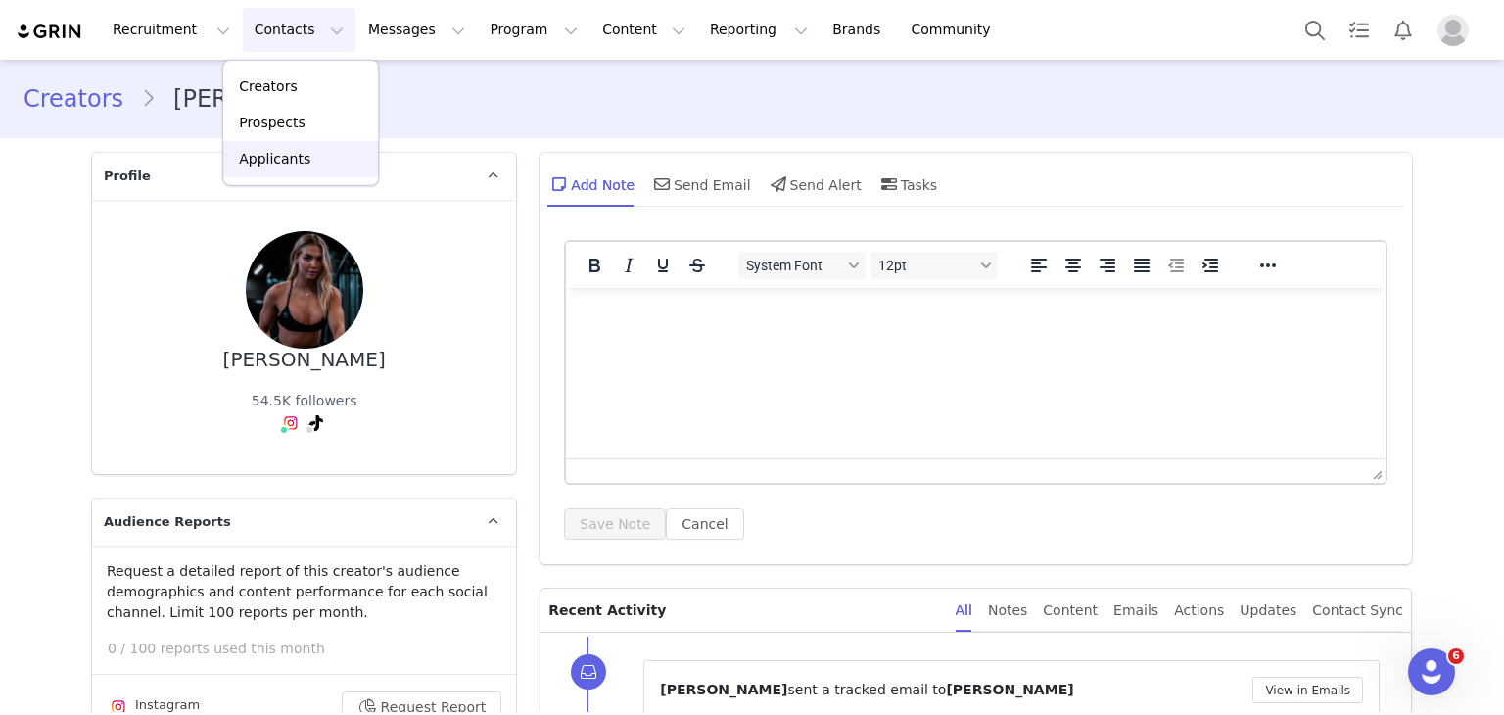
click at [330, 159] on div "Applicants" at bounding box center [300, 159] width 131 height 21
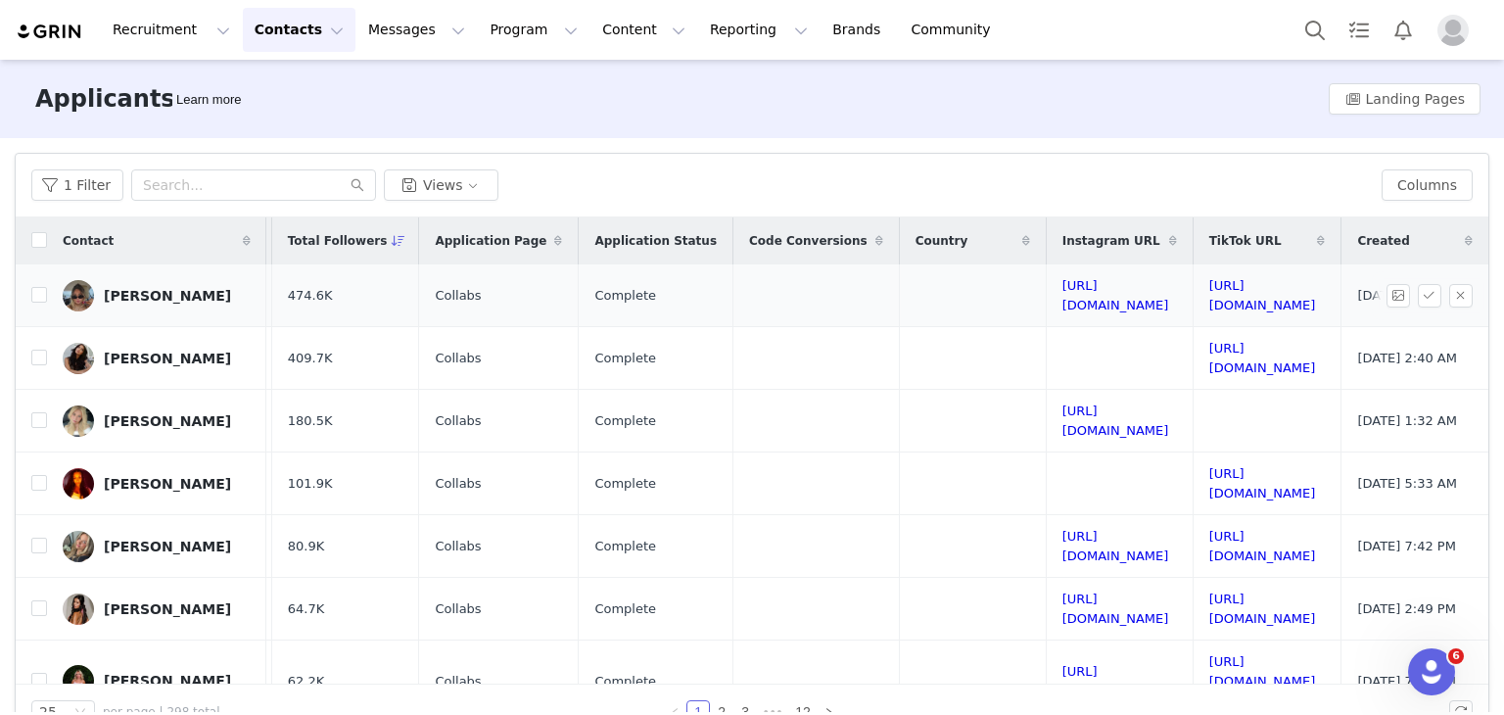
scroll to position [0, 512]
click at [1209, 289] on link "https://www.tiktok.com/@kalistadwyer" at bounding box center [1262, 295] width 107 height 34
click at [1209, 358] on link "https://www.tiktok.com/@flavieribeiro" at bounding box center [1262, 358] width 107 height 34
click at [1209, 488] on link "https://www.tiktok.com/@kisses4hope" at bounding box center [1262, 483] width 107 height 34
click at [1209, 537] on link "https://www.tiktok.com/@heyheather5" at bounding box center [1262, 546] width 107 height 34
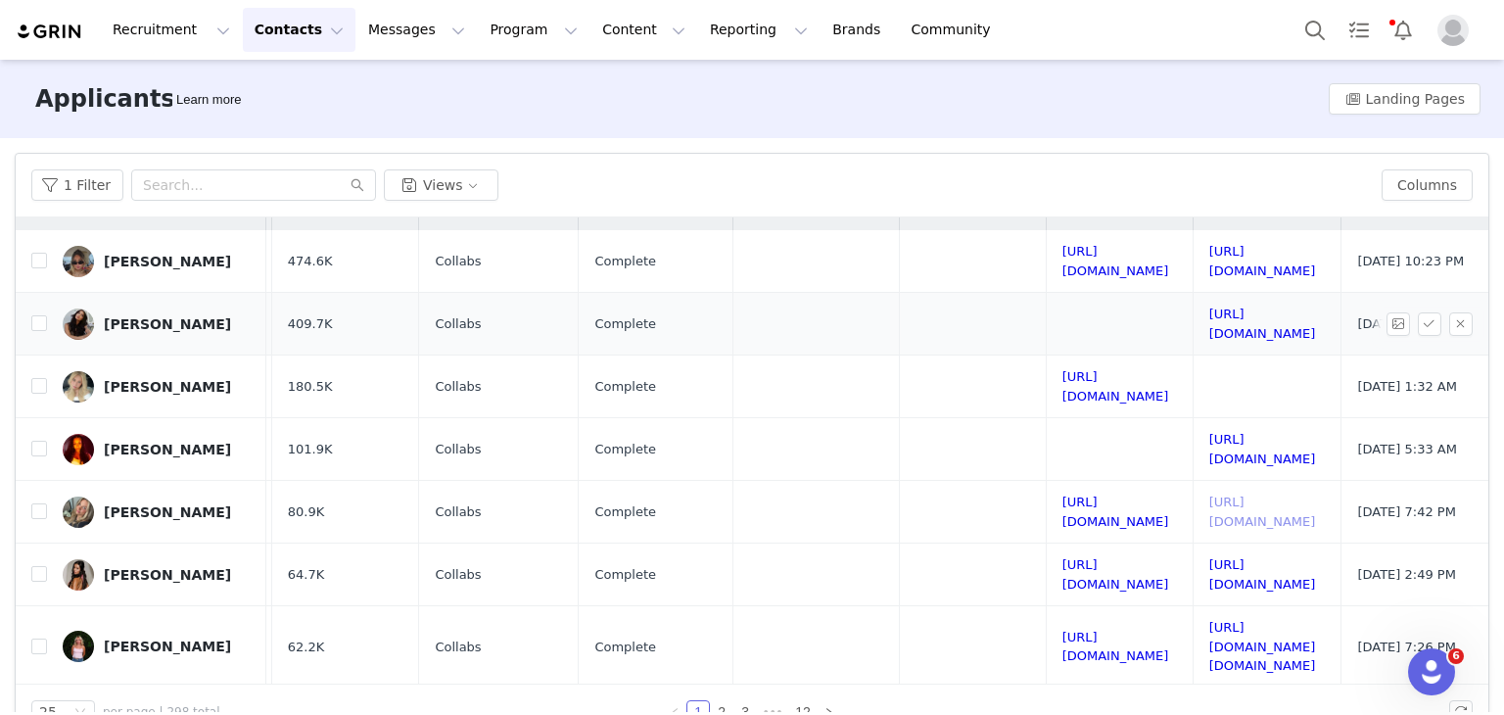
scroll to position [35, 512]
click at [1209, 579] on link "https://www.tiktok.com/@itsjessicaalvess" at bounding box center [1262, 573] width 107 height 34
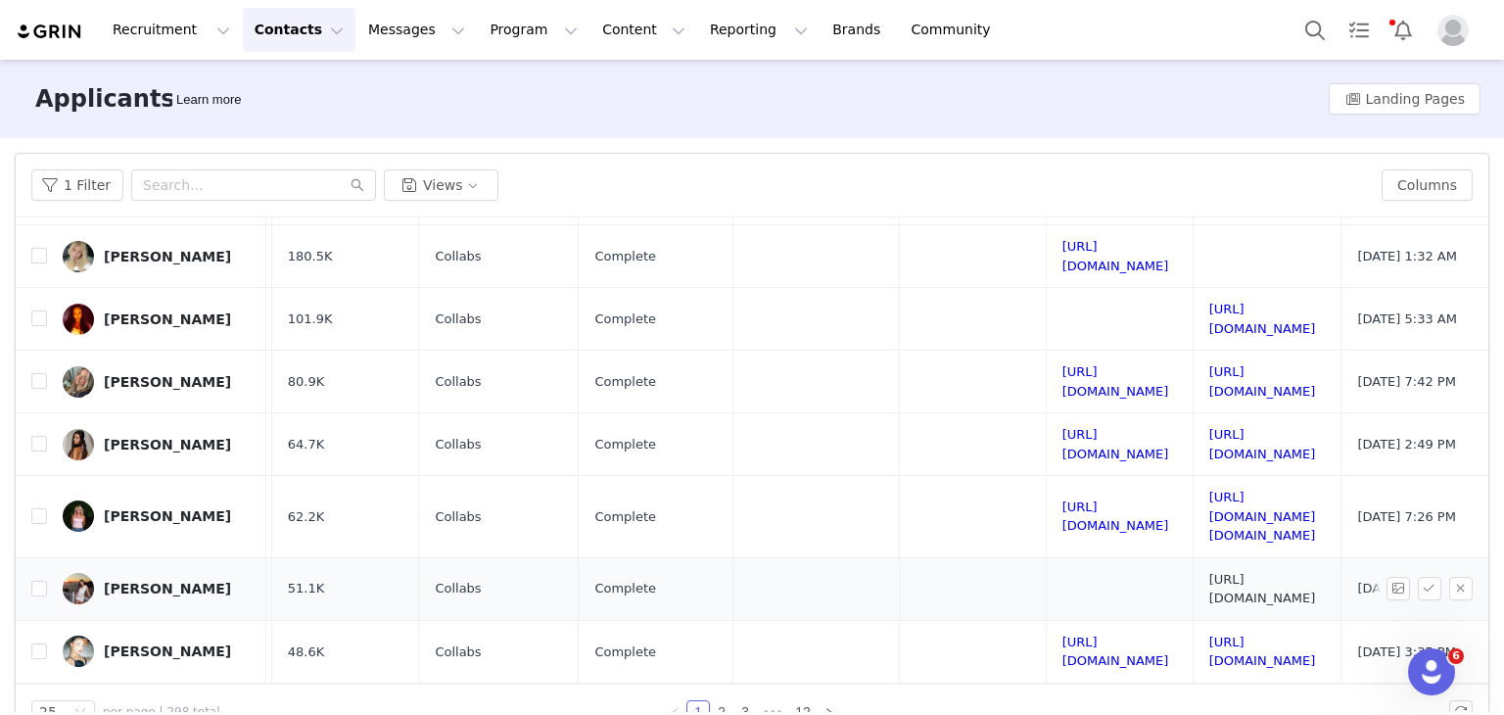
click at [1209, 572] on link "https://www.tiktok.com/@deesarvarian" at bounding box center [1262, 589] width 107 height 34
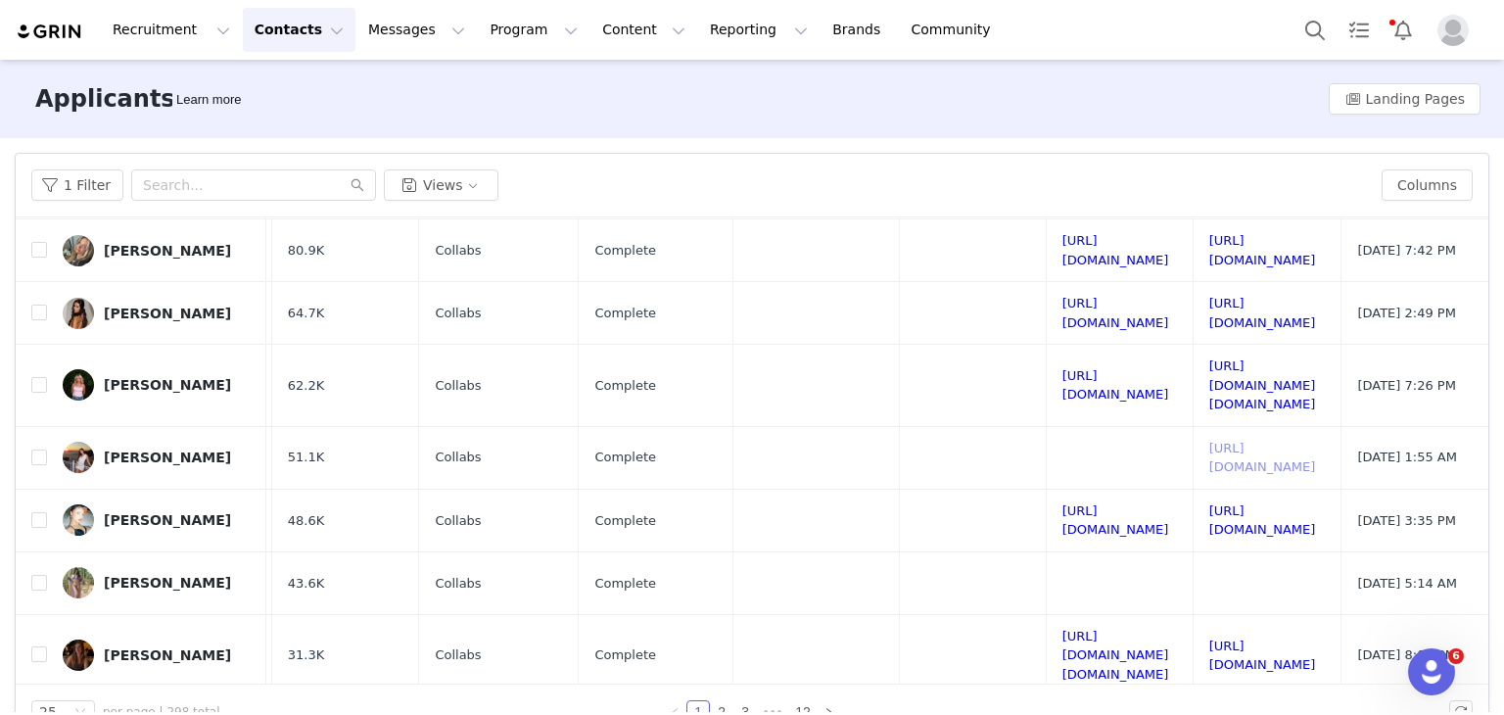
scroll to position [306, 512]
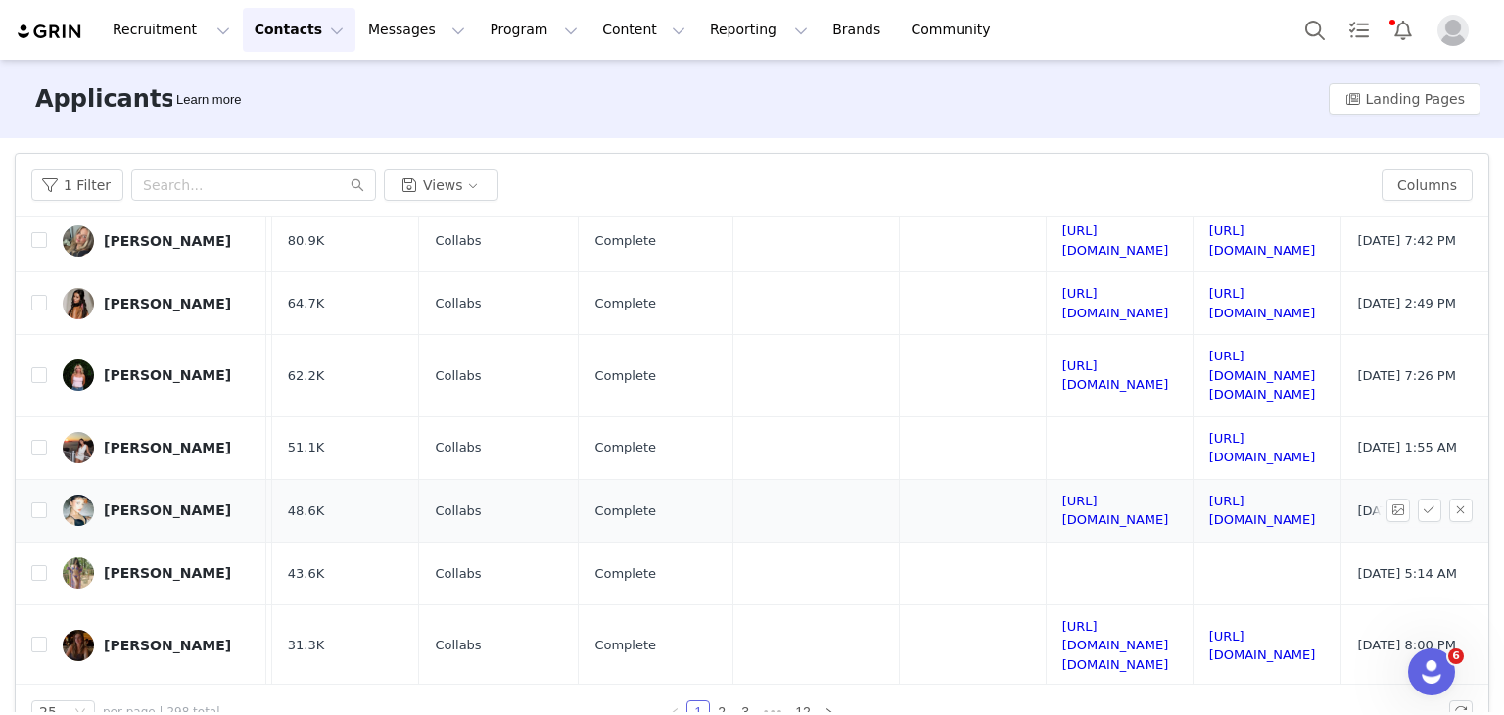
click at [1193, 479] on td "https://www.tiktok.com/@kornelia_kondraciuk" at bounding box center [1267, 510] width 149 height 63
click at [1193, 483] on td "https://www.tiktok.com/@kornelia_kondraciuk" at bounding box center [1267, 510] width 149 height 63
click at [1209, 494] on link "https://www.tiktok.com/@kornelia_kondraciuk" at bounding box center [1262, 511] width 107 height 34
click at [1209, 629] on link "https://www.tiktok.com/@eloises_.diary" at bounding box center [1262, 646] width 107 height 34
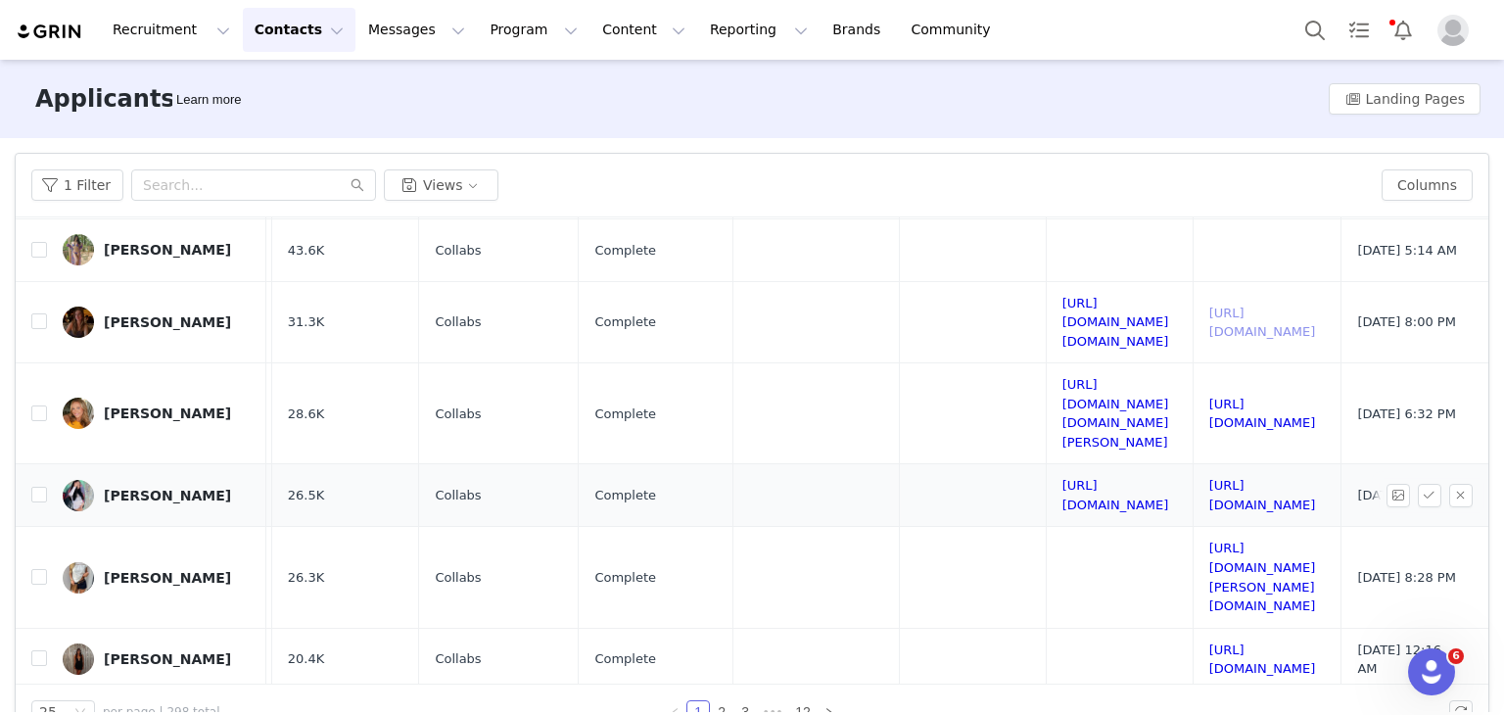
scroll to position [669, 512]
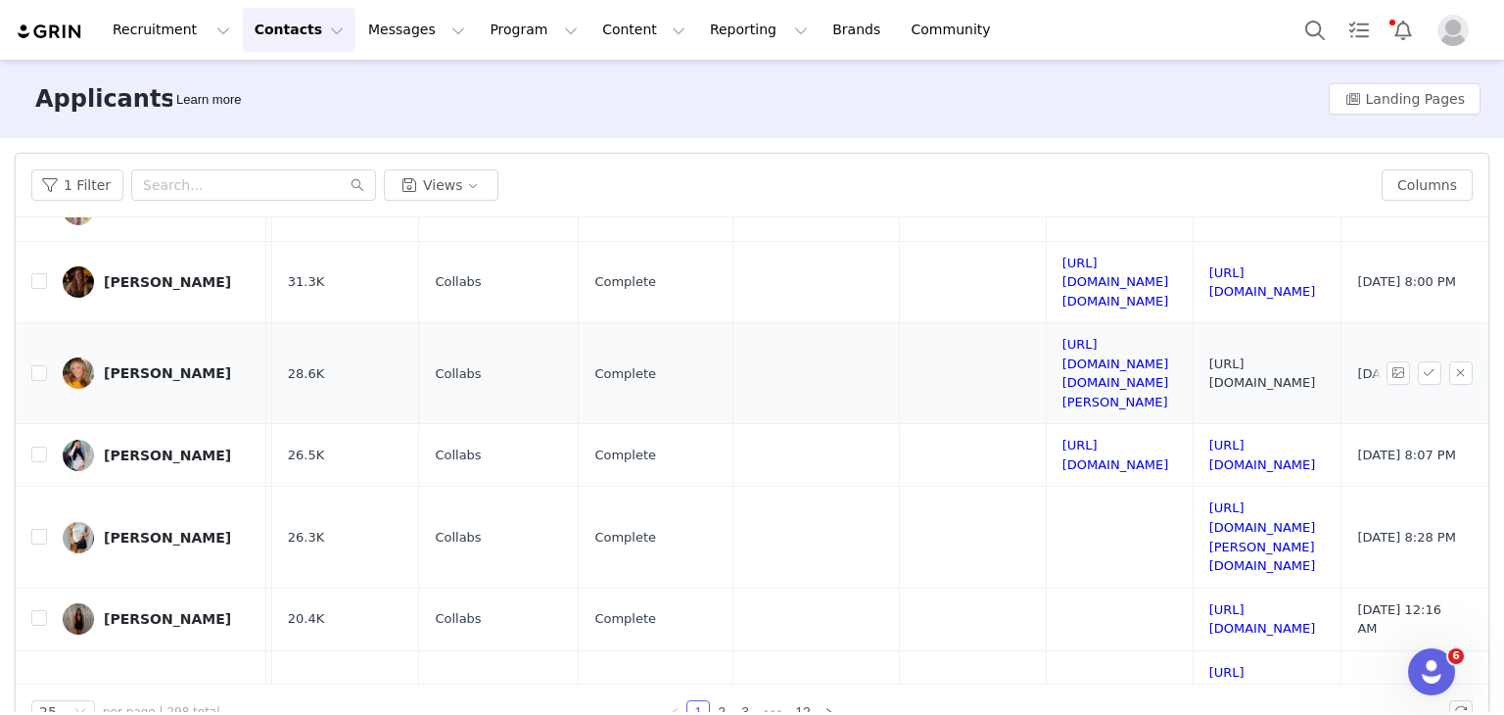
click at [1209, 356] on link "https://www.tiktok.com/@lawrrxd" at bounding box center [1262, 373] width 107 height 34
click at [1209, 438] on link "https://www.tiktok.com/@oatmilksfan" at bounding box center [1262, 455] width 107 height 34
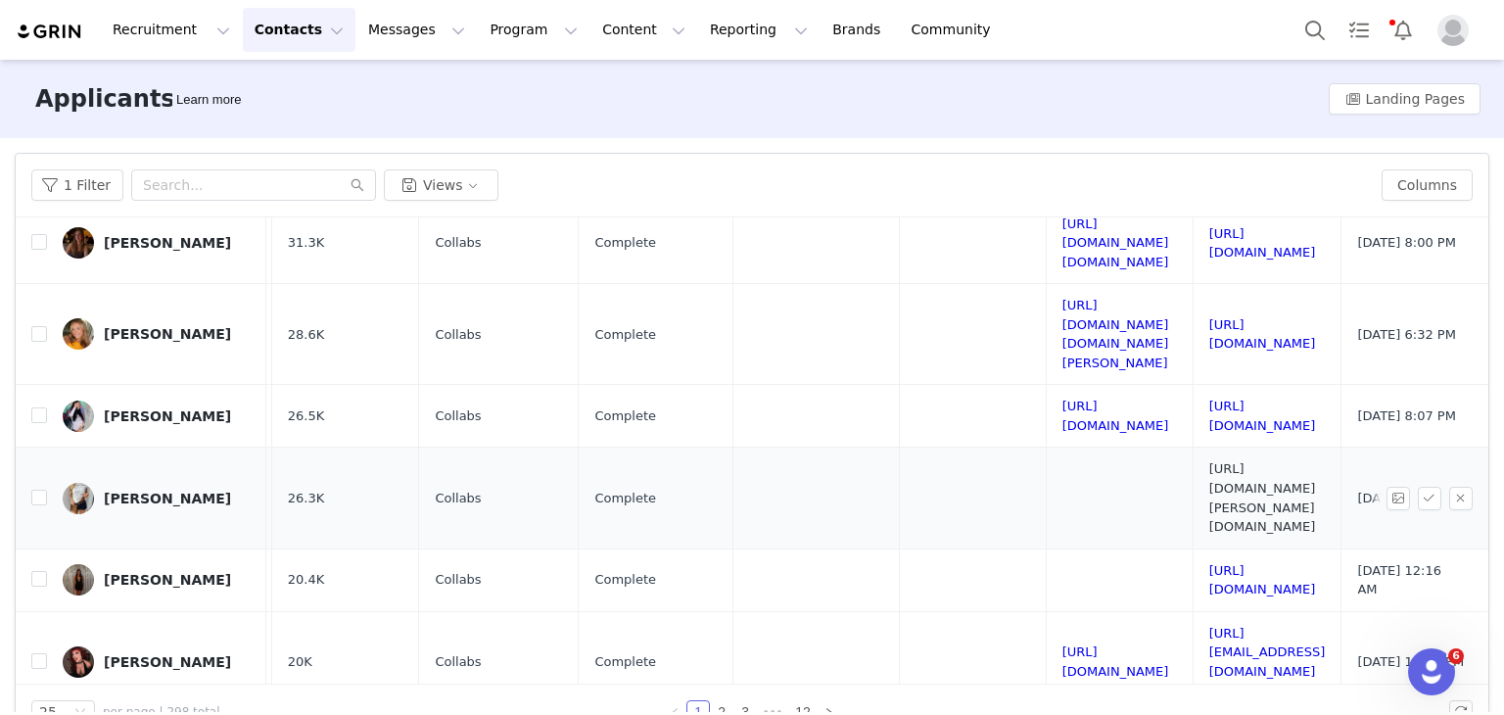
click at [1209, 461] on link "https://www.tiktok.com/@ella.zerhld" at bounding box center [1262, 497] width 107 height 72
click at [1194, 548] on td "https://www.tiktok.com/@daniellaquinn_" at bounding box center [1267, 579] width 149 height 63
click at [1209, 563] on link "https://www.tiktok.com/@daniellaquinn_" at bounding box center [1262, 580] width 107 height 34
click at [1209, 626] on link "https://www.tiktok.com/@margeauxx.xx" at bounding box center [1267, 662] width 117 height 72
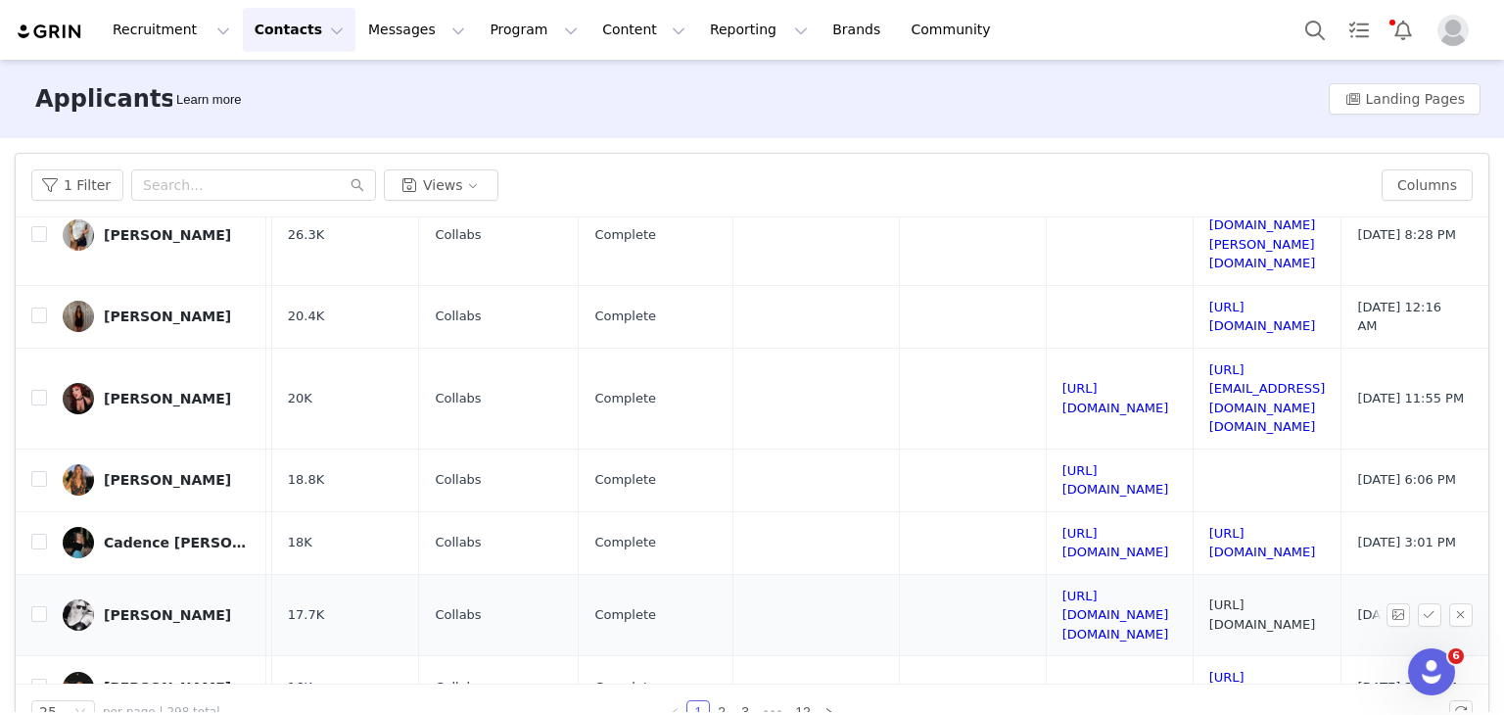
click at [1209, 597] on link "https://www.tiktok.com/@delululittlepsycho" at bounding box center [1262, 614] width 107 height 34
click at [1209, 670] on link "https://www.tiktok.com/@.ging3r" at bounding box center [1262, 687] width 107 height 34
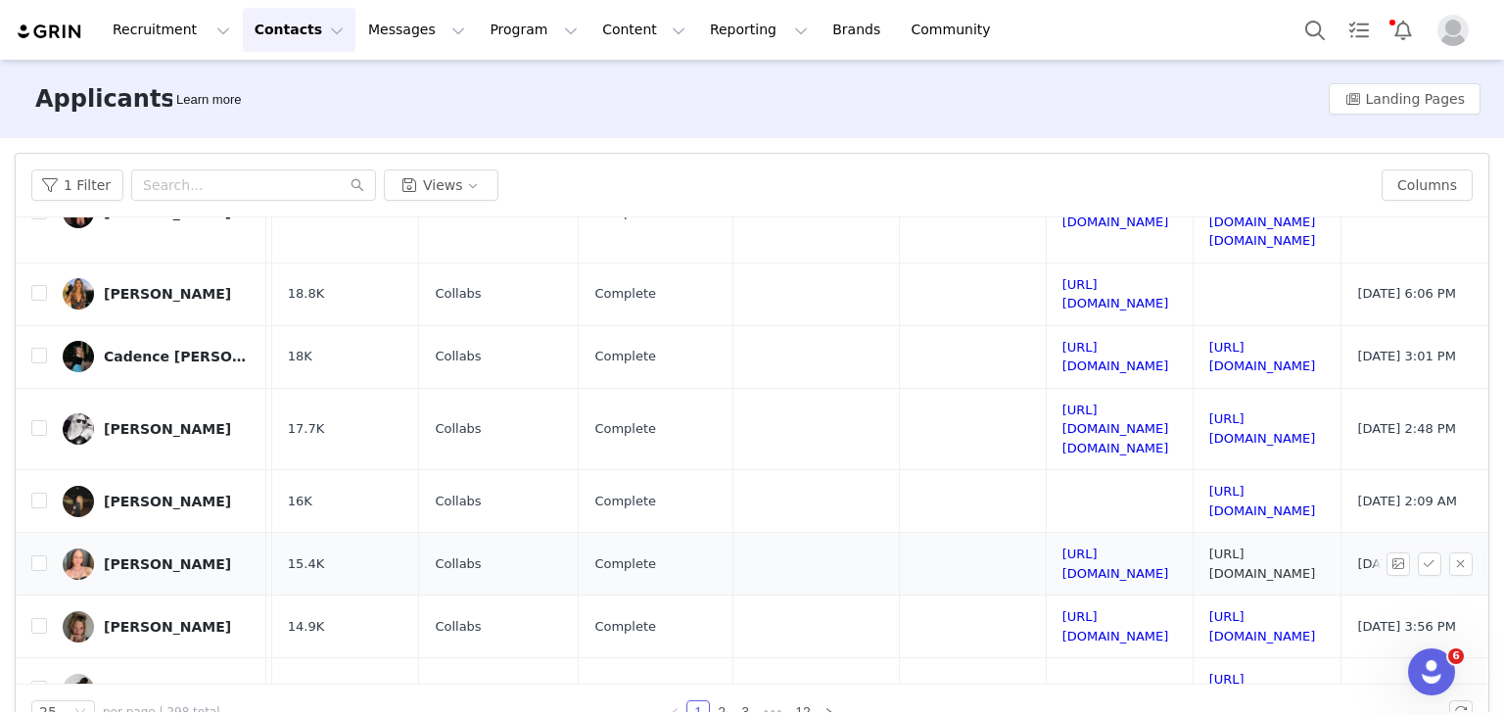
click at [1209, 546] on link "https://www.tiktok.com/@teijalee" at bounding box center [1262, 563] width 107 height 34
click at [1209, 609] on link "https://www.tiktok.com/@lilianashleys" at bounding box center [1262, 626] width 107 height 34
click at [1209, 672] on link "https://www.tiktok.com/@lifestyle_inspo4u" at bounding box center [1262, 689] width 107 height 34
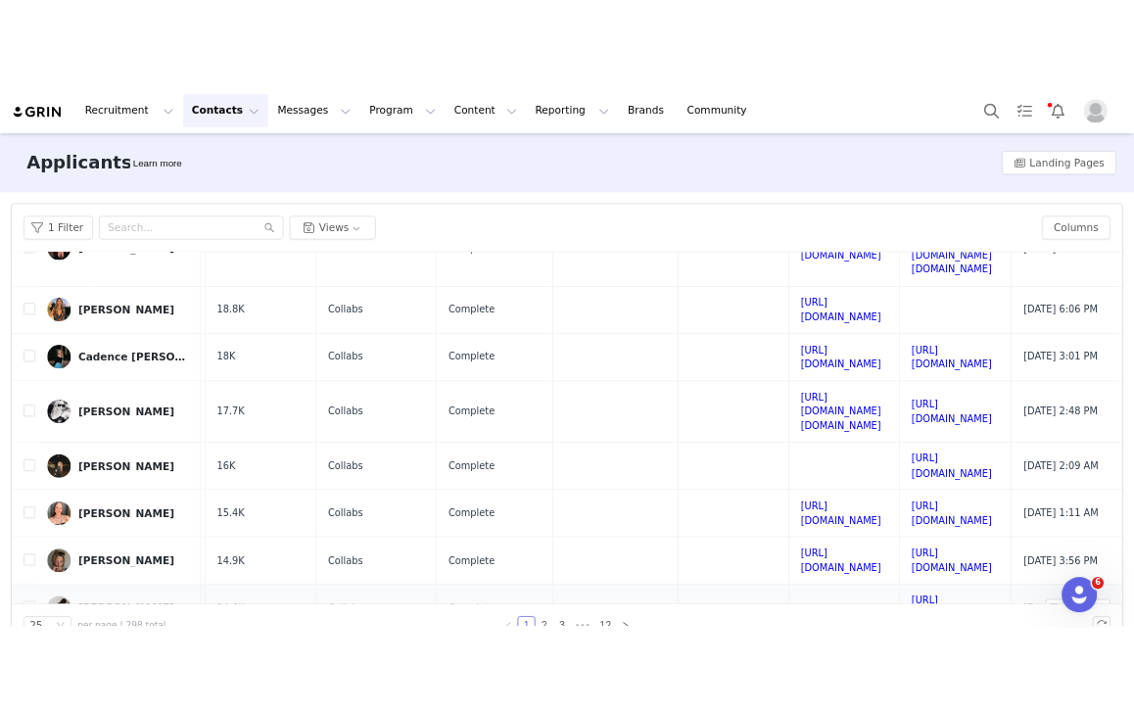
scroll to position [43, 0]
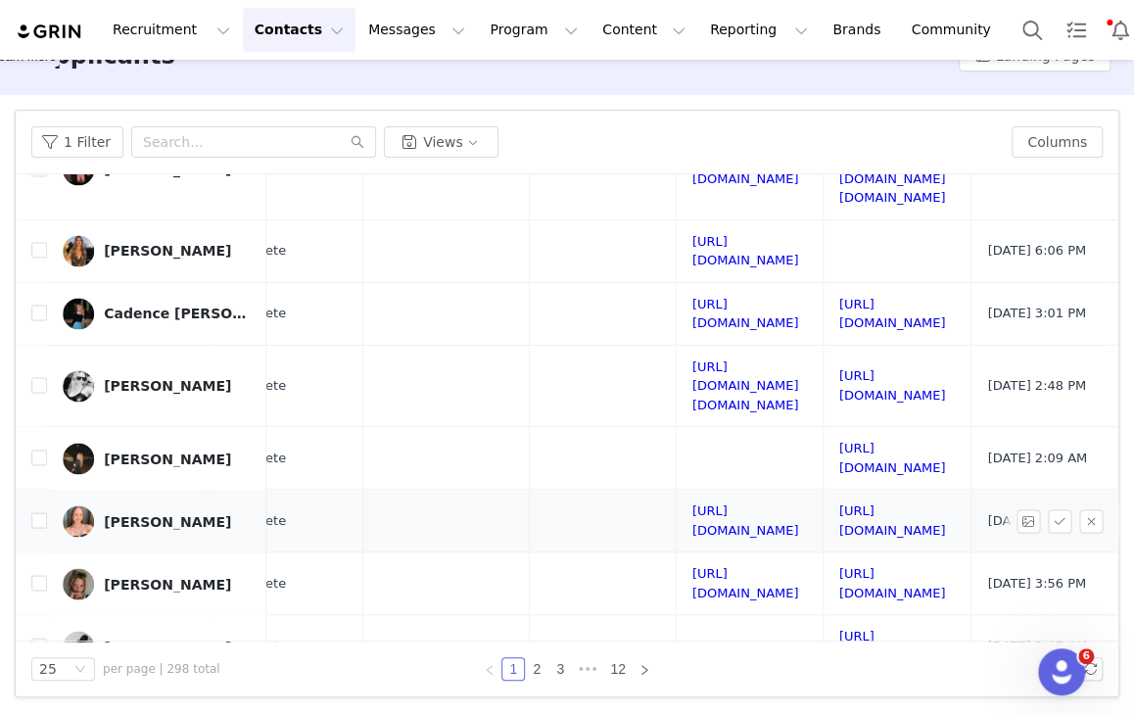
scroll to position [1158, 882]
click at [531, 667] on link "2" at bounding box center [537, 669] width 22 height 22
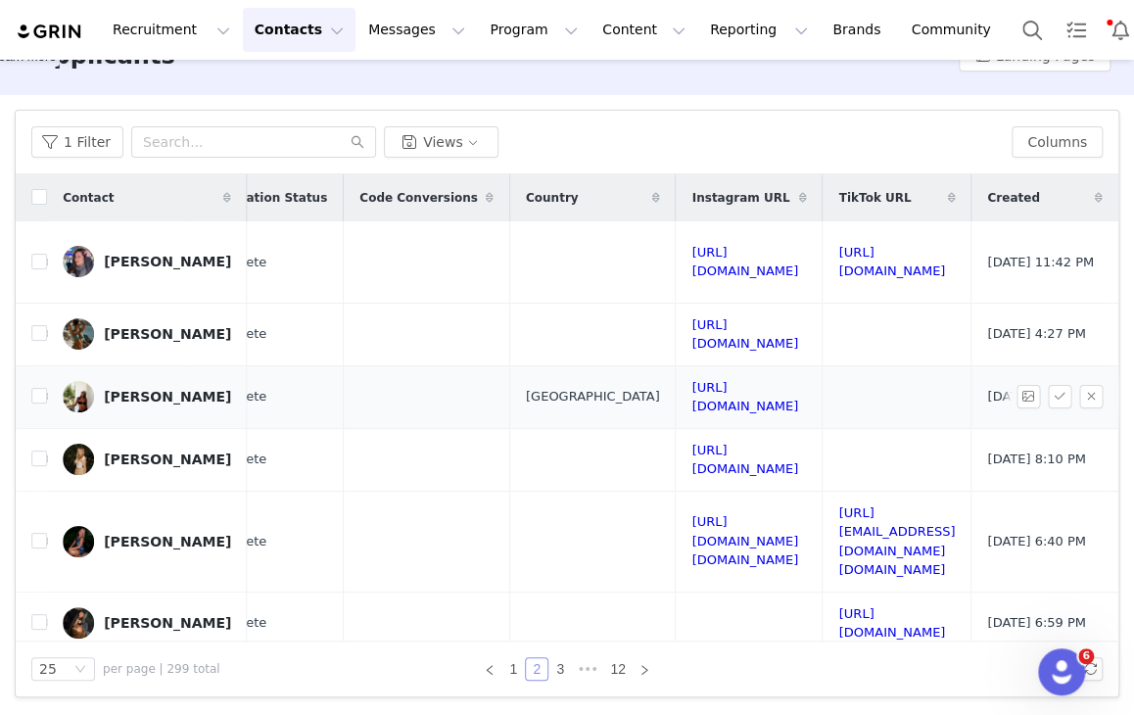
scroll to position [0, 839]
click at [838, 245] on link "https://www.tiktok.com/@breenabril" at bounding box center [891, 262] width 107 height 34
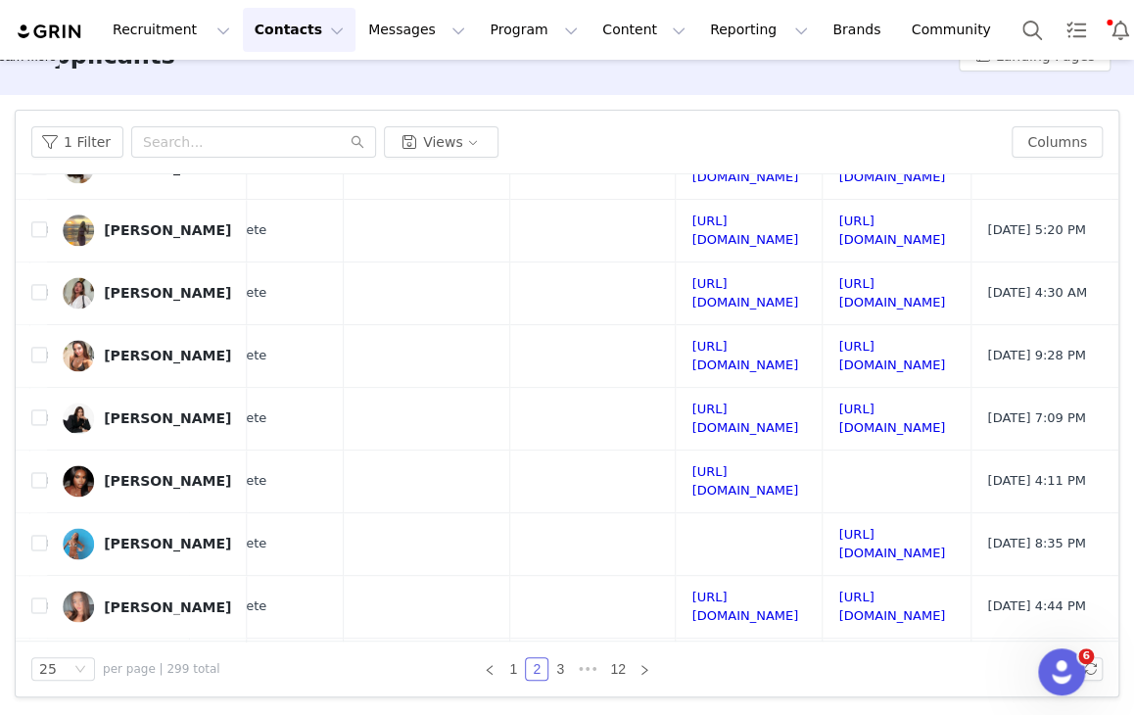
scroll to position [1158, 839]
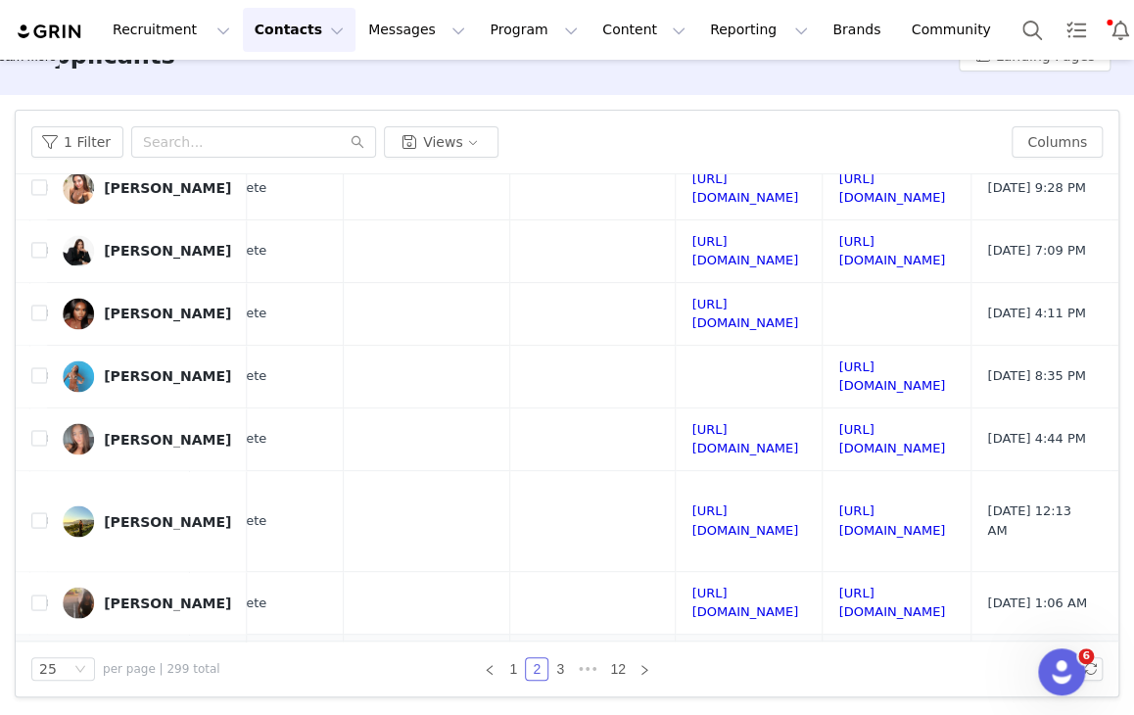
click at [838, 648] on link "https://www.tiktok.com/@bella_gracet" at bounding box center [891, 665] width 107 height 34
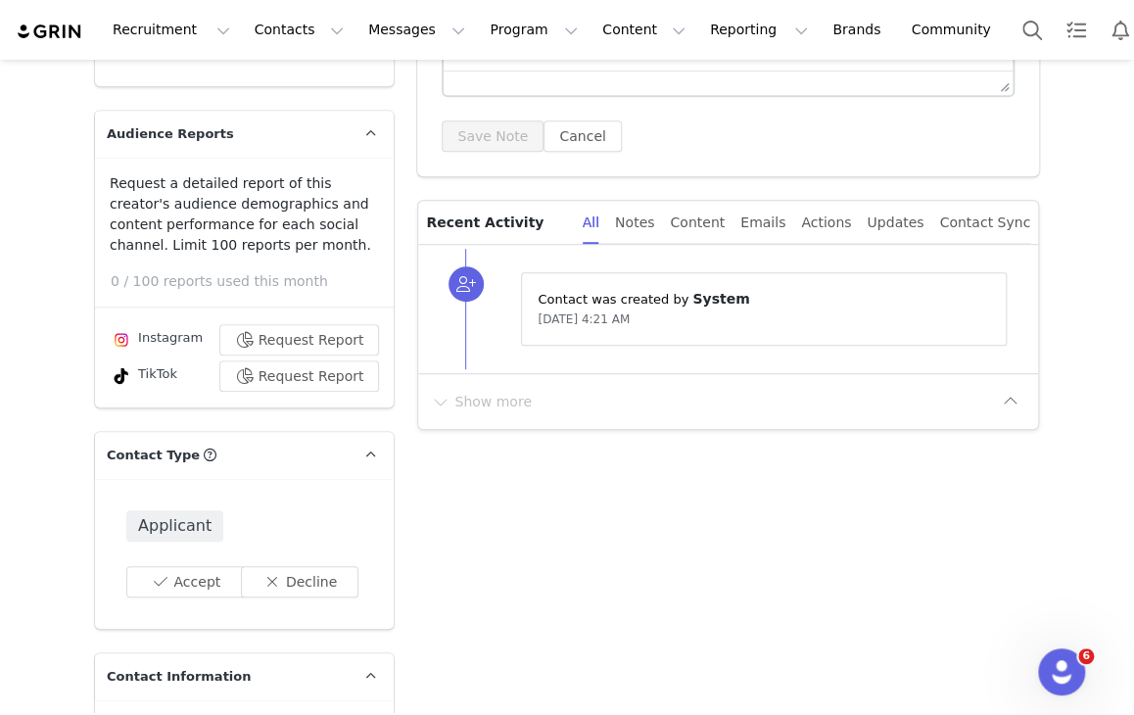
scroll to position [402, 0]
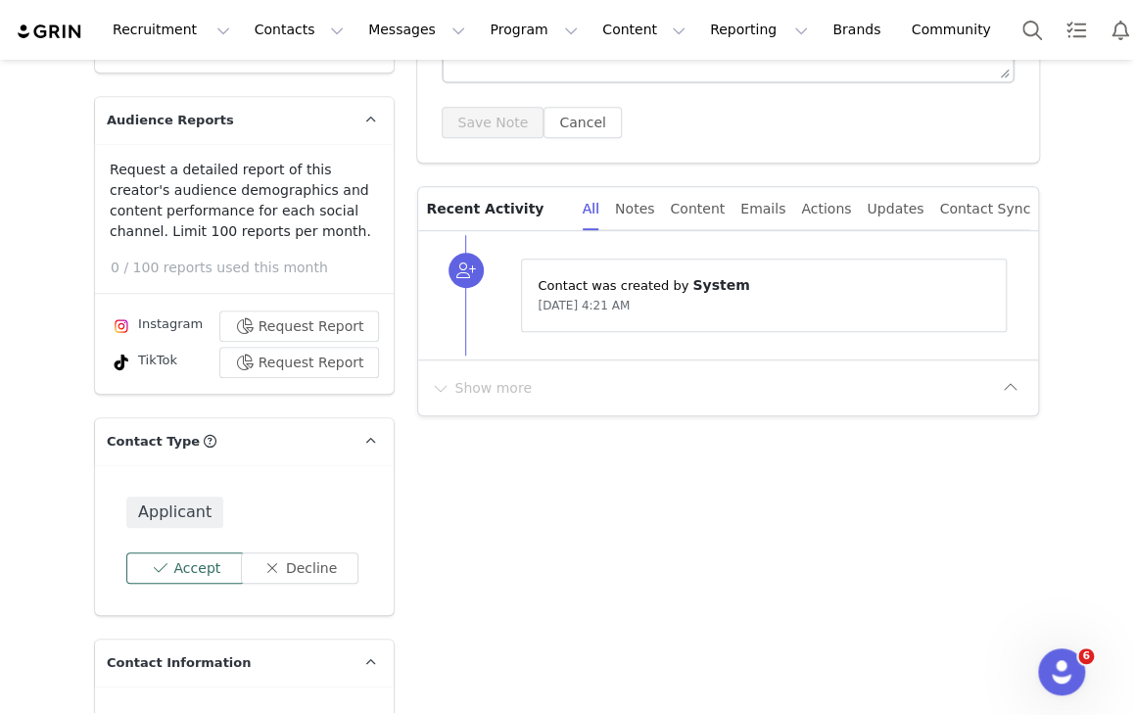
click at [155, 571] on button "Accept" at bounding box center [185, 567] width 118 height 31
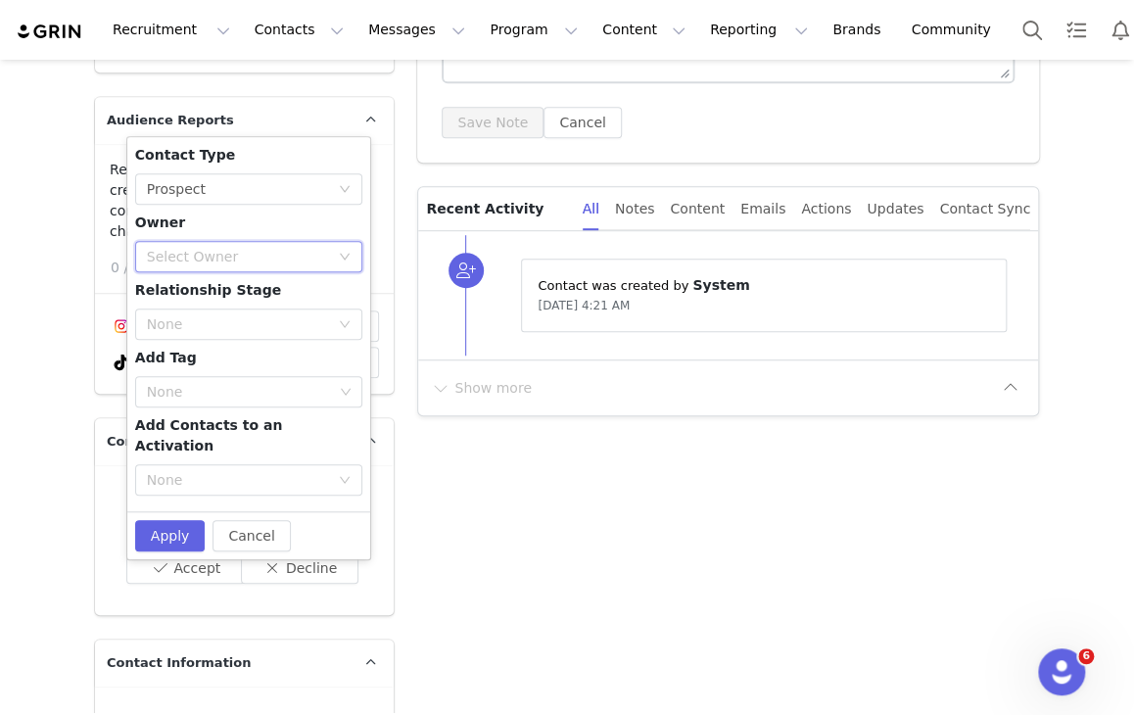
click at [189, 269] on div "Select Owner" at bounding box center [248, 256] width 227 height 31
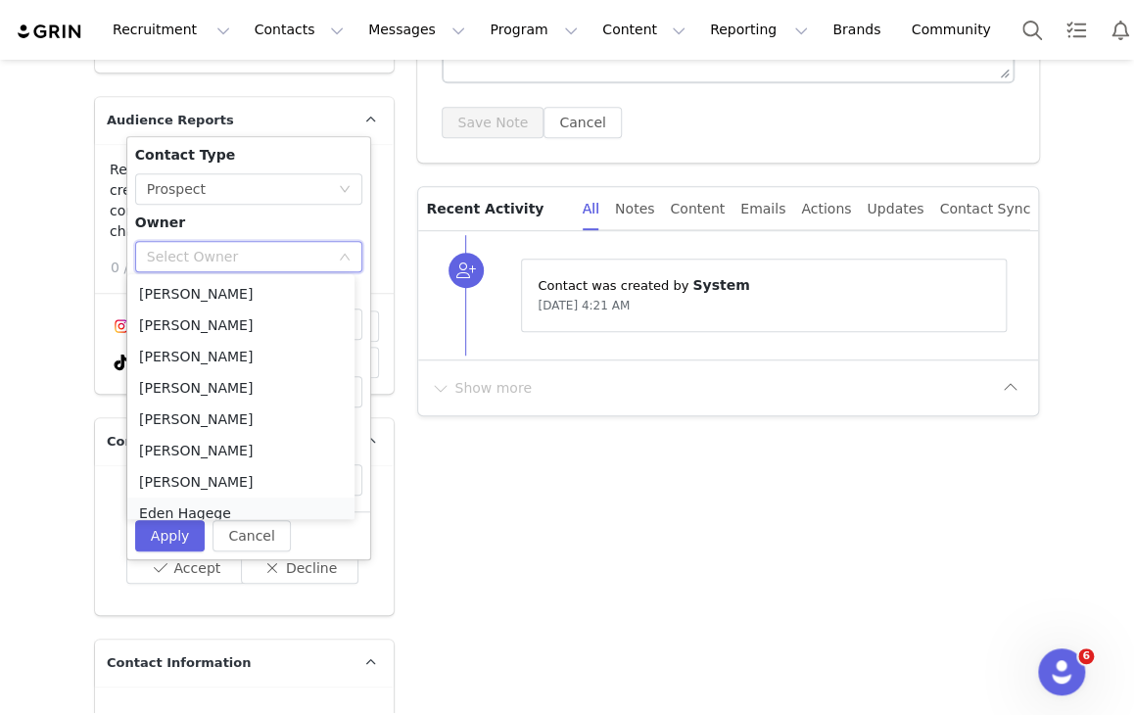
scroll to position [10, 0]
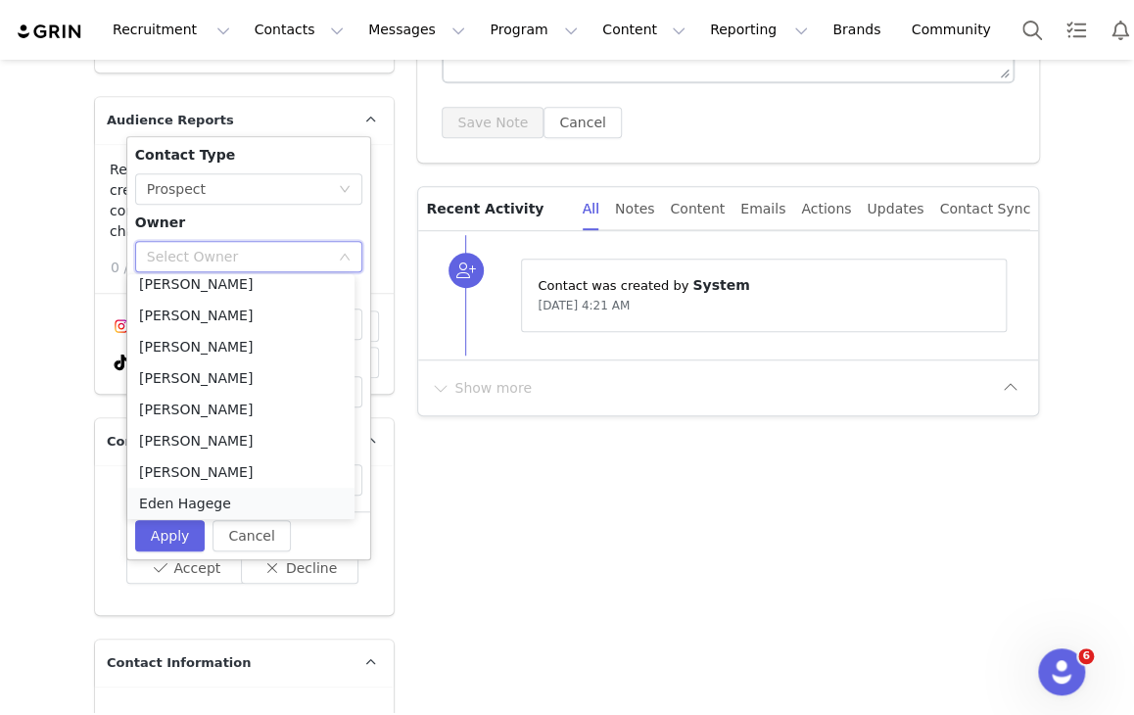
click at [192, 498] on li "Eden Hagege" at bounding box center [240, 503] width 227 height 31
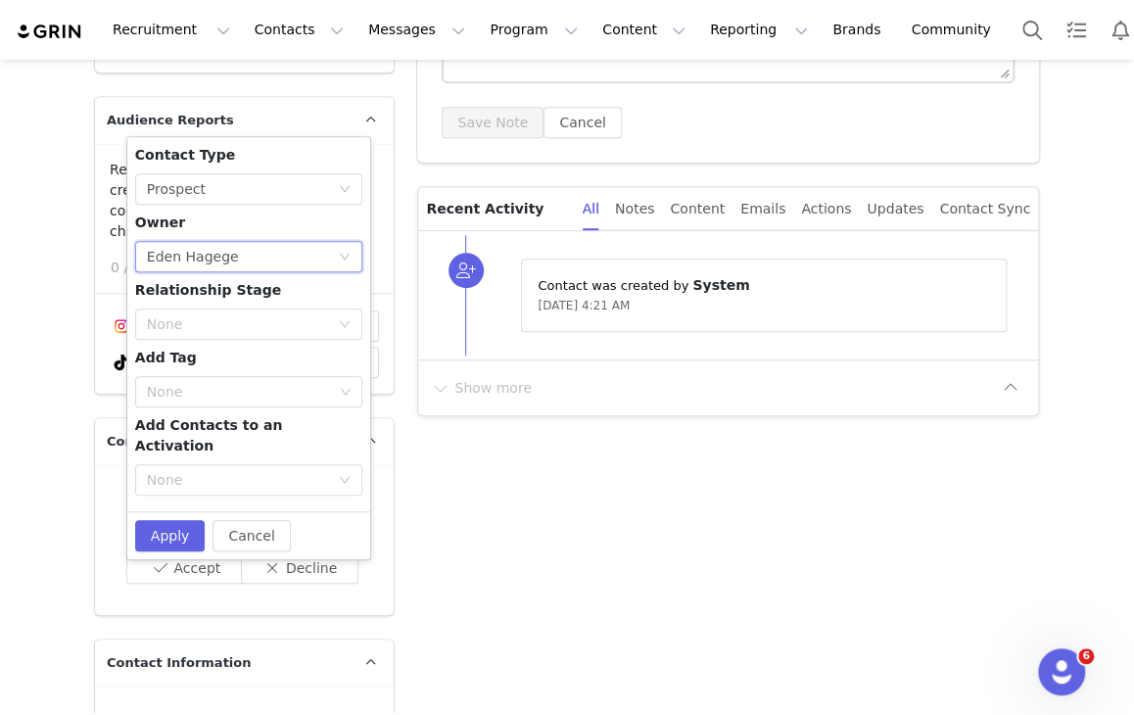
click at [154, 304] on div "Contact Type None Prospect Owner Select Owner Eden Hagege Relationship Stage No…" at bounding box center [248, 324] width 227 height 358
click at [154, 309] on div "None" at bounding box center [242, 323] width 191 height 29
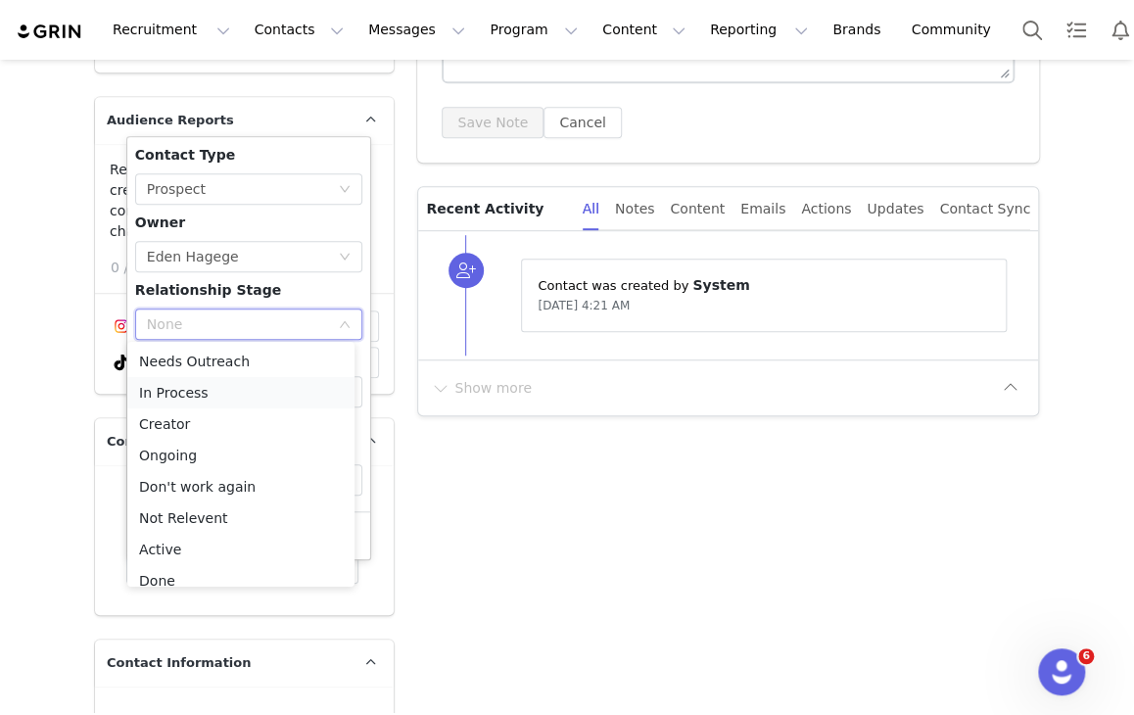
click at [189, 390] on li "In Process" at bounding box center [240, 392] width 227 height 31
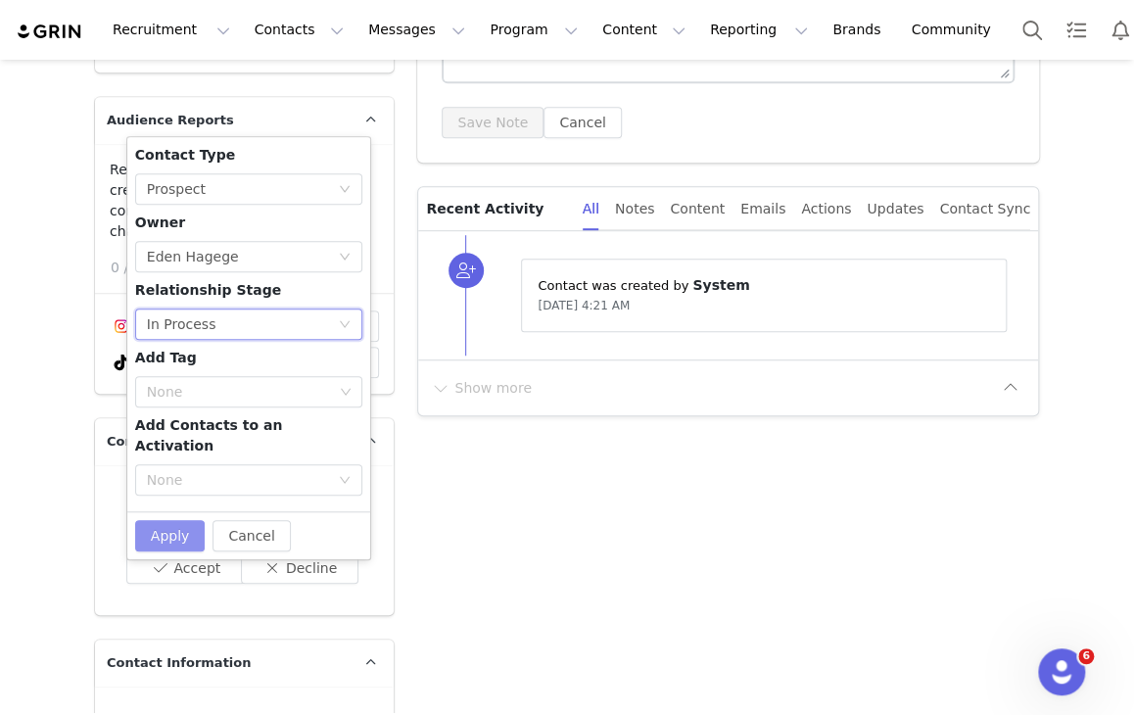
click at [159, 527] on button "Apply" at bounding box center [170, 535] width 71 height 31
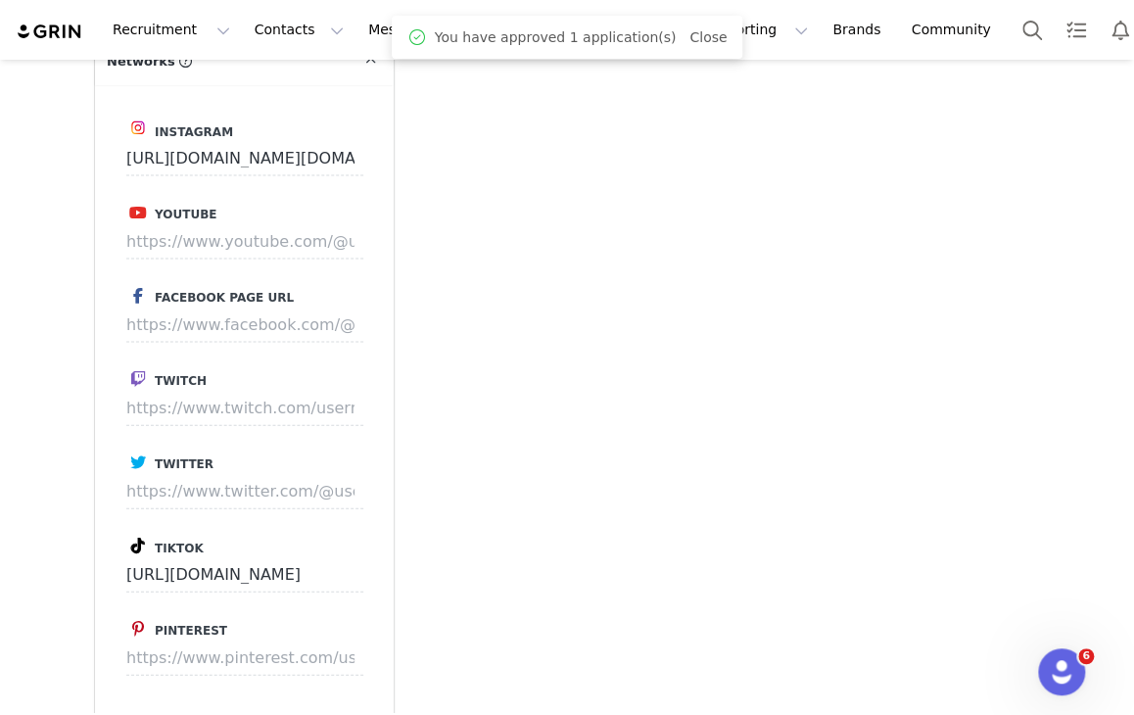
scroll to position [5565, 0]
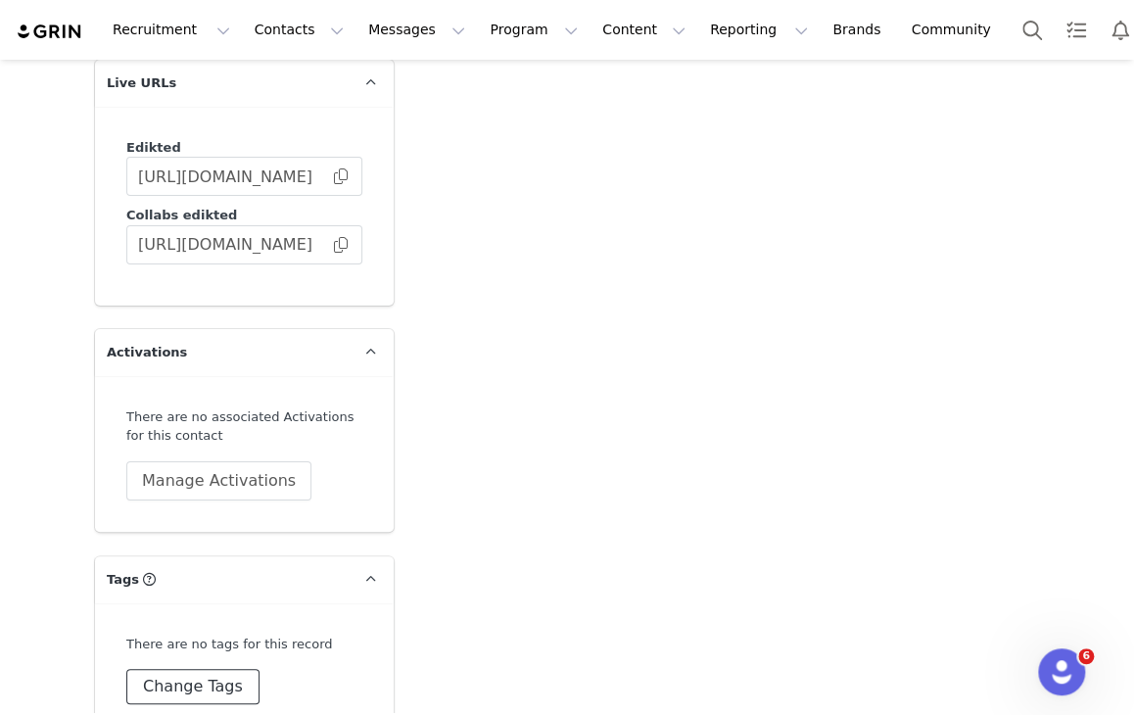
click at [156, 669] on button "Change Tags" at bounding box center [192, 686] width 133 height 35
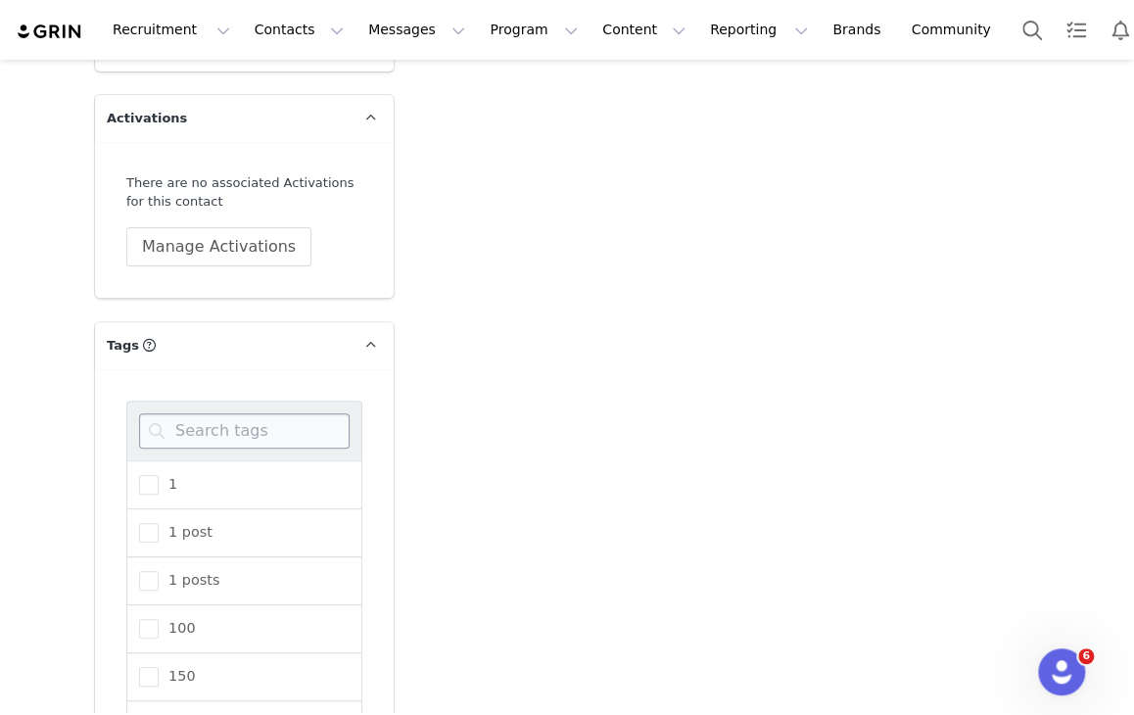
scroll to position [5801, 0]
click at [201, 412] on input at bounding box center [244, 429] width 211 height 35
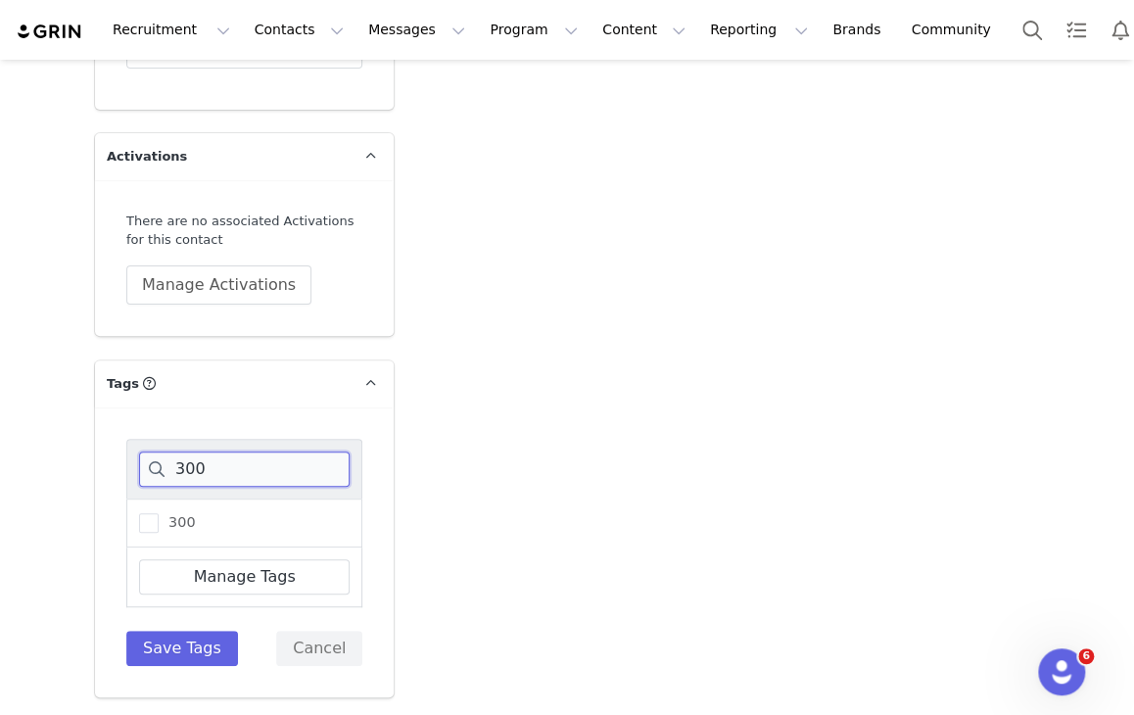
scroll to position [5722, 0]
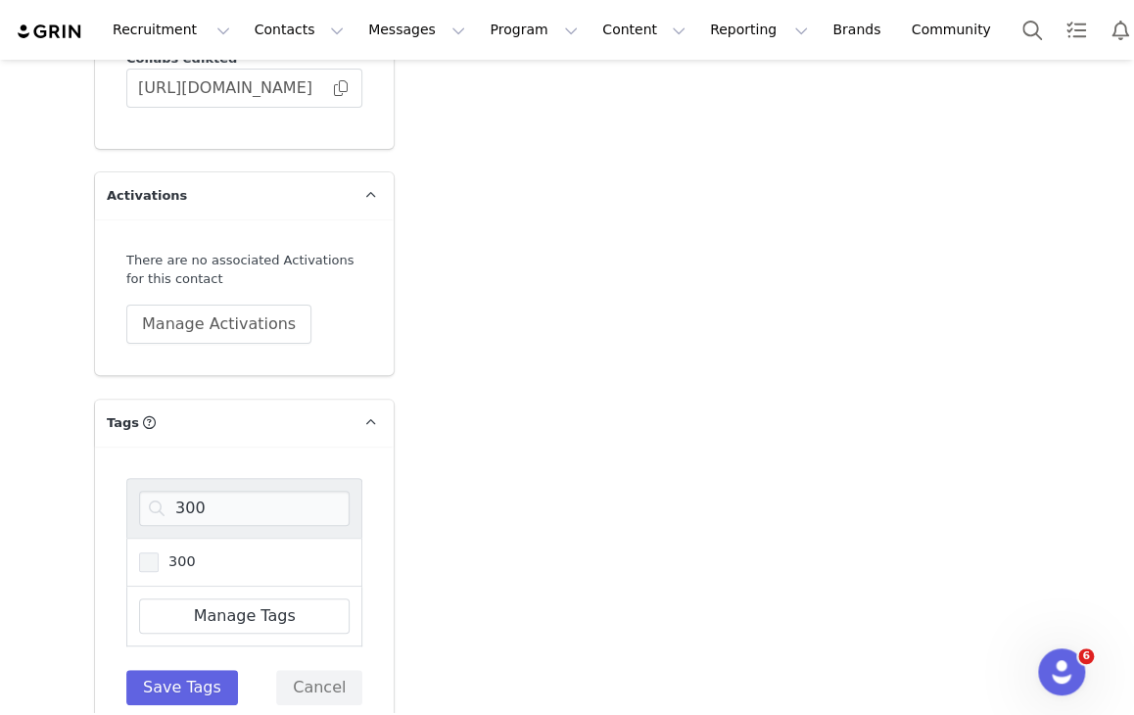
click at [183, 552] on span "300" at bounding box center [177, 561] width 36 height 19
click at [159, 552] on input "300" at bounding box center [159, 552] width 0 height 0
click at [201, 491] on input "300" at bounding box center [244, 508] width 211 height 35
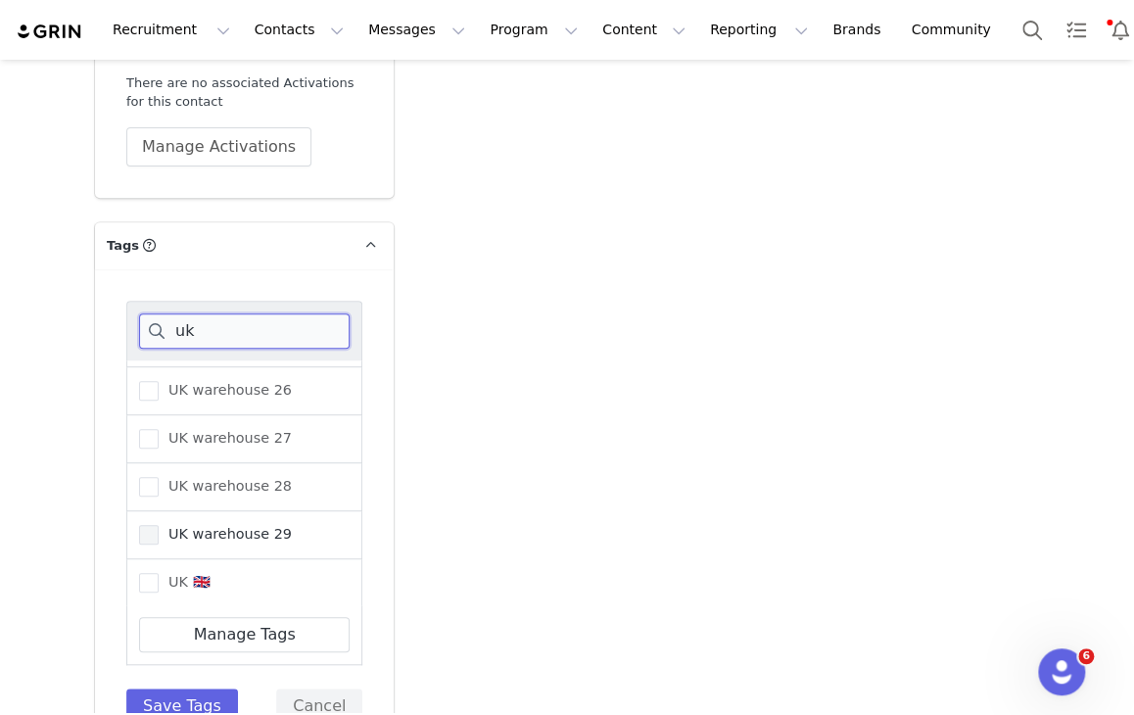
scroll to position [5908, 0]
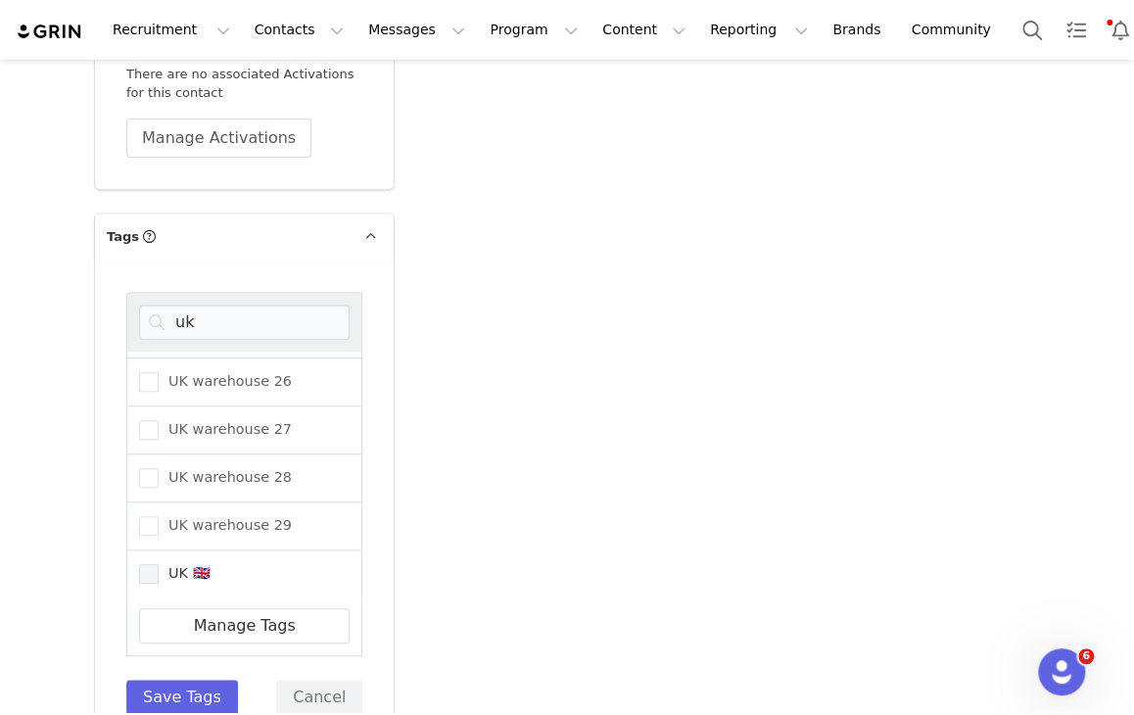
drag, startPoint x: 149, startPoint y: 514, endPoint x: 148, endPoint y: 524, distance: 9.8
click at [148, 550] on div "UK 🇬🇧" at bounding box center [244, 574] width 236 height 48
click at [148, 564] on span at bounding box center [149, 574] width 20 height 20
click at [159, 564] on input "UK 🇬🇧" at bounding box center [159, 564] width 0 height 0
click at [219, 305] on input "uk" at bounding box center [244, 322] width 211 height 35
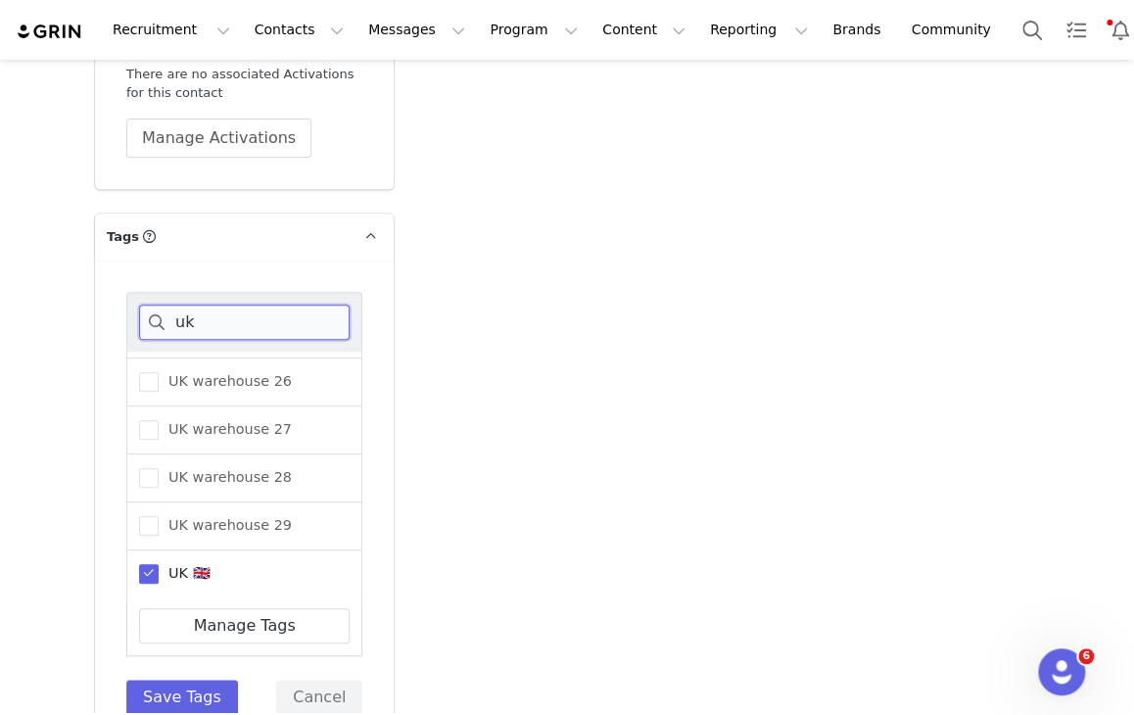
click at [219, 305] on input "uk" at bounding box center [244, 322] width 211 height 35
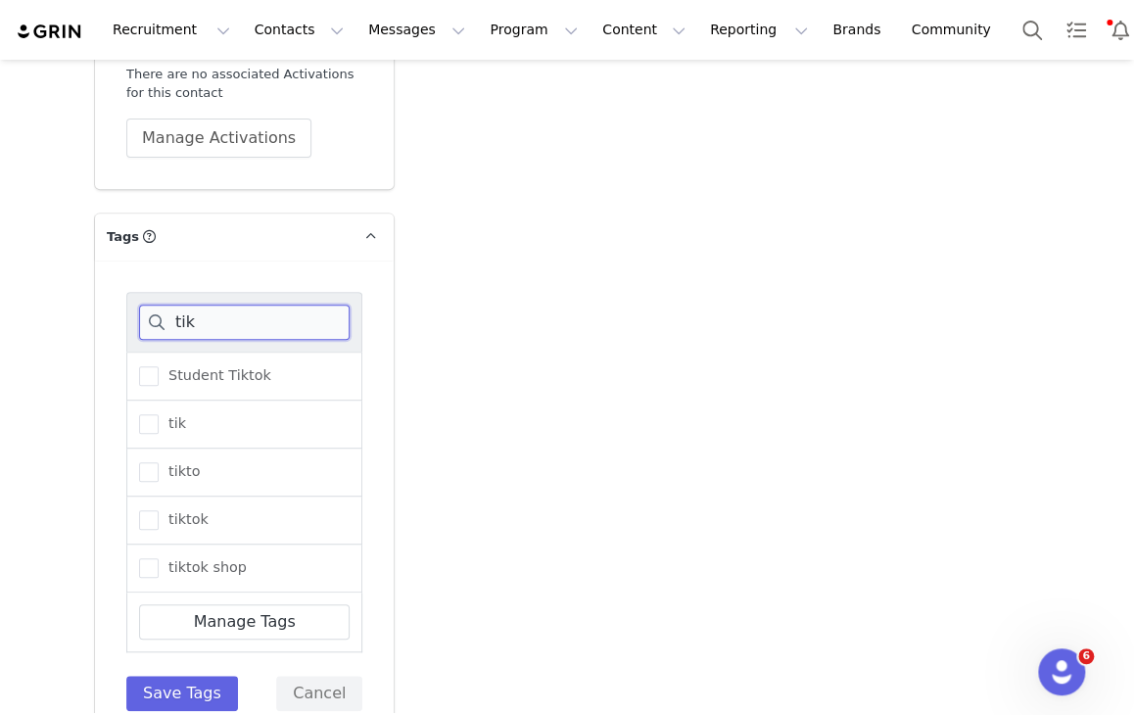
scroll to position [0, 0]
type input "tik"
click at [194, 510] on span "tiktok" at bounding box center [184, 519] width 50 height 19
click at [159, 510] on input "tiktok" at bounding box center [159, 510] width 0 height 0
click at [148, 676] on button "Save Tags" at bounding box center [182, 693] width 112 height 35
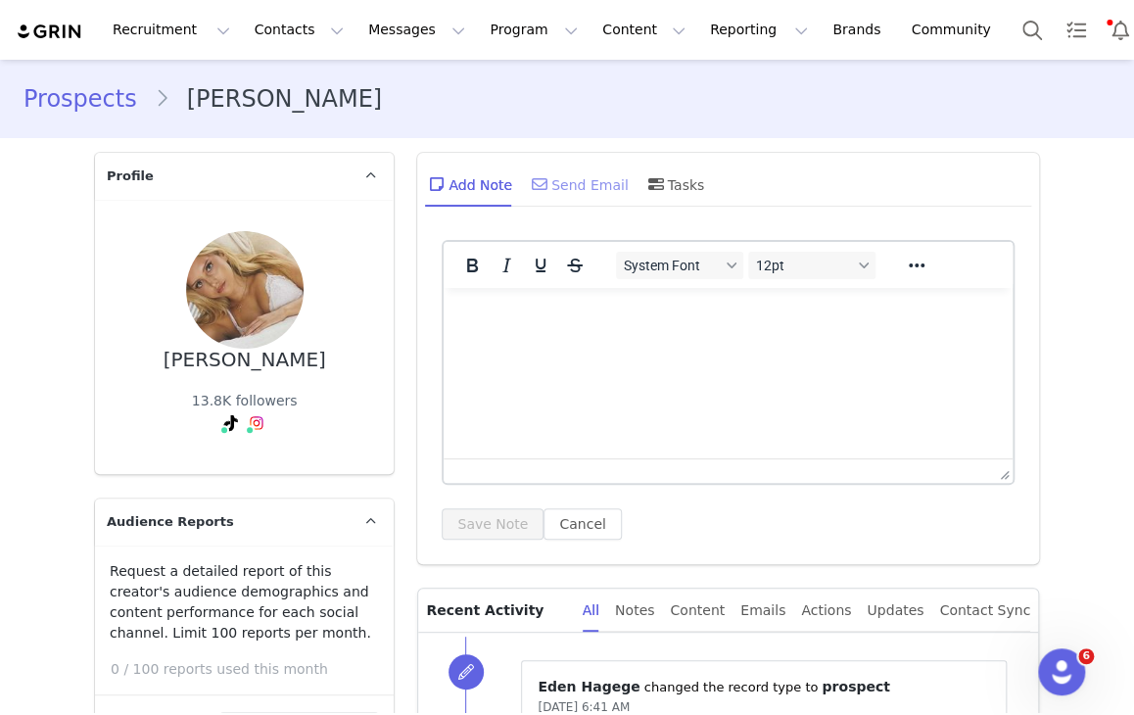
click at [566, 163] on div "Send Email" at bounding box center [578, 184] width 101 height 47
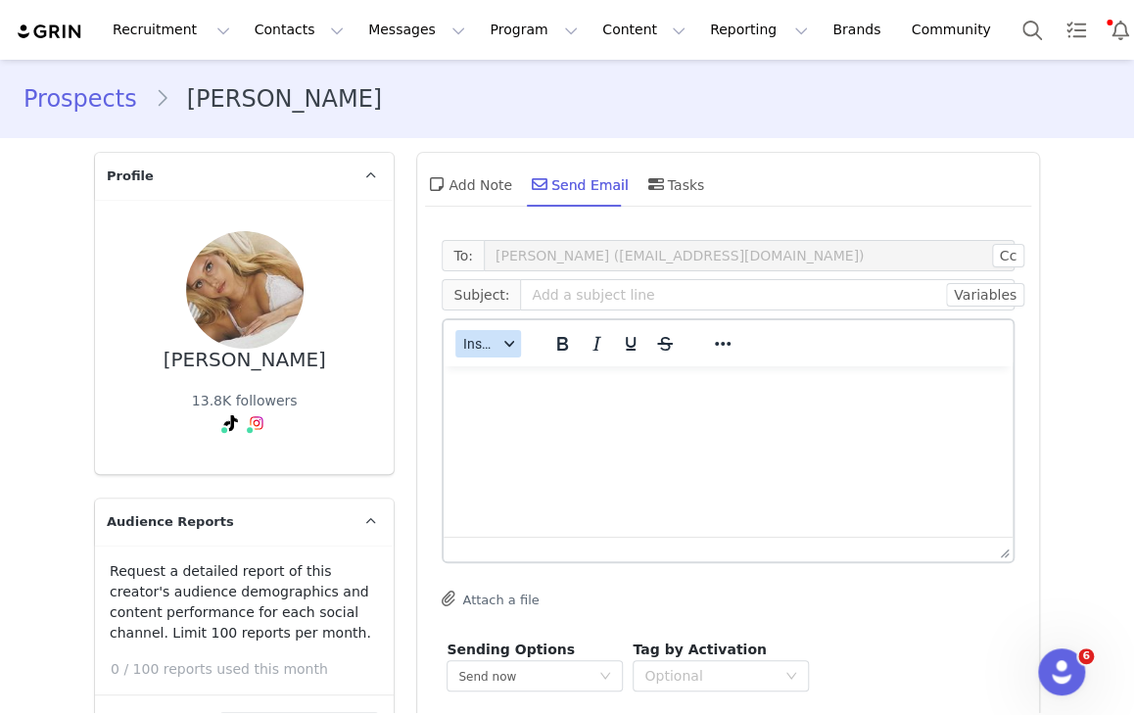
click at [482, 342] on span "Insert" at bounding box center [480, 344] width 34 height 16
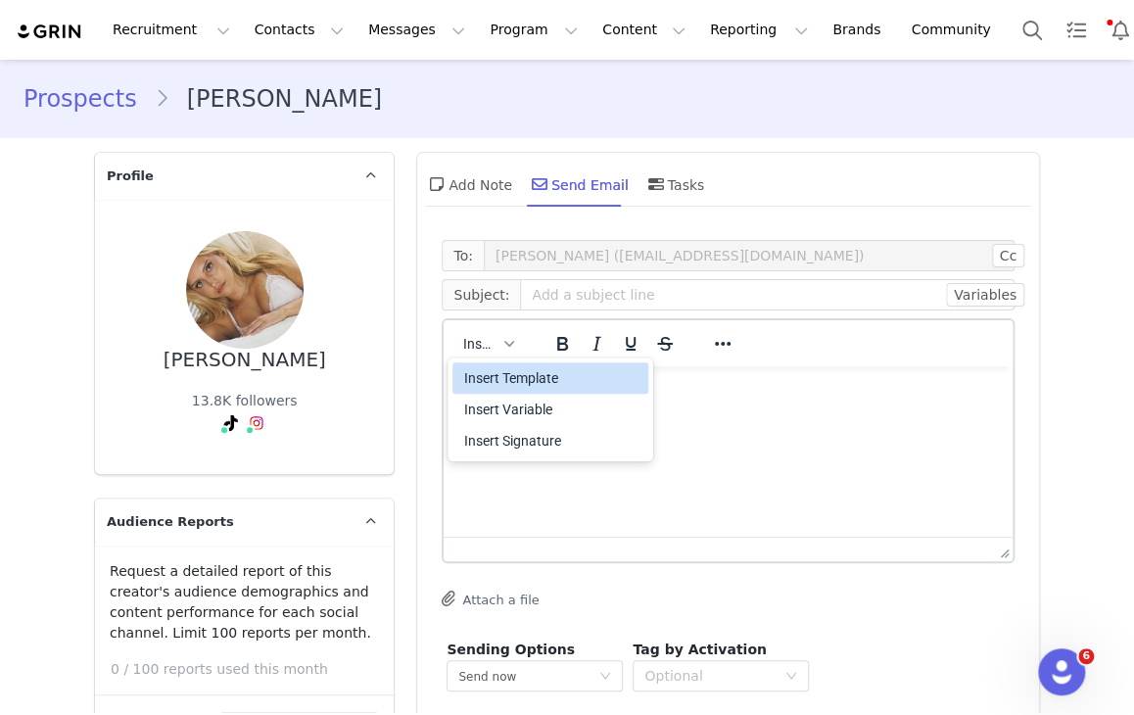
click at [479, 366] on div "Insert Template" at bounding box center [552, 378] width 176 height 24
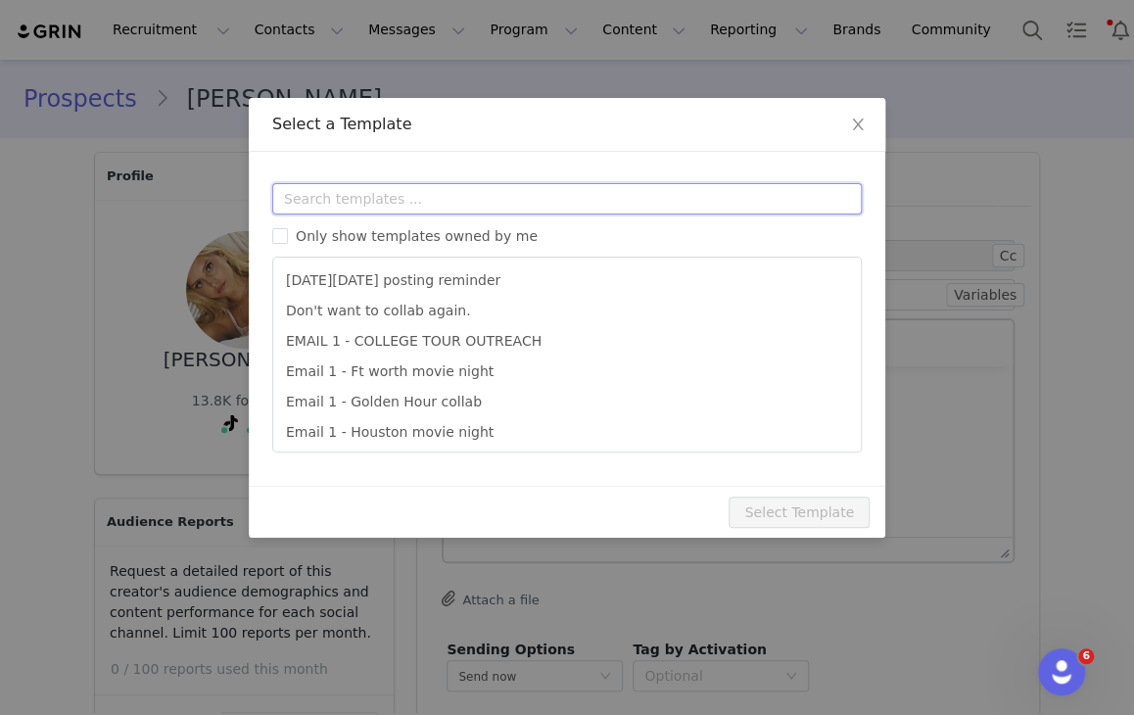
click at [540, 195] on input "text" at bounding box center [567, 198] width 590 height 31
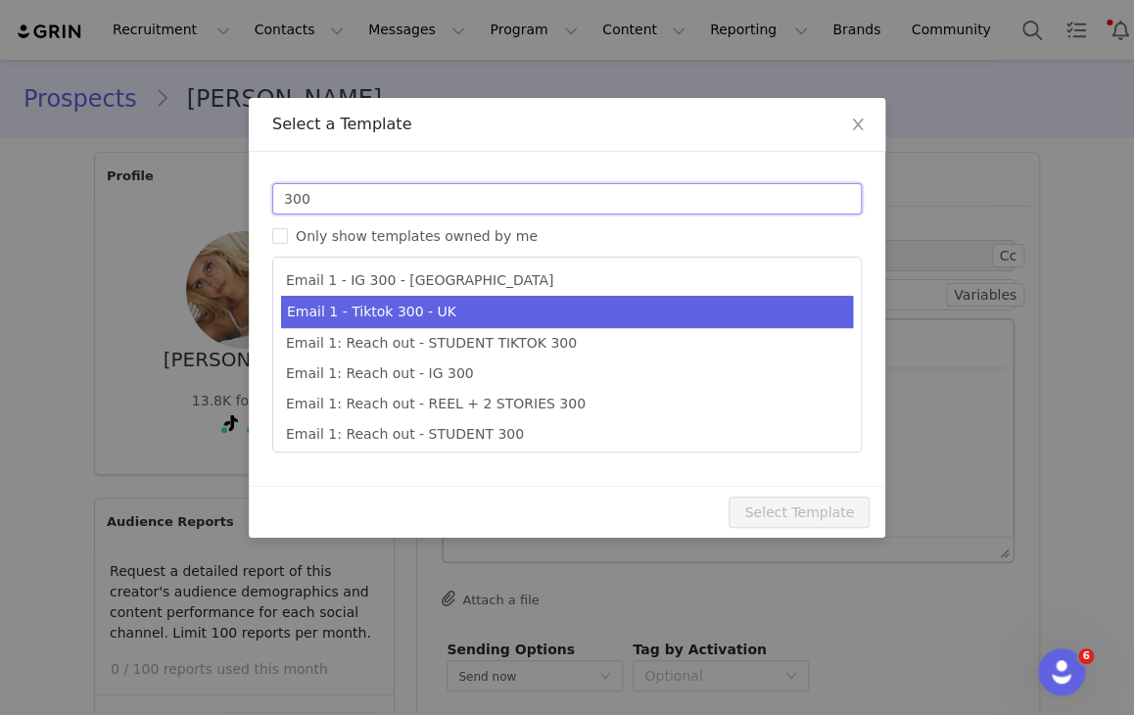
scroll to position [35, 0]
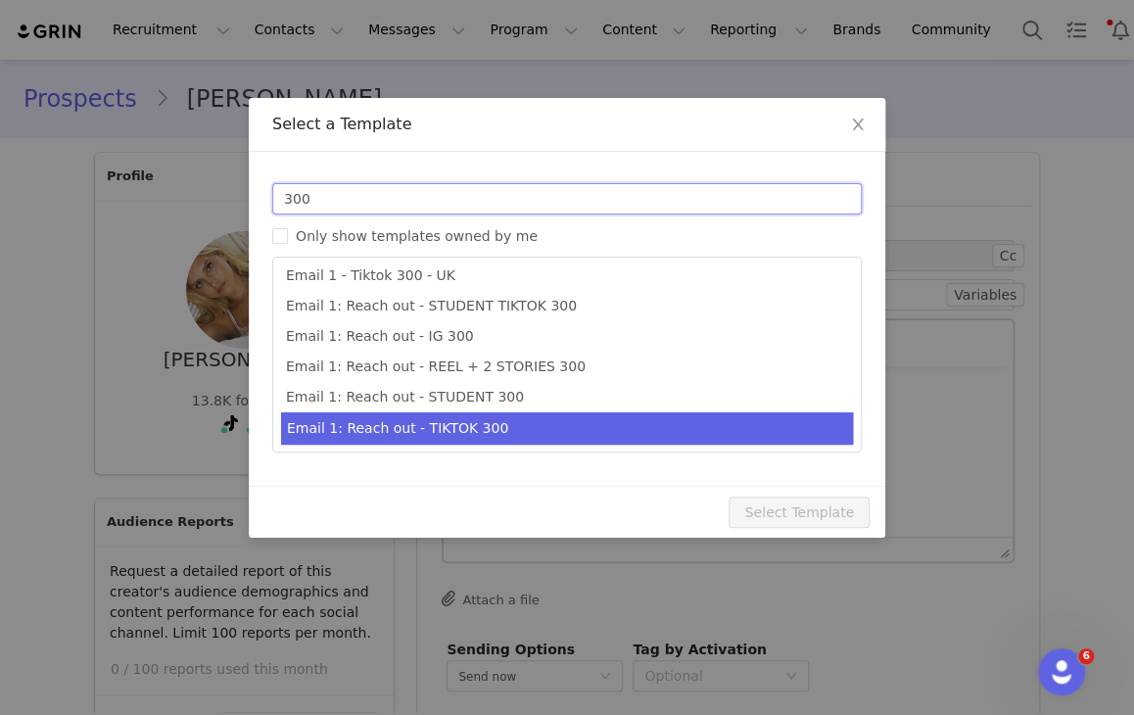
type input "300"
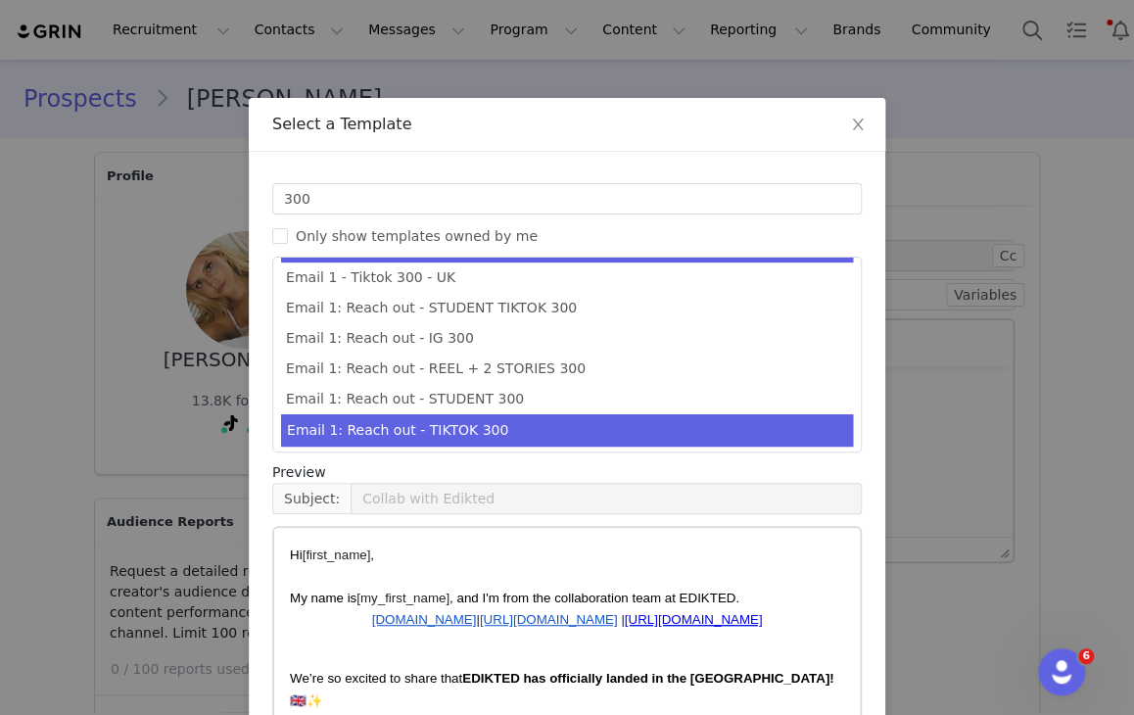
click at [556, 417] on li "Email 1: Reach out - TIKTOK 300" at bounding box center [567, 430] width 572 height 32
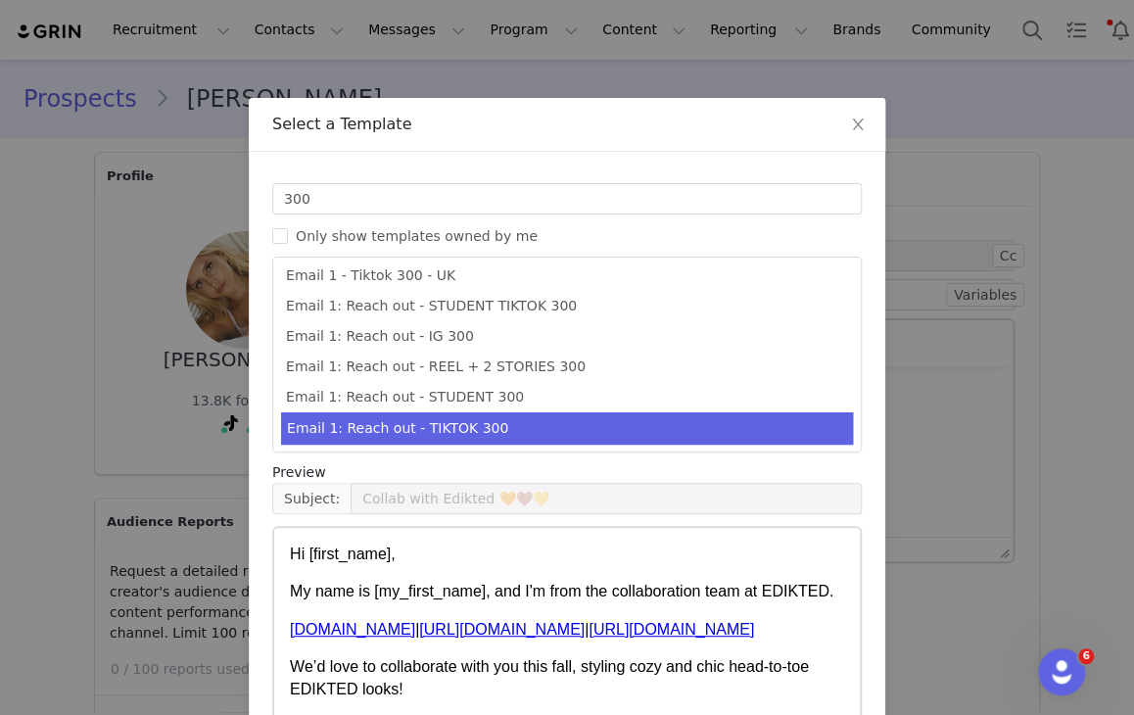
scroll to position [155, 0]
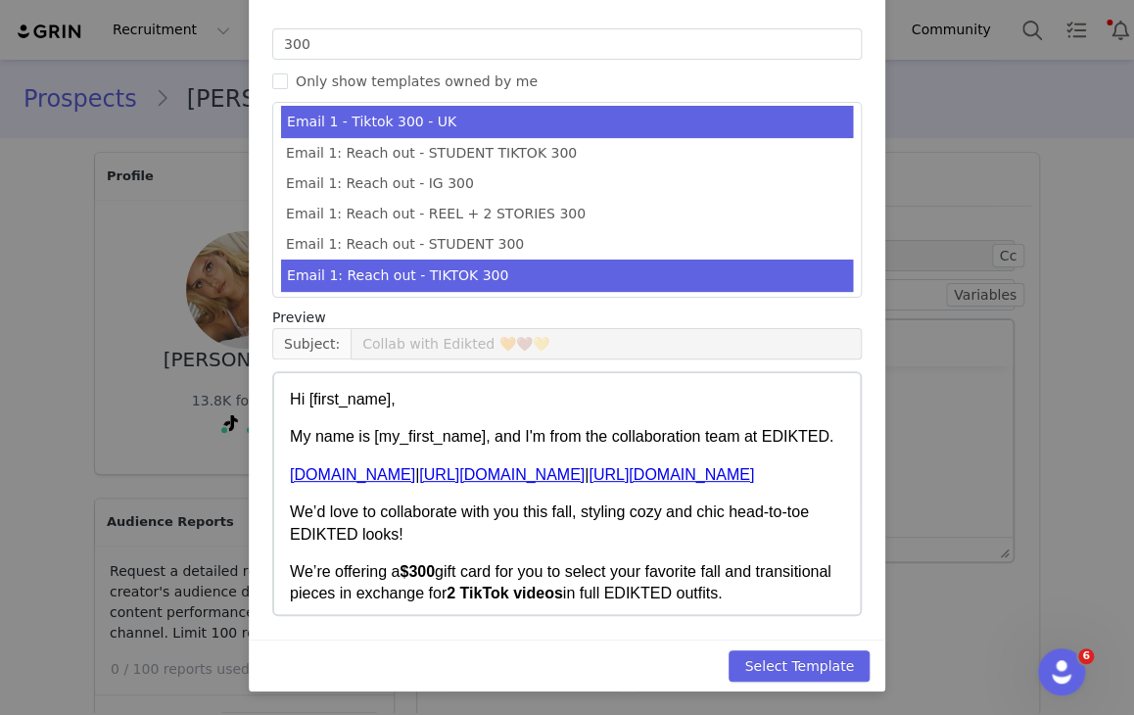
click at [489, 114] on li "Email 1 - Tiktok 300 - UK" at bounding box center [567, 122] width 572 height 32
type input "Collab with Edikted"
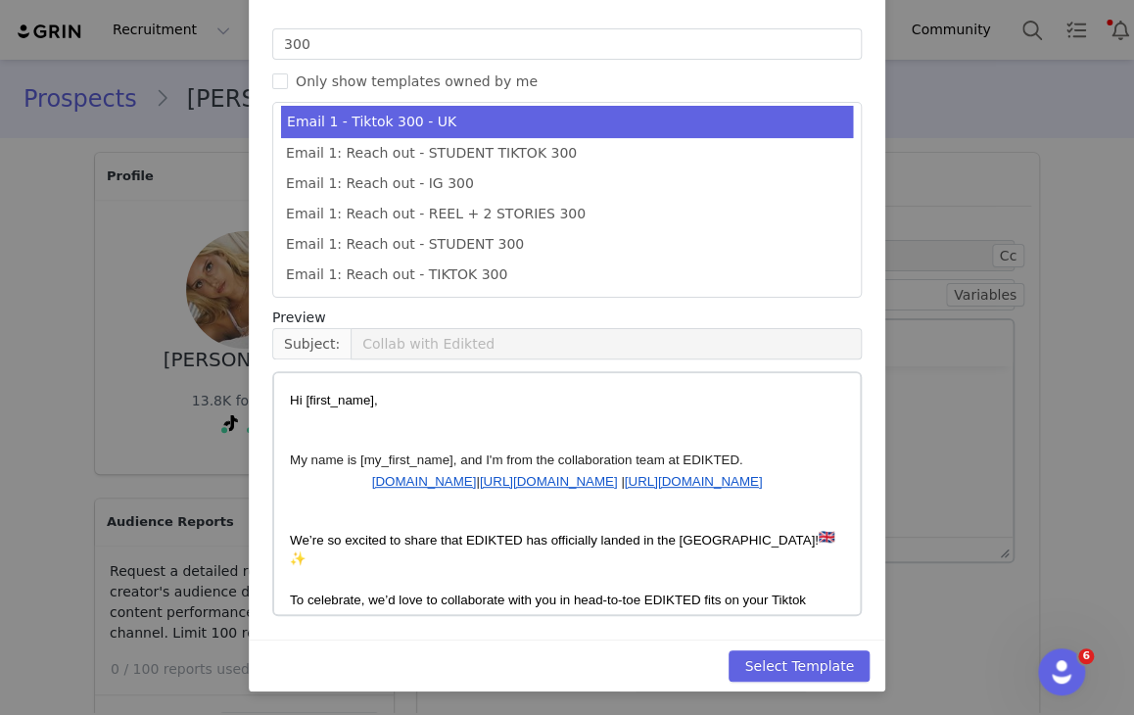
click at [489, 114] on li "Email 1 - Tiktok 300 - UK" at bounding box center [567, 122] width 572 height 32
click at [774, 659] on button "Select Template" at bounding box center [799, 665] width 141 height 31
type input "Collab with Edikted"
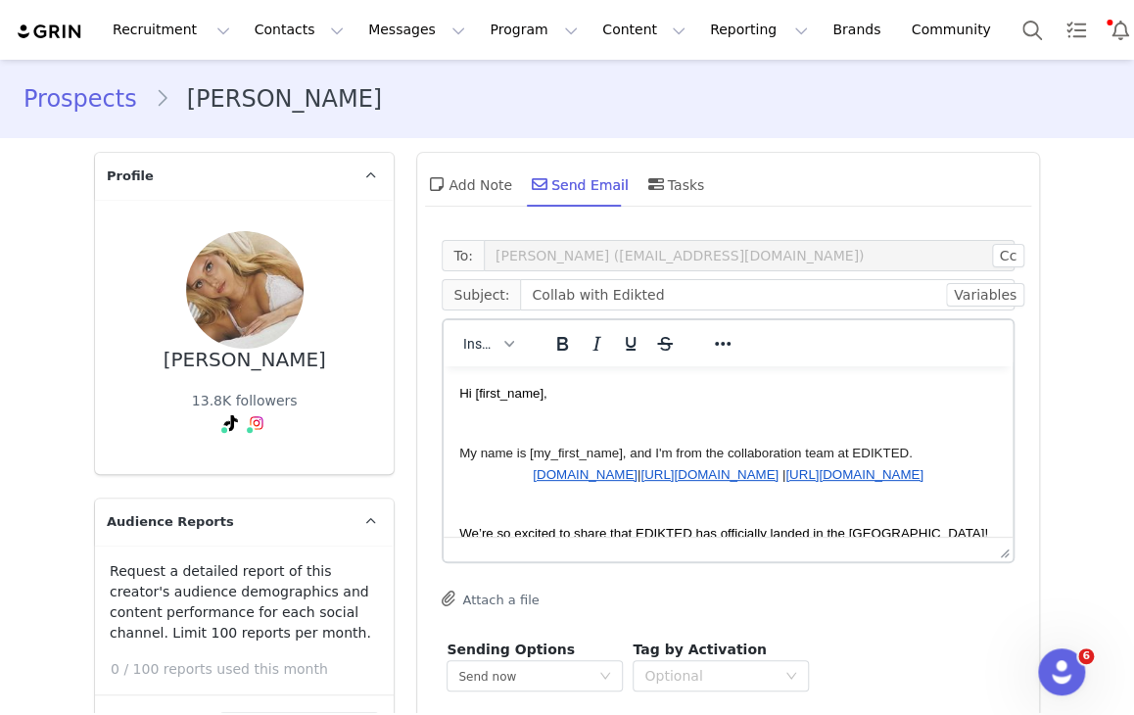
scroll to position [165, 0]
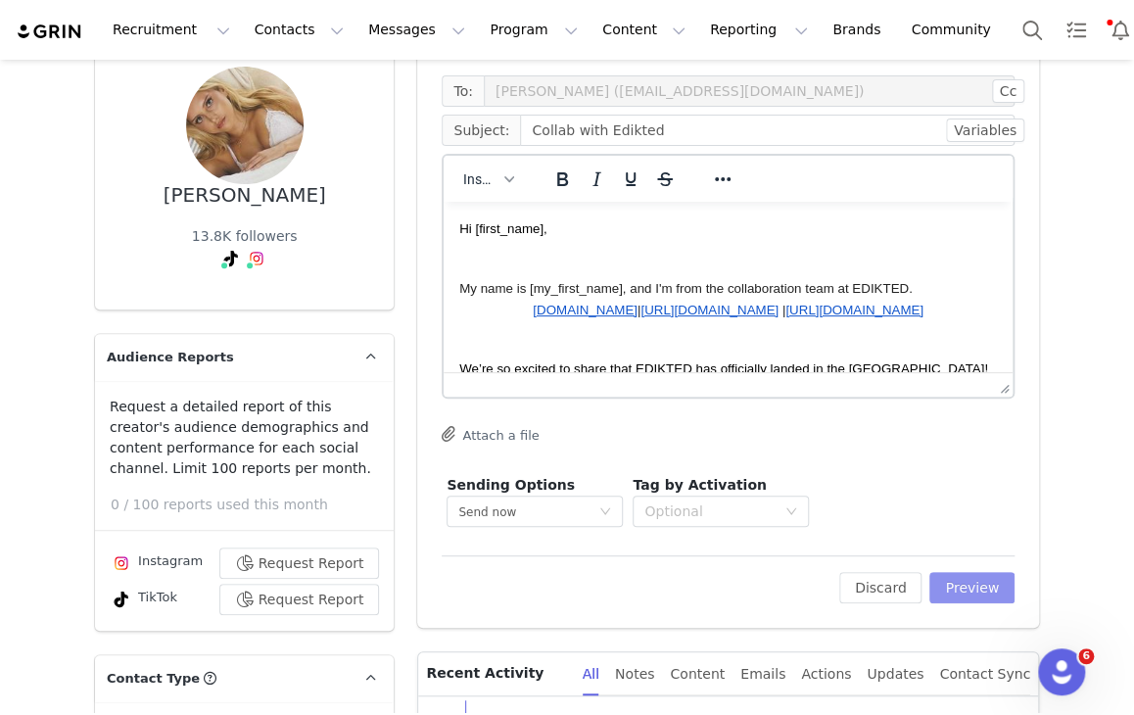
click at [945, 578] on button "Preview" at bounding box center [971, 587] width 85 height 31
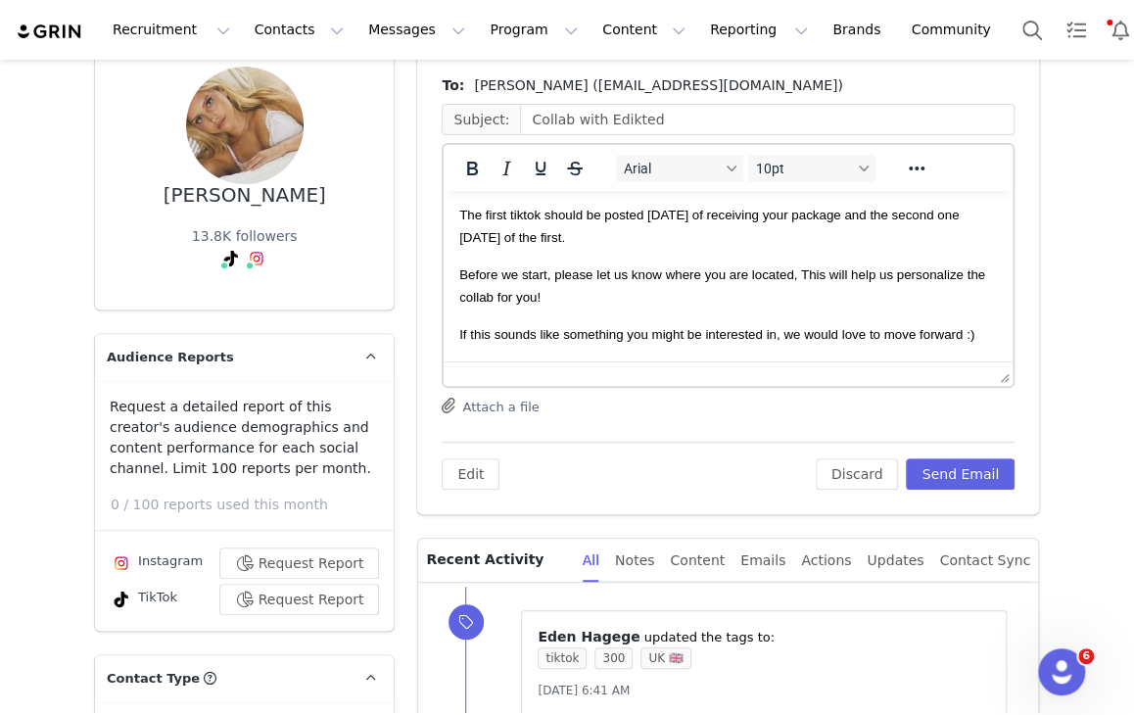
scroll to position [417, 0]
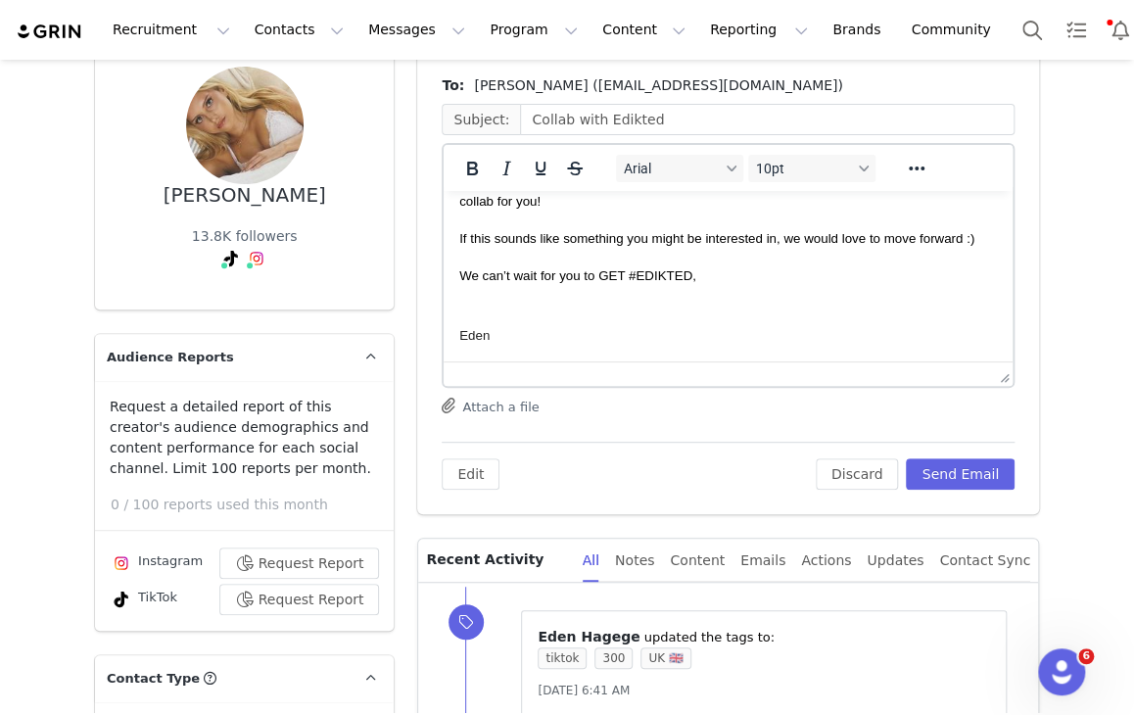
drag, startPoint x: 461, startPoint y: 218, endPoint x: 618, endPoint y: 370, distance: 218.2
click at [618, 361] on html "Hi [PERSON_NAME], My name is [PERSON_NAME], and I'm from the collaboration team…" at bounding box center [728, 68] width 569 height 588
copy body "Hi [PERSON_NAME], My name is [PERSON_NAME], and I'm from the collaboration team…"
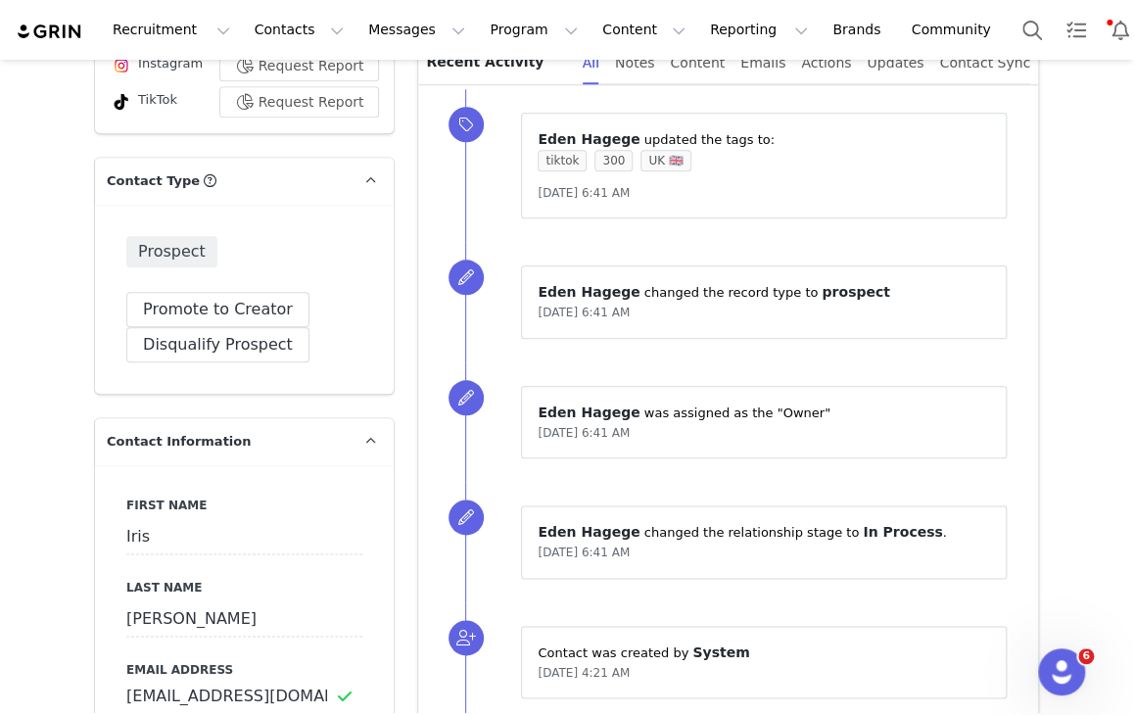
scroll to position [665, 0]
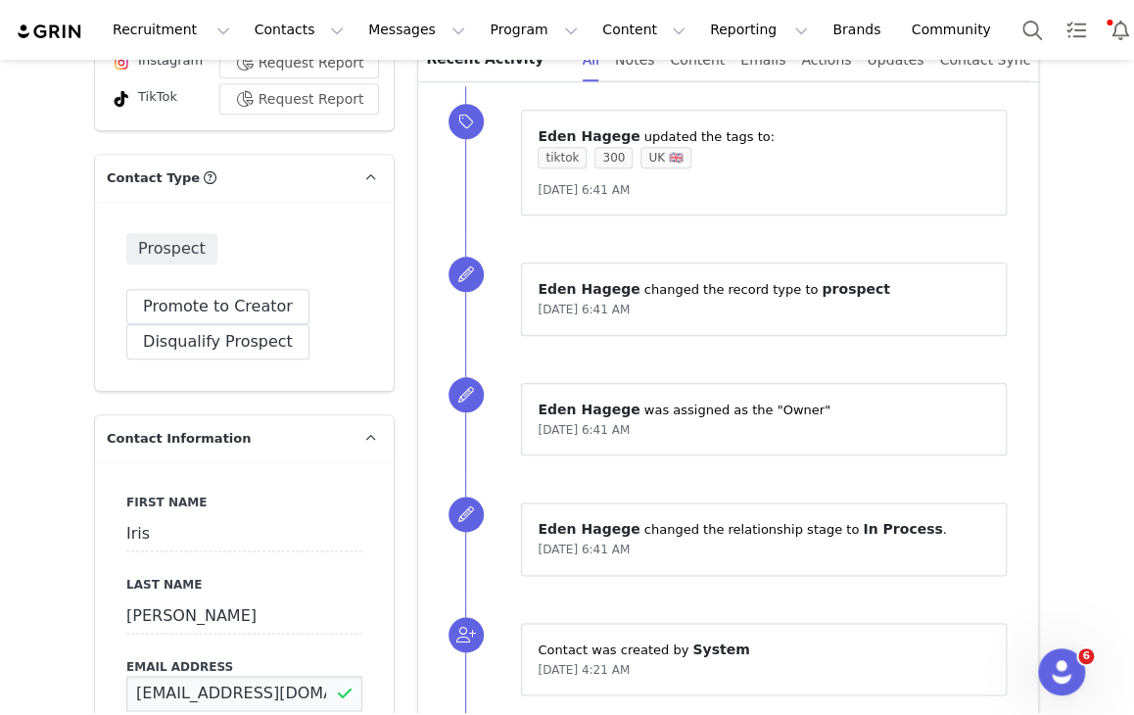
click at [242, 690] on input "[EMAIL_ADDRESS][DOMAIN_NAME]" at bounding box center [244, 693] width 236 height 35
